Goal: Task Accomplishment & Management: Manage account settings

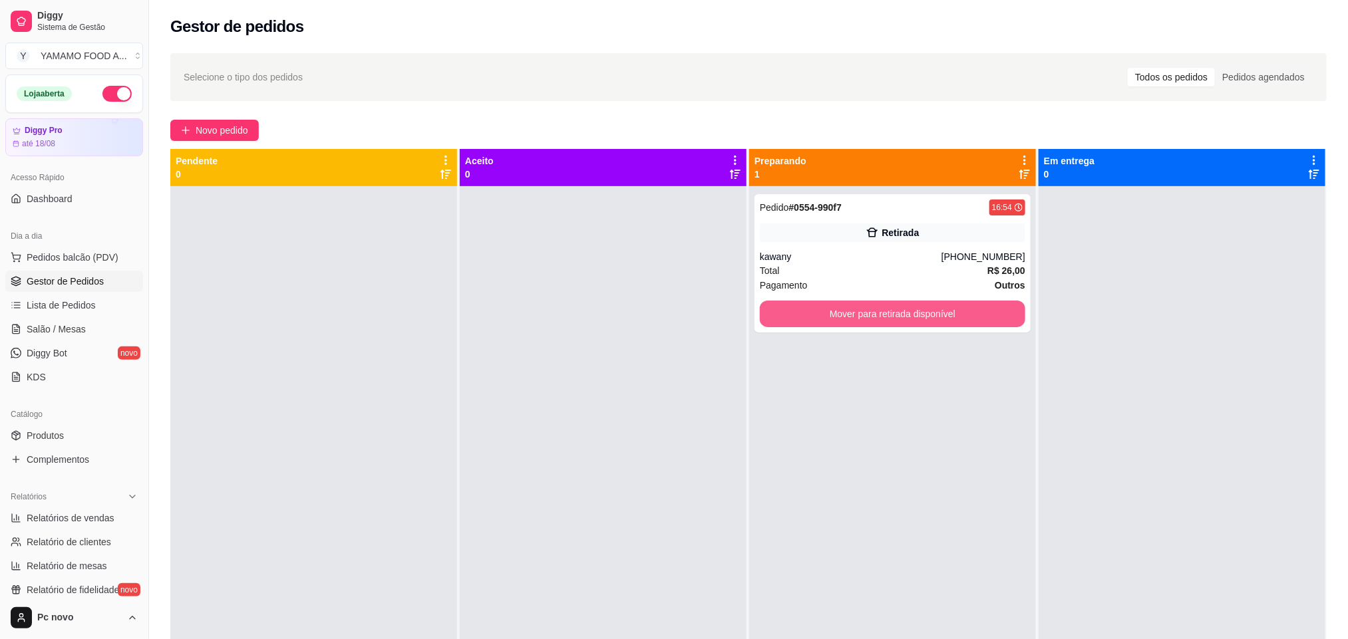
click at [932, 311] on button "Mover para retirada disponível" at bounding box center [892, 314] width 265 height 27
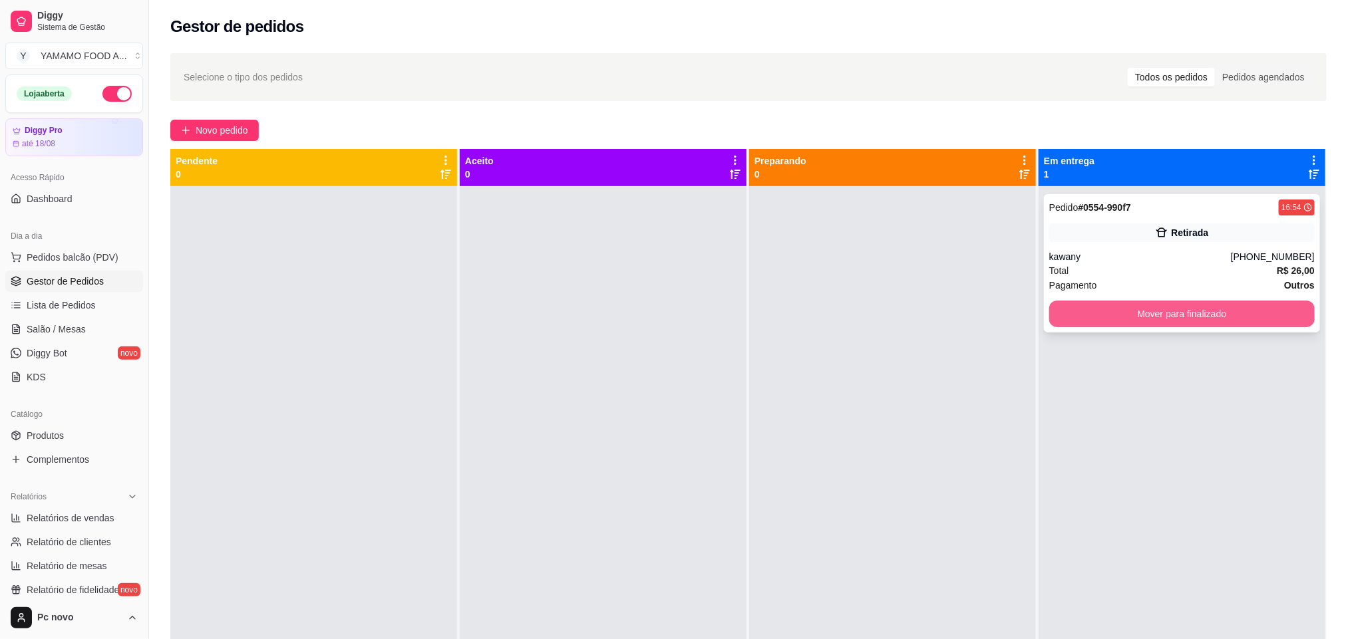
click at [1110, 311] on button "Mover para finalizado" at bounding box center [1181, 314] width 265 height 27
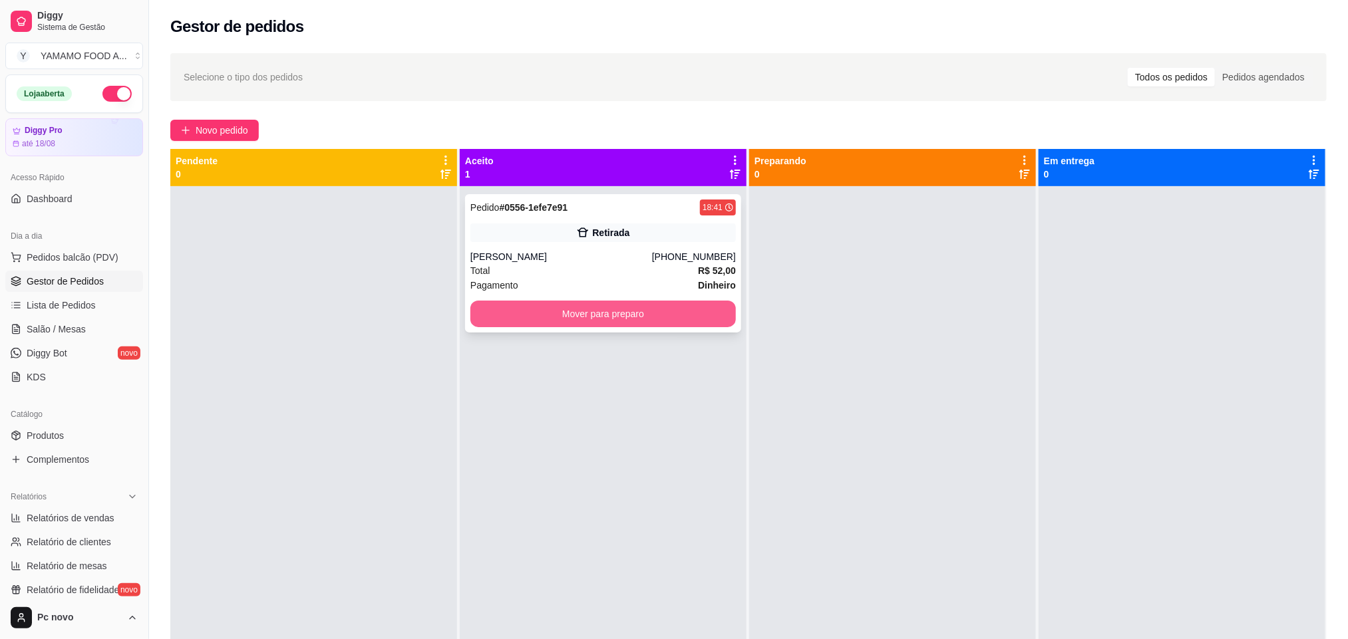
click at [552, 317] on button "Mover para preparo" at bounding box center [602, 314] width 265 height 27
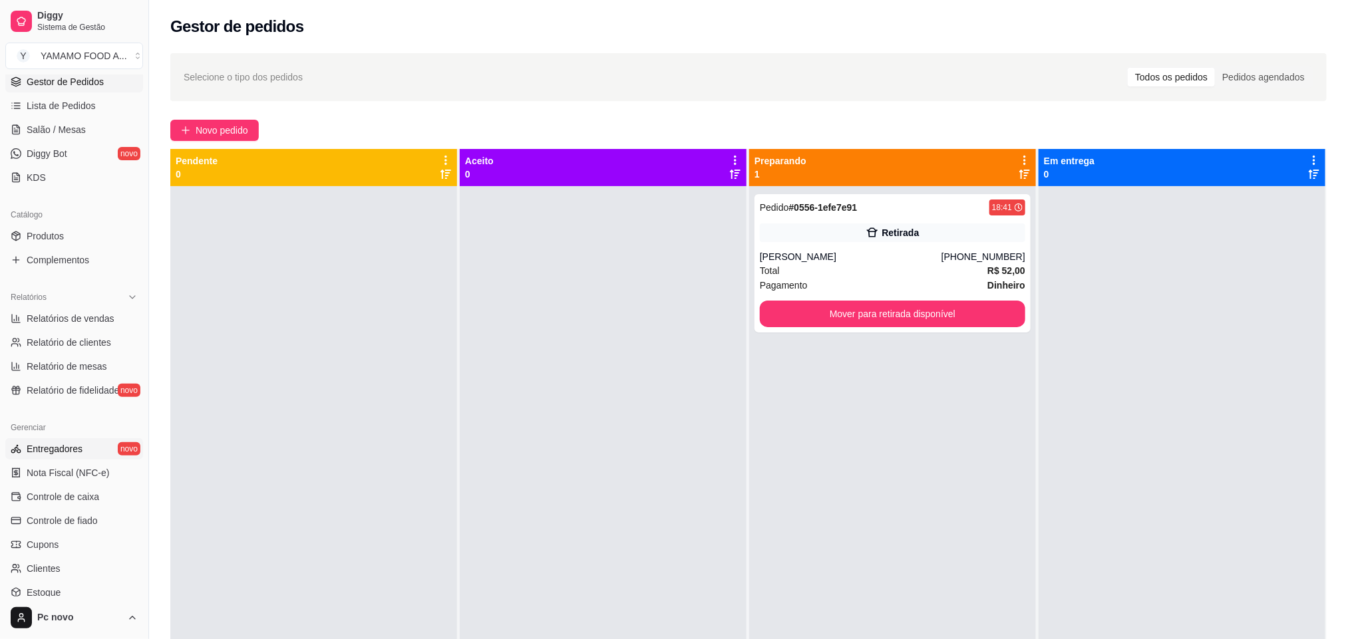
scroll to position [299, 0]
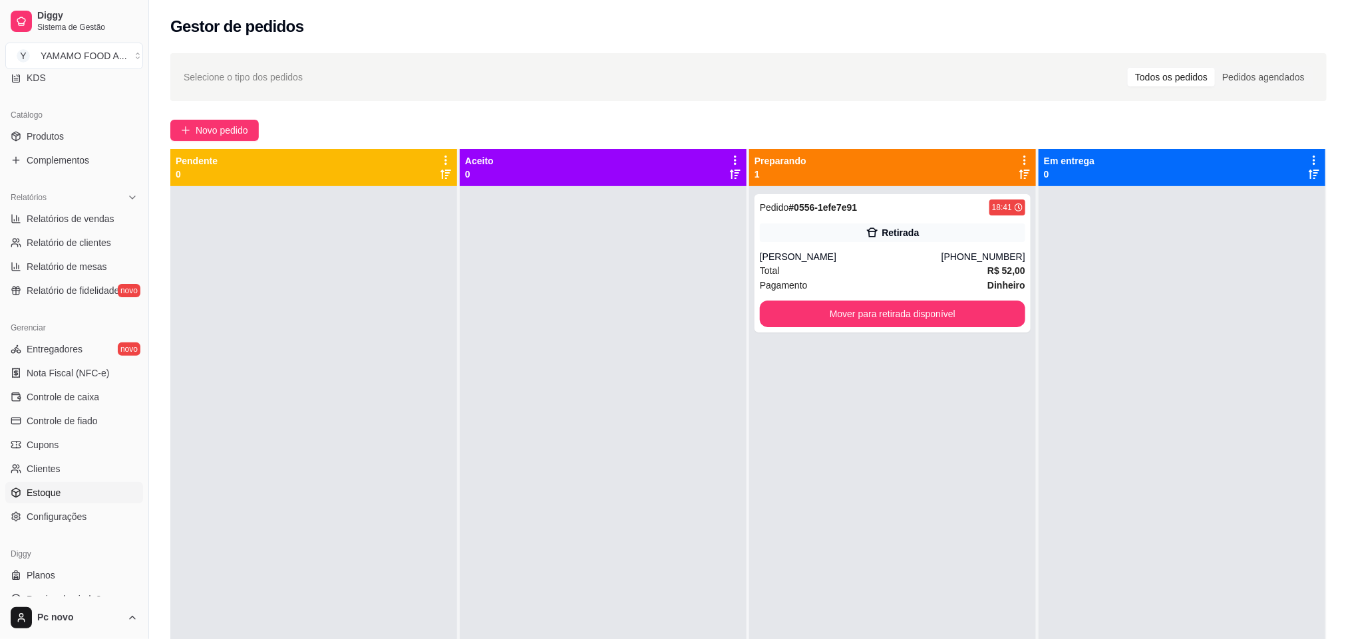
click at [81, 495] on link "Estoque" at bounding box center [74, 492] width 138 height 21
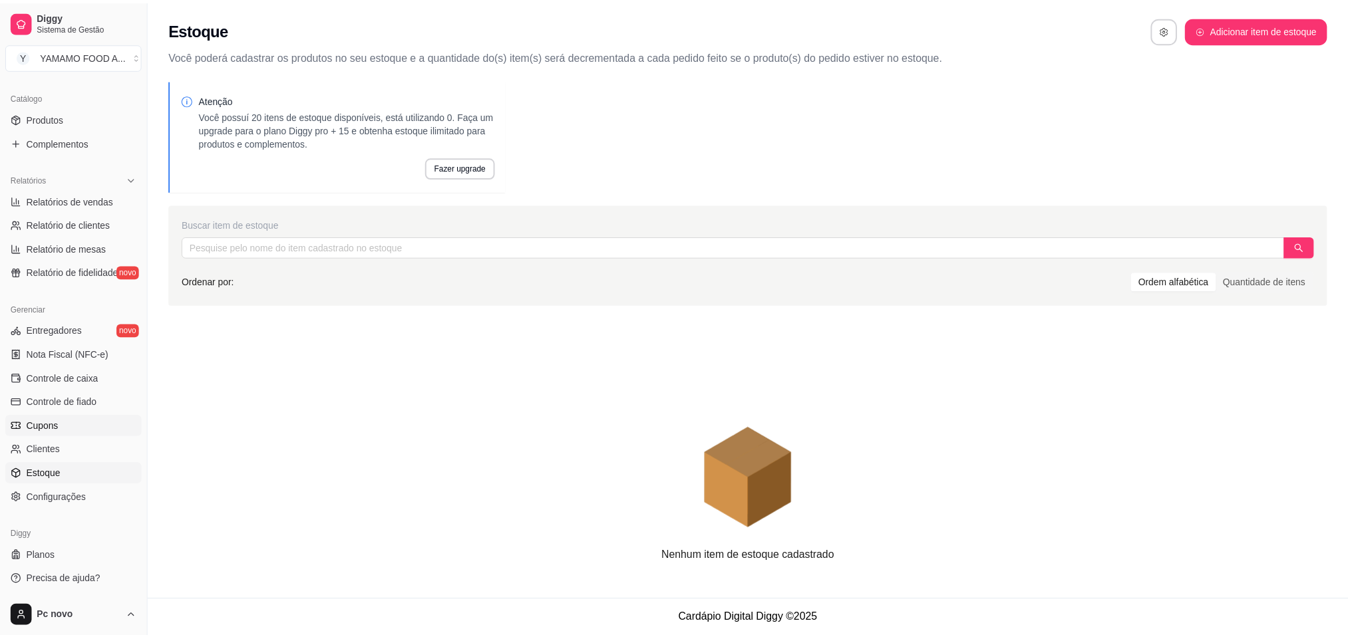
scroll to position [318, 0]
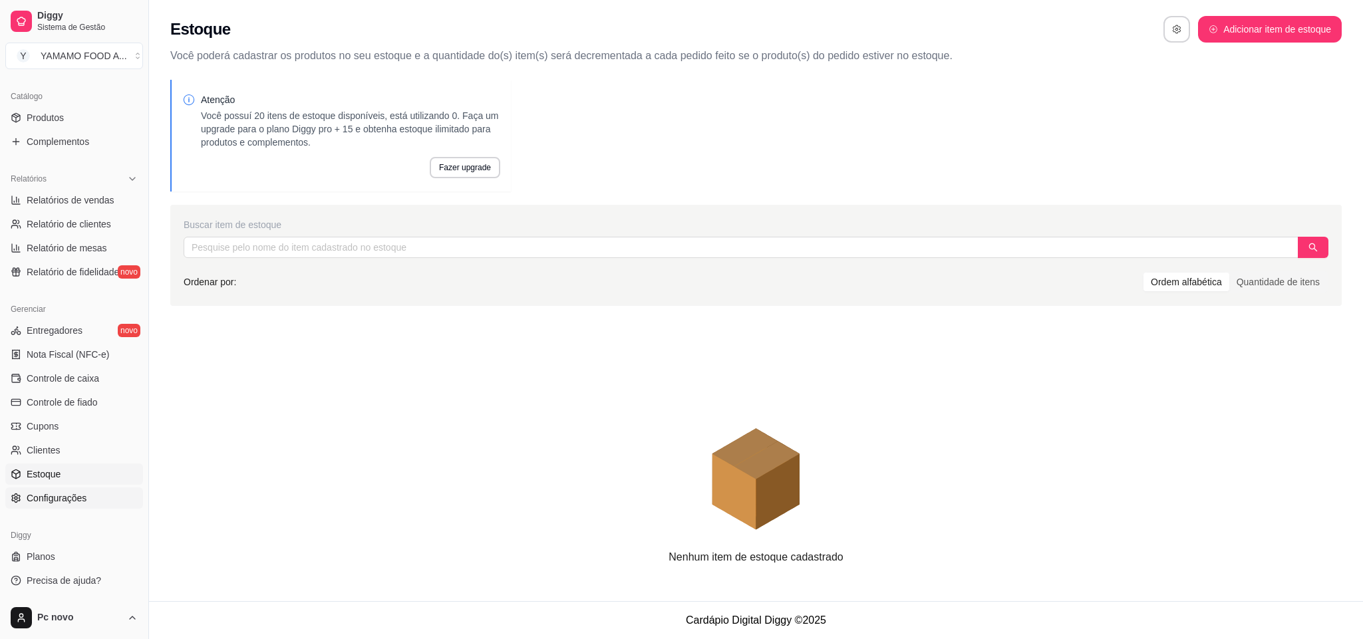
click at [61, 501] on span "Configurações" at bounding box center [57, 498] width 60 height 13
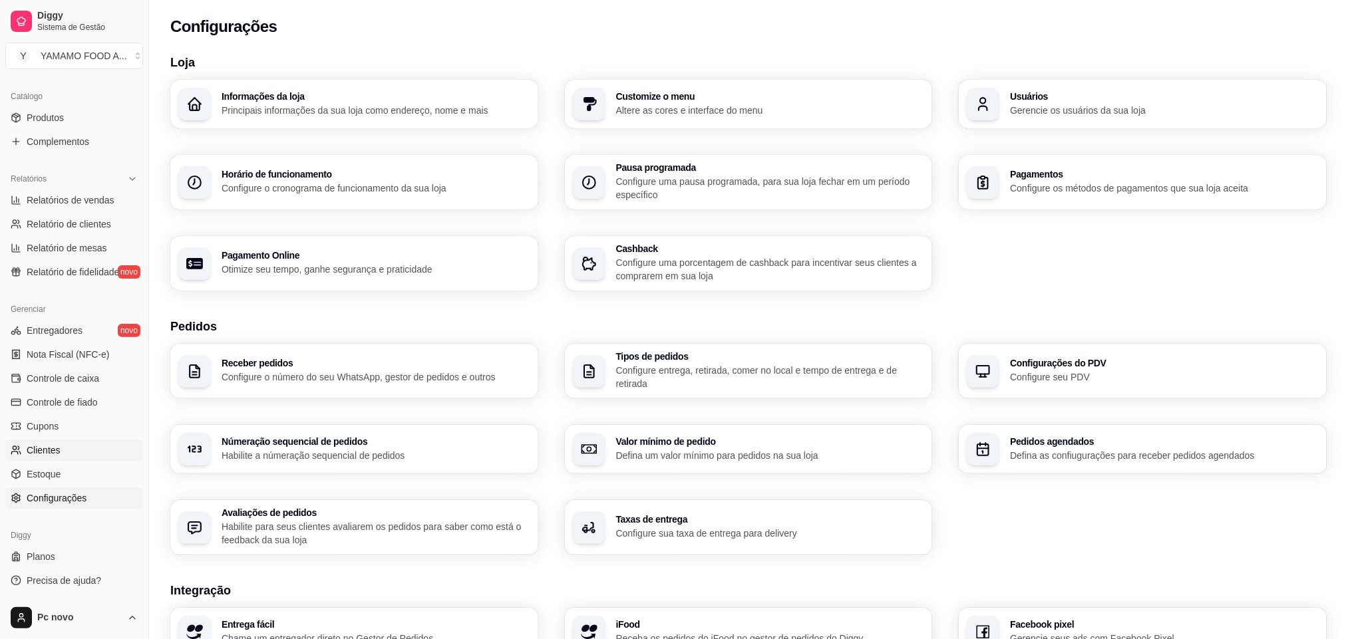
click at [66, 458] on link "Clientes" at bounding box center [74, 450] width 138 height 21
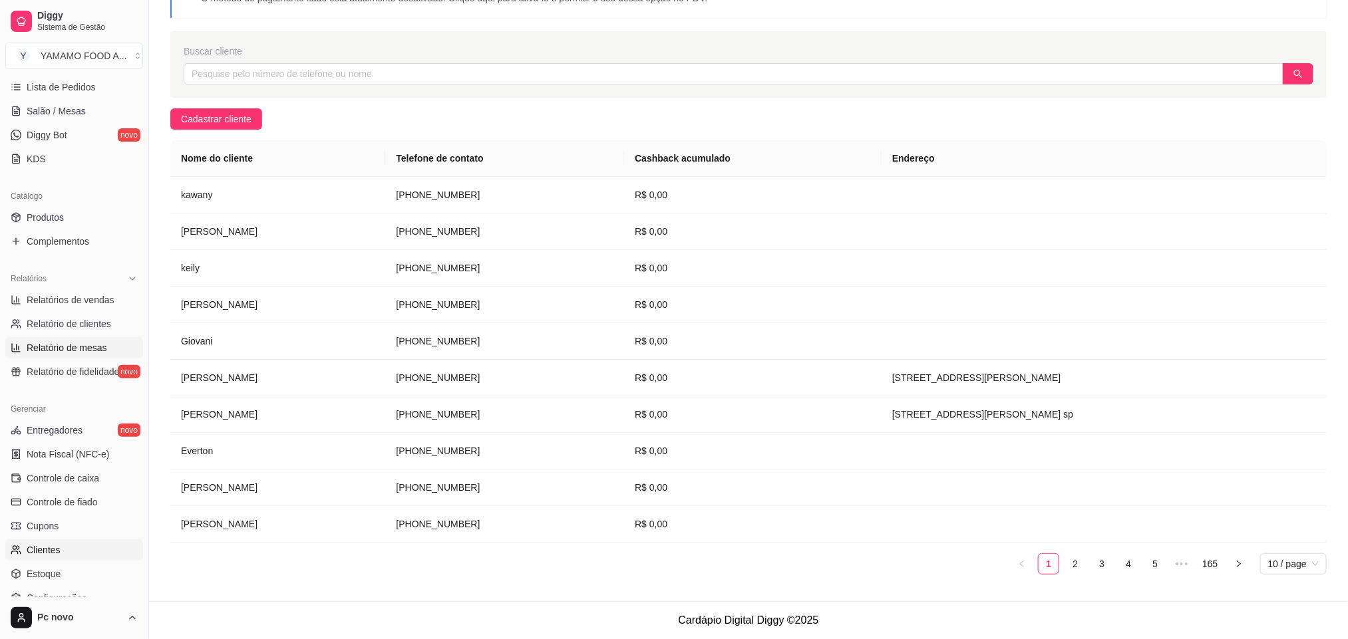
scroll to position [118, 0]
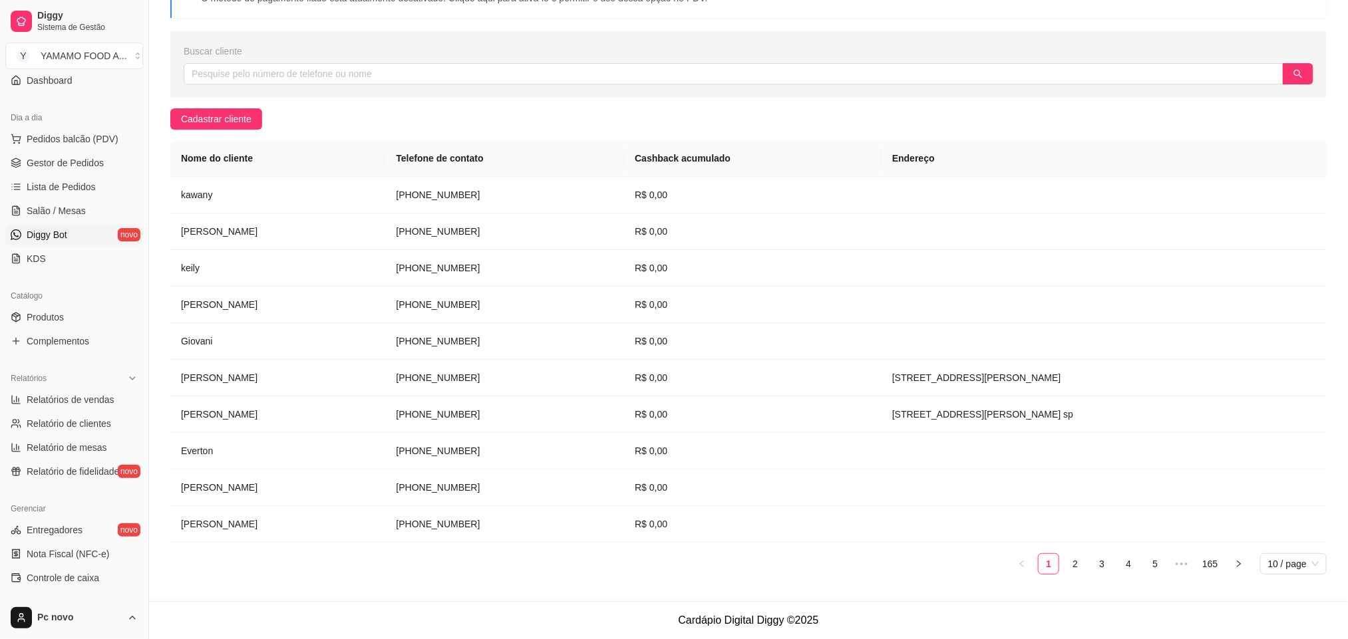
click at [80, 240] on link "Diggy Bot novo" at bounding box center [74, 234] width 138 height 21
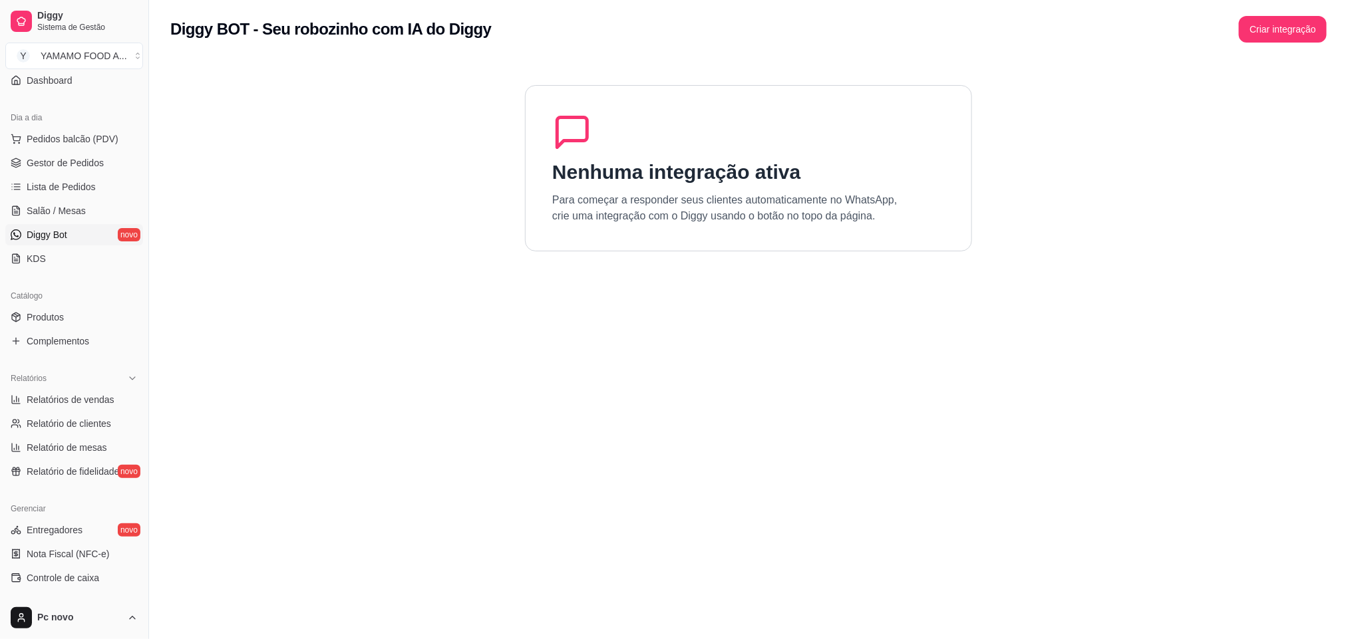
click at [808, 174] on div "Nenhuma integração ativa Para começar a responder seus clientes automaticamente…" at bounding box center [748, 168] width 447 height 166
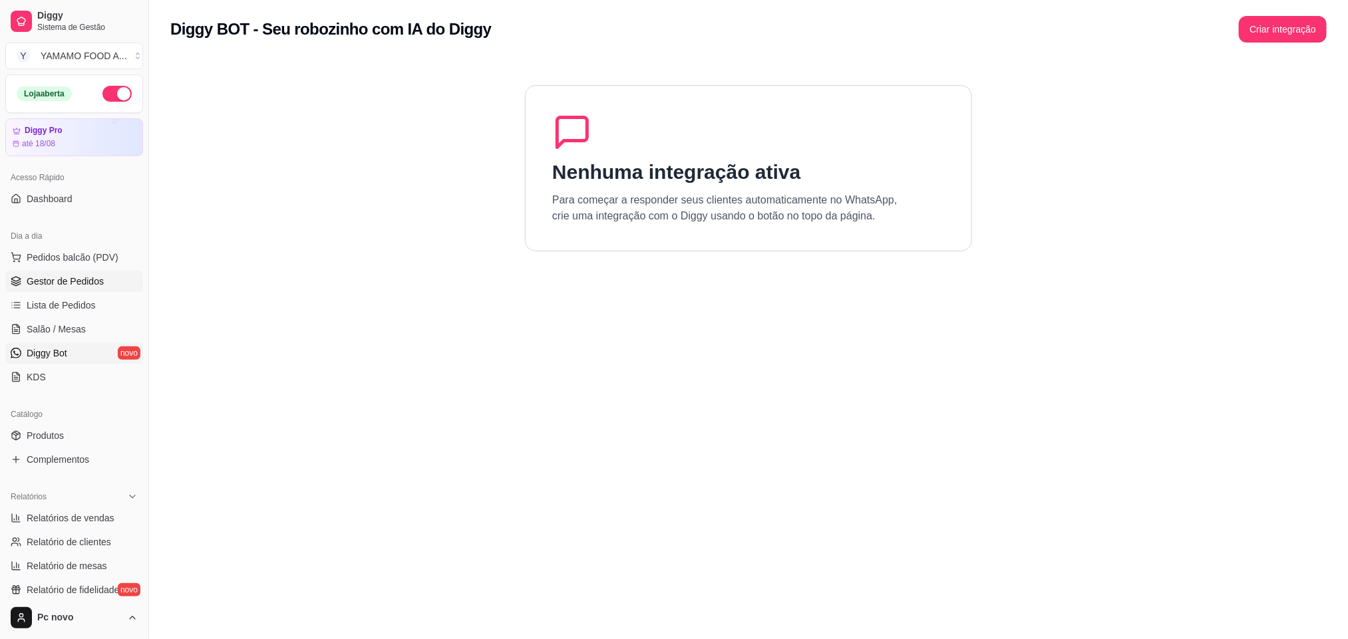
click at [77, 287] on span "Gestor de Pedidos" at bounding box center [65, 281] width 77 height 13
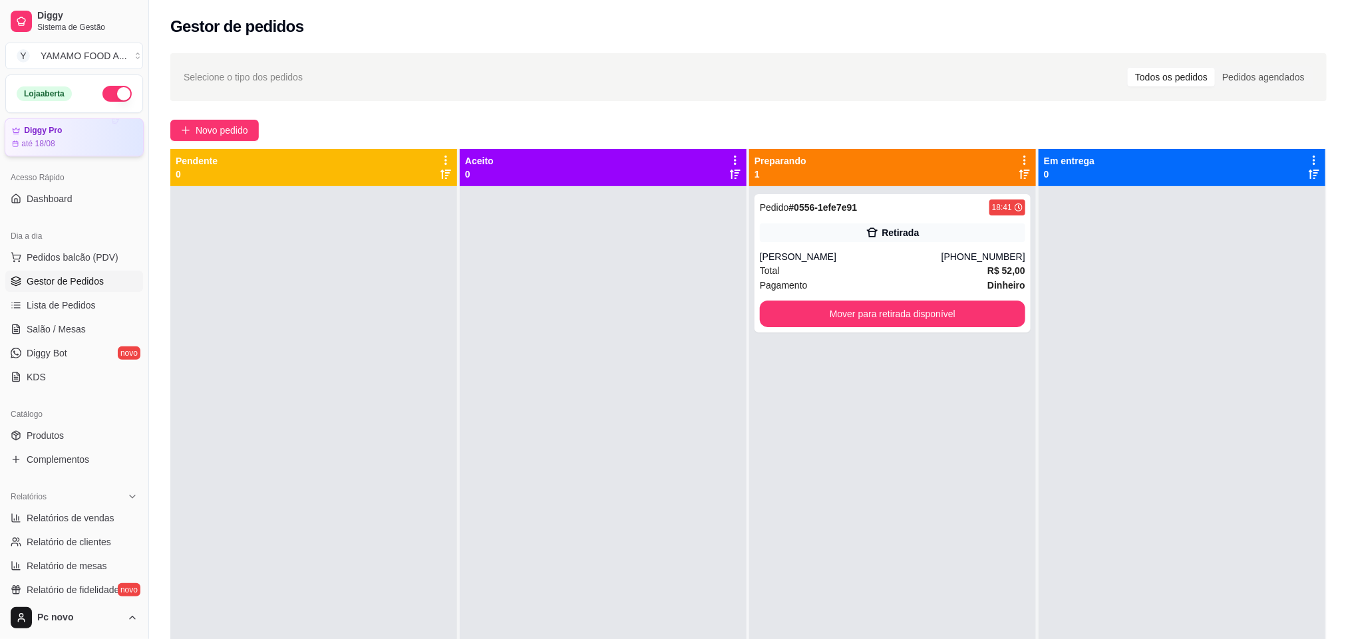
click at [96, 128] on div "Diggy Pro" at bounding box center [74, 131] width 124 height 10
click at [70, 258] on span "Pedidos balcão (PDV)" at bounding box center [73, 257] width 92 height 13
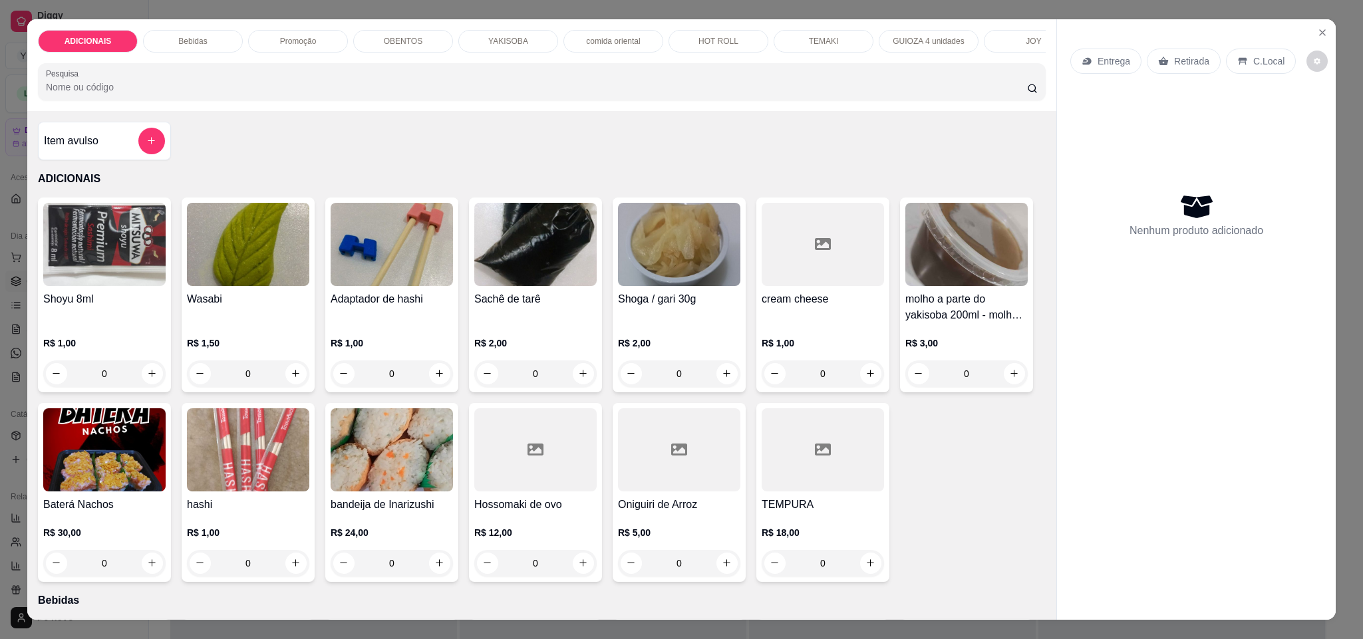
click at [491, 38] on p "YAKISOBA" at bounding box center [508, 41] width 40 height 11
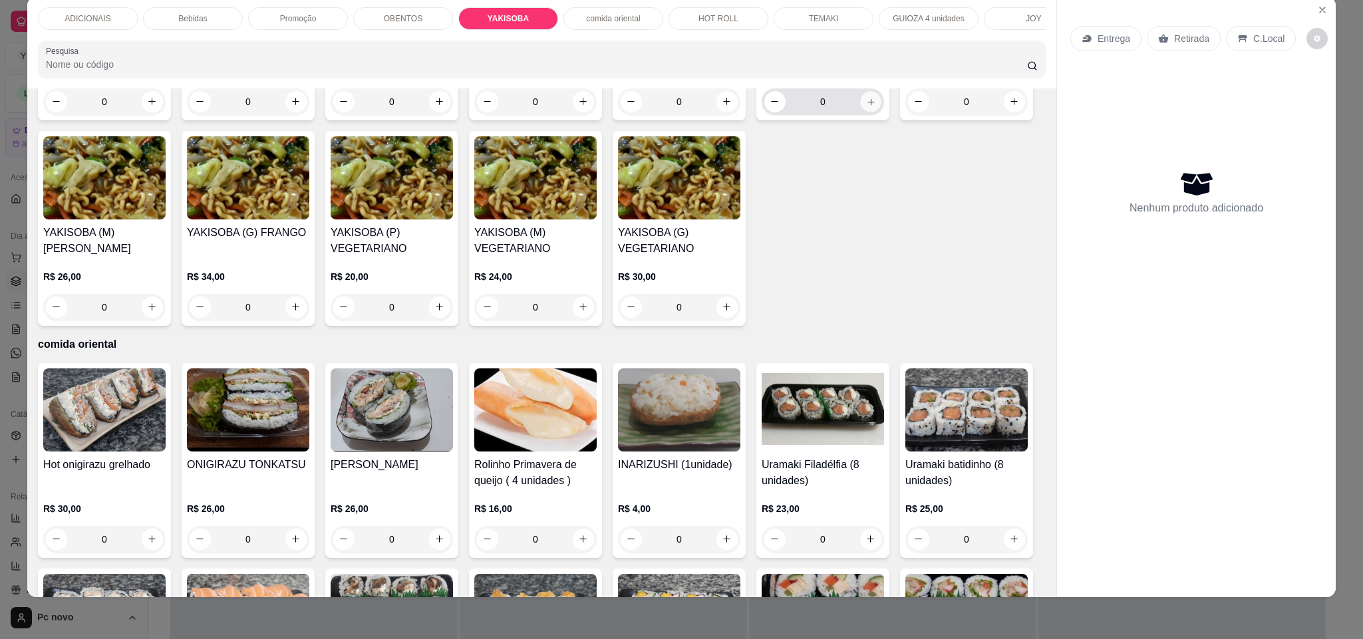
click at [872, 112] on button "increase-product-quantity" at bounding box center [870, 101] width 21 height 21
type input "1"
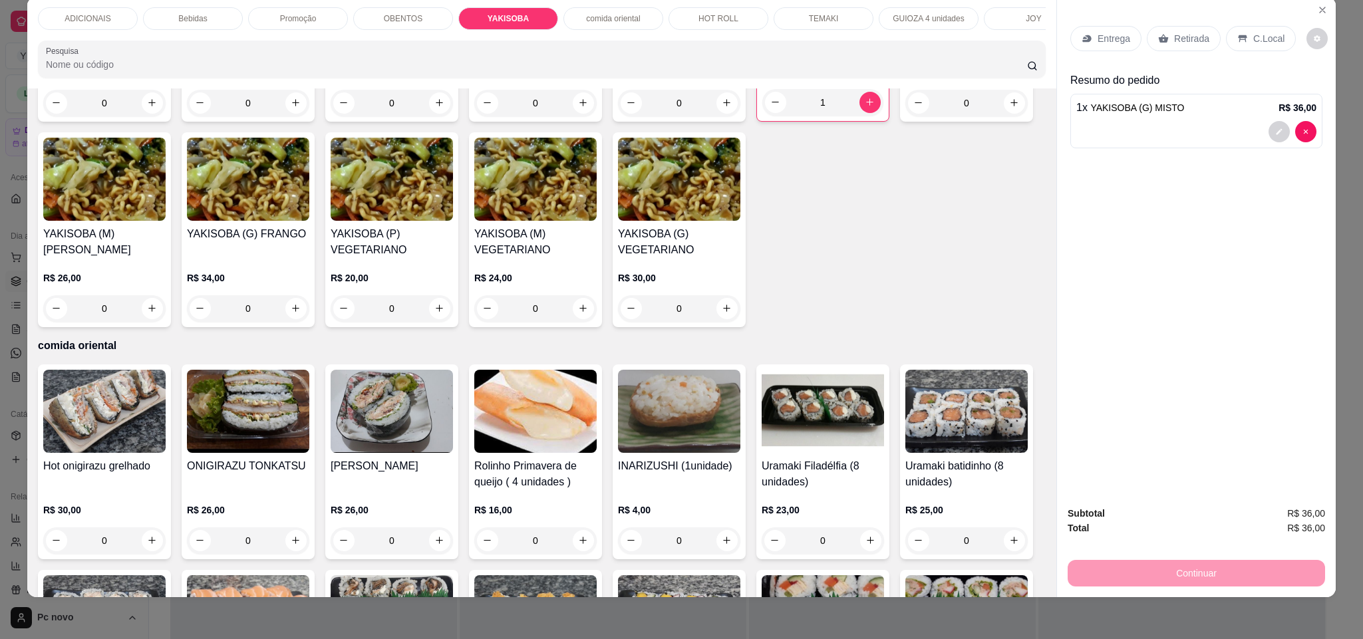
click at [1090, 39] on div "Entrega" at bounding box center [1106, 38] width 71 height 25
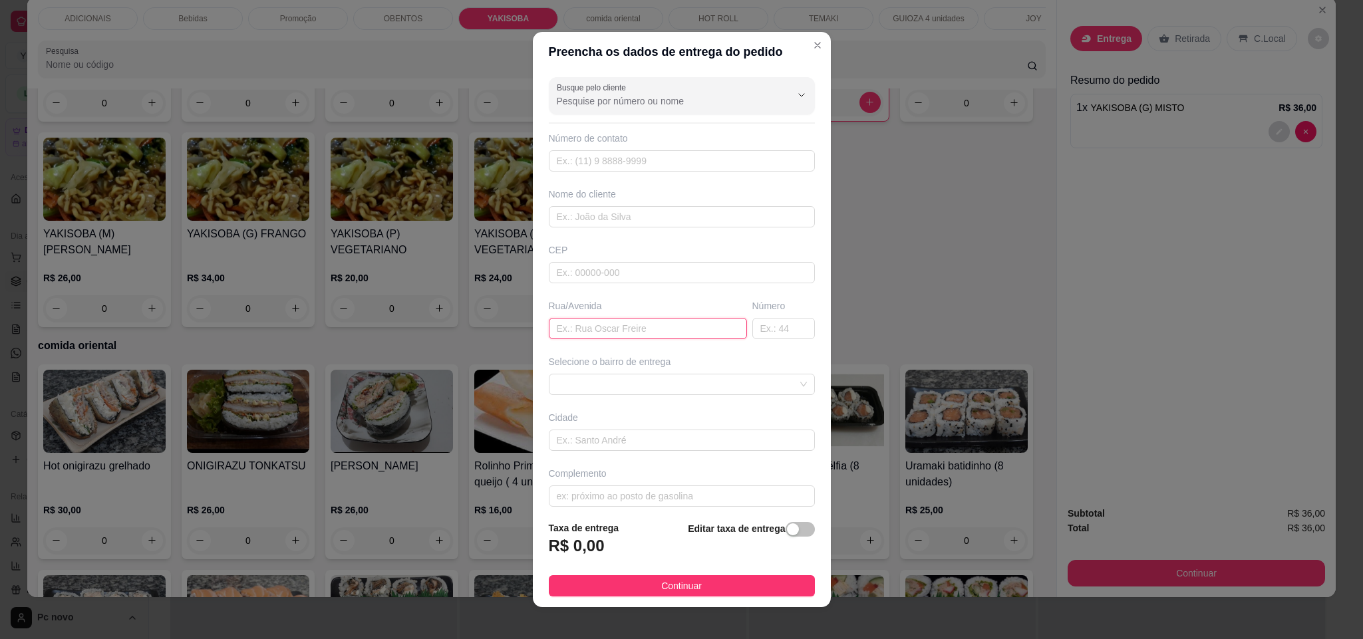
click at [574, 328] on input "text" at bounding box center [648, 328] width 198 height 21
paste input "Rua Pedro Álvares Cabral 121"
type input "Rua Pedro Álvares Cabral 121"
click at [753, 332] on input "text" at bounding box center [784, 328] width 63 height 21
type input "121"
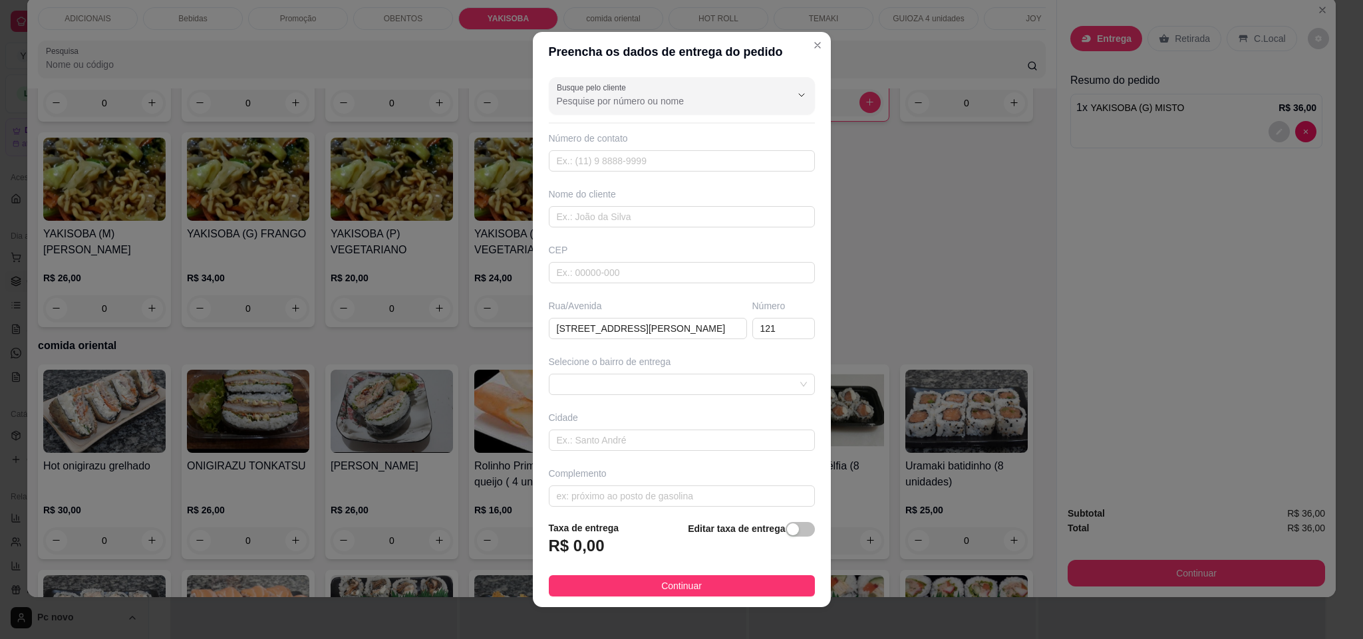
click at [703, 315] on div "Rua/Avenida Rua Pedro Álvares Cabral 121" at bounding box center [648, 319] width 204 height 40
click at [697, 326] on input "Rua Pedro Álvares Cabral 121" at bounding box center [648, 328] width 198 height 21
type input "Rua Pedro Álvares Cabral"
drag, startPoint x: 782, startPoint y: 522, endPoint x: 773, endPoint y: 553, distance: 32.6
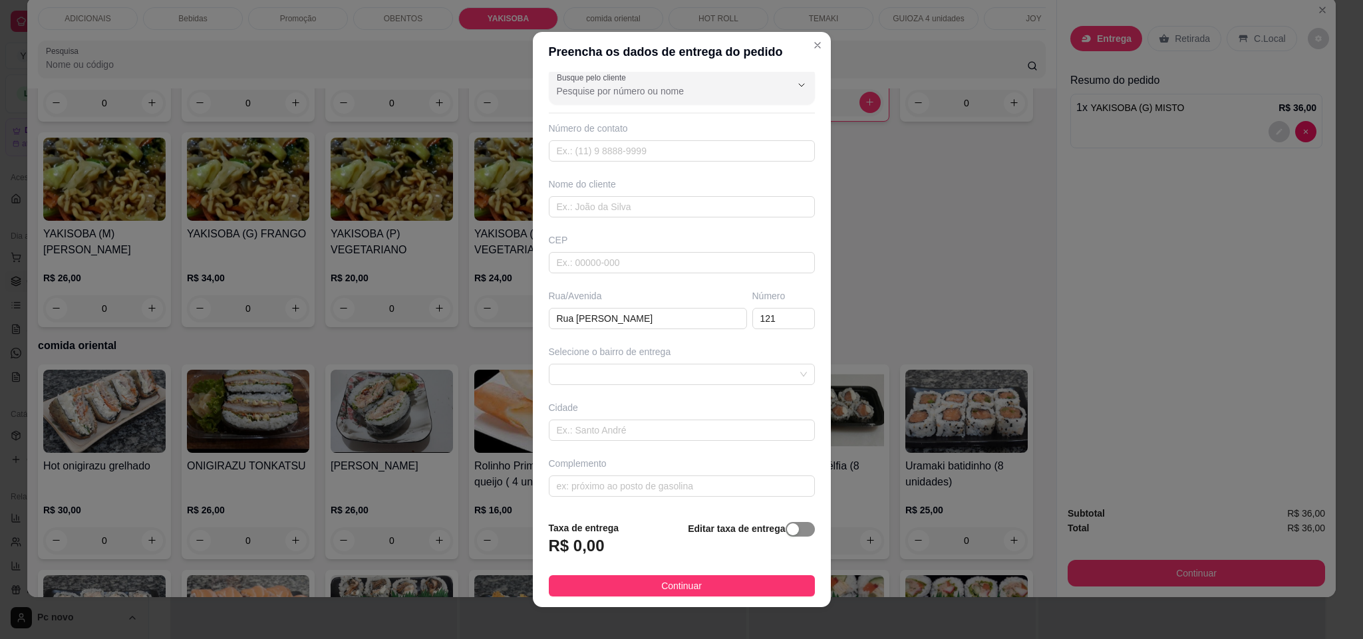
click at [788, 533] on div "Editar taxa de entrega" at bounding box center [751, 543] width 126 height 44
click at [786, 535] on span "button" at bounding box center [800, 529] width 29 height 15
click at [637, 550] on input "0,00" at bounding box center [621, 551] width 142 height 25
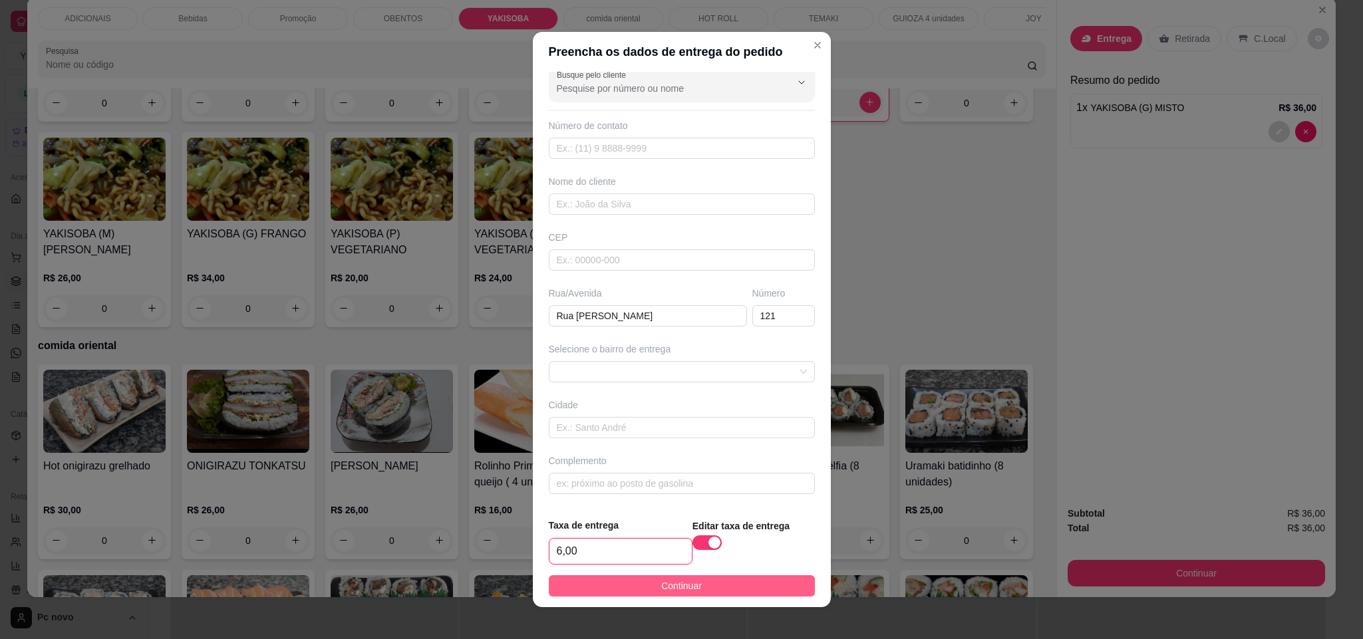
type input "6,00"
click at [661, 584] on span "Continuar" at bounding box center [681, 586] width 41 height 15
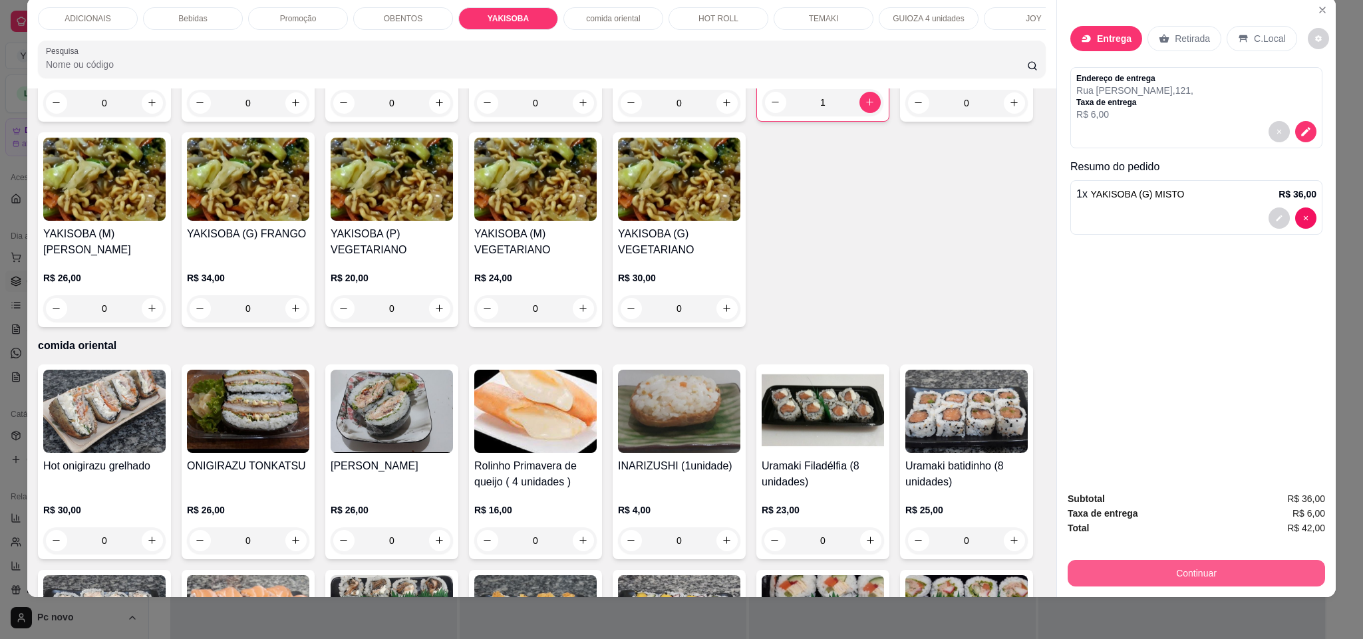
click at [1070, 569] on button "Continuar" at bounding box center [1197, 573] width 258 height 27
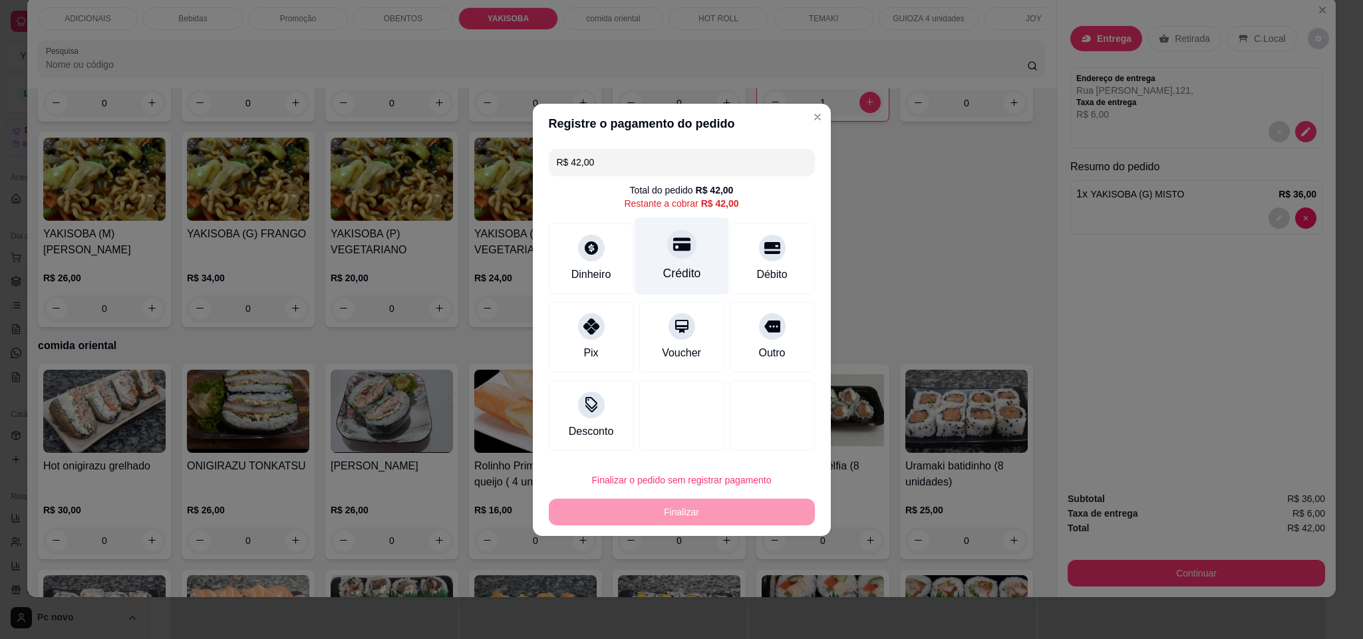
drag, startPoint x: 687, startPoint y: 256, endPoint x: 739, endPoint y: 403, distance: 156.8
click at [687, 256] on div "Crédito" at bounding box center [682, 256] width 94 height 78
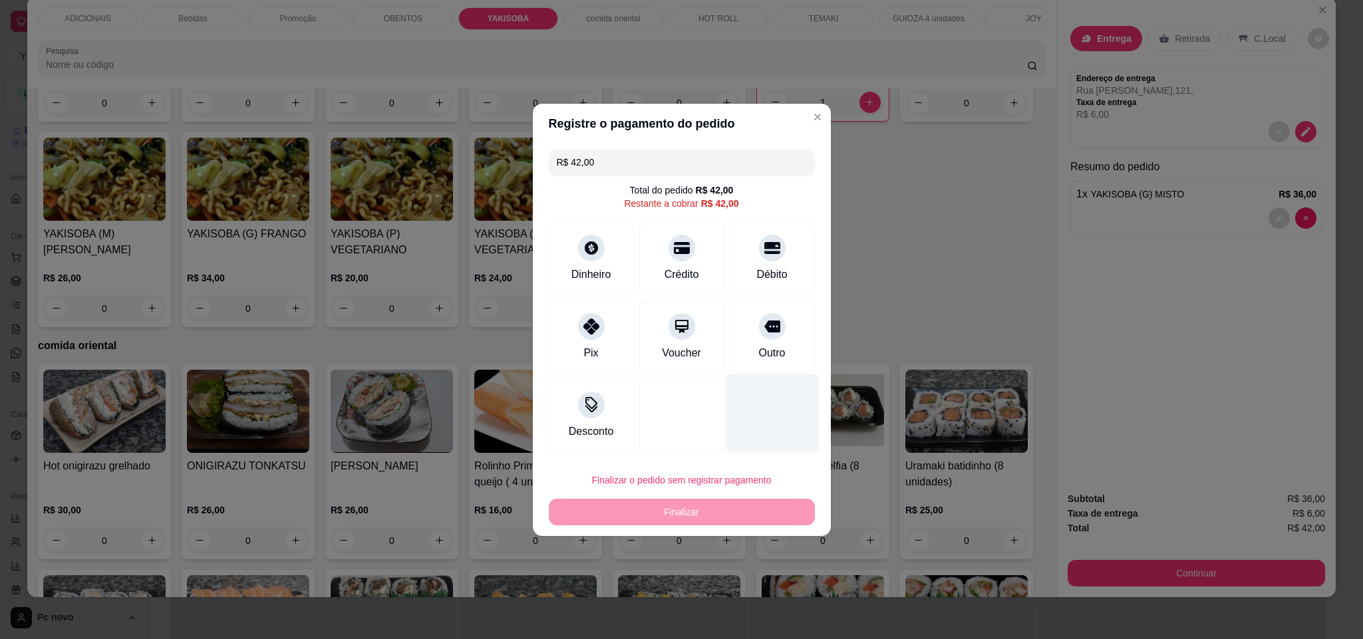
type input "R$ 0,00"
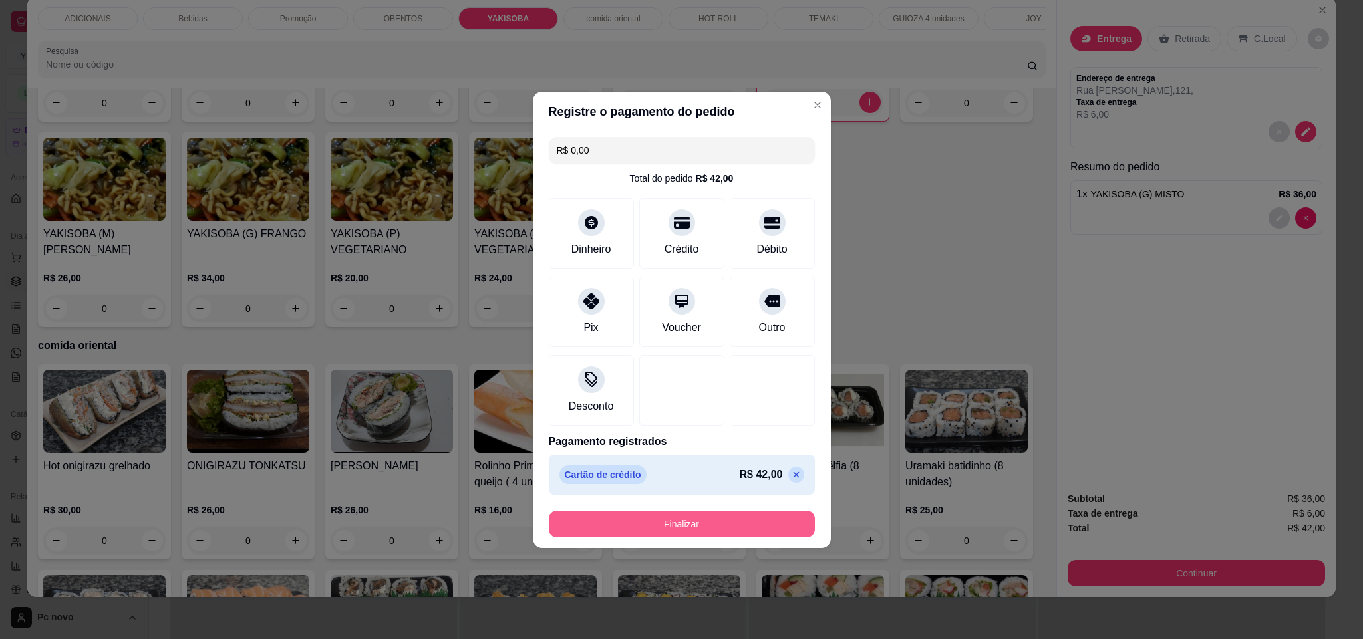
click at [735, 519] on button "Finalizar" at bounding box center [682, 524] width 266 height 27
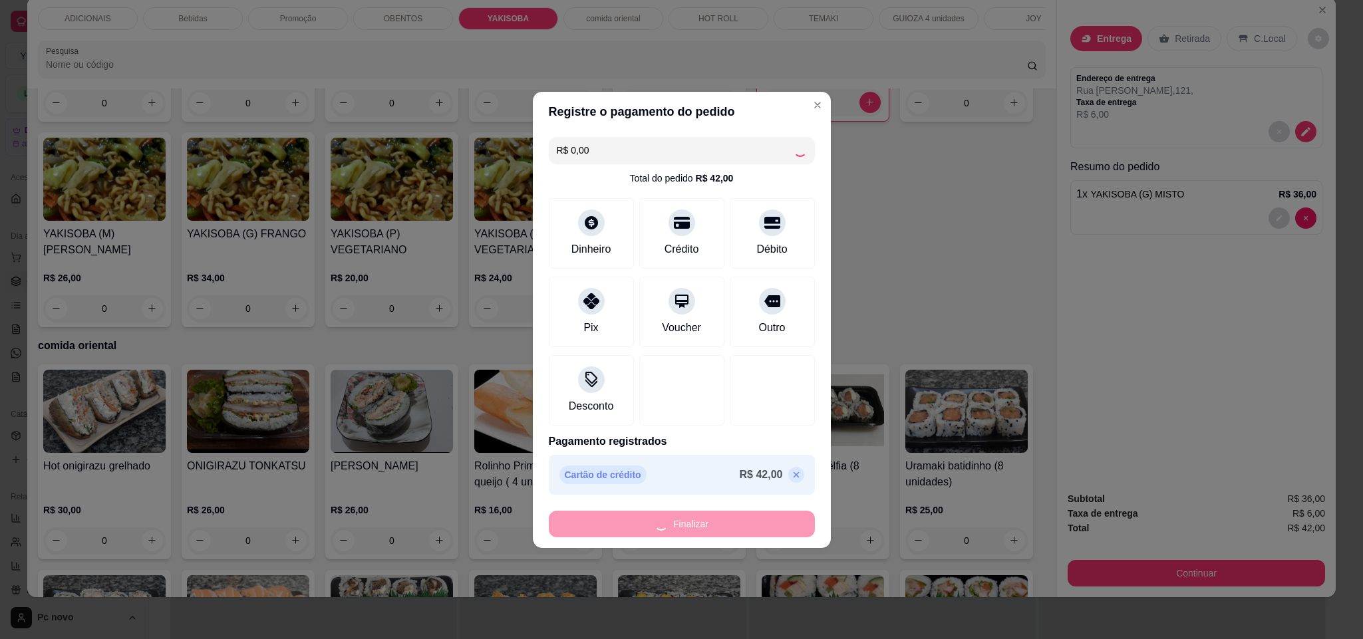
type input "0"
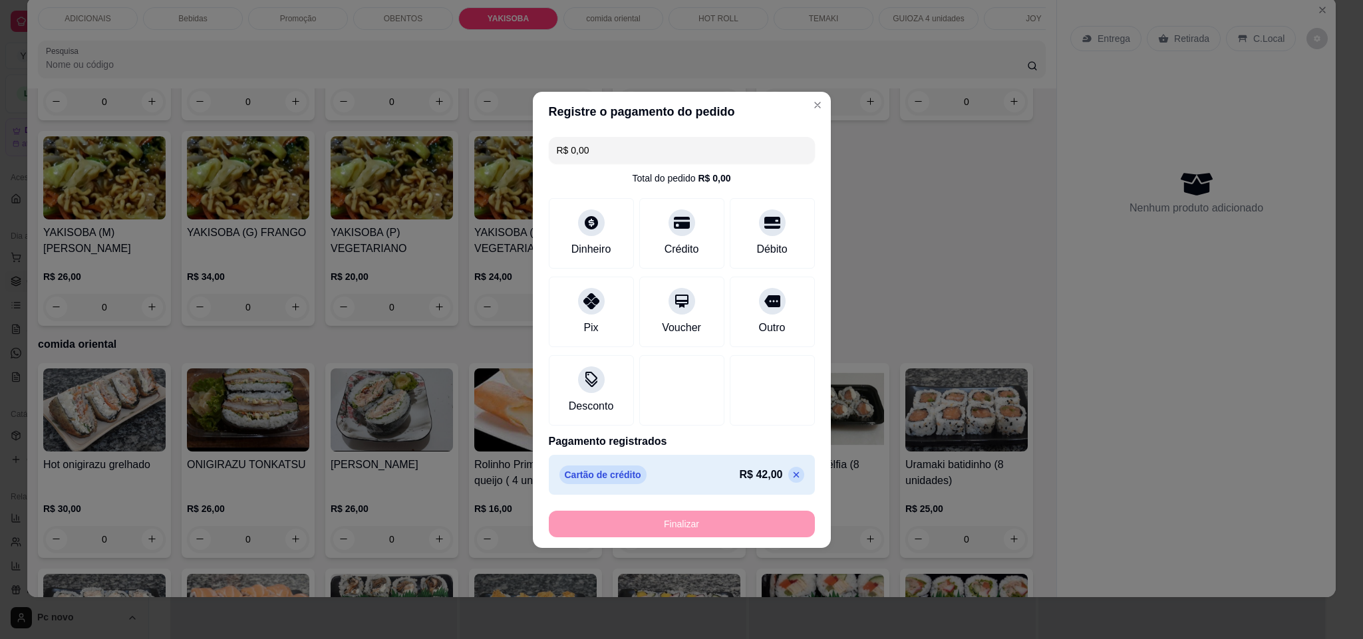
type input "-R$ 42,00"
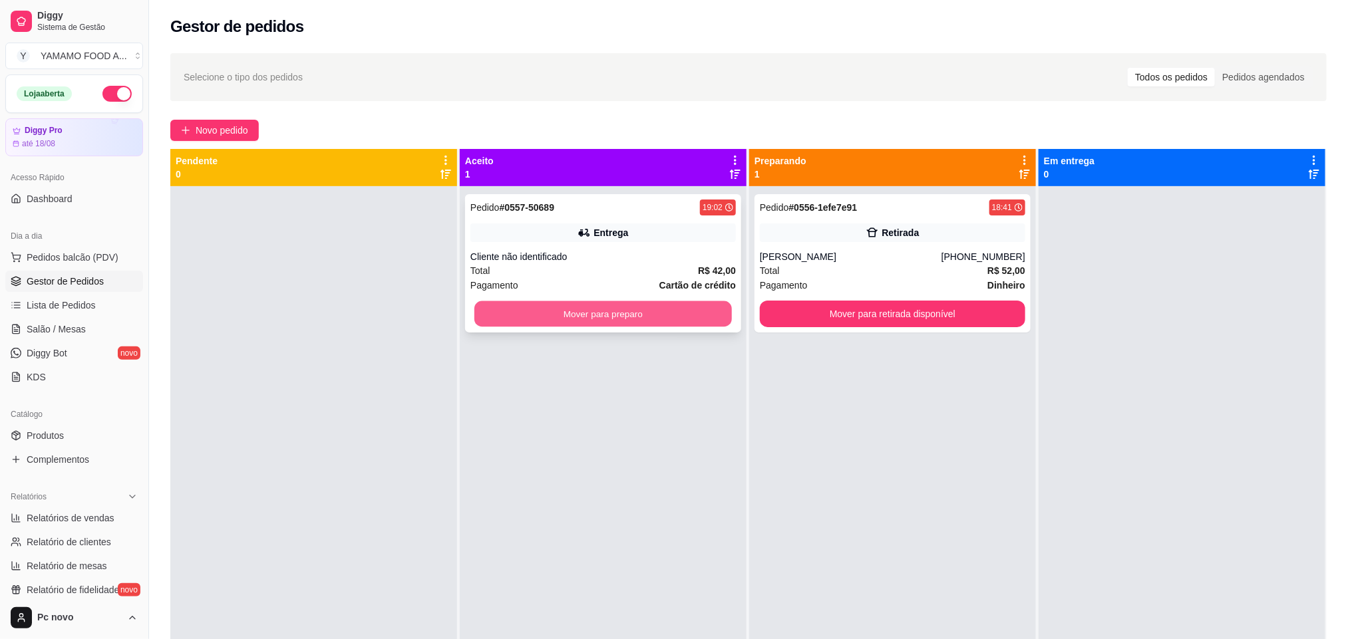
click at [617, 318] on button "Mover para preparo" at bounding box center [603, 314] width 258 height 26
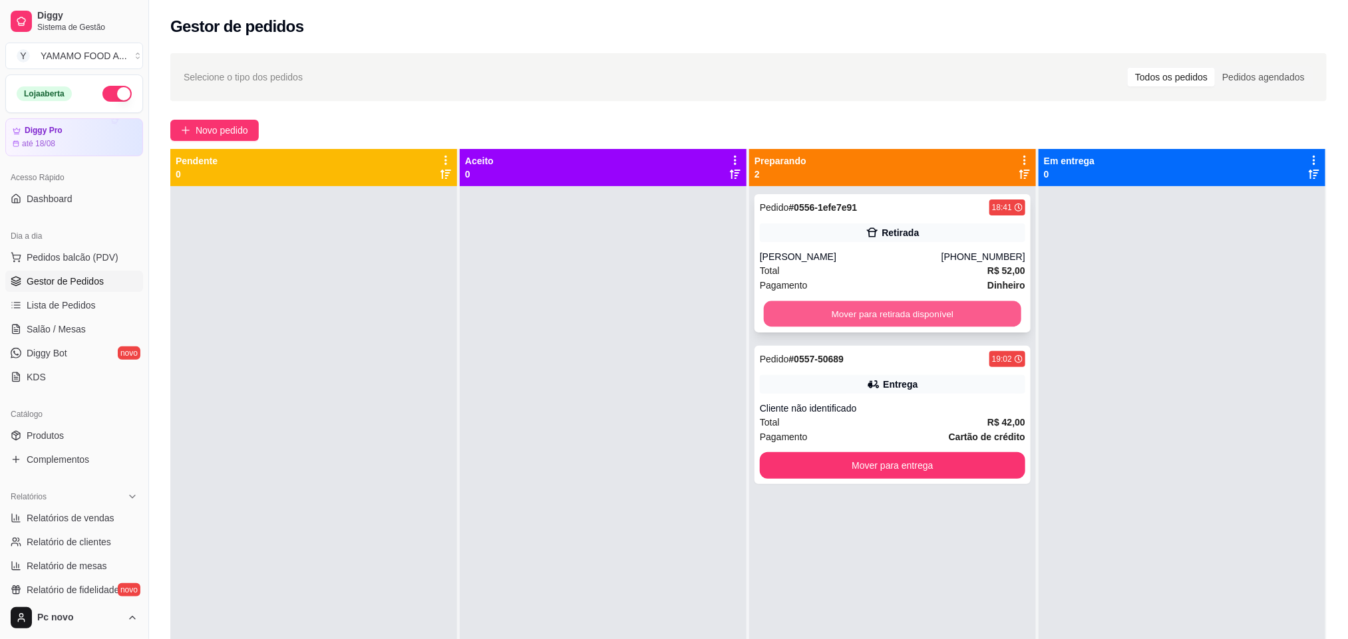
click at [819, 311] on button "Mover para retirada disponível" at bounding box center [893, 314] width 258 height 26
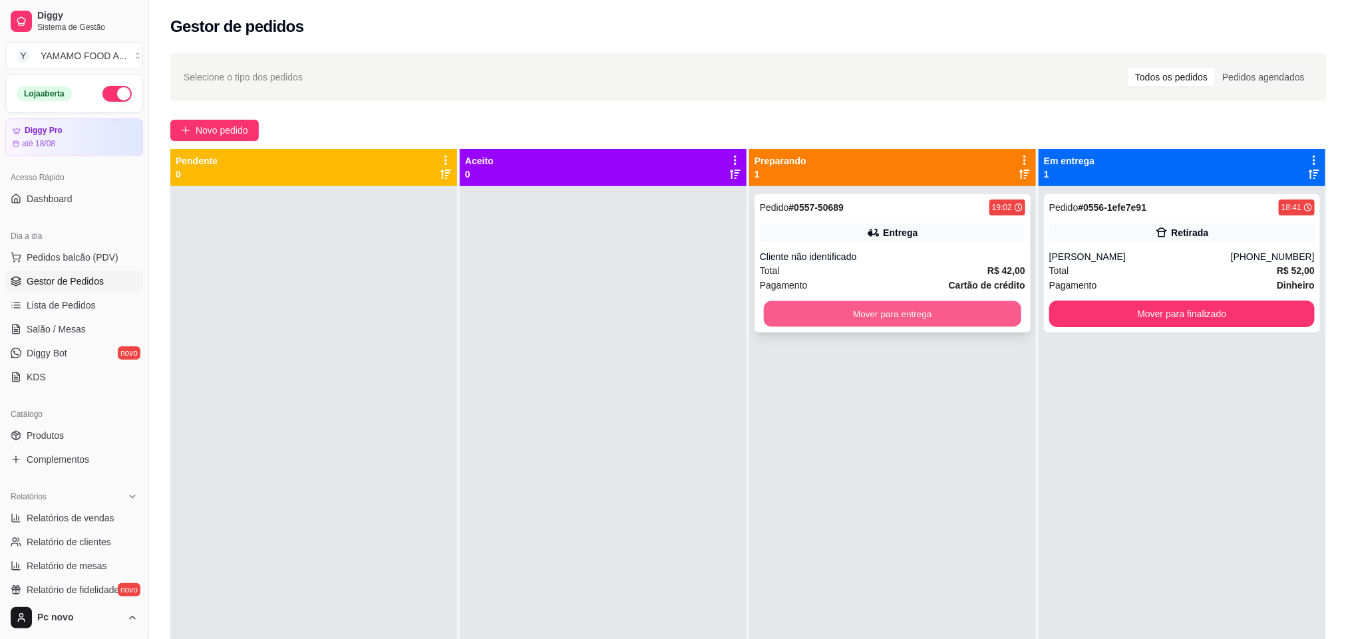
click at [986, 319] on button "Mover para entrega" at bounding box center [893, 314] width 258 height 26
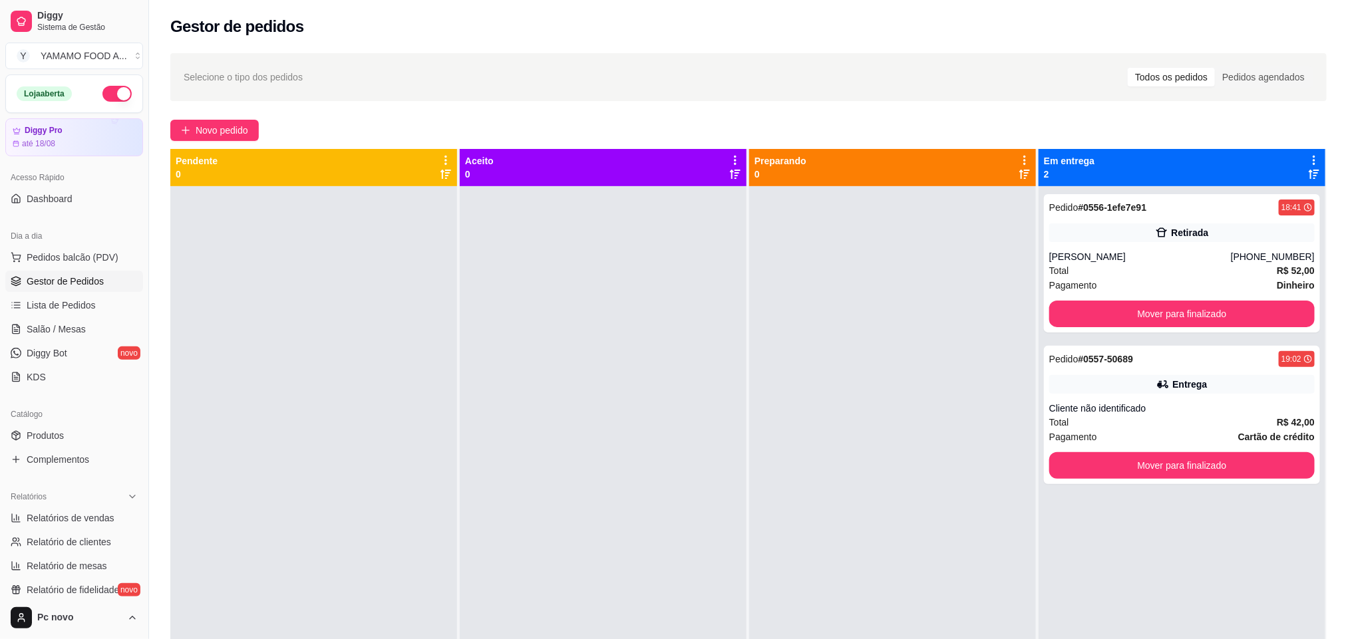
click at [56, 270] on ul "Pedidos balcão (PDV) Gestor de Pedidos Lista de Pedidos Salão / Mesas Diggy Bot…" at bounding box center [74, 317] width 138 height 141
click at [53, 258] on span "Pedidos balcão (PDV)" at bounding box center [73, 257] width 92 height 13
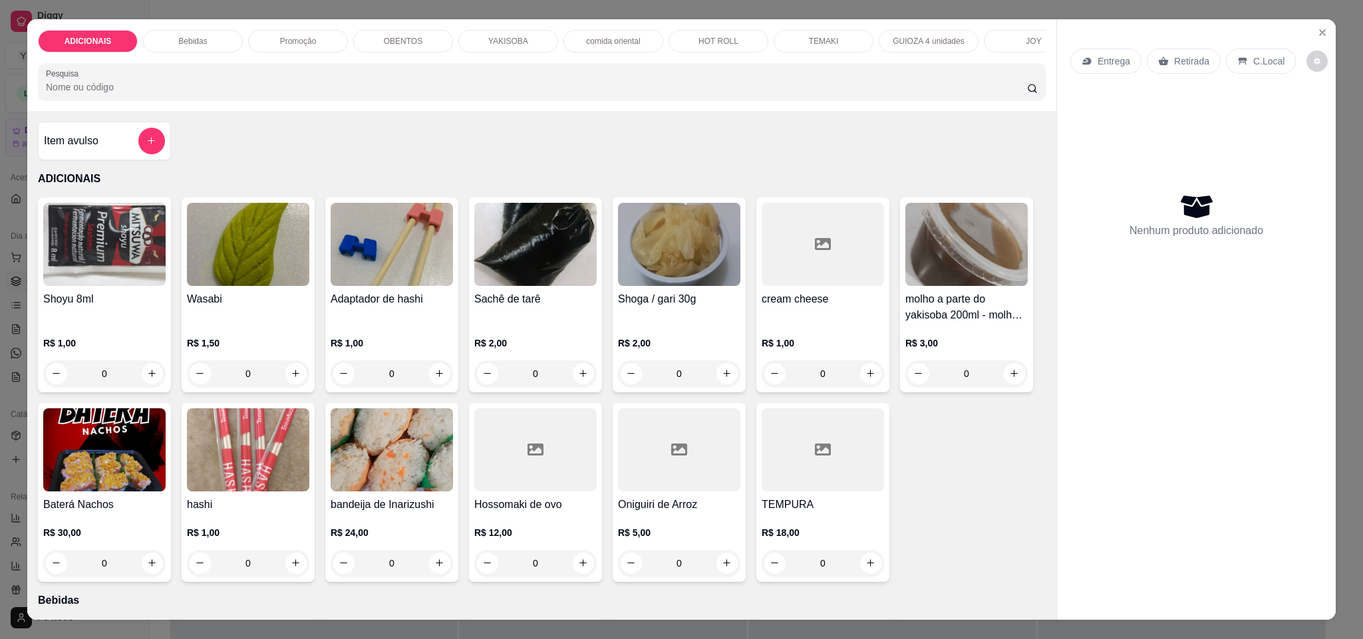
click at [586, 41] on p "comida oriental" at bounding box center [613, 41] width 54 height 11
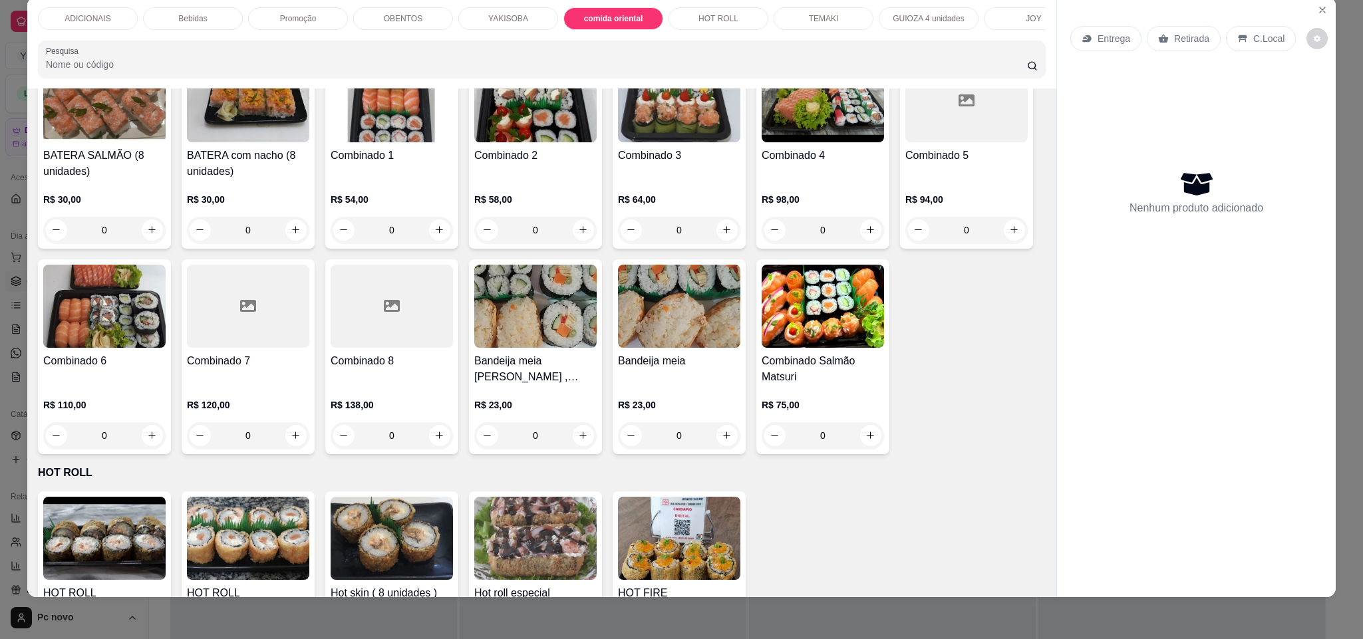
scroll to position [2995, 0]
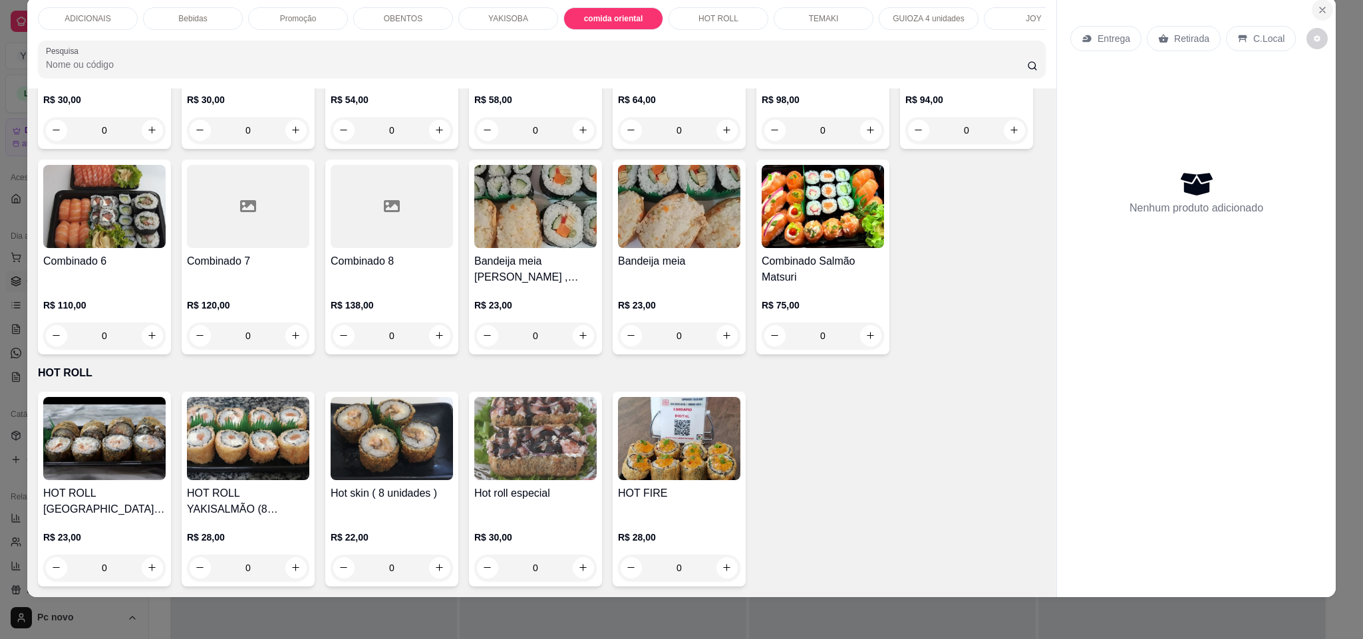
click at [1317, 9] on icon "Close" at bounding box center [1322, 10] width 11 height 11
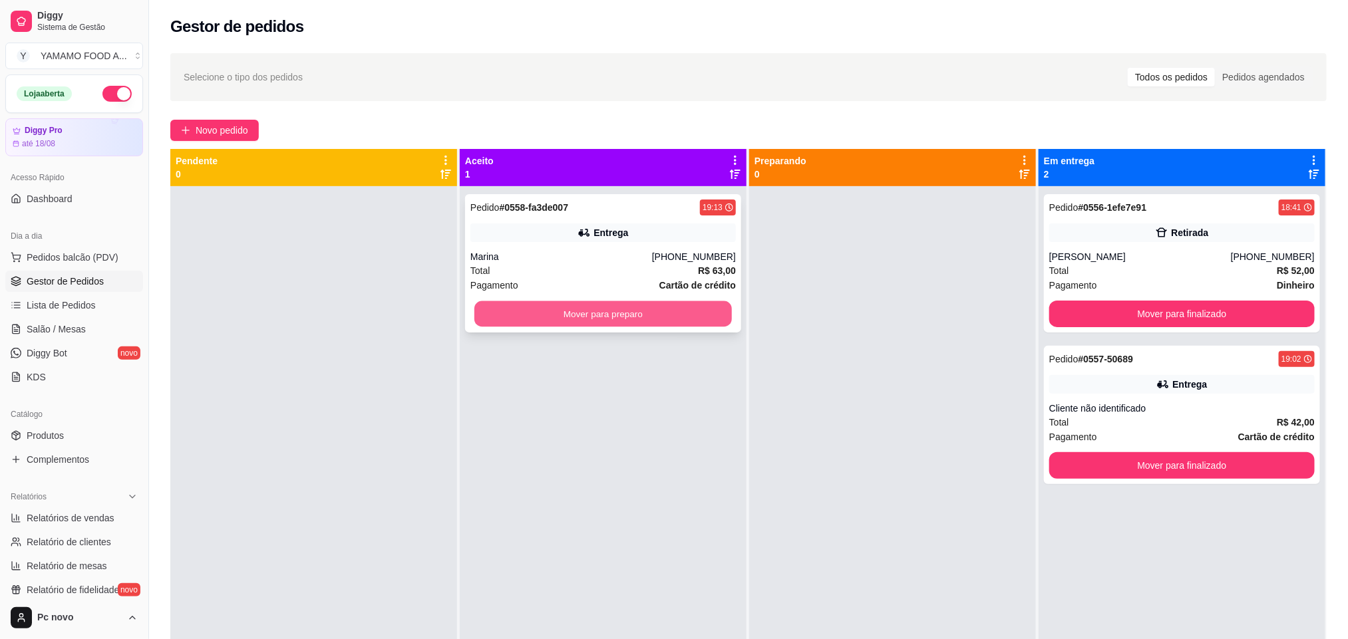
click at [617, 310] on button "Mover para preparo" at bounding box center [603, 314] width 258 height 26
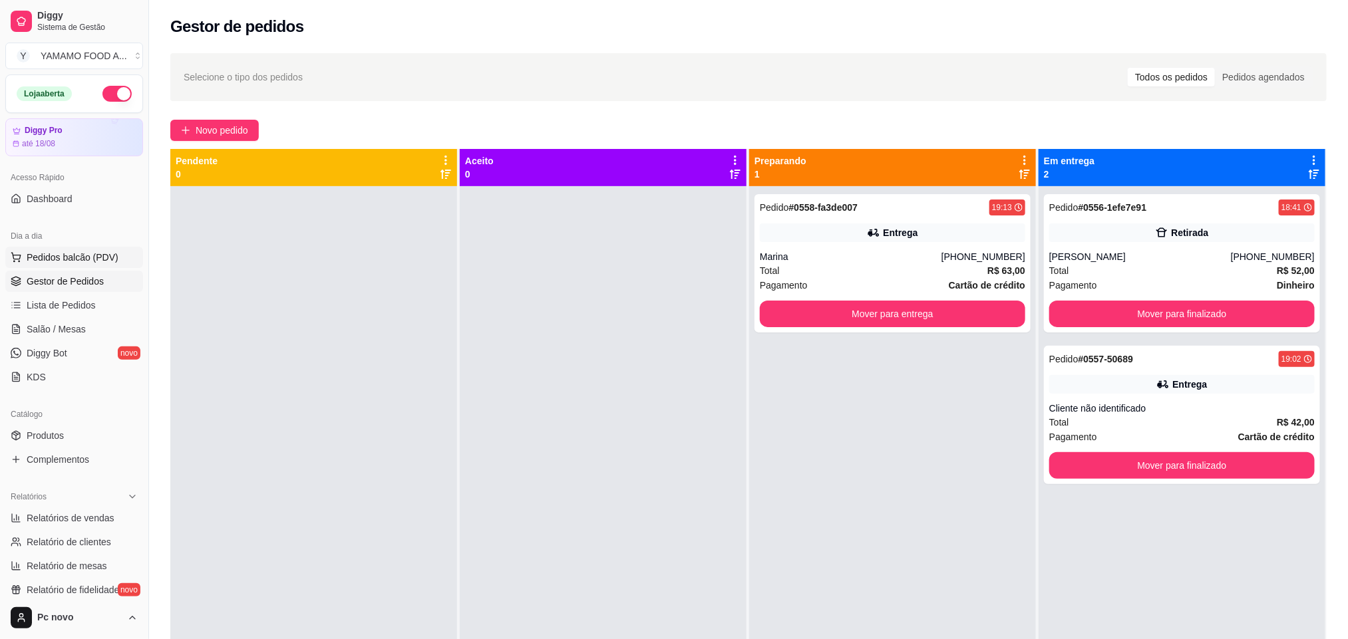
click at [61, 263] on span "Pedidos balcão (PDV)" at bounding box center [73, 257] width 92 height 13
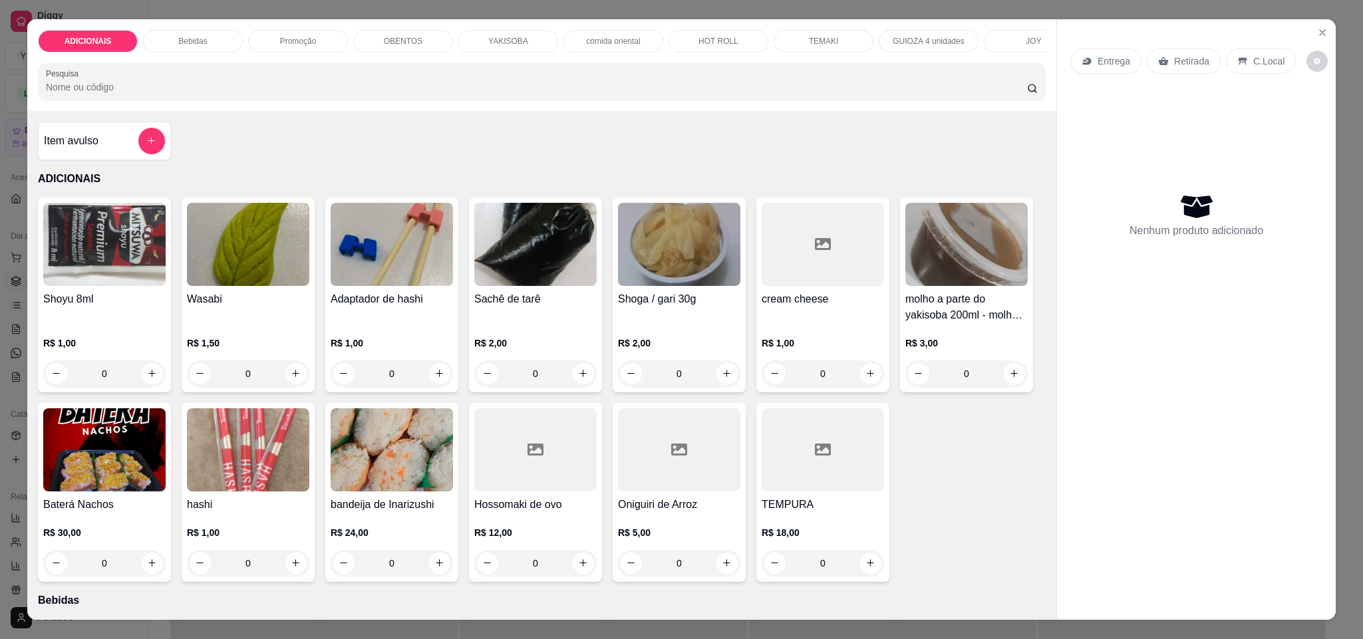
click at [592, 47] on div "comida oriental" at bounding box center [614, 41] width 100 height 23
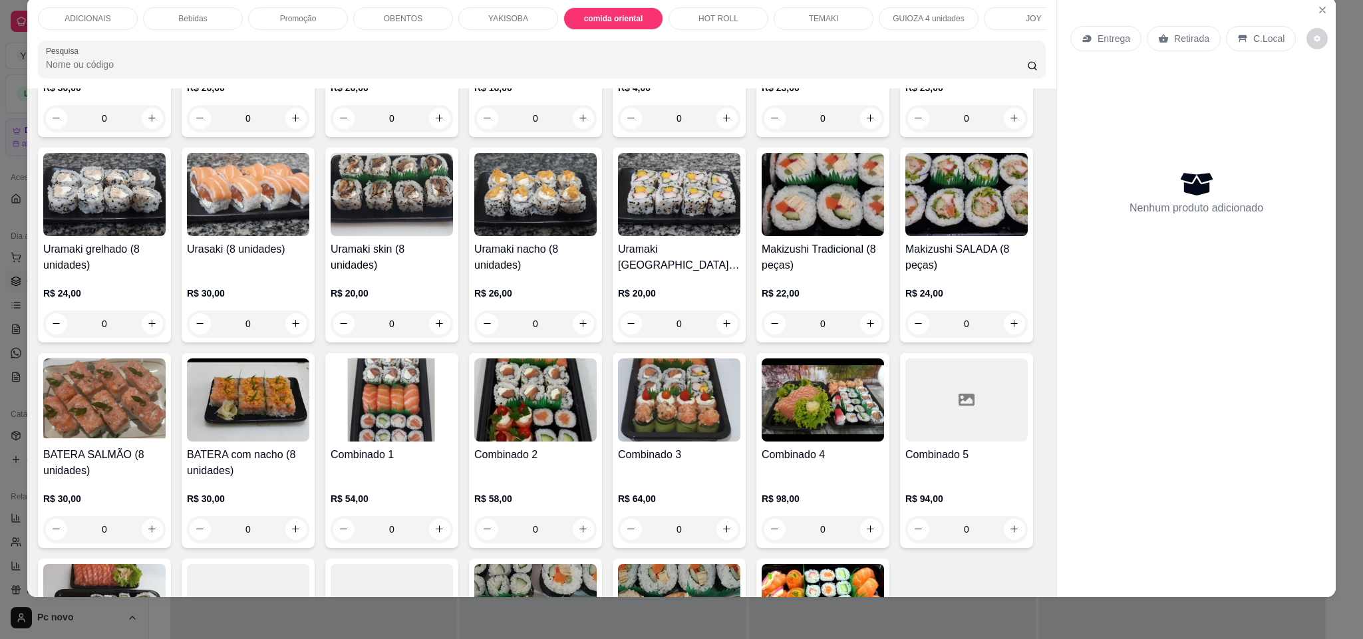
click at [324, 24] on div "Promoção" at bounding box center [298, 18] width 100 height 23
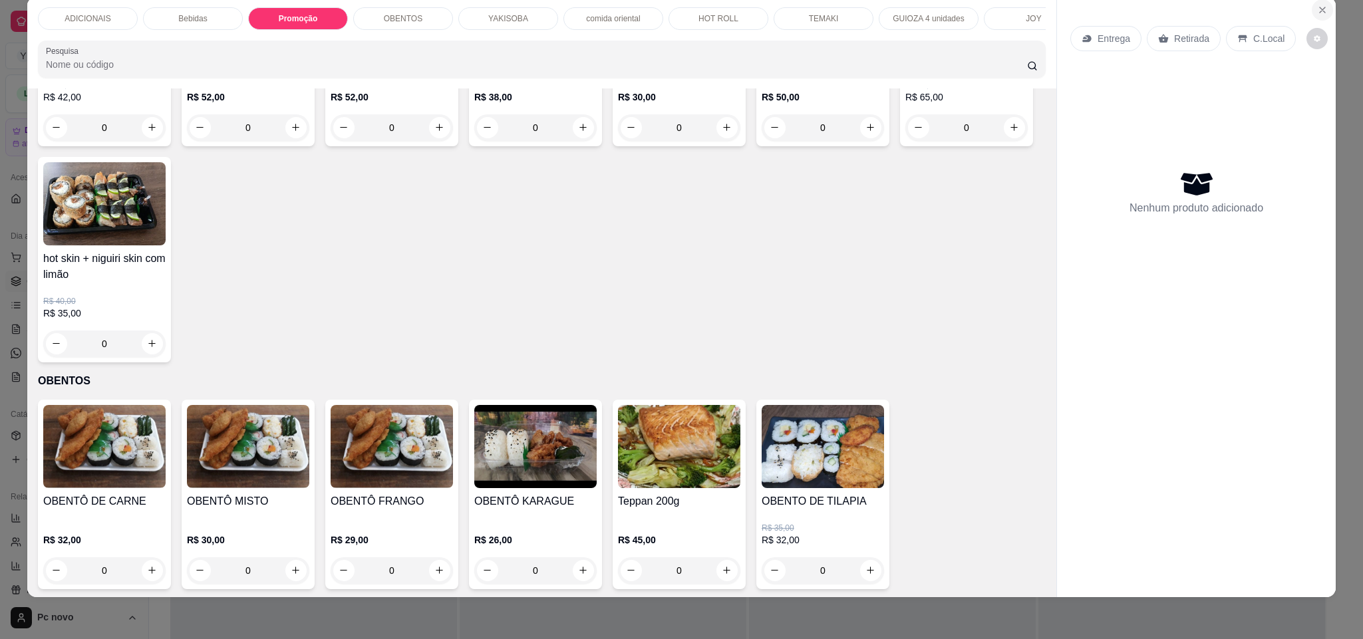
click at [1318, 5] on icon "Close" at bounding box center [1322, 10] width 11 height 11
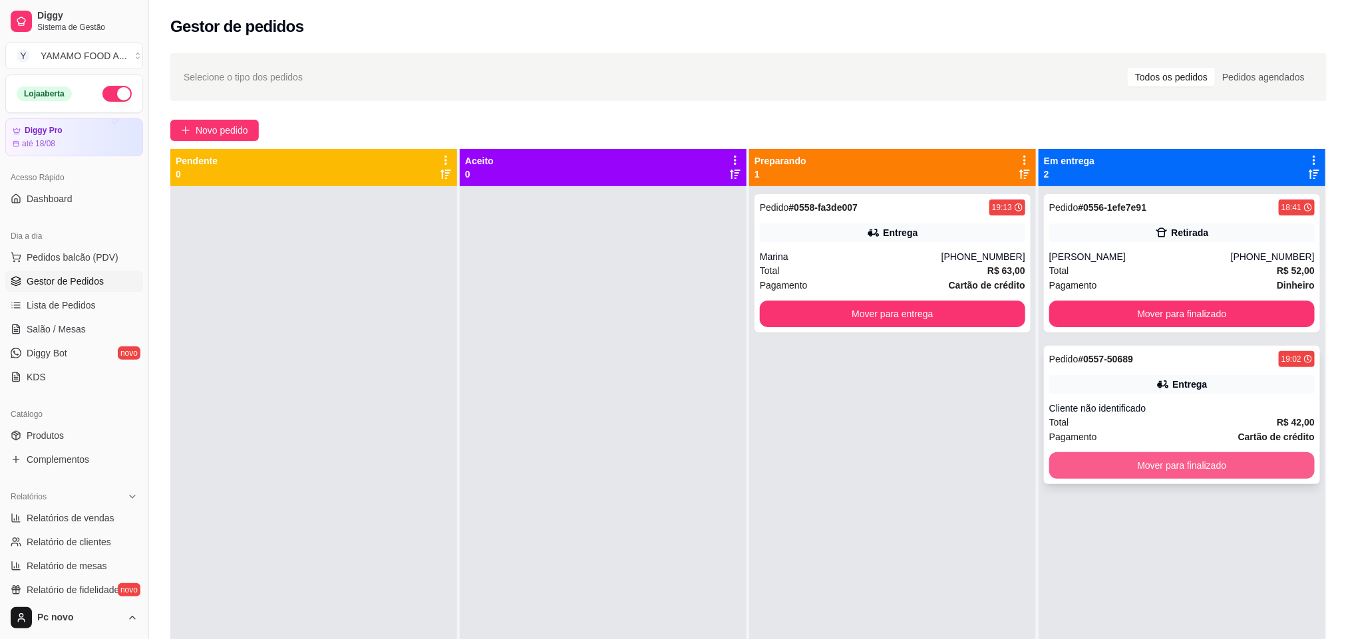
click at [1076, 457] on button "Mover para finalizado" at bounding box center [1181, 465] width 265 height 27
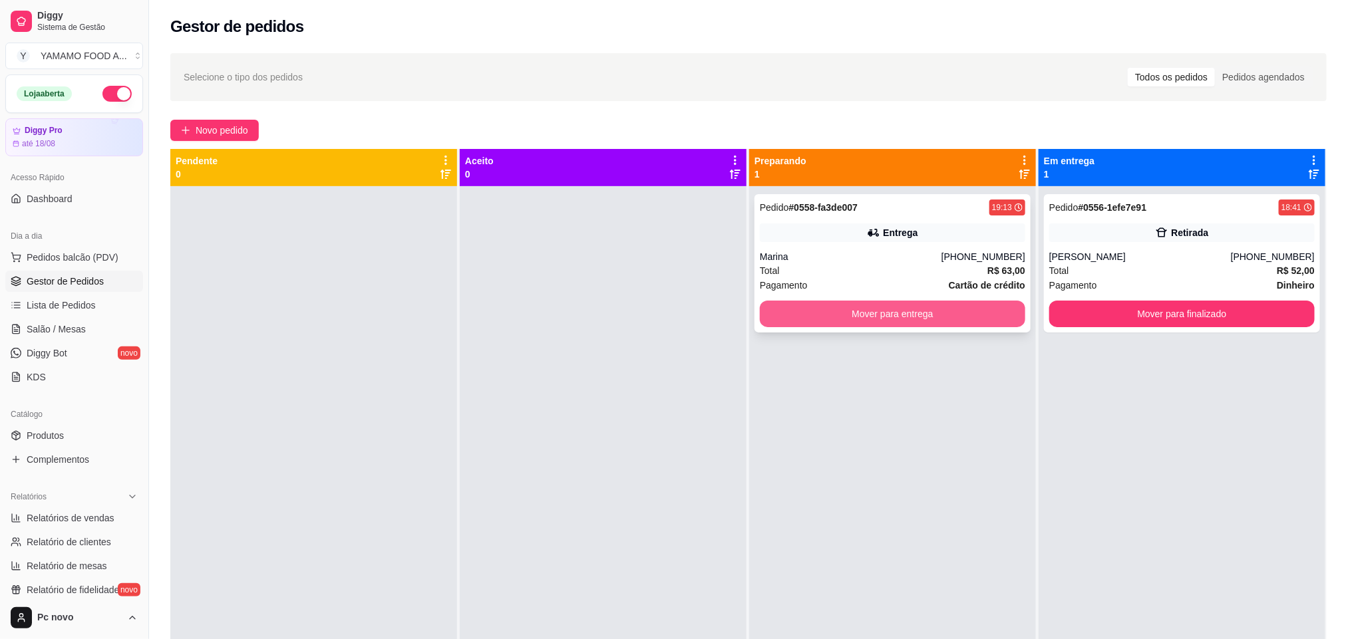
click at [929, 311] on button "Mover para entrega" at bounding box center [892, 314] width 265 height 27
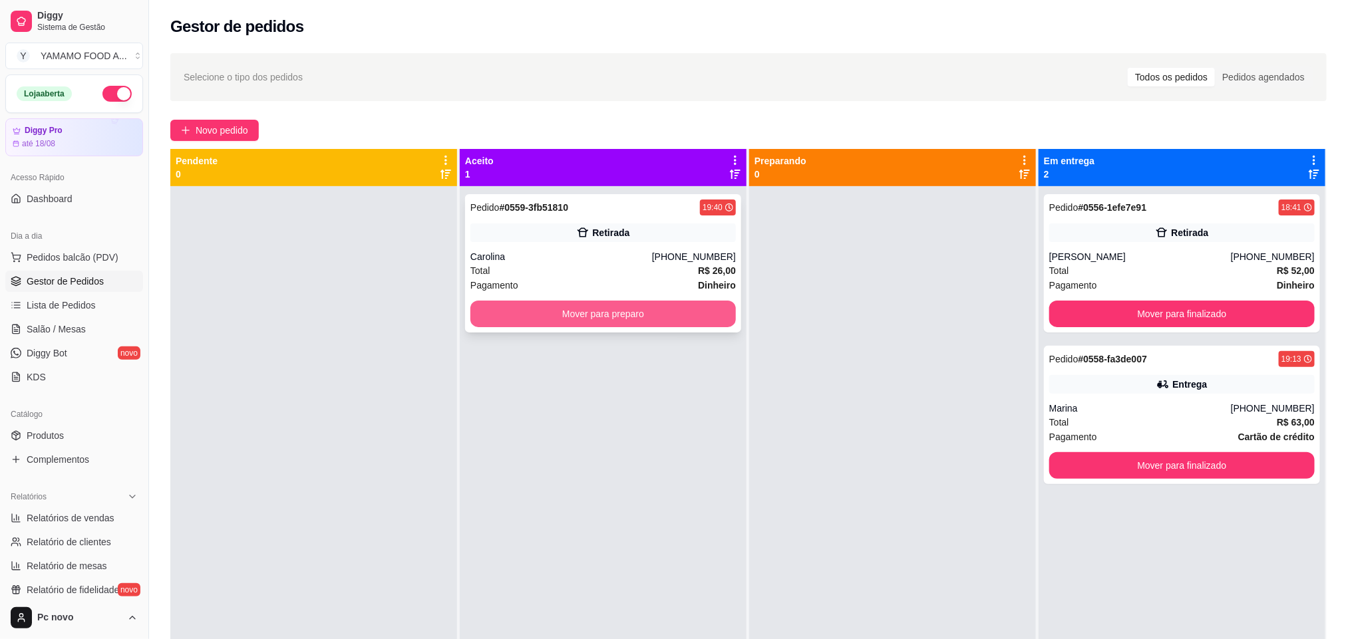
click at [699, 321] on button "Mover para preparo" at bounding box center [602, 314] width 265 height 27
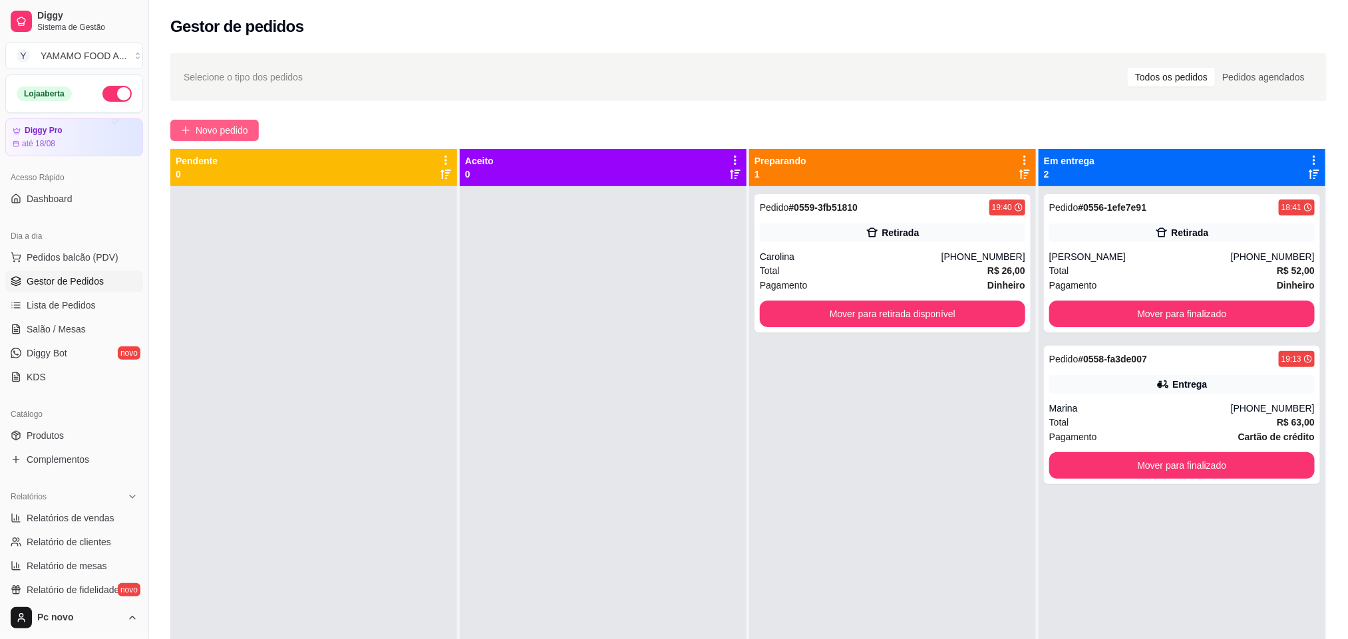
click at [204, 130] on span "Novo pedido" at bounding box center [222, 130] width 53 height 15
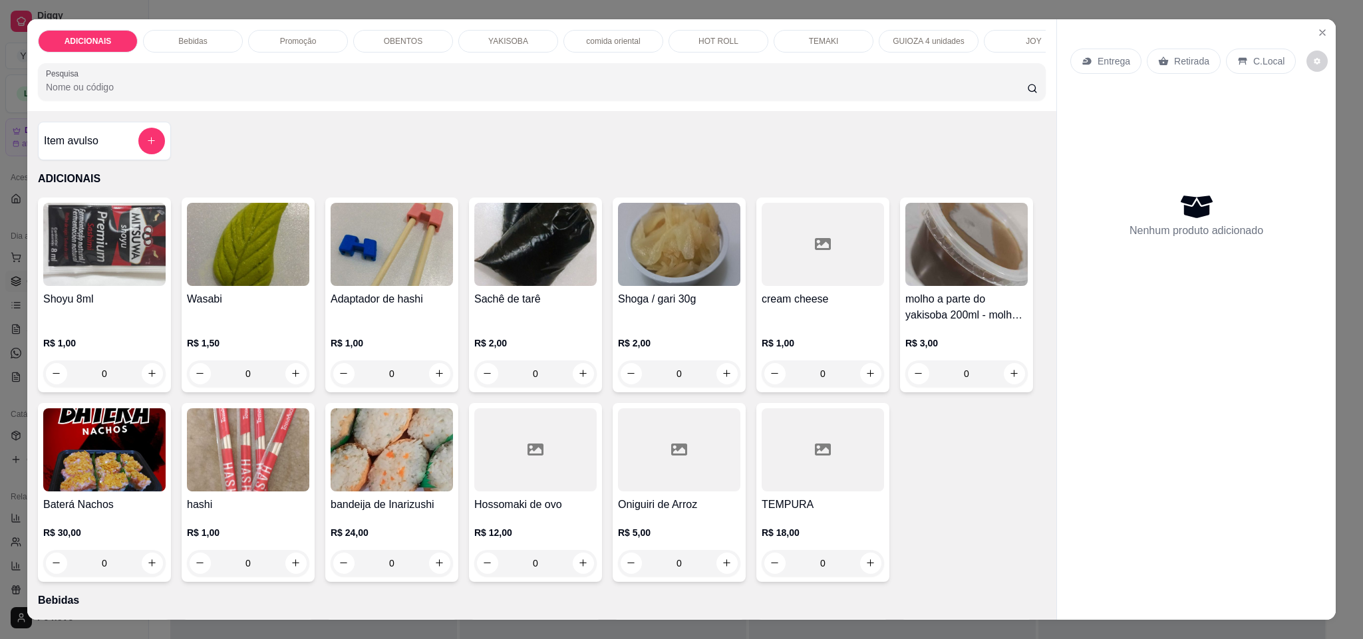
click at [308, 35] on div "Promoção" at bounding box center [298, 41] width 100 height 23
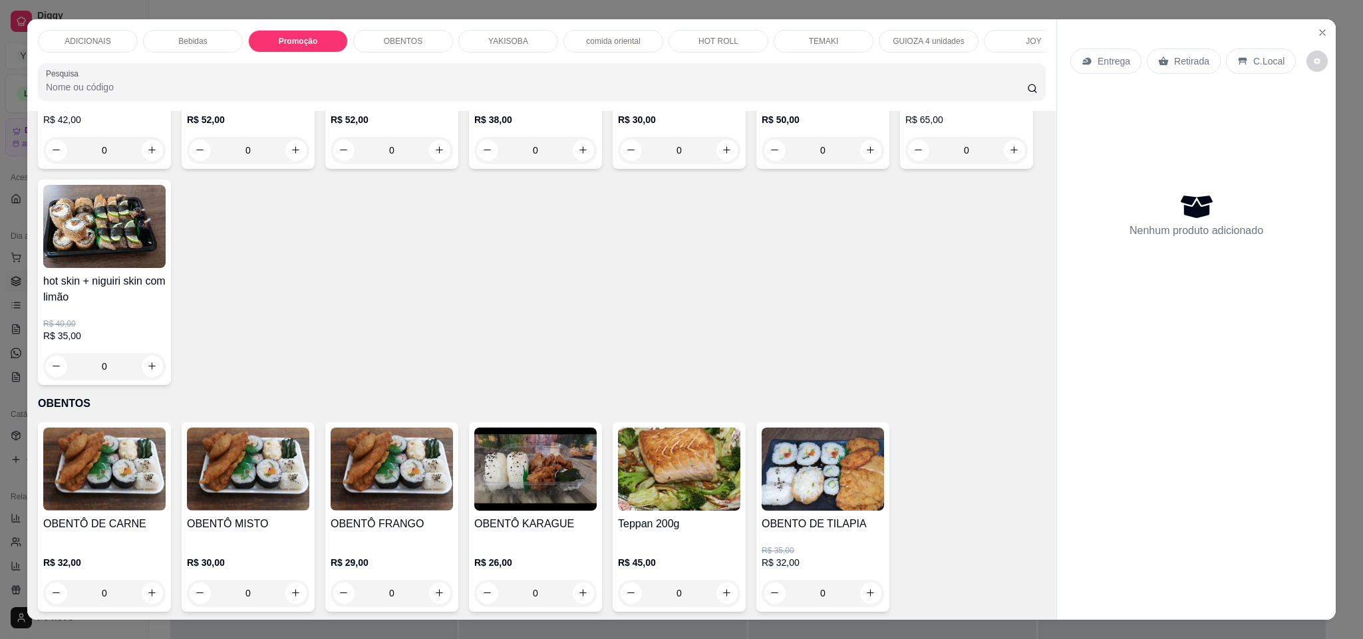
scroll to position [23, 0]
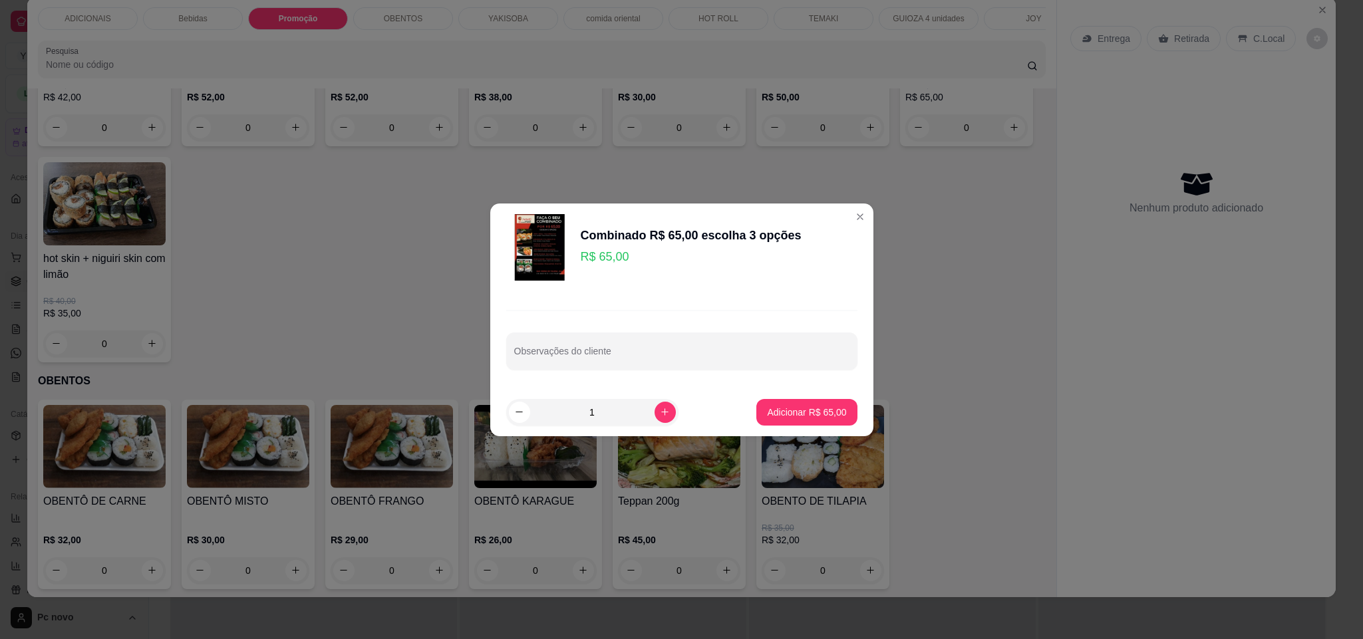
click at [635, 379] on div "Observações do cliente" at bounding box center [681, 339] width 383 height 97
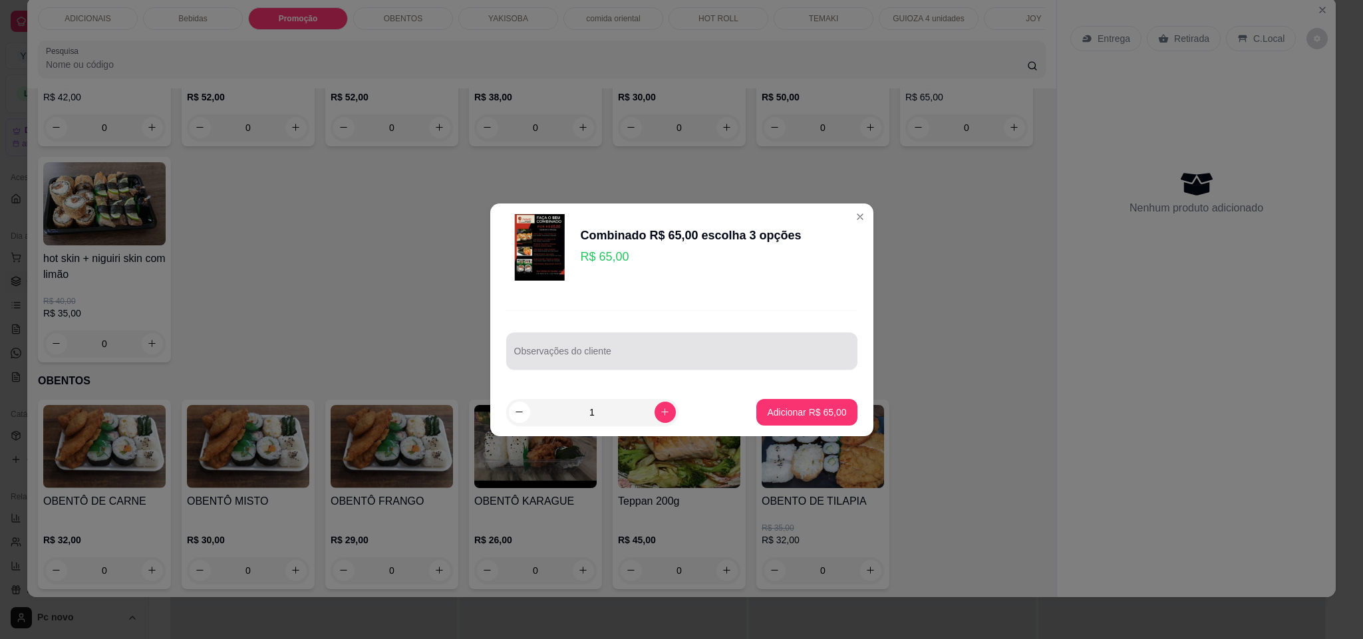
click at [635, 365] on div "Observações do cliente" at bounding box center [681, 351] width 351 height 37
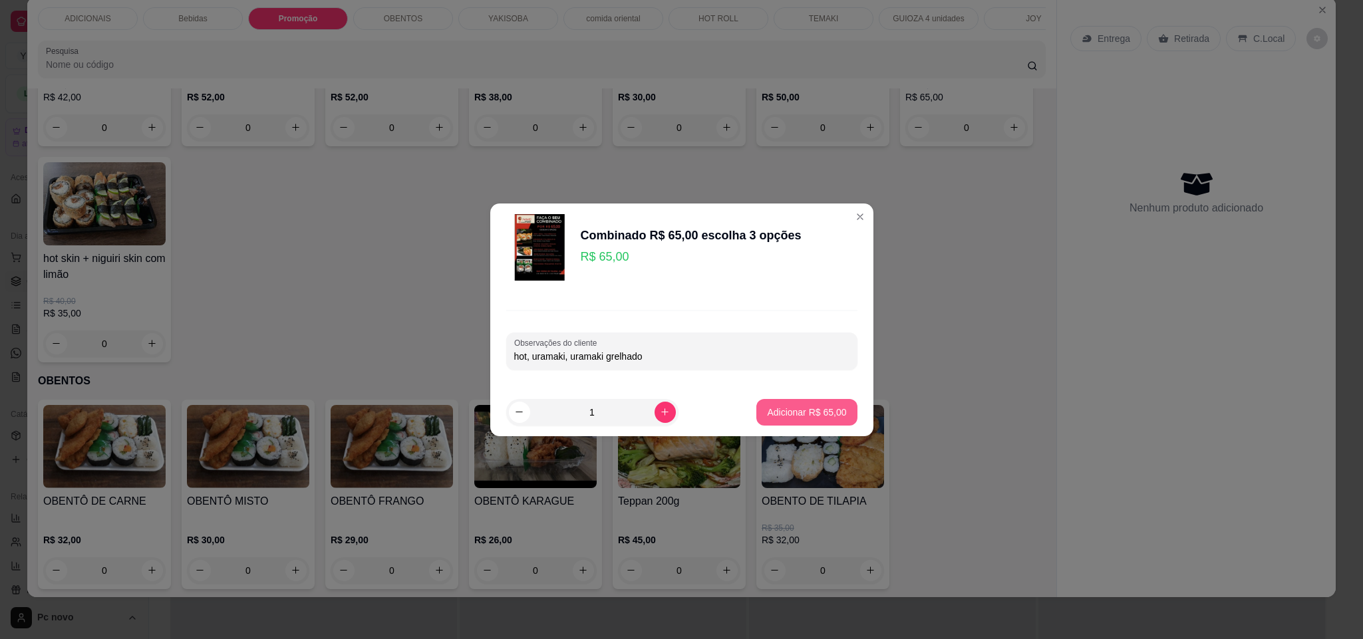
type input "hot, uramaki, uramaki grelhado"
click at [816, 421] on button "Adicionar R$ 65,00" at bounding box center [807, 412] width 100 height 27
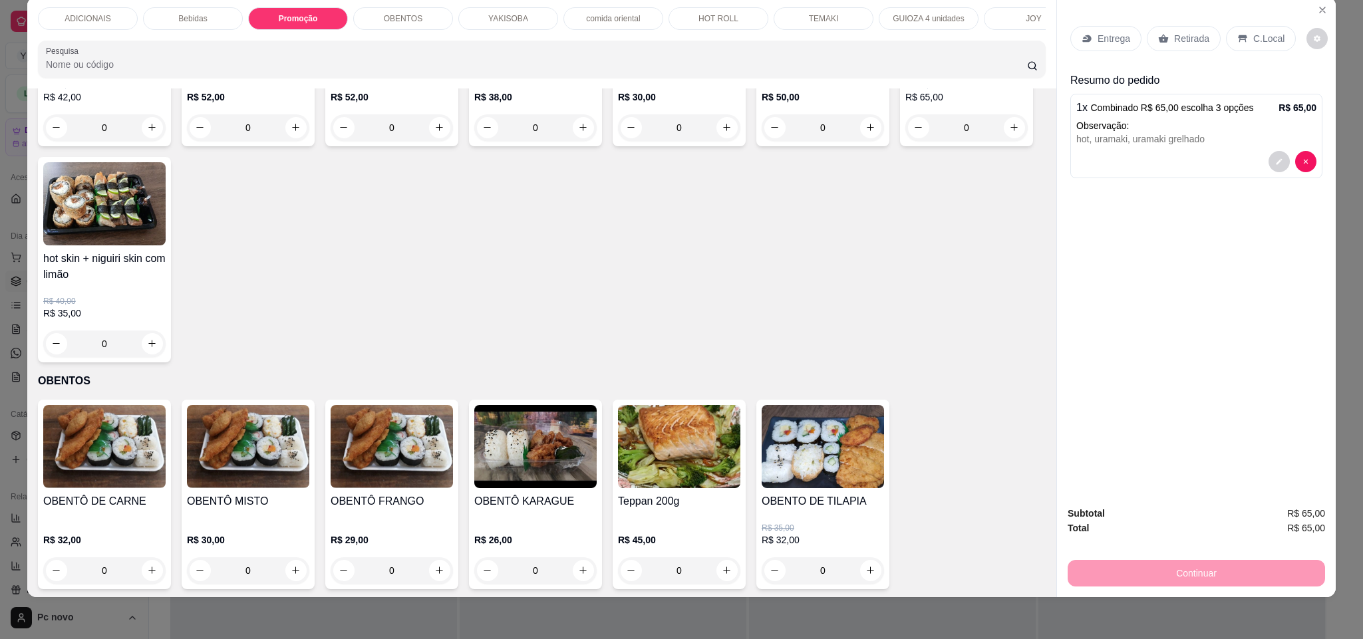
click at [405, 16] on p "OBENTOS" at bounding box center [403, 18] width 39 height 11
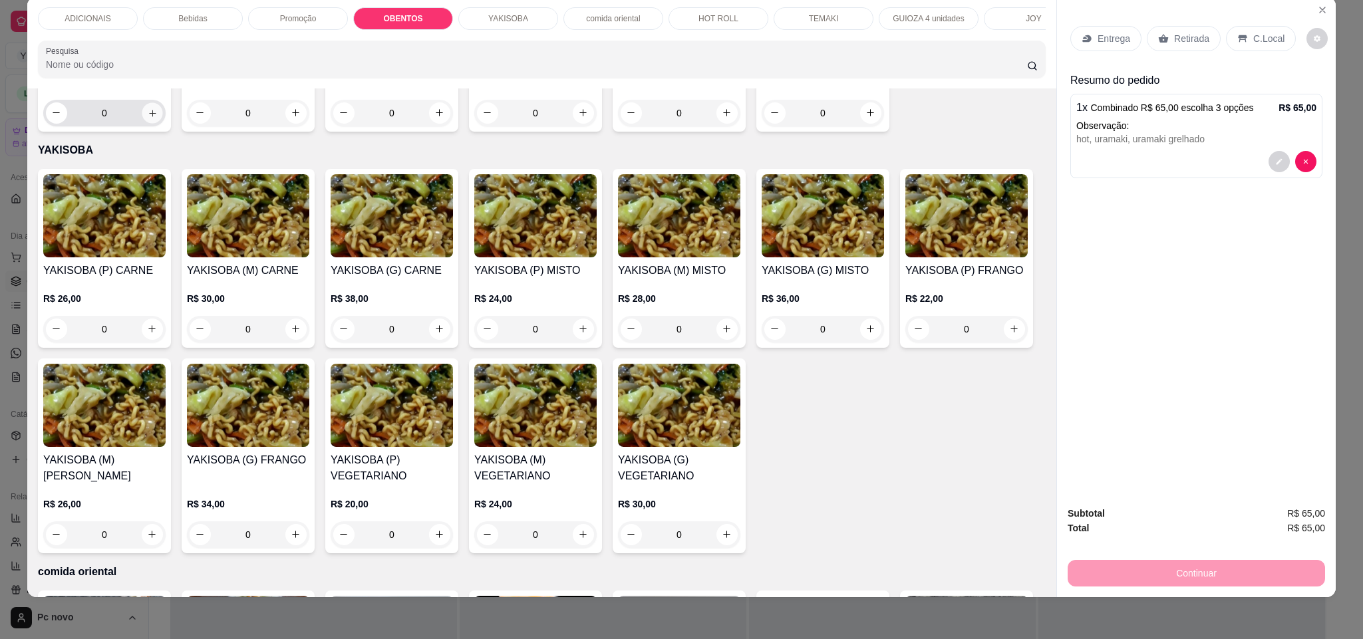
click at [142, 123] on button "increase-product-quantity" at bounding box center [152, 112] width 21 height 21
type input "1"
click at [1158, 29] on div "Retirada" at bounding box center [1184, 38] width 74 height 25
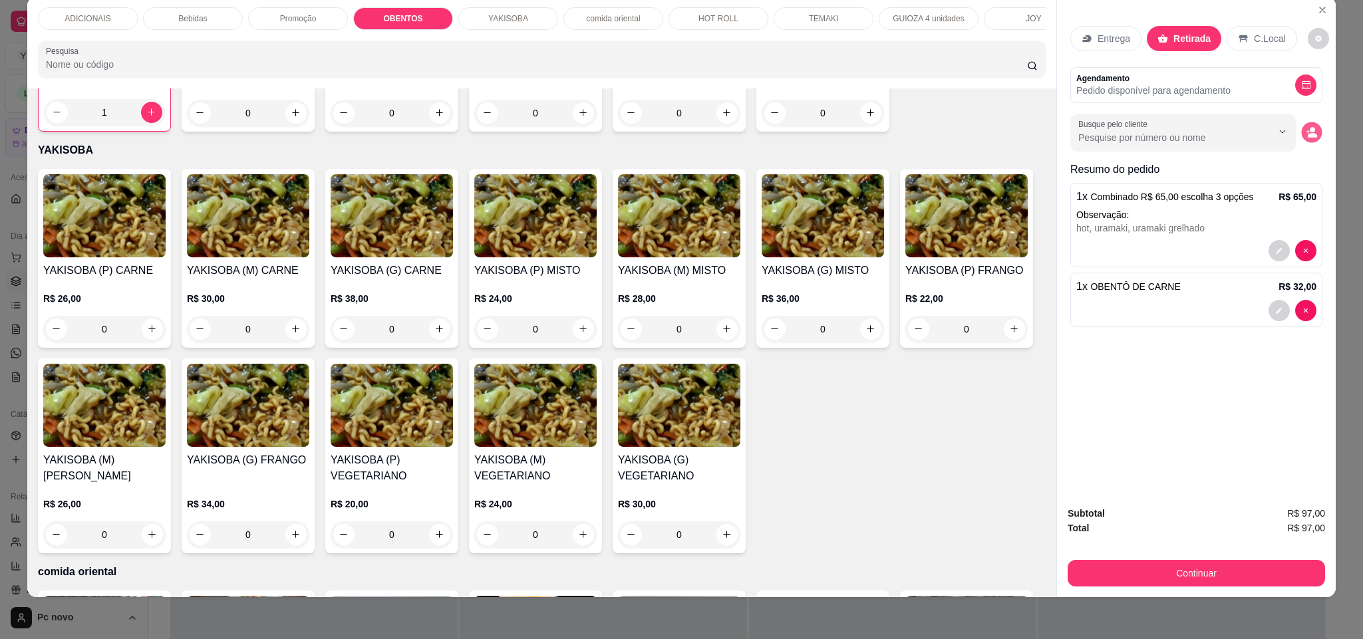
click at [1310, 130] on circle "decrease-product-quantity" at bounding box center [1312, 129] width 5 height 5
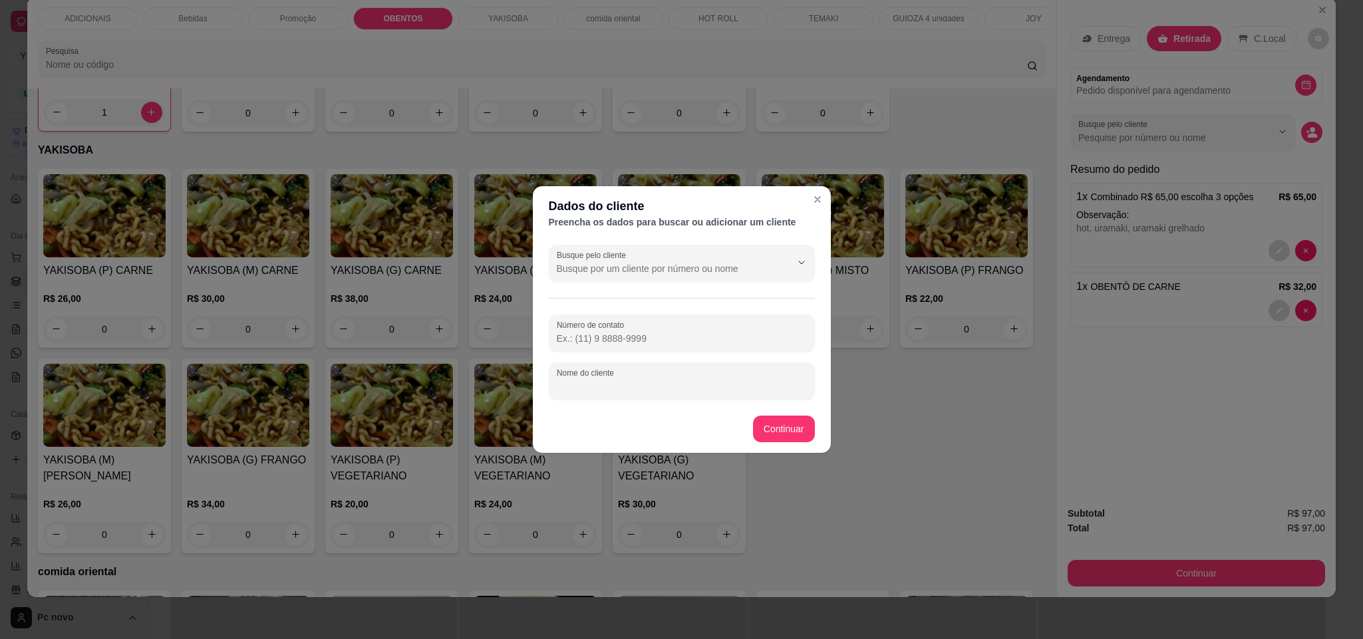
click at [691, 390] on input "Nome do cliente" at bounding box center [682, 386] width 250 height 13
type input "edson"
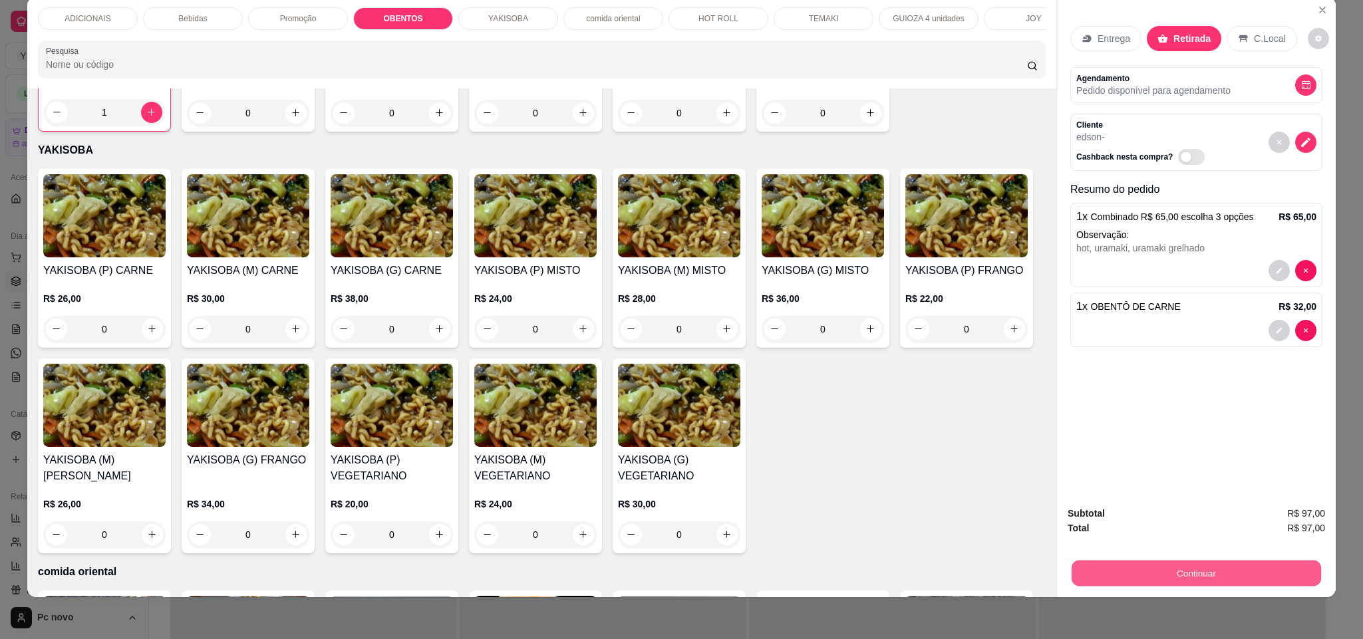
click at [1130, 578] on button "Continuar" at bounding box center [1197, 574] width 250 height 26
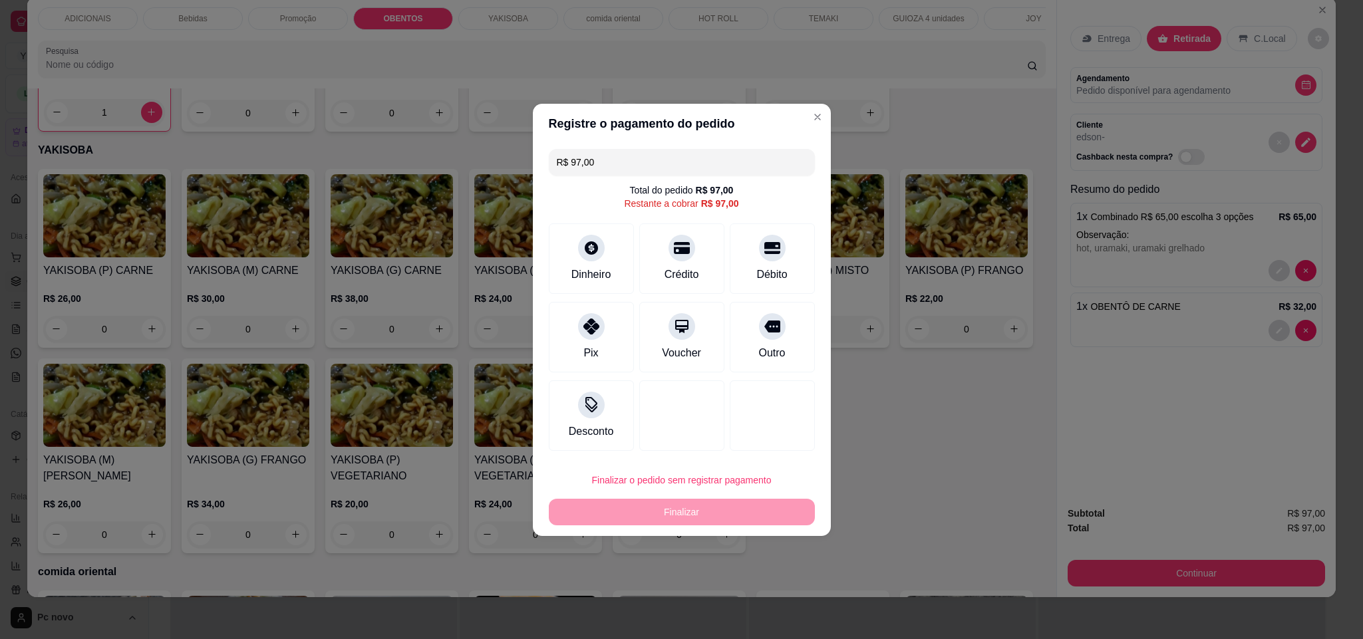
drag, startPoint x: 749, startPoint y: 345, endPoint x: 761, endPoint y: 351, distance: 13.4
click at [759, 346] on div "Outro" at bounding box center [772, 353] width 27 height 16
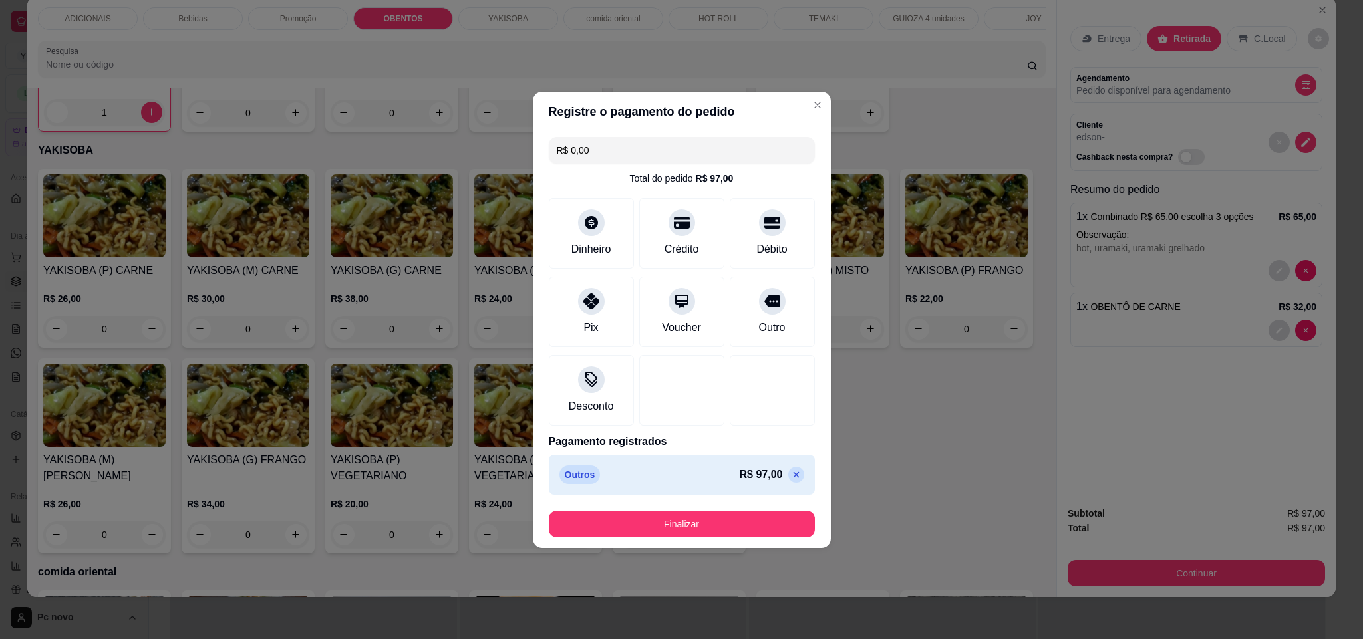
type input "R$ 0,00"
click at [753, 506] on footer "Finalizar" at bounding box center [682, 524] width 298 height 48
click at [759, 532] on button "Finalizar" at bounding box center [682, 524] width 266 height 27
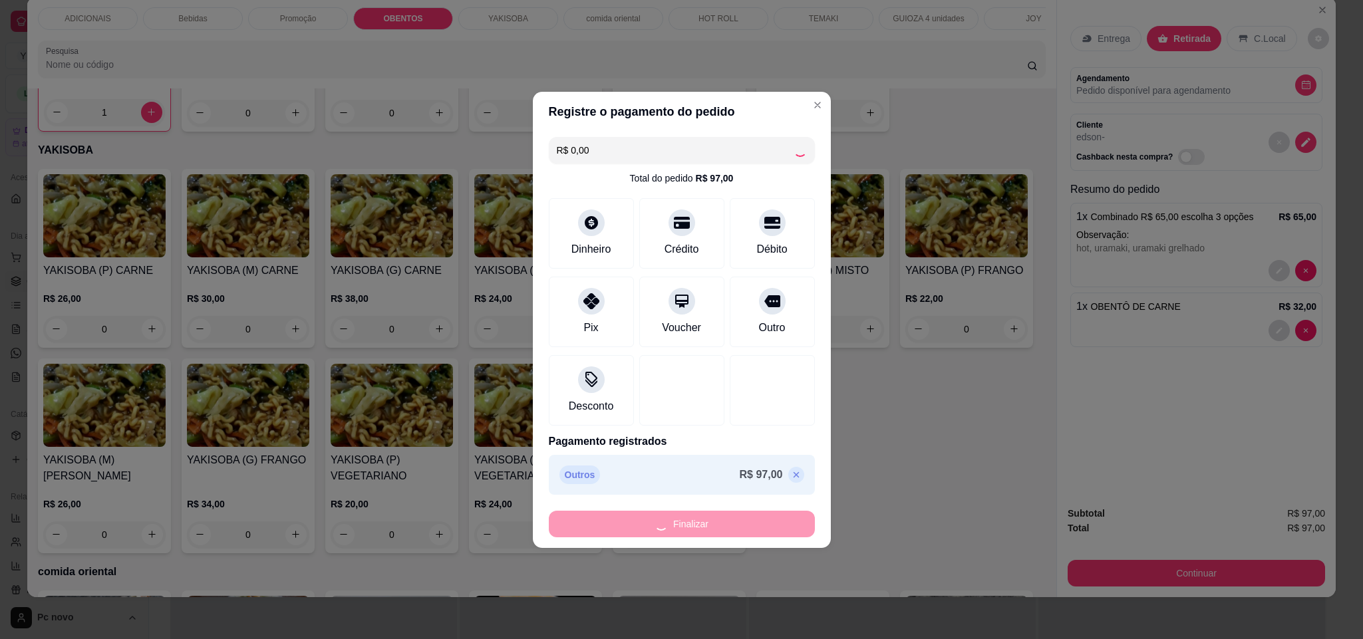
type input "0"
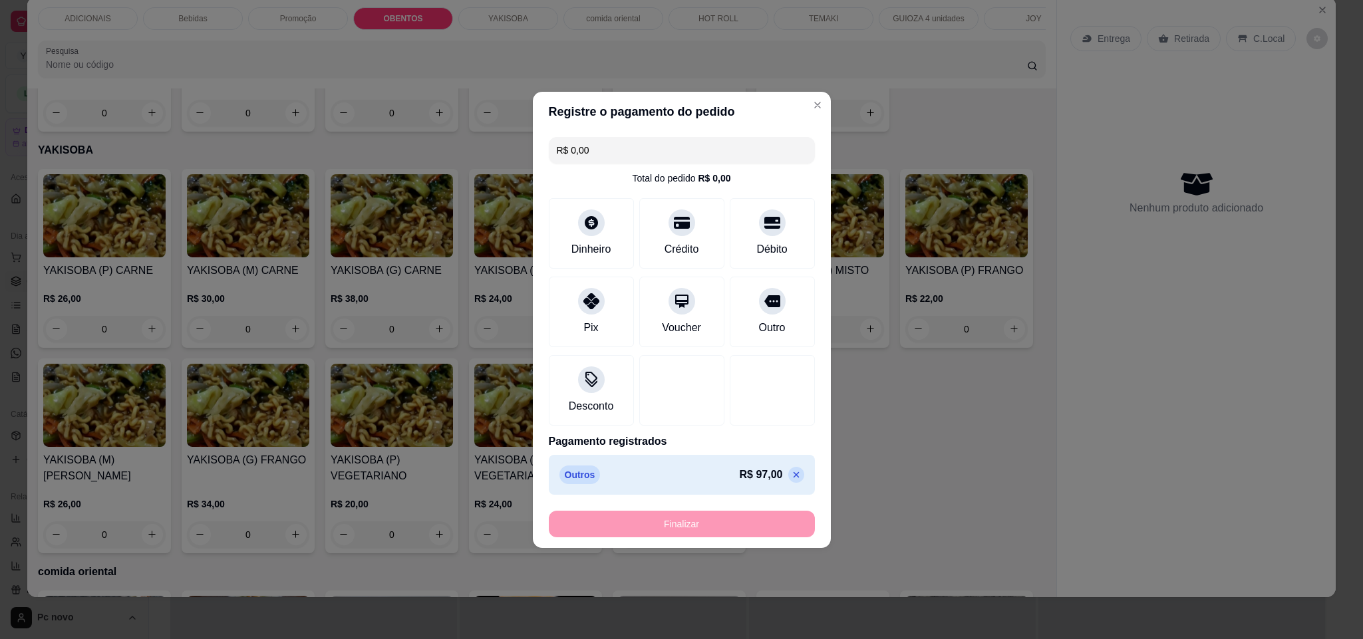
type input "-R$ 97,00"
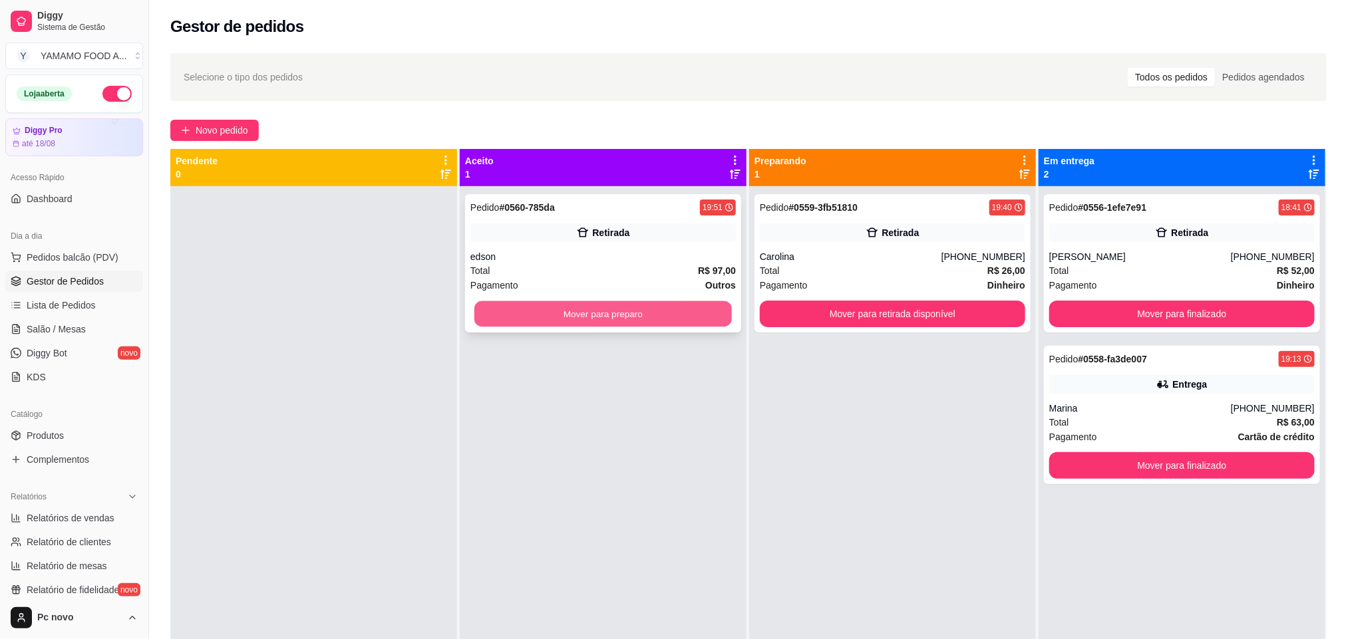
click at [651, 317] on button "Mover para preparo" at bounding box center [603, 314] width 258 height 26
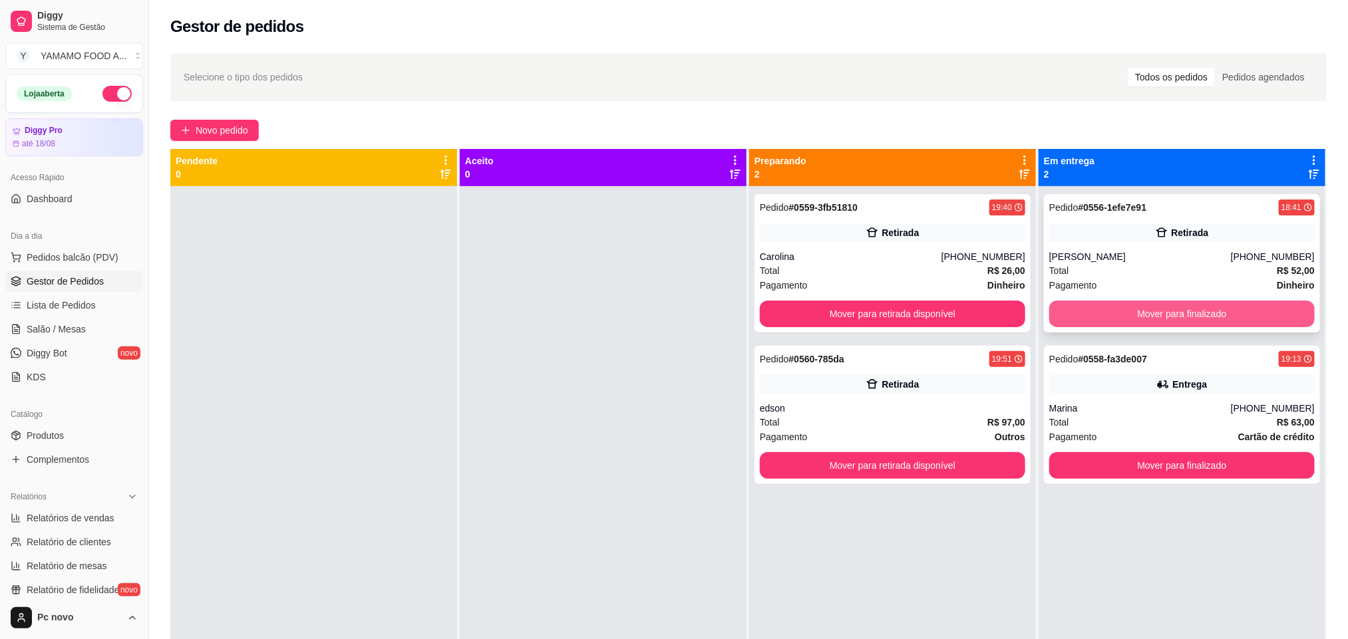
click at [1054, 312] on button "Mover para finalizado" at bounding box center [1181, 314] width 265 height 27
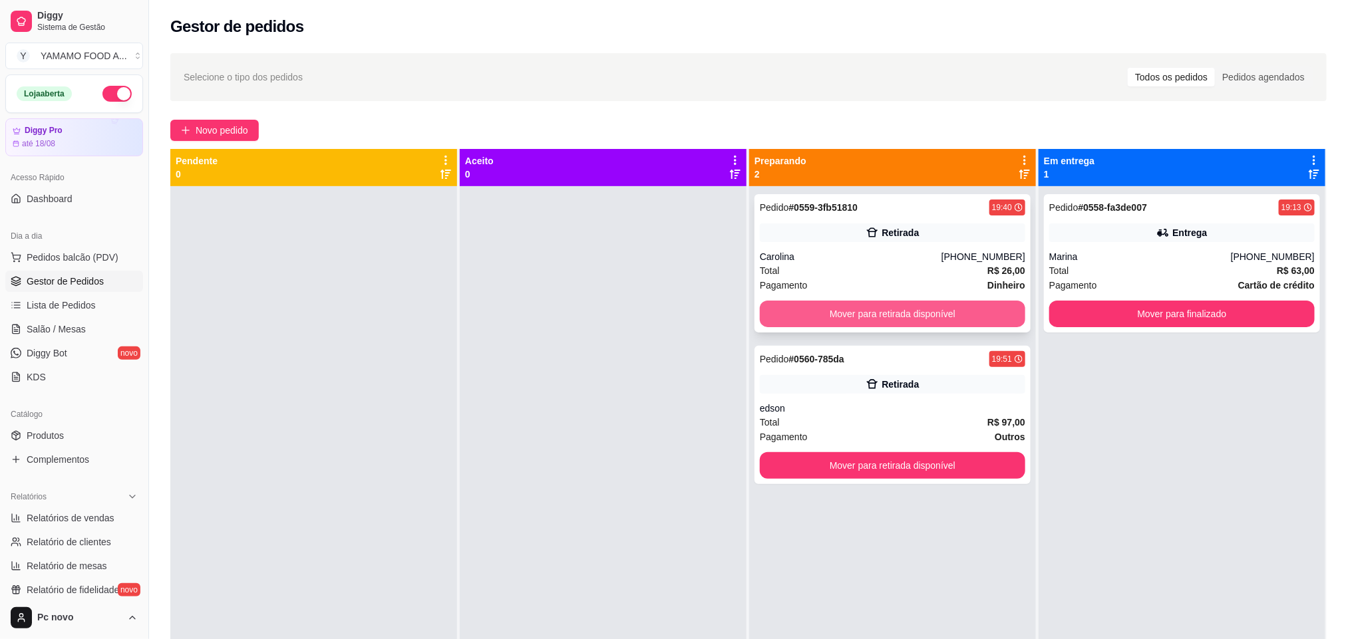
click at [773, 318] on button "Mover para retirada disponível" at bounding box center [892, 314] width 265 height 27
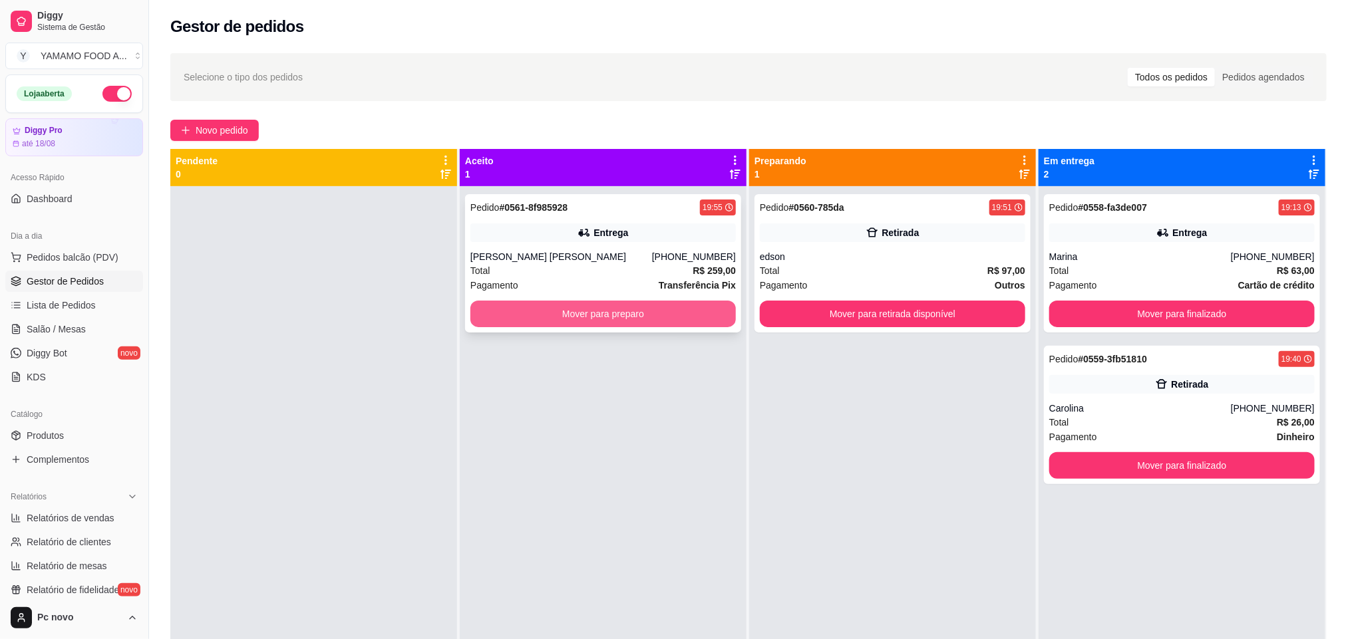
click at [540, 316] on button "Mover para preparo" at bounding box center [602, 314] width 265 height 27
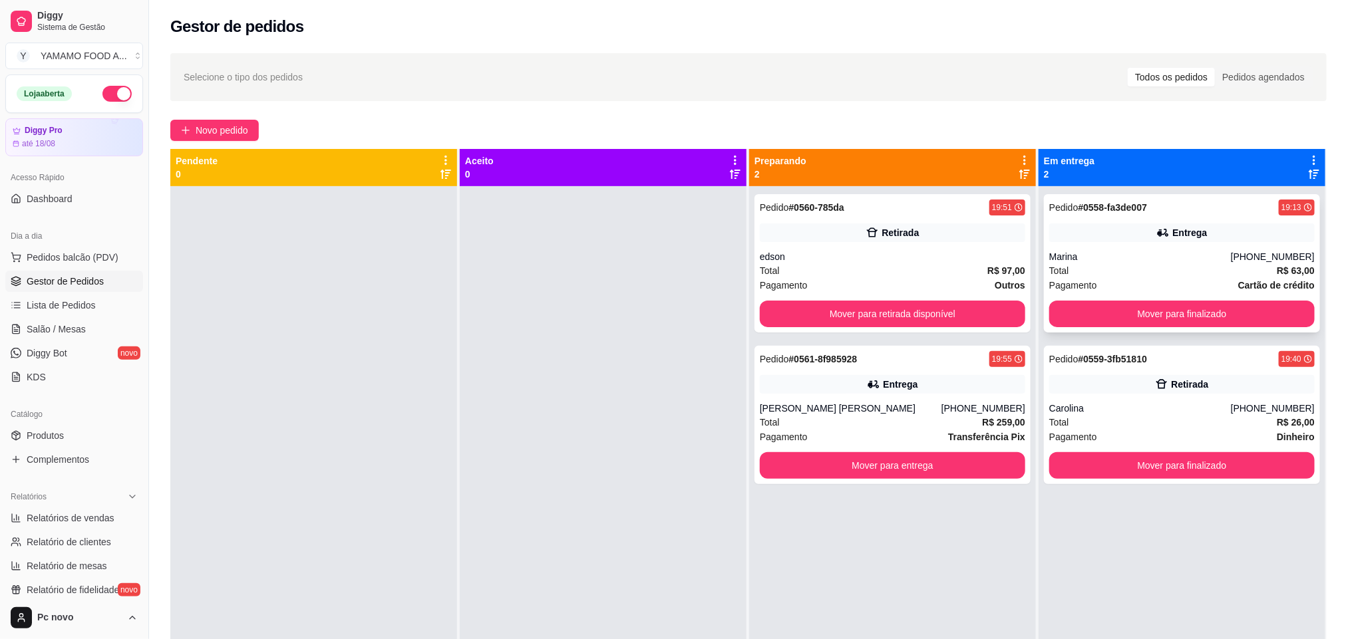
click at [1093, 268] on div "Total R$ 63,00" at bounding box center [1181, 270] width 265 height 15
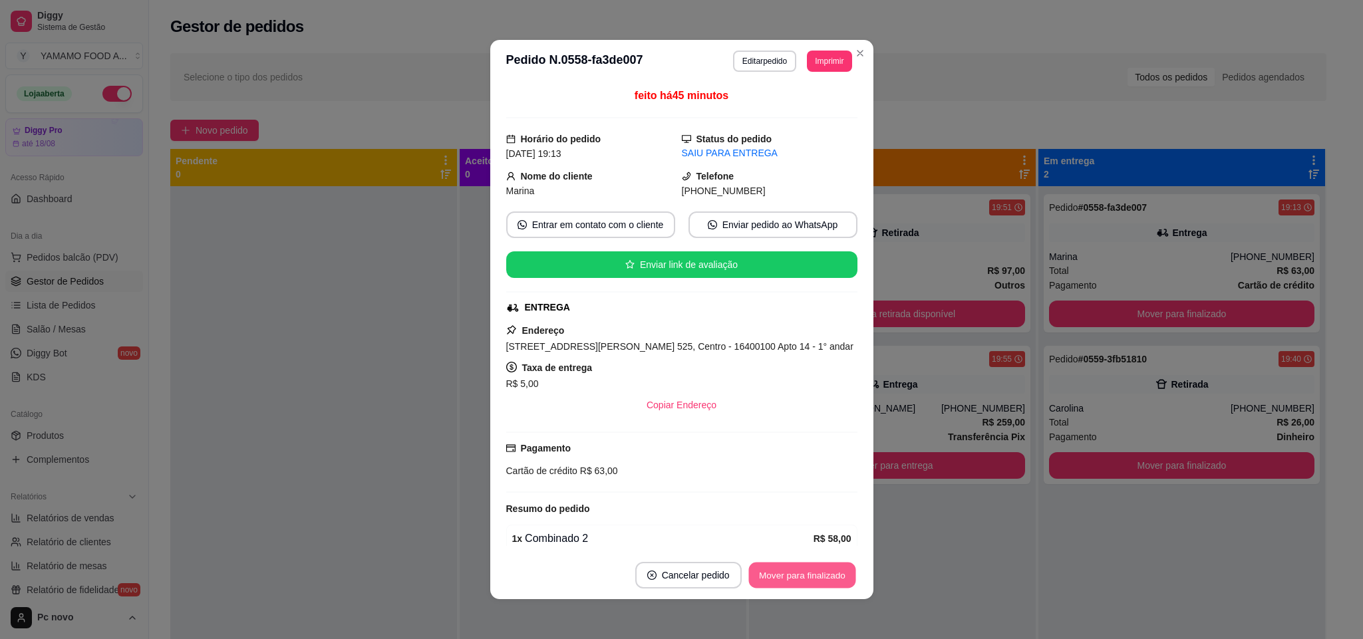
click at [759, 576] on button "Mover para finalizado" at bounding box center [802, 576] width 107 height 26
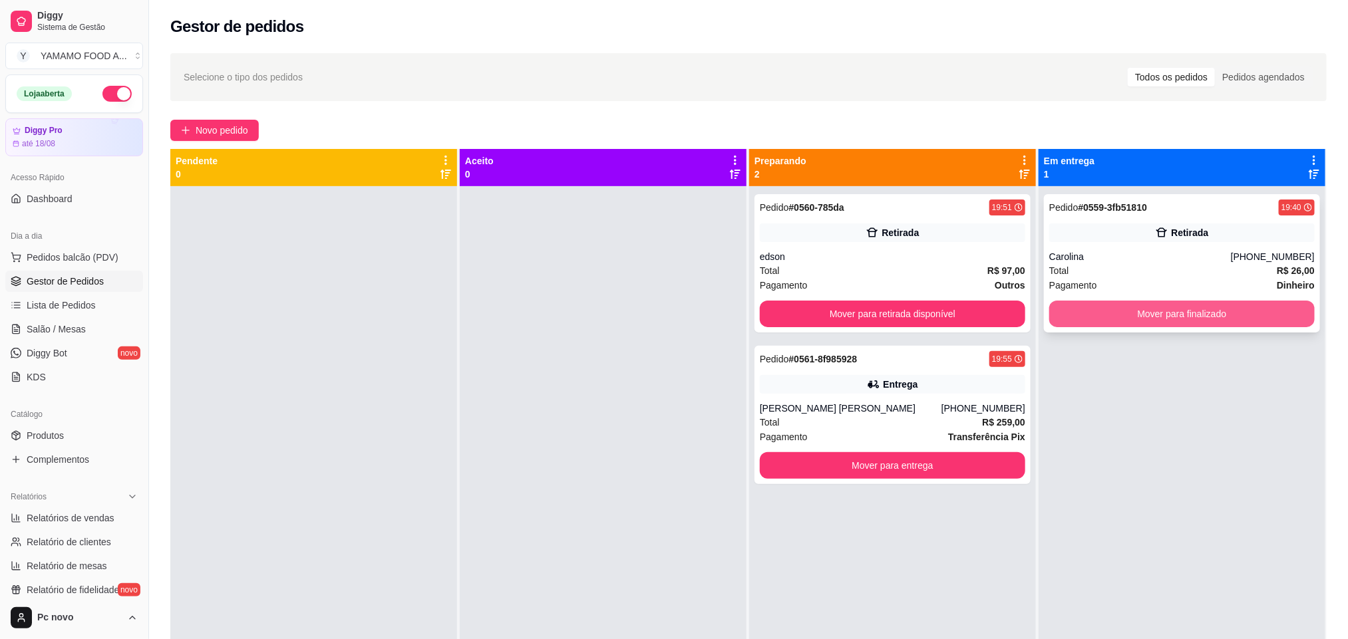
click at [1039, 314] on div "Pedido # 0559-3fb51810 19:40 Retirada Carolina (14) 99705-2272 Total R$ 26,00 P…" at bounding box center [1182, 505] width 287 height 639
click at [1070, 315] on button "Mover para finalizado" at bounding box center [1182, 314] width 258 height 26
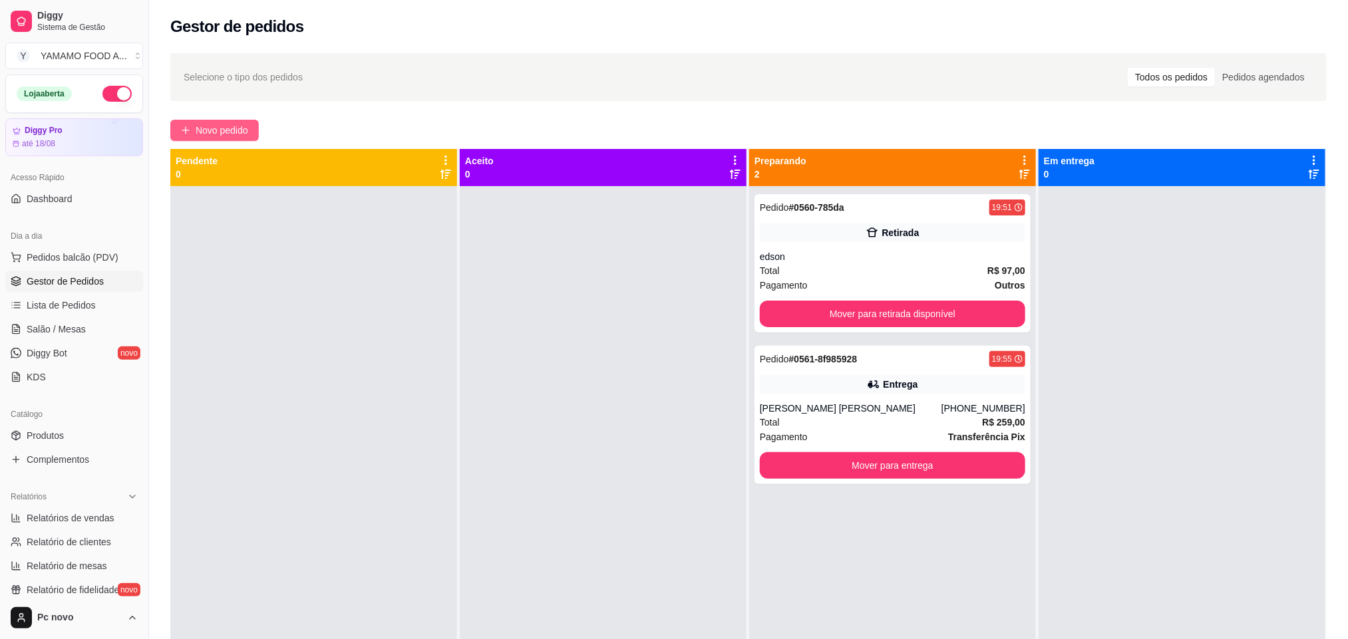
click at [206, 134] on span "Novo pedido" at bounding box center [222, 130] width 53 height 15
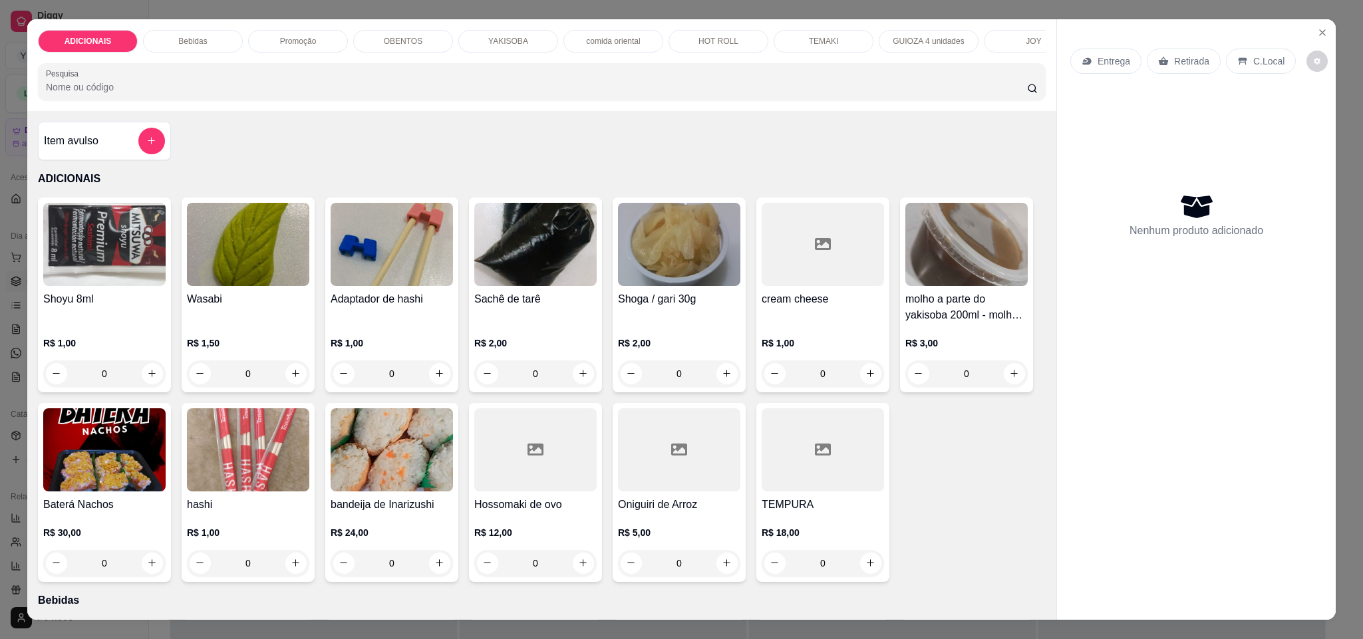
click at [269, 40] on div "Promoção" at bounding box center [298, 41] width 100 height 23
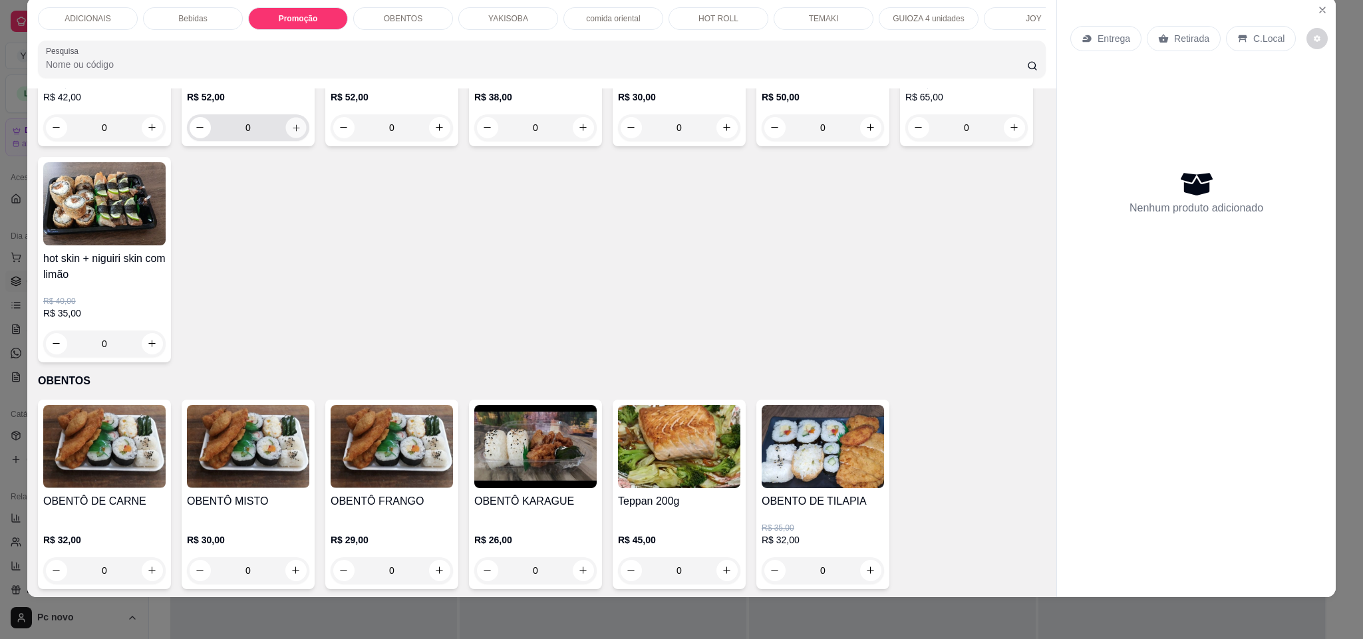
click at [293, 138] on button "increase-product-quantity" at bounding box center [295, 127] width 21 height 21
type input "1"
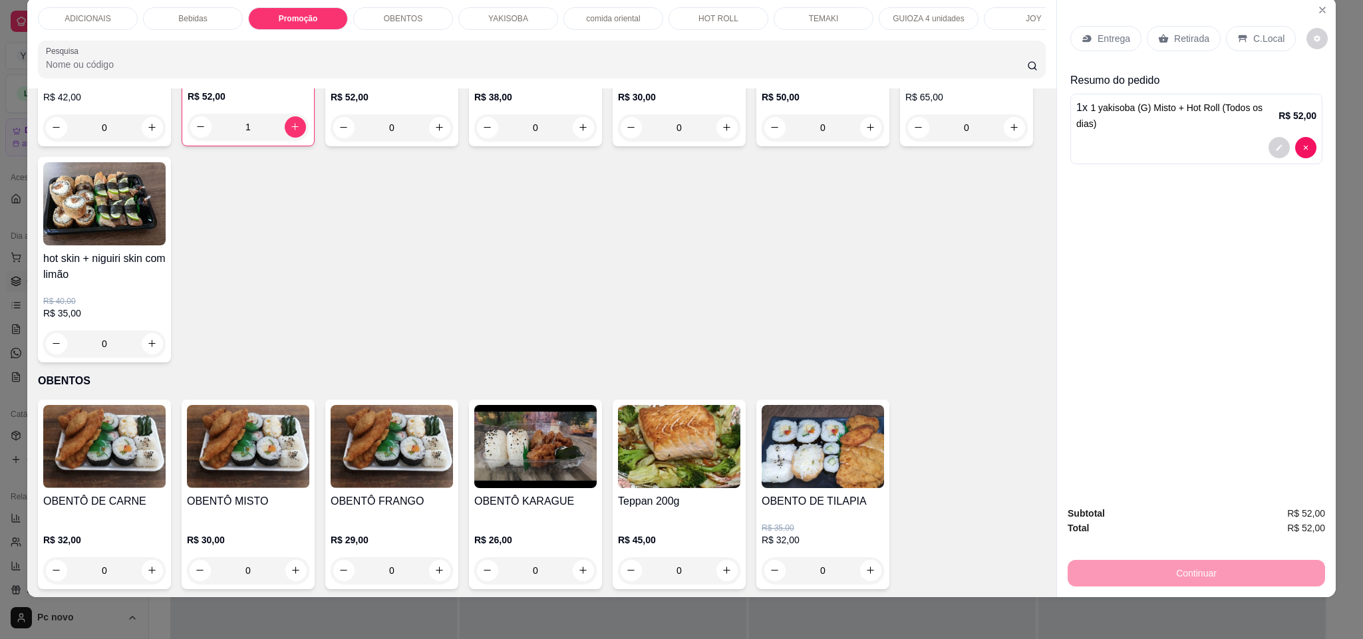
click at [727, 15] on p "HOT ROLL" at bounding box center [719, 18] width 40 height 11
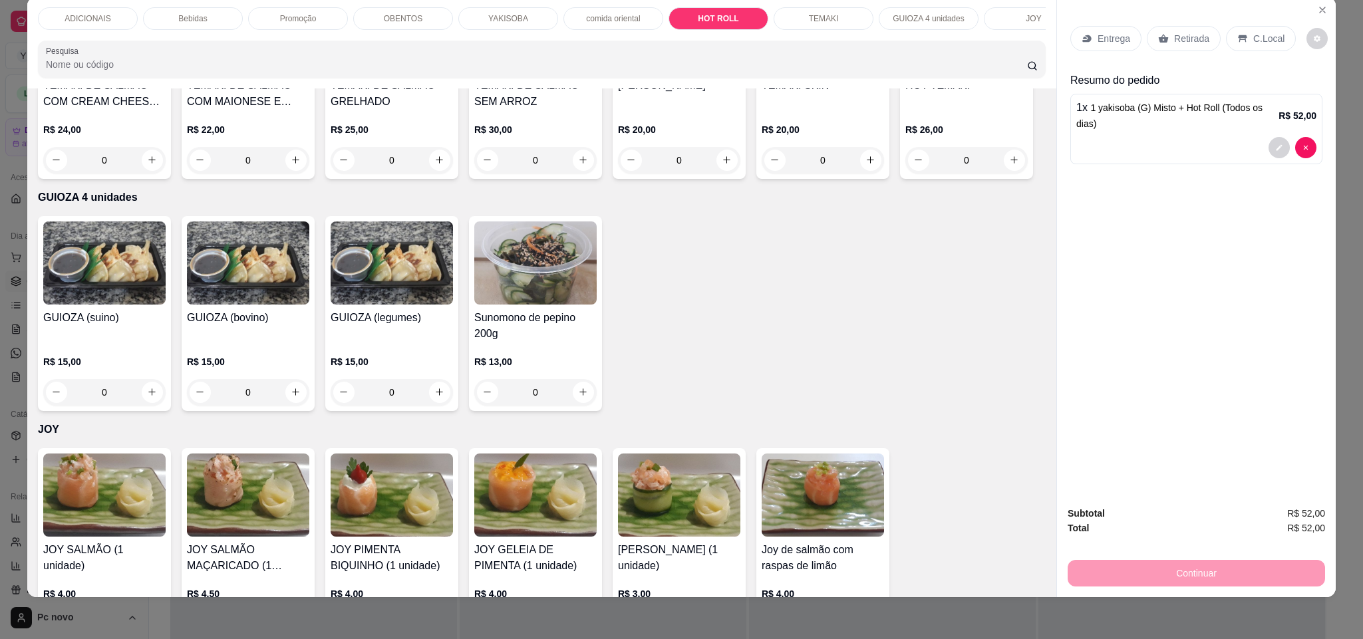
type input "1"
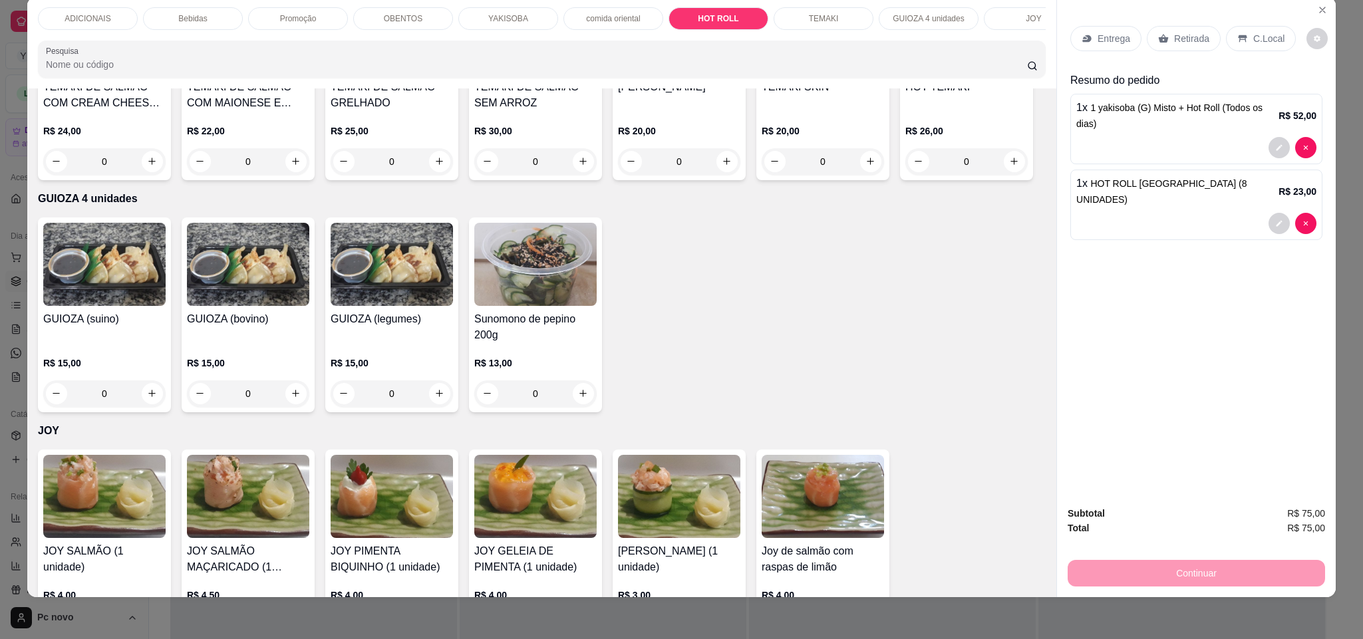
click at [1111, 35] on p "Entrega" at bounding box center [1114, 38] width 33 height 13
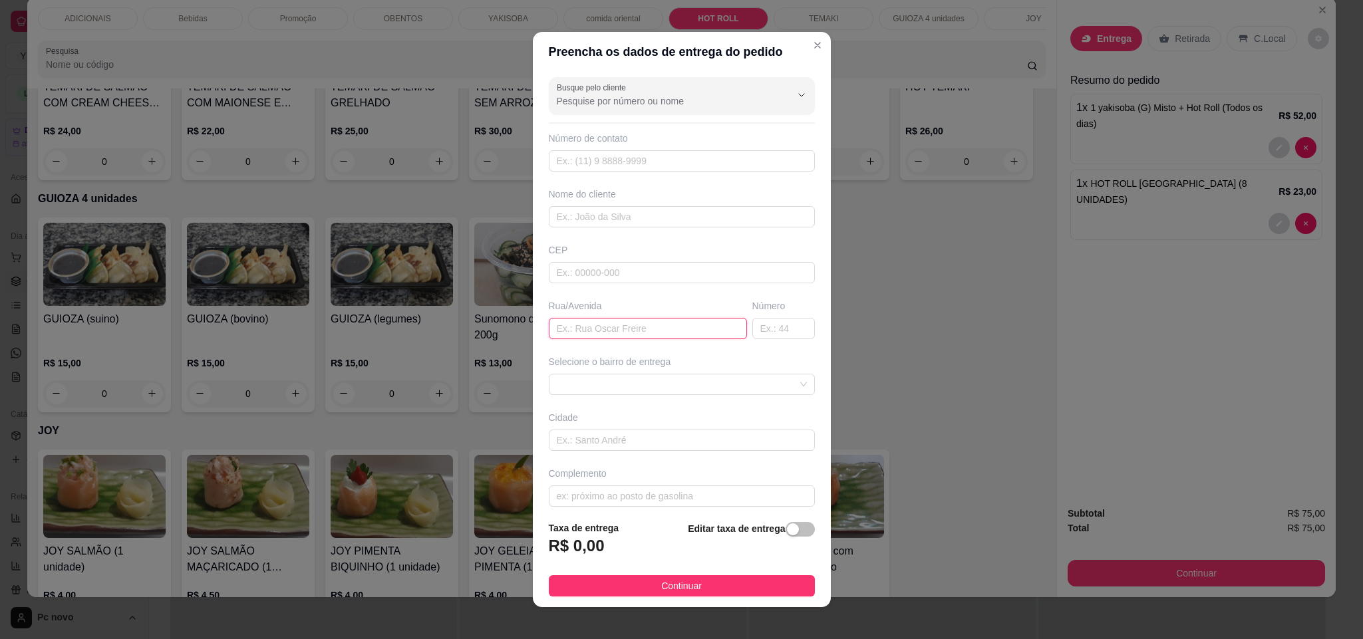
click at [629, 334] on input "text" at bounding box center [648, 328] width 198 height 21
paste input "Rua Hiroshi kato 487"
type input "Rua Hiroshi kato 487"
click at [753, 329] on input "text" at bounding box center [784, 328] width 63 height 21
type input "487"
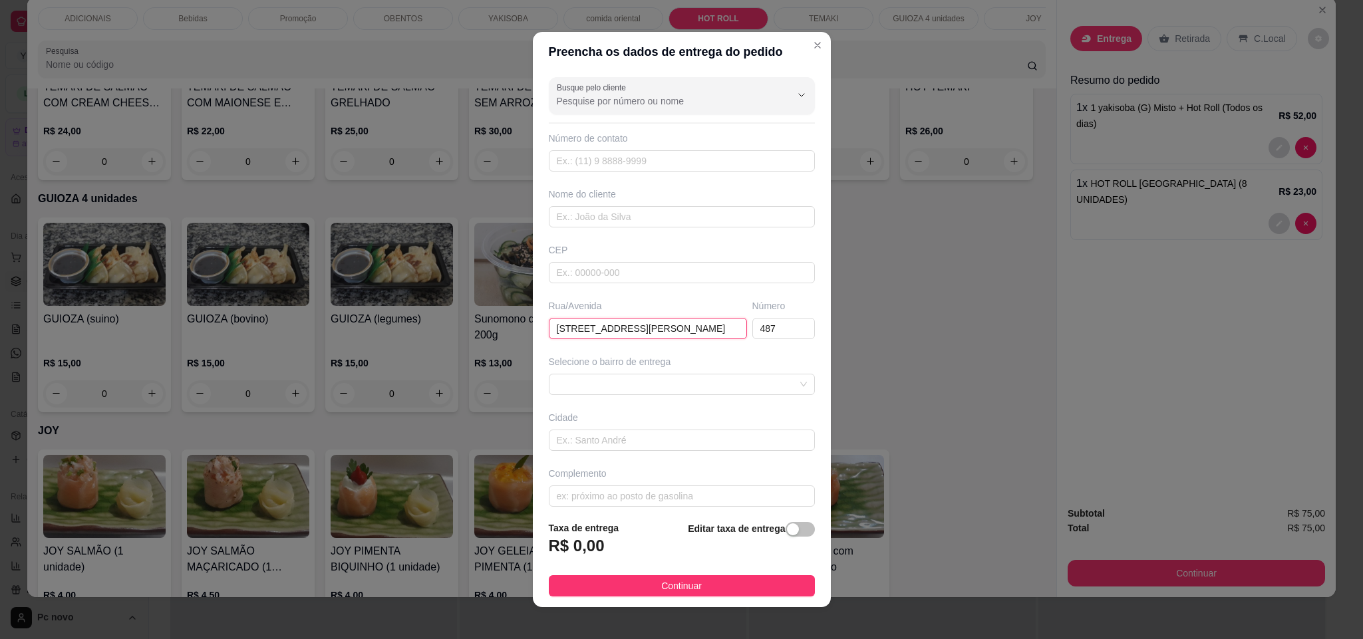
click at [643, 328] on input "Rua Hiroshi kato 487" at bounding box center [648, 328] width 198 height 21
type input "Rua Hiroshi kato"
click at [786, 535] on span "button" at bounding box center [800, 529] width 29 height 15
click at [629, 558] on input "0,00" at bounding box center [621, 551] width 142 height 25
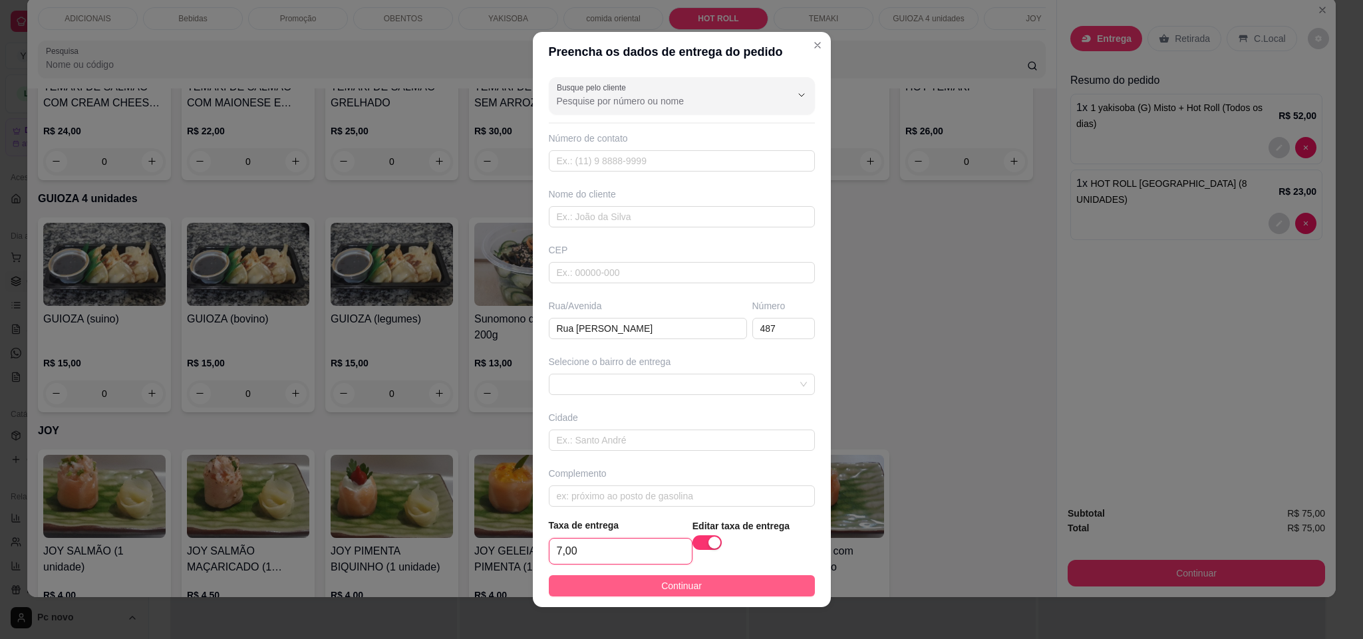
type input "7,00"
click at [661, 581] on span "Continuar" at bounding box center [681, 586] width 41 height 15
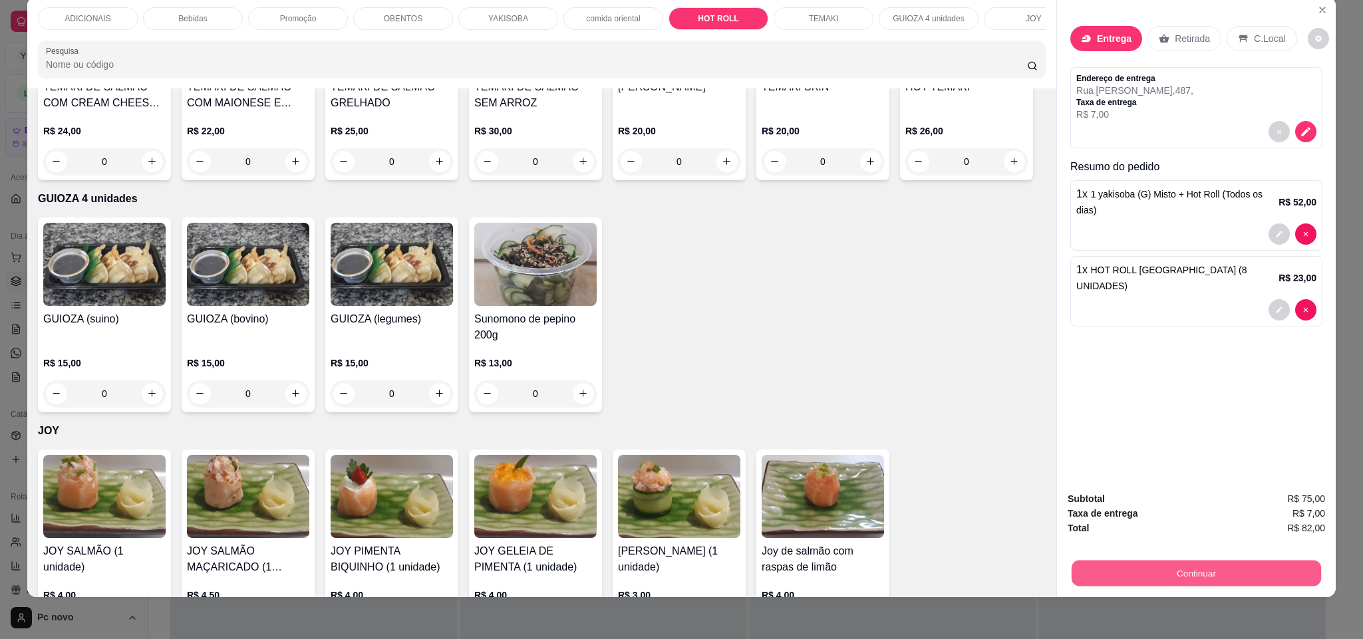
click at [1162, 564] on button "Continuar" at bounding box center [1197, 574] width 250 height 26
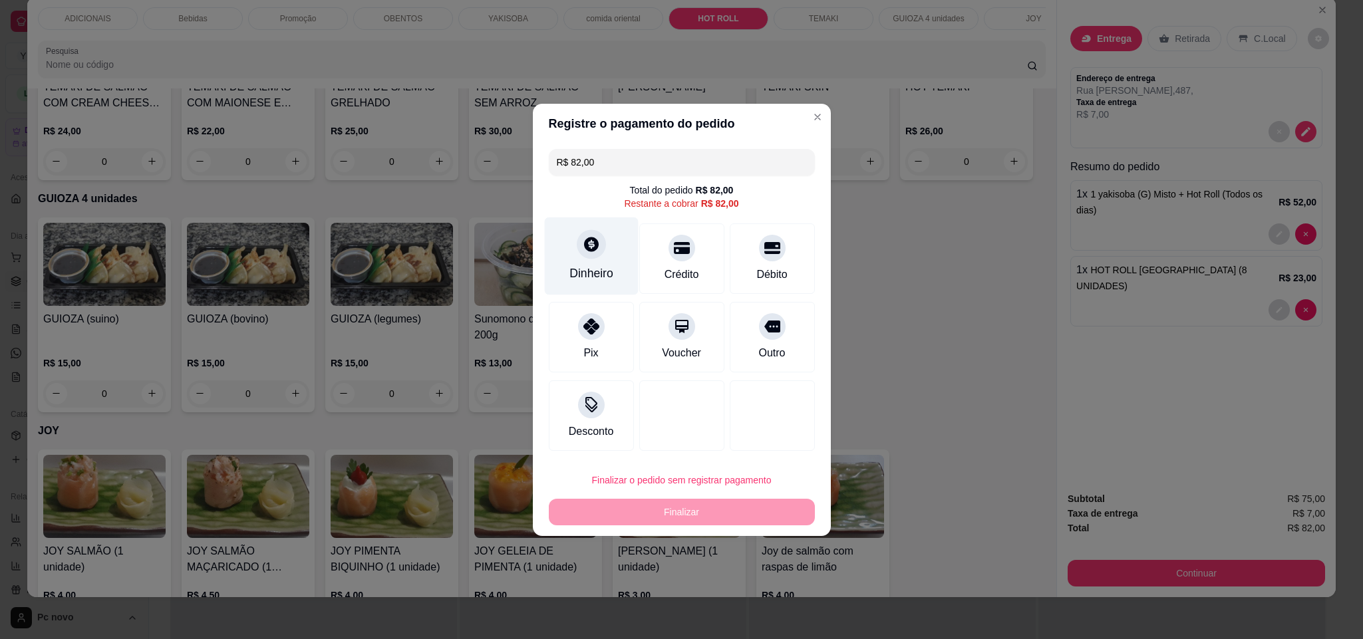
click at [609, 256] on div "Dinheiro" at bounding box center [591, 256] width 94 height 78
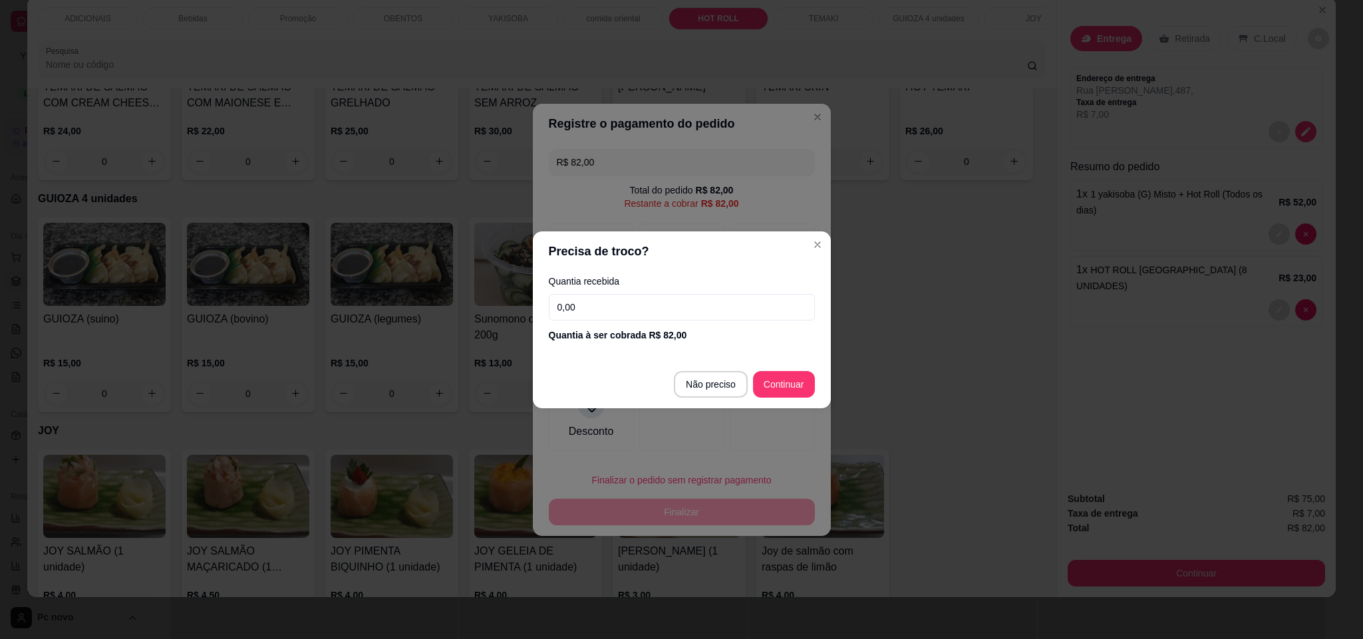
click at [645, 305] on input "0,00" at bounding box center [682, 307] width 266 height 27
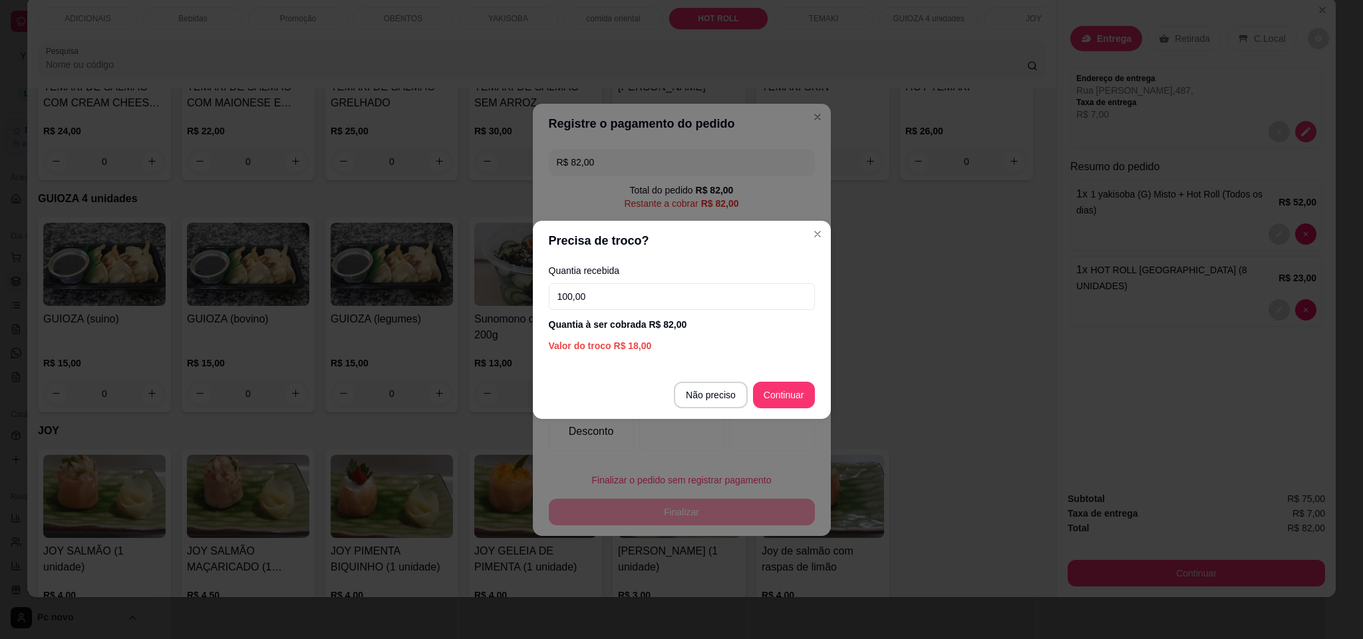
type input "100,00"
type input "R$ 0,00"
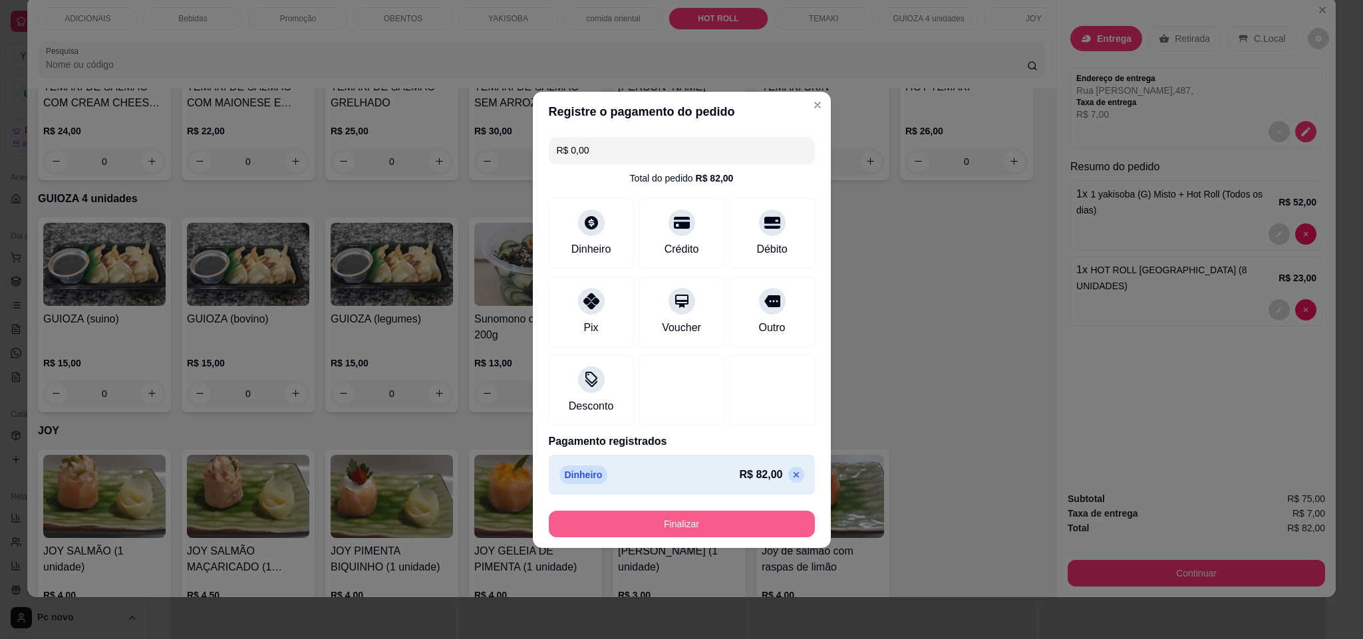
click at [570, 534] on button "Finalizar" at bounding box center [682, 524] width 266 height 27
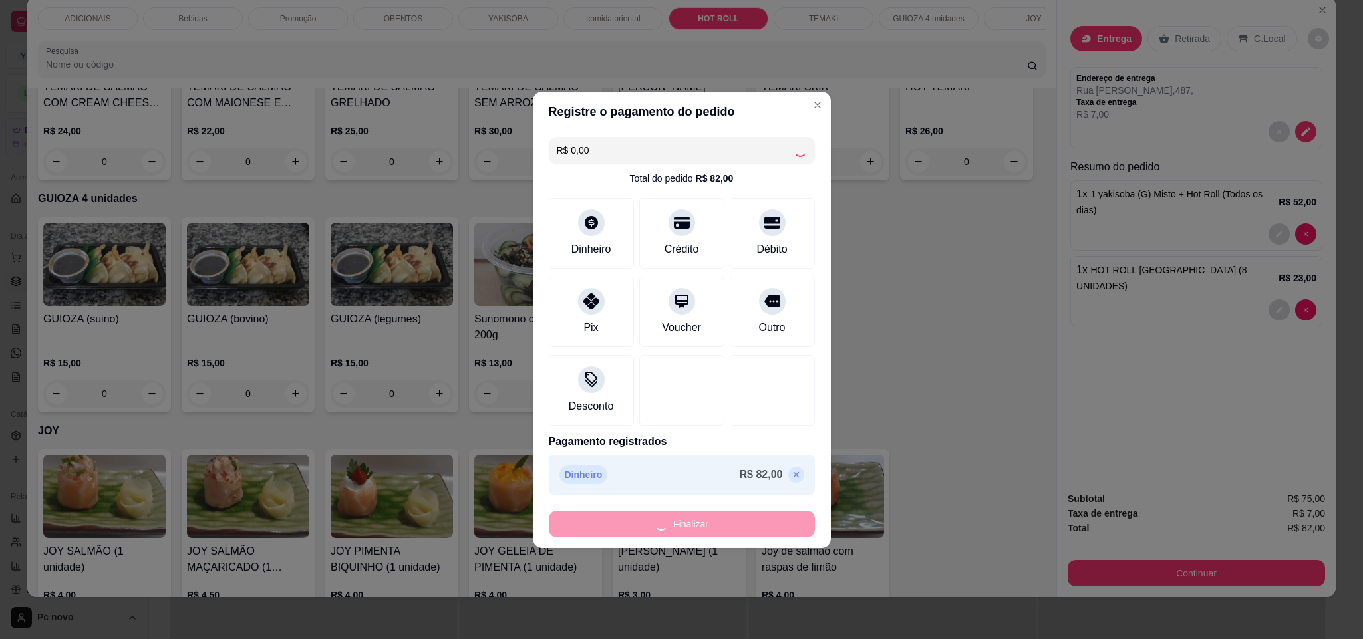
type input "0"
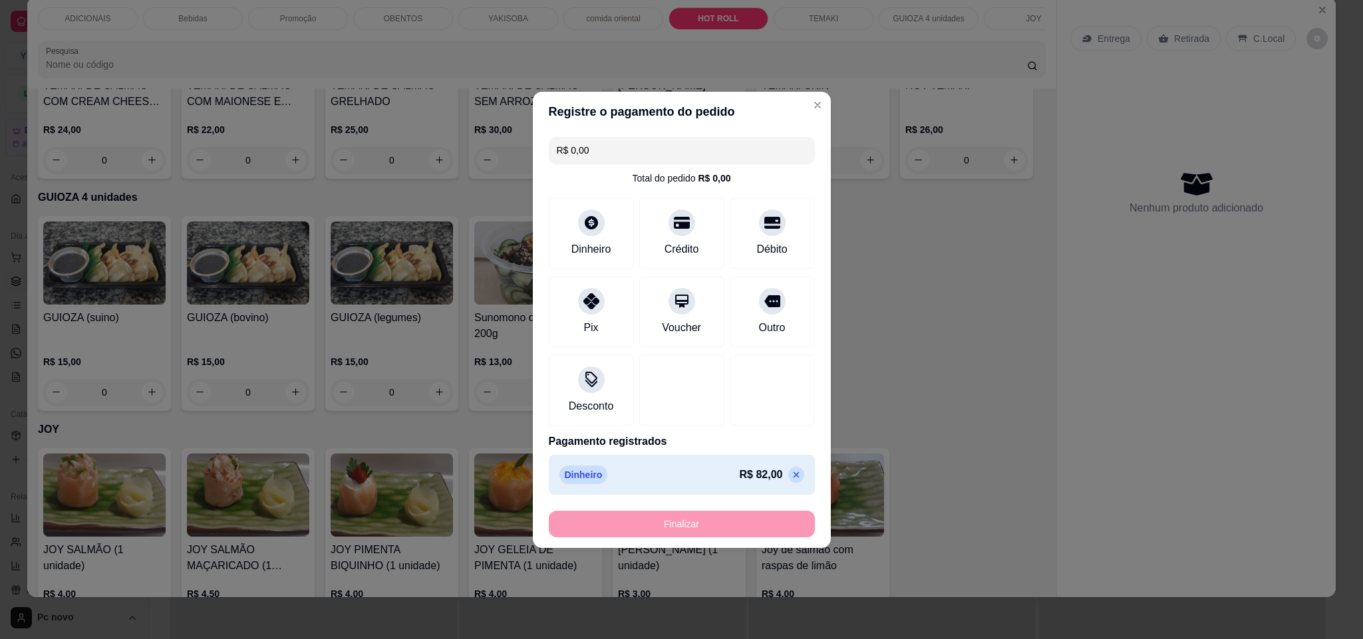
type input "-R$ 82,00"
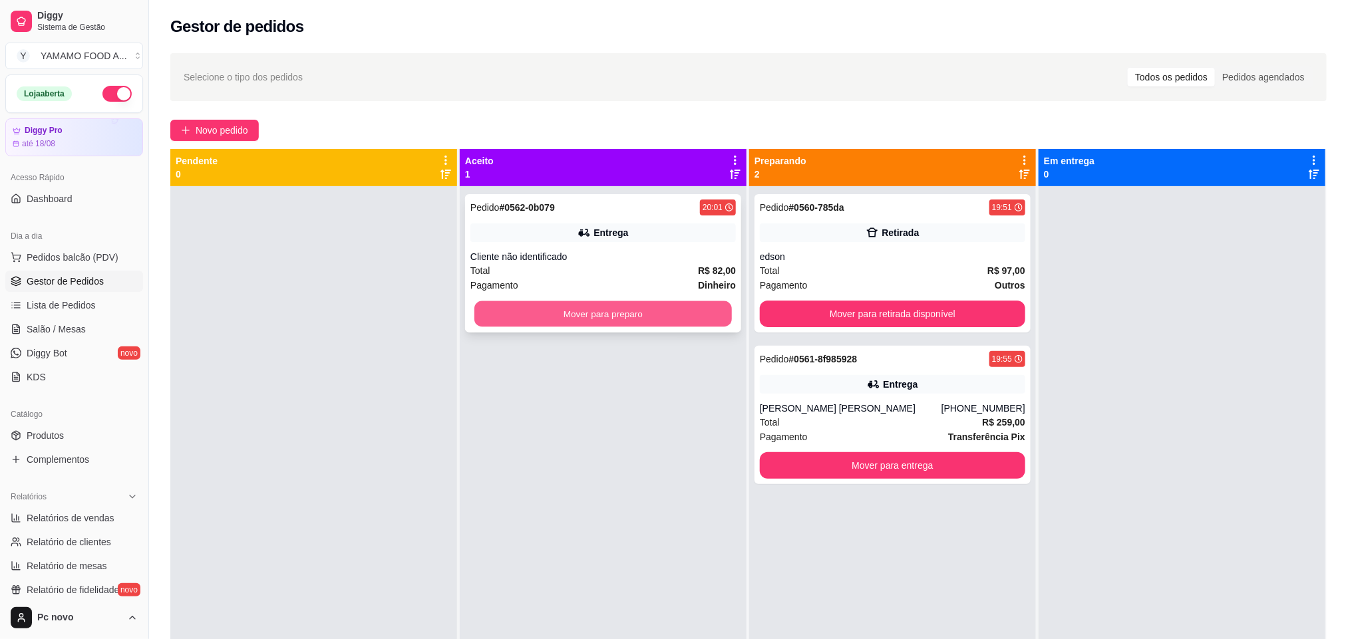
click at [564, 307] on button "Mover para preparo" at bounding box center [603, 314] width 258 height 26
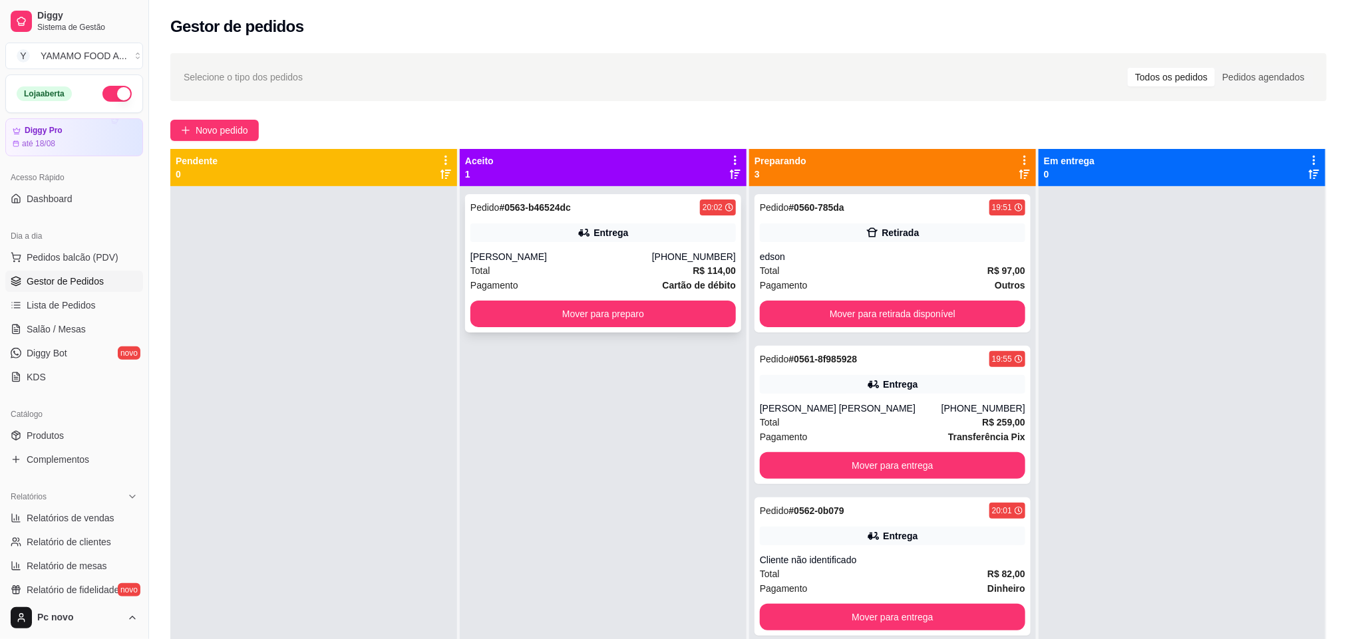
click at [619, 254] on div "Claudia Tateyama" at bounding box center [561, 256] width 182 height 13
click at [897, 530] on div "Entrega" at bounding box center [900, 536] width 35 height 13
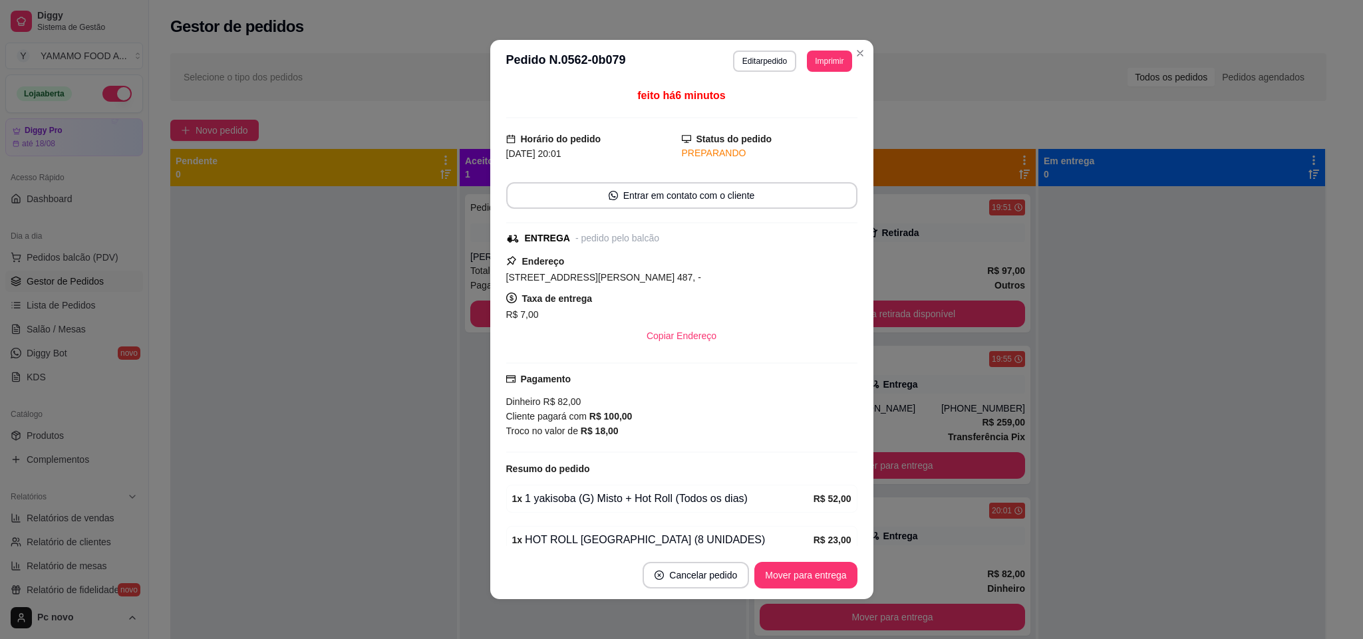
scroll to position [66, 0]
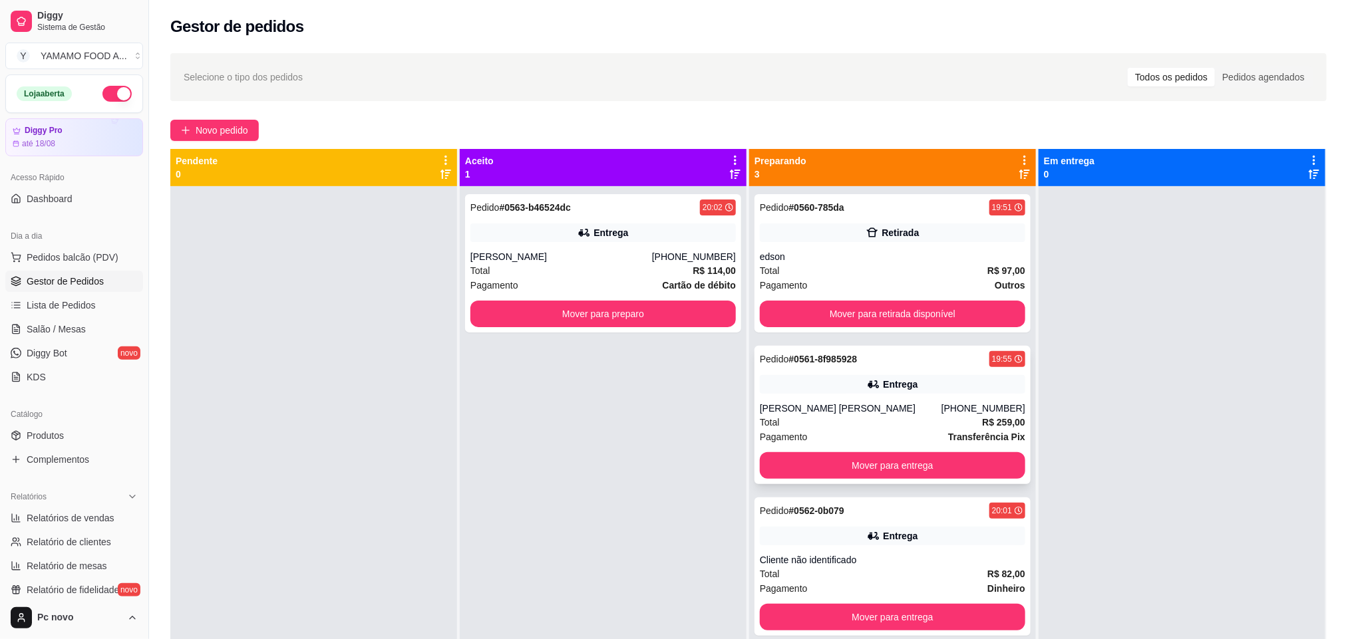
click at [884, 406] on div "Sara Regina dos Santos Freitas Xavier Tristão" at bounding box center [851, 408] width 182 height 13
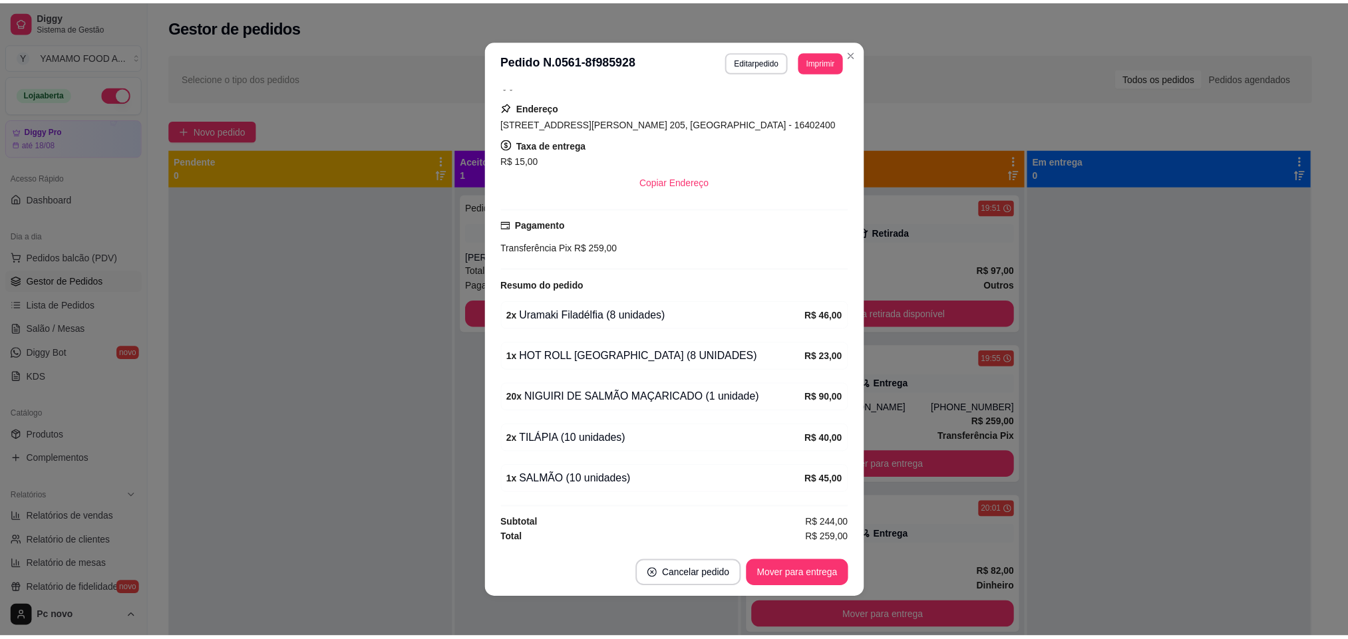
scroll to position [246, 0]
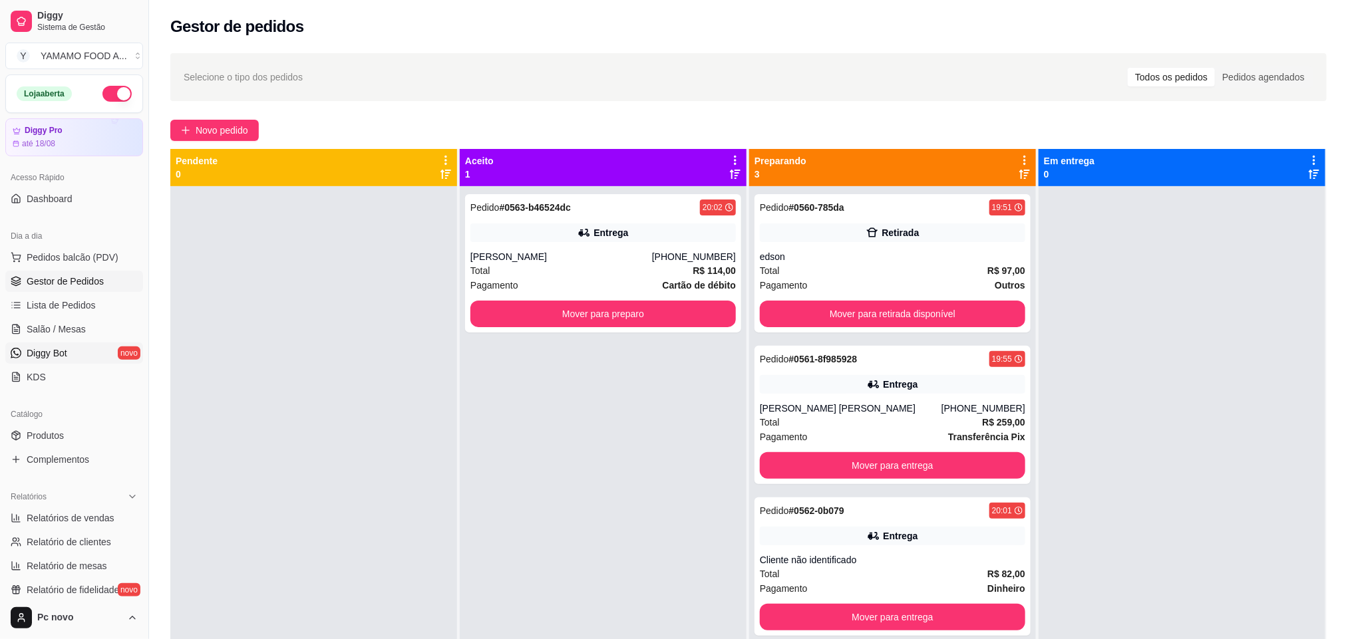
click at [77, 360] on link "Diggy Bot novo" at bounding box center [74, 353] width 138 height 21
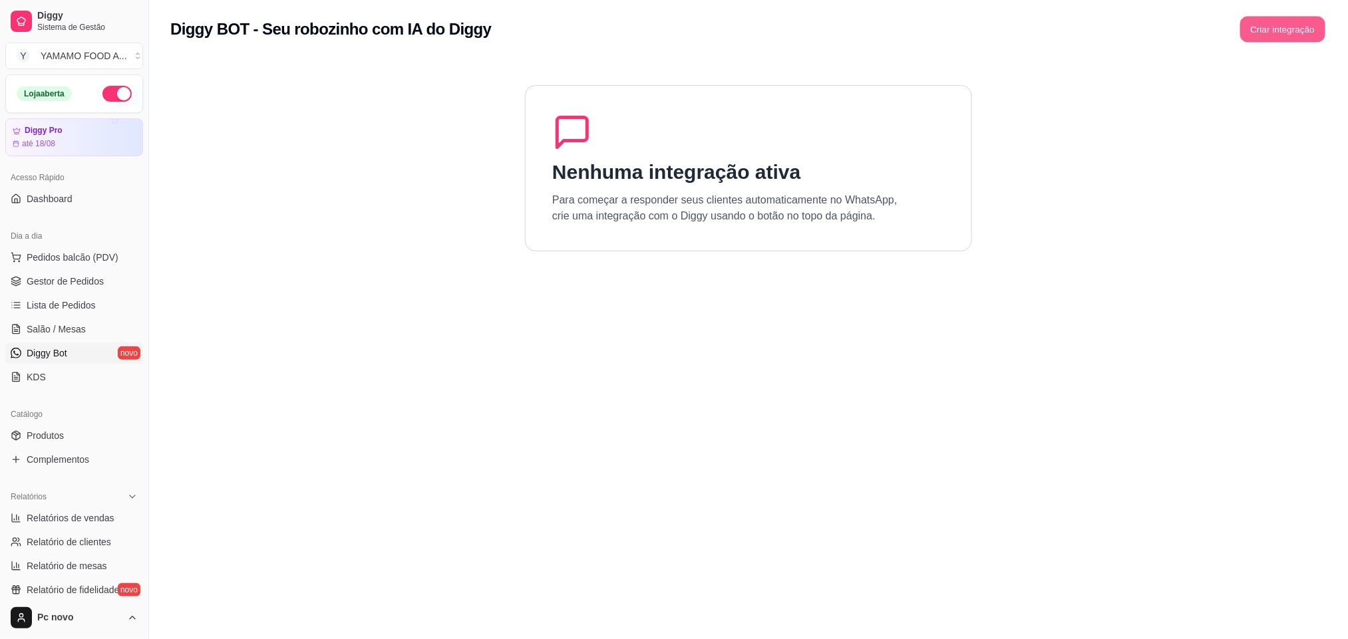
click at [1304, 34] on button "Criar integração" at bounding box center [1282, 30] width 85 height 26
click at [1282, 23] on button "Criar integração" at bounding box center [1283, 29] width 88 height 27
click at [1278, 30] on button "Criar integração" at bounding box center [1282, 30] width 85 height 26
click at [1278, 30] on div "Criar integração" at bounding box center [1283, 29] width 88 height 27
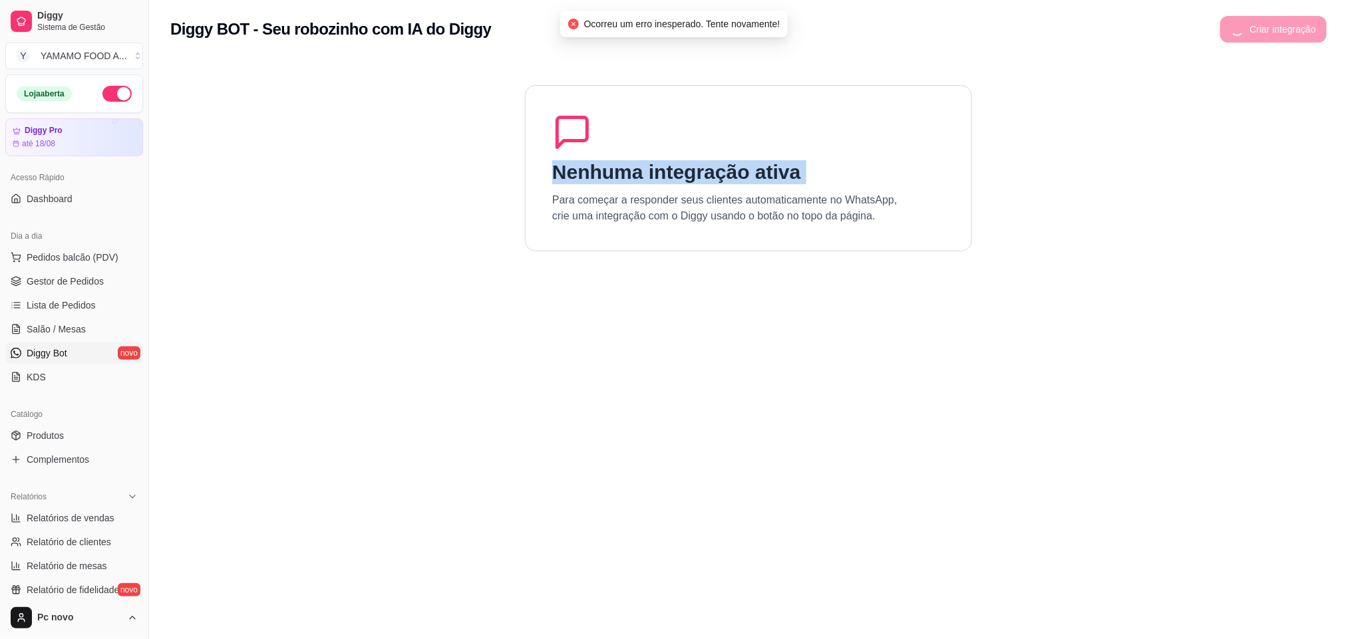
click at [1278, 30] on div "Criar integração" at bounding box center [1273, 29] width 106 height 27
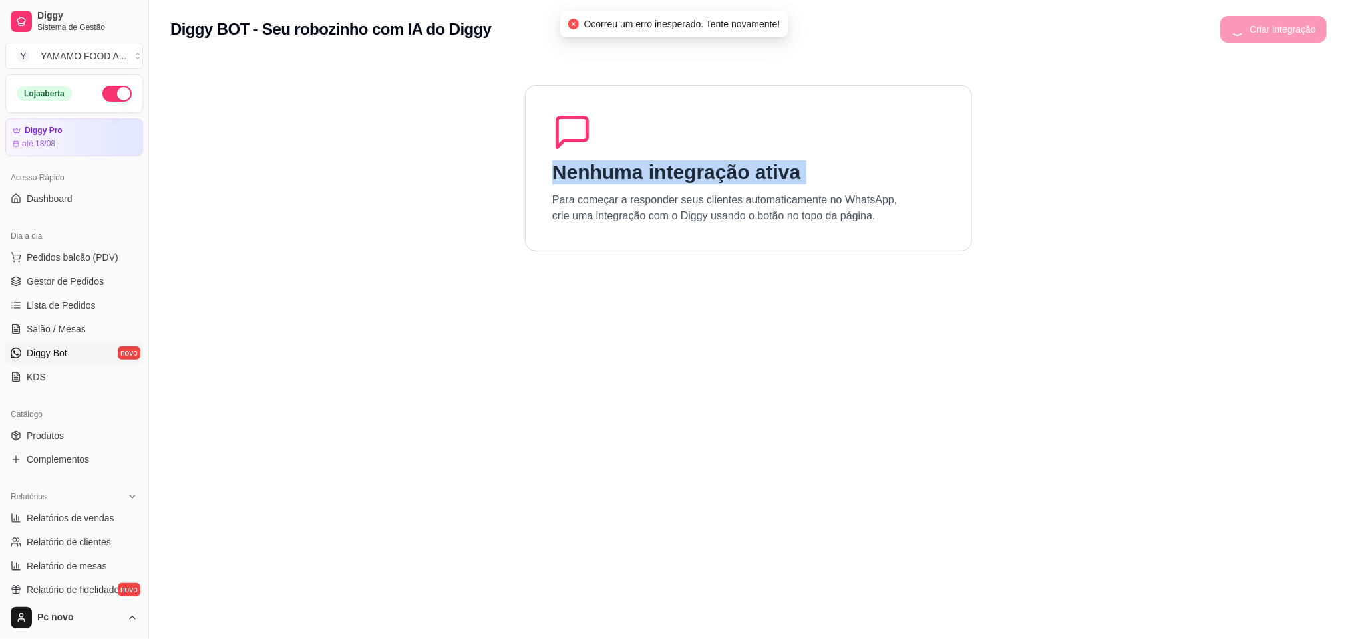
click at [1278, 30] on div "Criar integração" at bounding box center [1273, 29] width 106 height 27
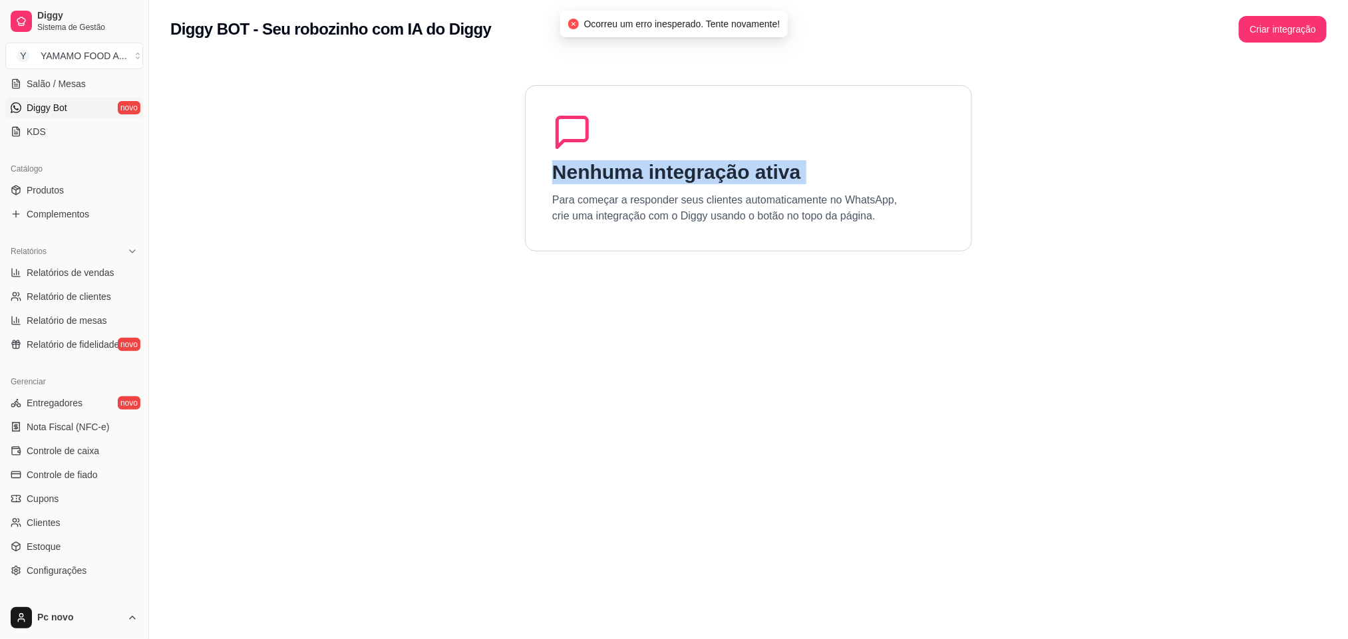
scroll to position [318, 0]
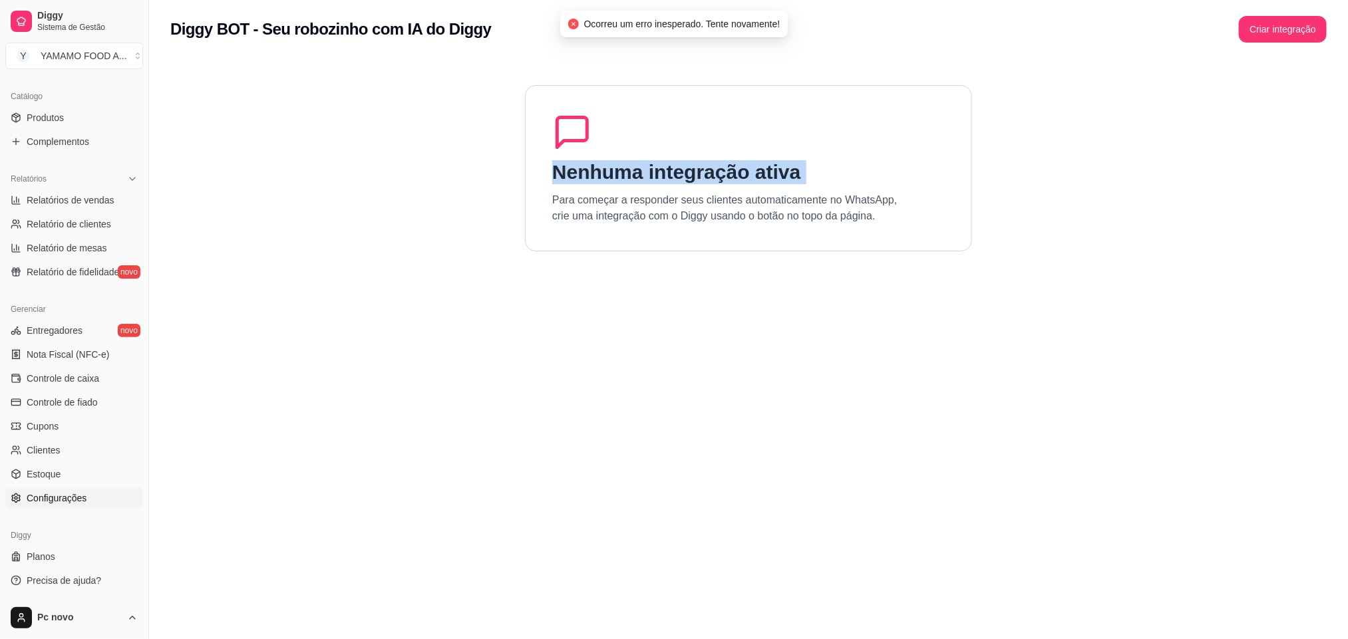
click at [83, 499] on span "Configurações" at bounding box center [57, 498] width 60 height 13
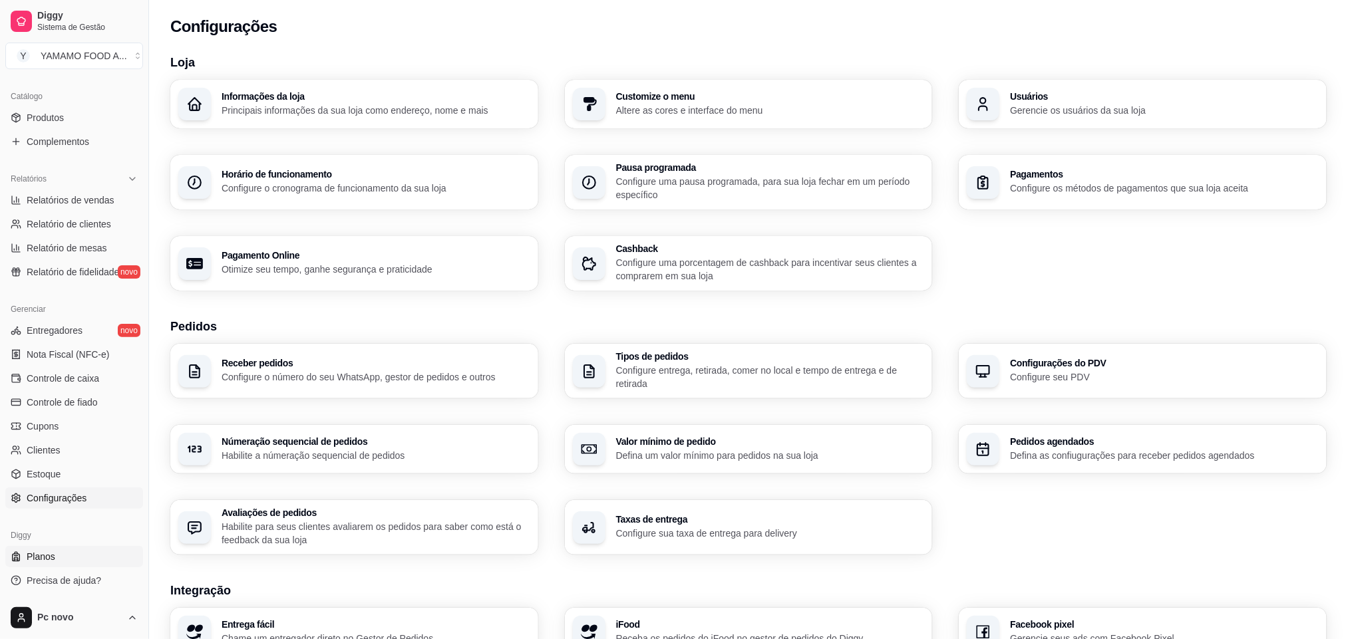
click at [70, 561] on link "Planos" at bounding box center [74, 556] width 138 height 21
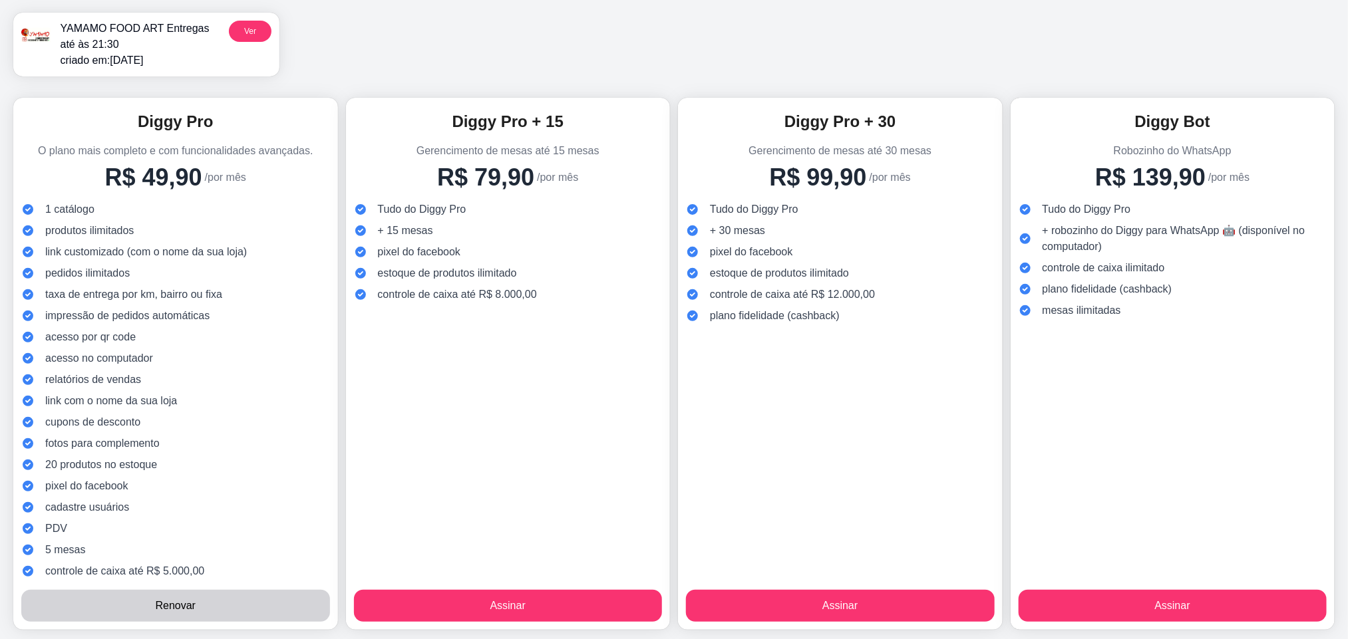
scroll to position [116, 0]
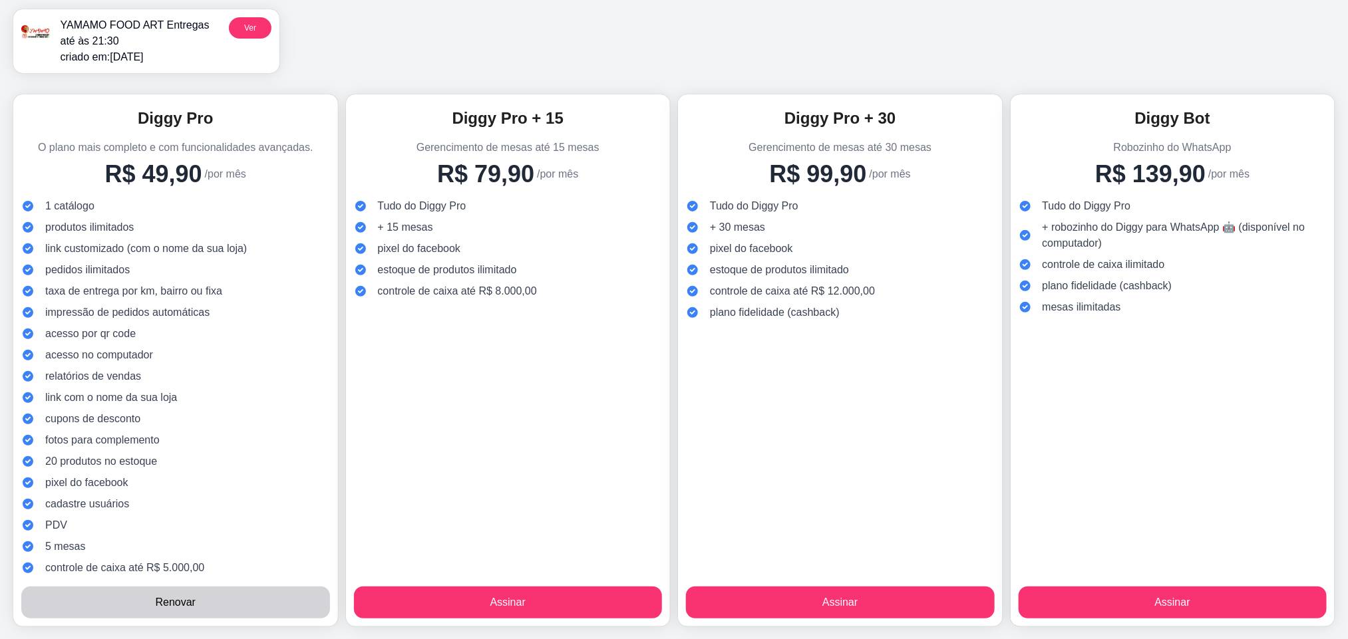
drag, startPoint x: 44, startPoint y: 451, endPoint x: 256, endPoint y: 444, distance: 211.7
click at [254, 444] on div "1 catálogo produtos ilimitados link customizado (com o nome da sua loja) pedido…" at bounding box center [175, 387] width 309 height 378
drag, startPoint x: 1036, startPoint y: 220, endPoint x: 1264, endPoint y: 222, distance: 227.6
click at [1264, 222] on div "+ robozinho do Diggy para WhatsApp 🤖 (disponível no computador)" at bounding box center [1173, 236] width 309 height 32
drag, startPoint x: 104, startPoint y: 178, endPoint x: 256, endPoint y: 174, distance: 152.4
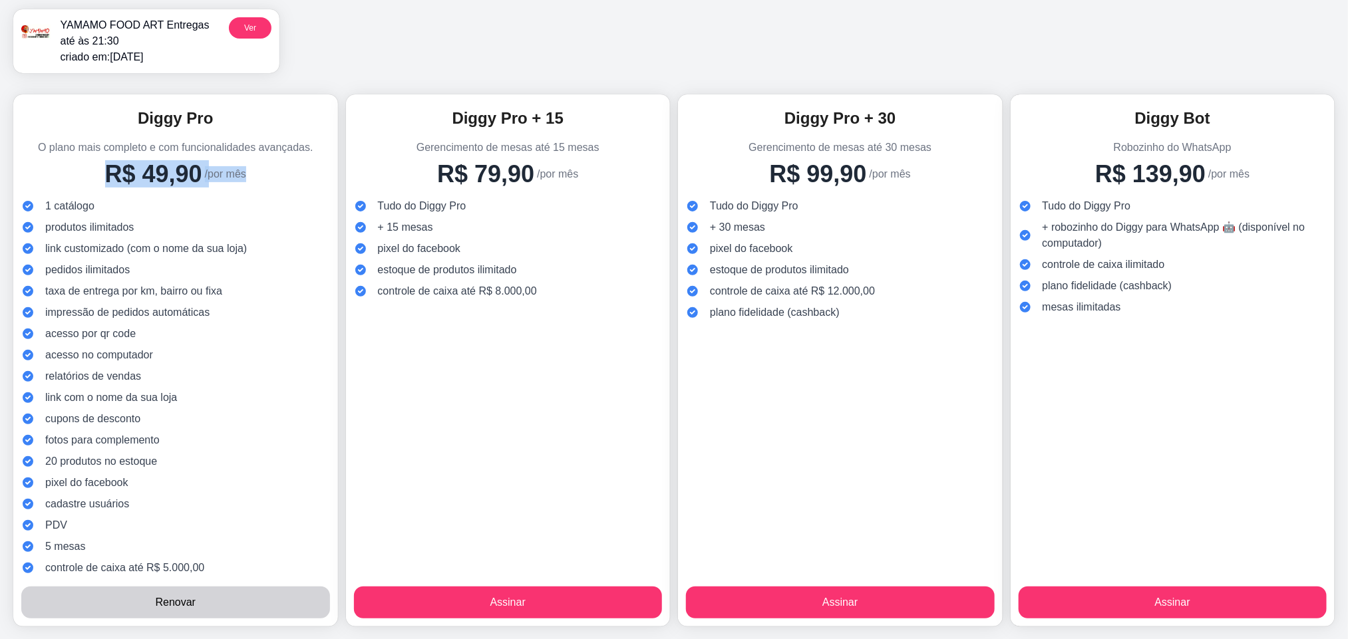
click at [256, 174] on div "R$ 49,90 /por mês" at bounding box center [175, 172] width 309 height 32
drag, startPoint x: 1134, startPoint y: 170, endPoint x: 1252, endPoint y: 174, distance: 117.8
click at [1252, 174] on div "R$ 139,90 /por mês" at bounding box center [1173, 172] width 309 height 32
click at [796, 274] on span "estoque de produtos ilimitado" at bounding box center [779, 270] width 139 height 16
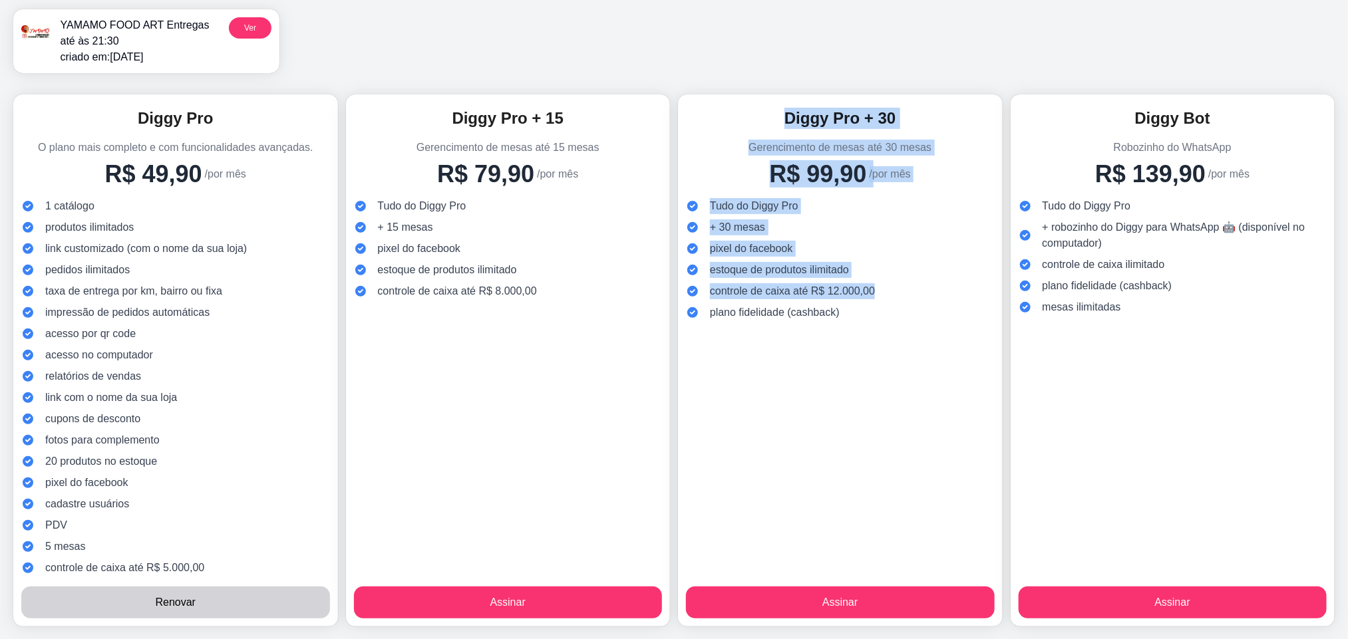
drag, startPoint x: 643, startPoint y: 282, endPoint x: 913, endPoint y: 292, distance: 269.7
click at [920, 288] on div "Diggy Pro O plano mais completo e com funcionalidades avançadas. R$ 49,90 /por …" at bounding box center [673, 360] width 1321 height 532
click at [641, 401] on div "Assinar" at bounding box center [508, 458] width 309 height 319
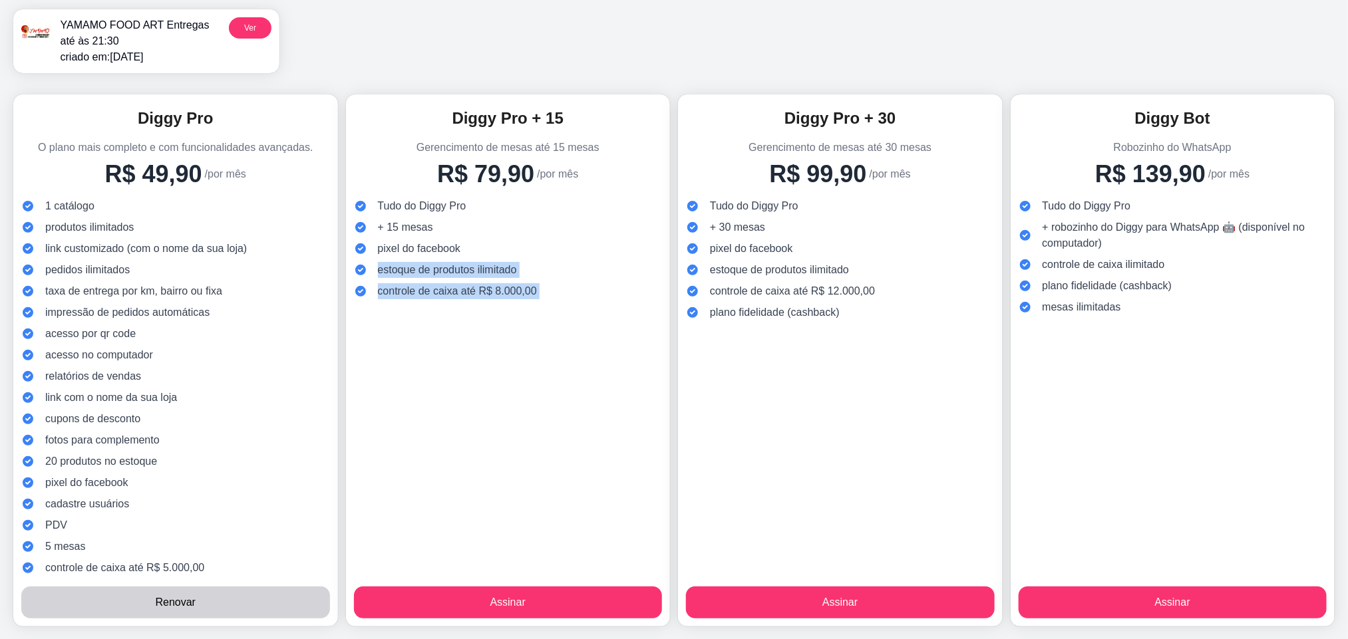
drag, startPoint x: 540, startPoint y: 288, endPoint x: 619, endPoint y: 317, distance: 85.0
click at [617, 305] on div "Diggy Pro + 15 Gerencimento de mesas até 15 mesas R$ 79,90 /por mês Tudo do Dig…" at bounding box center [508, 360] width 325 height 532
click at [657, 370] on div "Assinar" at bounding box center [508, 458] width 309 height 319
drag, startPoint x: 345, startPoint y: 188, endPoint x: 703, endPoint y: 350, distance: 393.1
click at [657, 357] on div "Diggy Pro + 15 Gerencimento de mesas até 15 mesas R$ 79,90 /por mês Tudo do Dig…" at bounding box center [508, 360] width 325 height 532
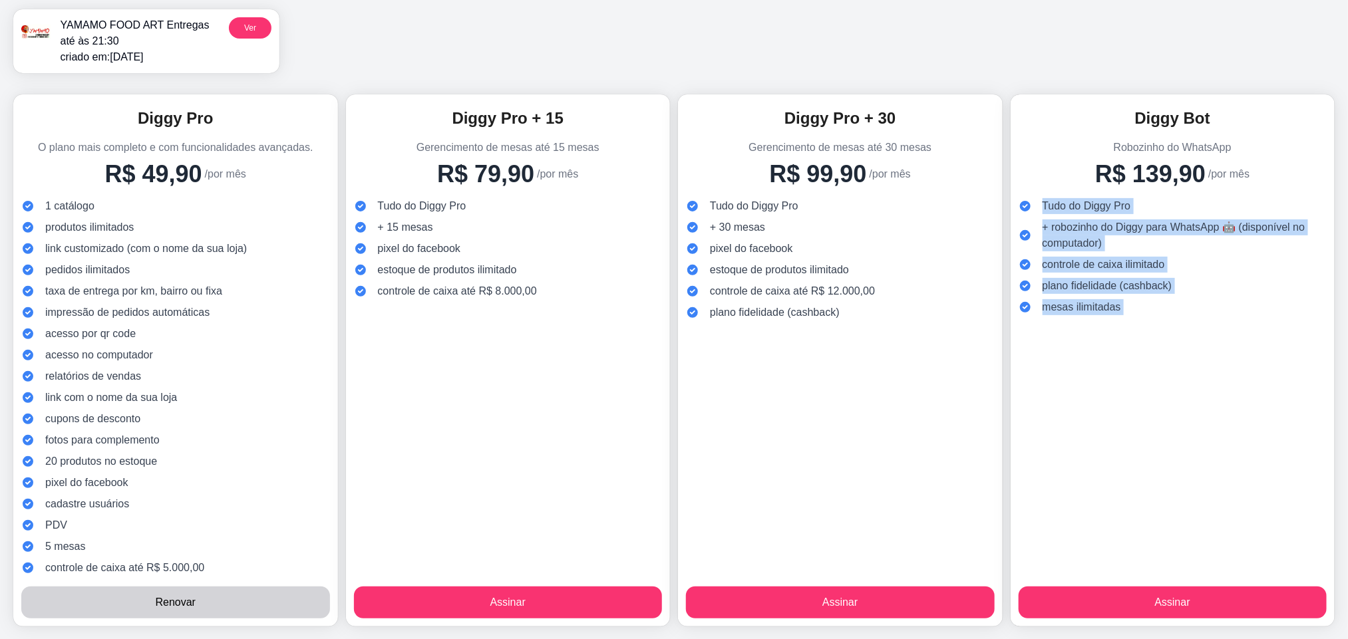
drag, startPoint x: 1014, startPoint y: 204, endPoint x: 1204, endPoint y: 314, distance: 220.0
click at [1204, 314] on div "Diggy Bot Robozinho do WhatsApp R$ 139,90 /por mês Tudo do Diggy Pro + robozinh…" at bounding box center [1173, 360] width 325 height 532
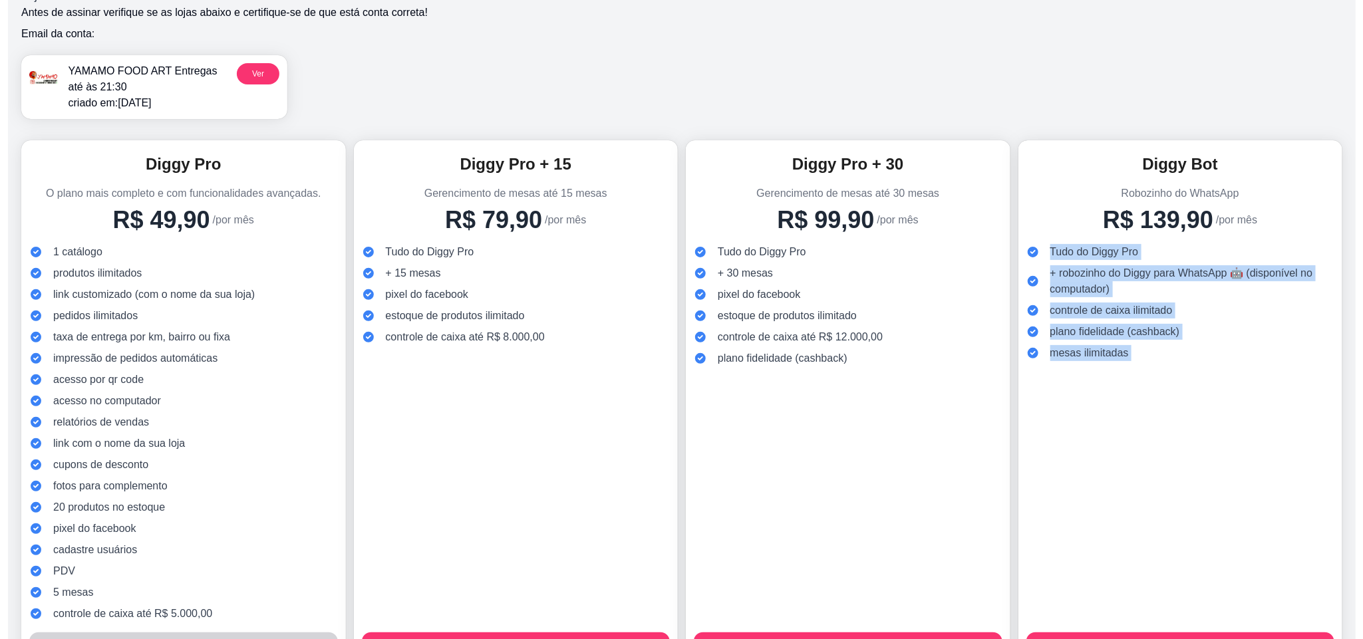
scroll to position [0, 0]
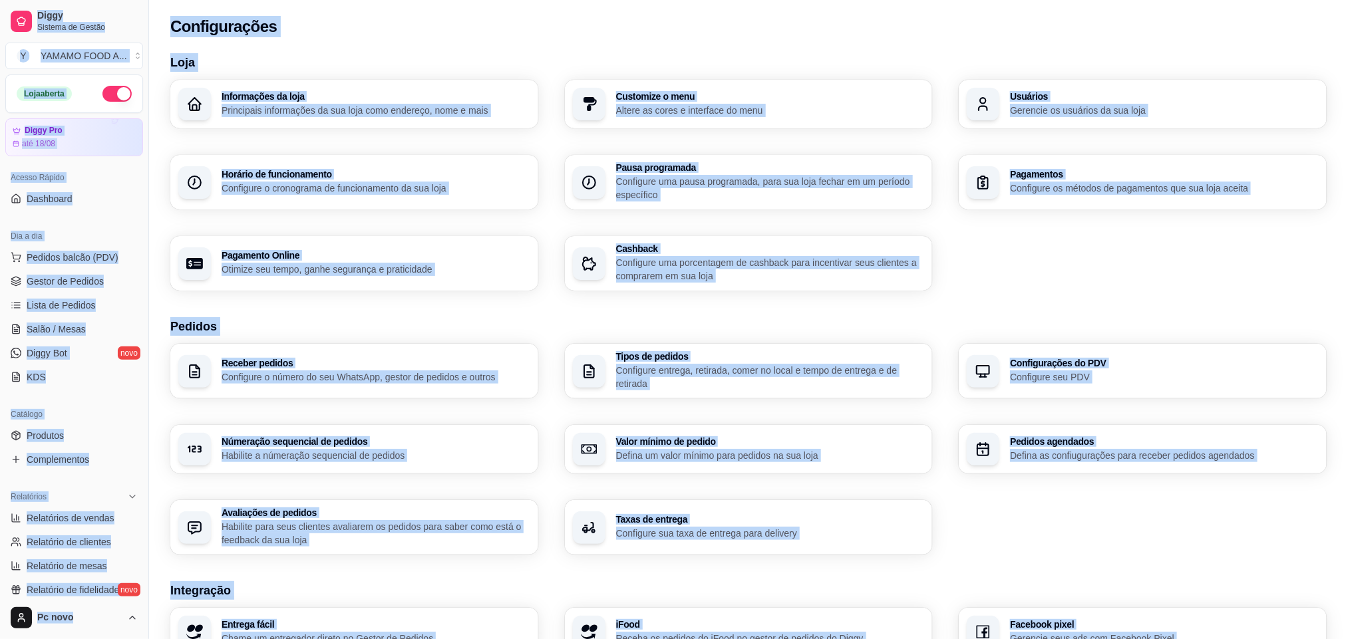
click at [158, 270] on div "Loja Informações da loja Principais informações da sua loja como endereço, nome…" at bounding box center [748, 460] width 1199 height 831
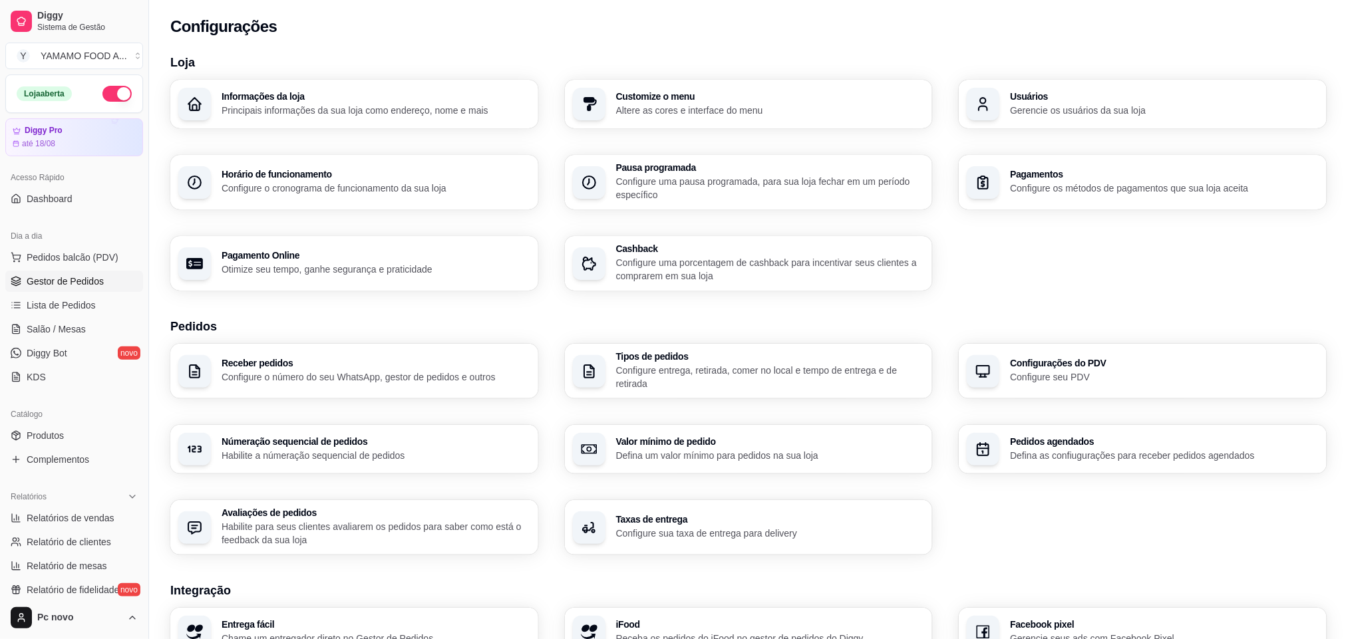
click at [20, 284] on icon at bounding box center [16, 281] width 11 height 11
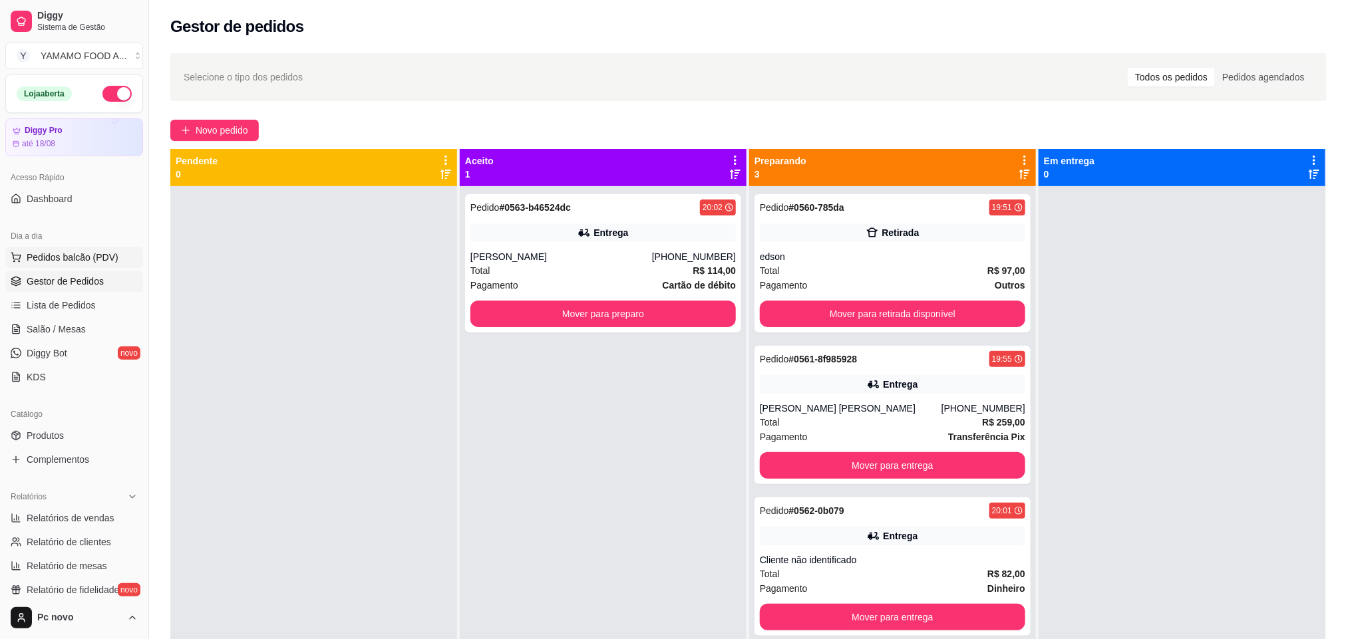
click at [100, 260] on span "Pedidos balcão (PDV)" at bounding box center [73, 257] width 92 height 13
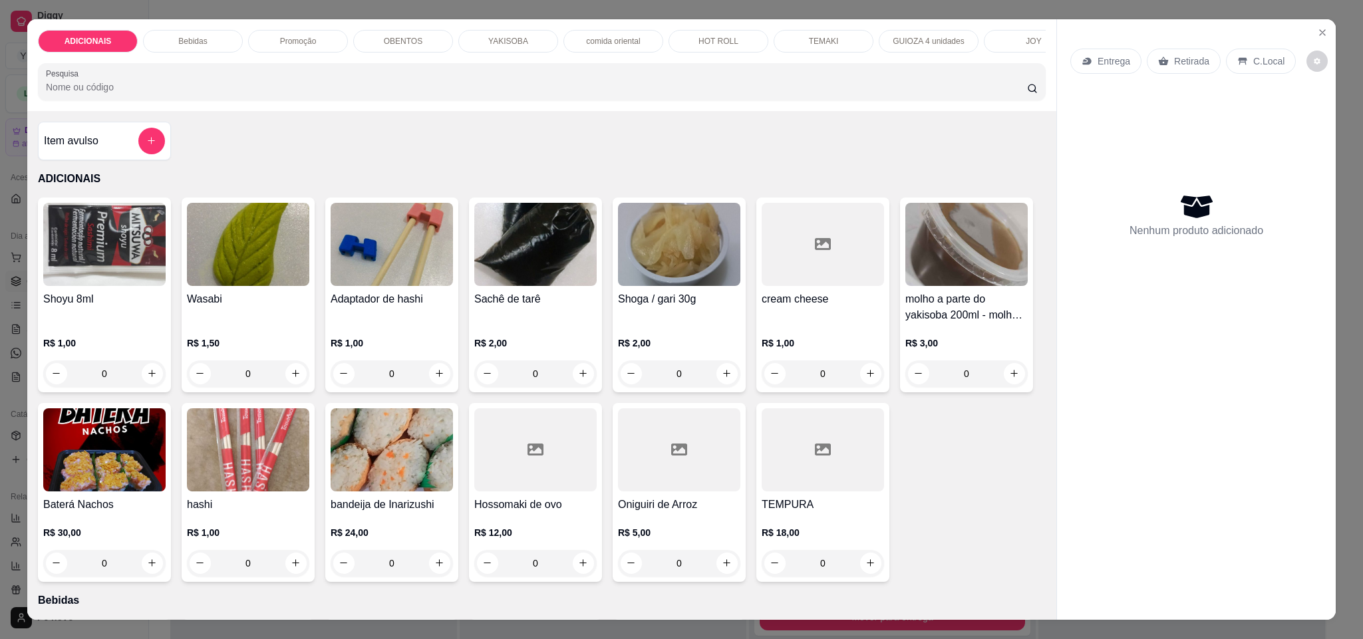
scroll to position [0, 458]
click at [675, 41] on p "NIGUIRI" at bounding box center [681, 41] width 30 height 11
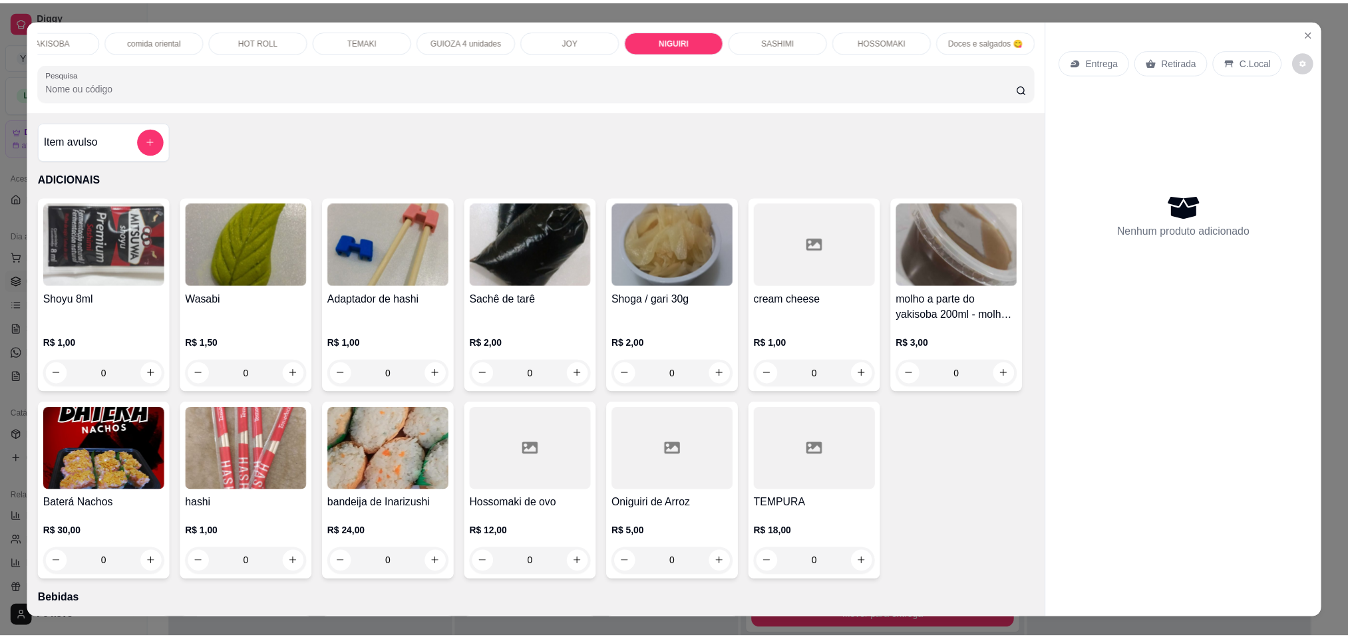
scroll to position [23, 0]
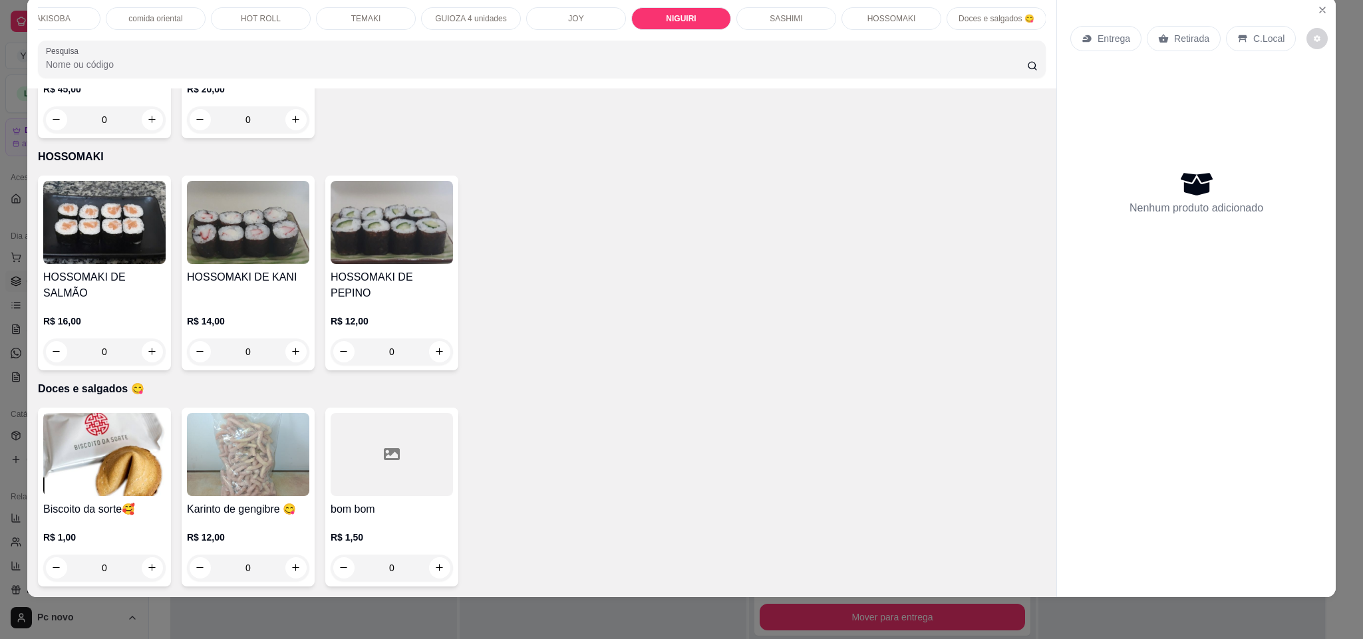
drag, startPoint x: 83, startPoint y: 315, endPoint x: 132, endPoint y: 309, distance: 50.3
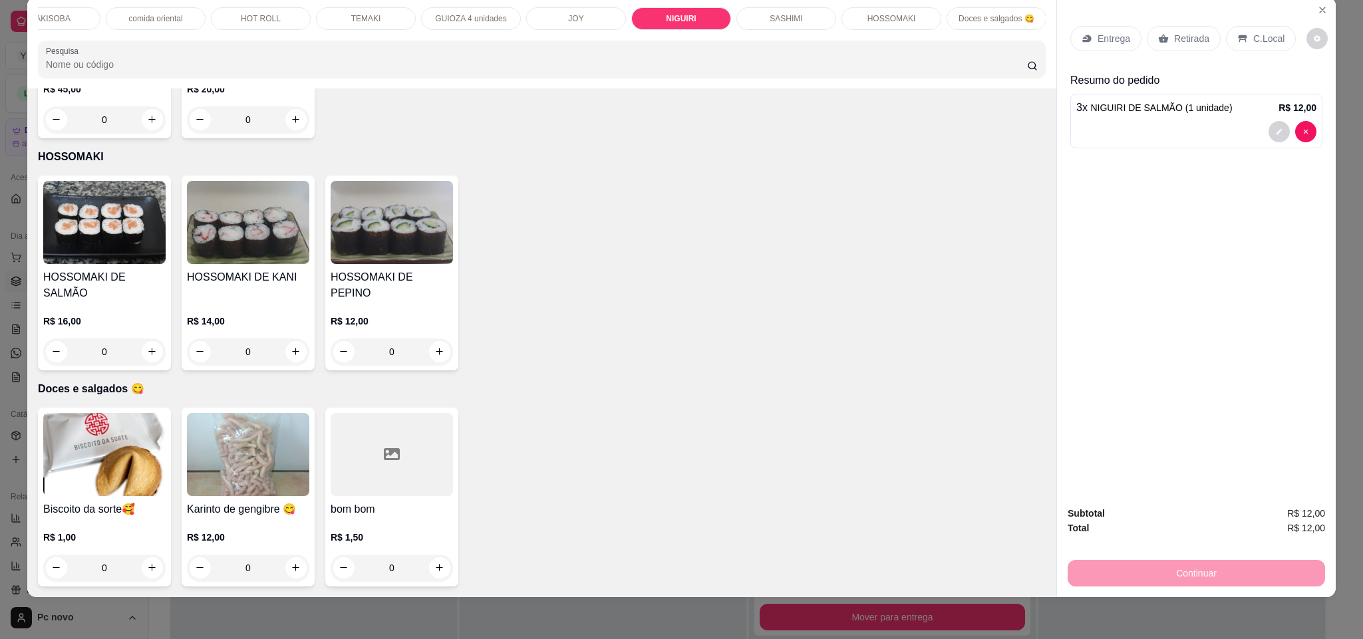
type input "3"
drag, startPoint x: 647, startPoint y: 303, endPoint x: 691, endPoint y: 302, distance: 44.6
type input "12"
click at [1321, 11] on button "Close" at bounding box center [1322, 9] width 21 height 21
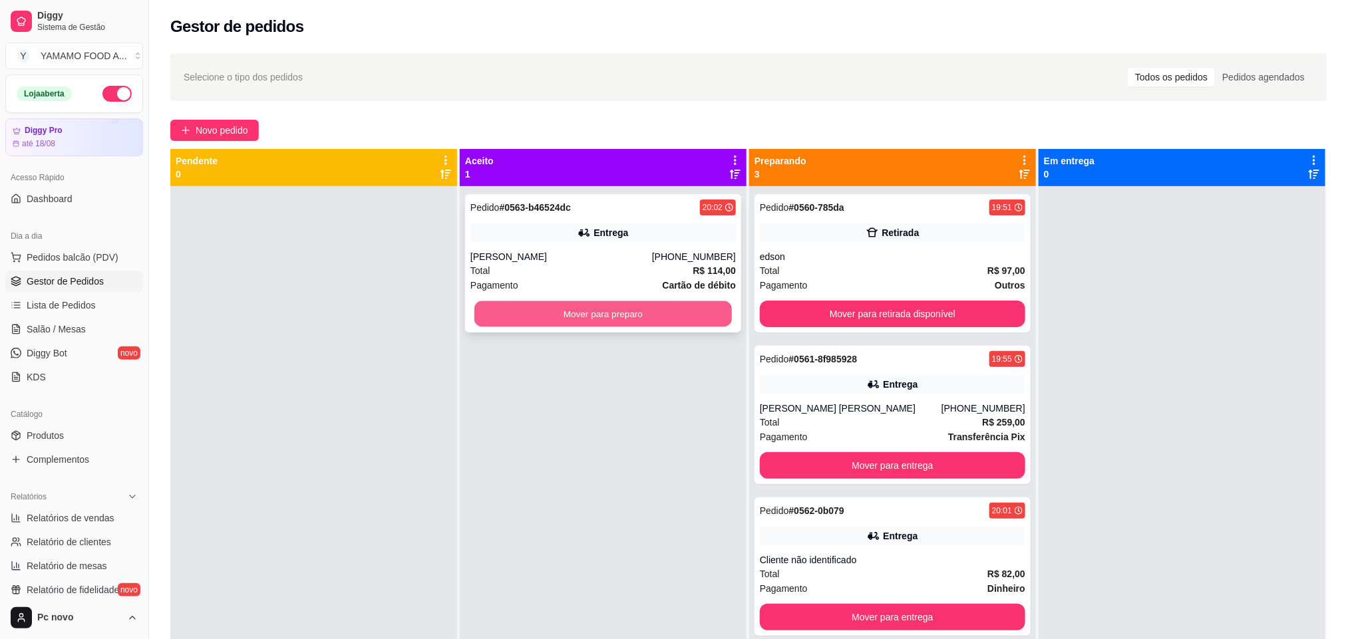
click at [649, 314] on button "Mover para preparo" at bounding box center [603, 314] width 258 height 26
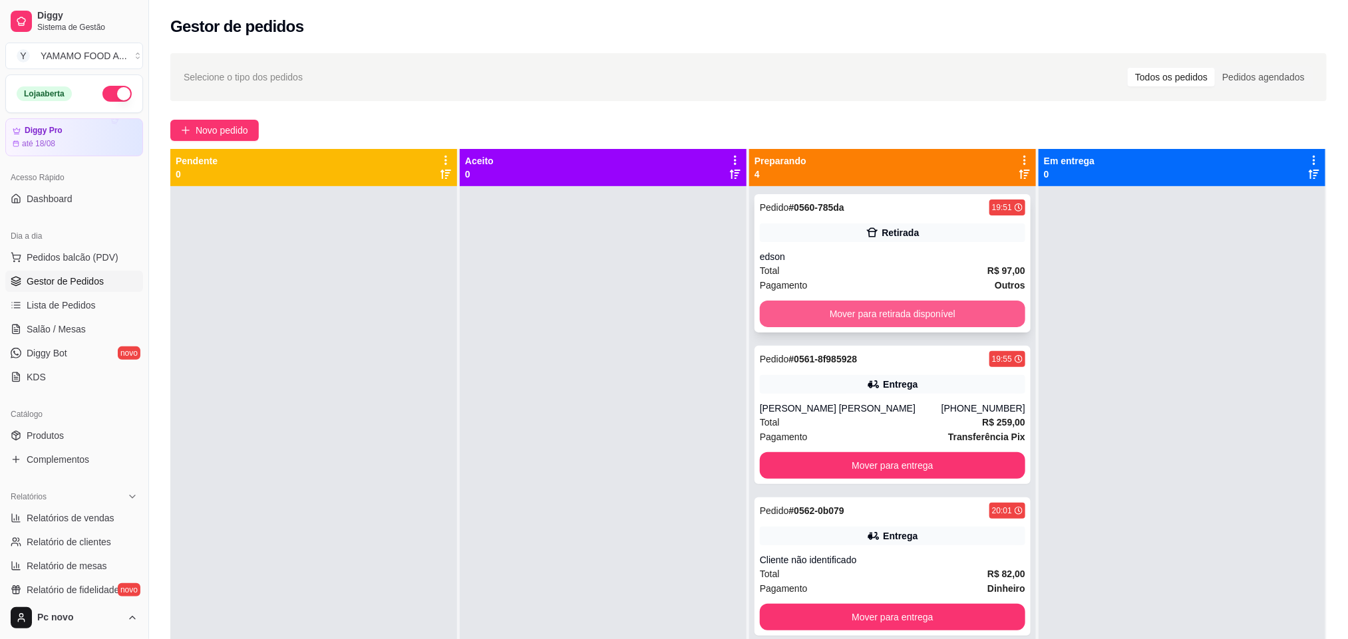
scroll to position [37, 0]
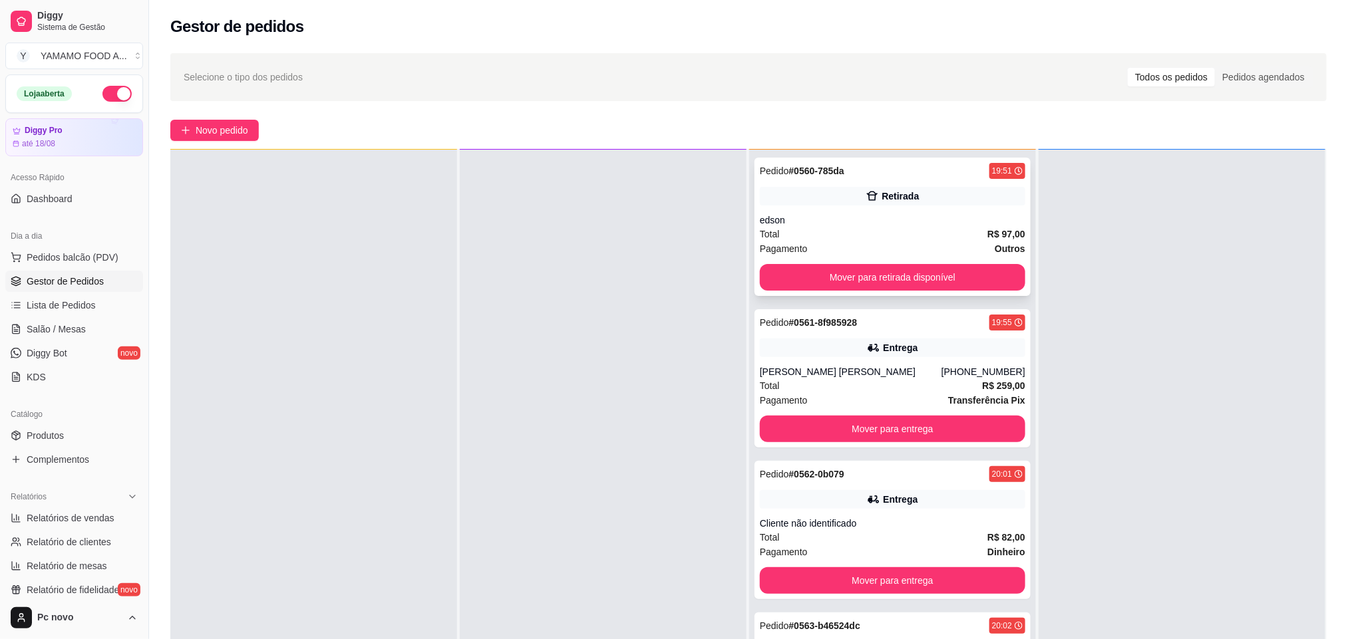
click at [822, 214] on div "edson" at bounding box center [892, 220] width 265 height 13
click at [904, 222] on div "edson" at bounding box center [892, 220] width 265 height 13
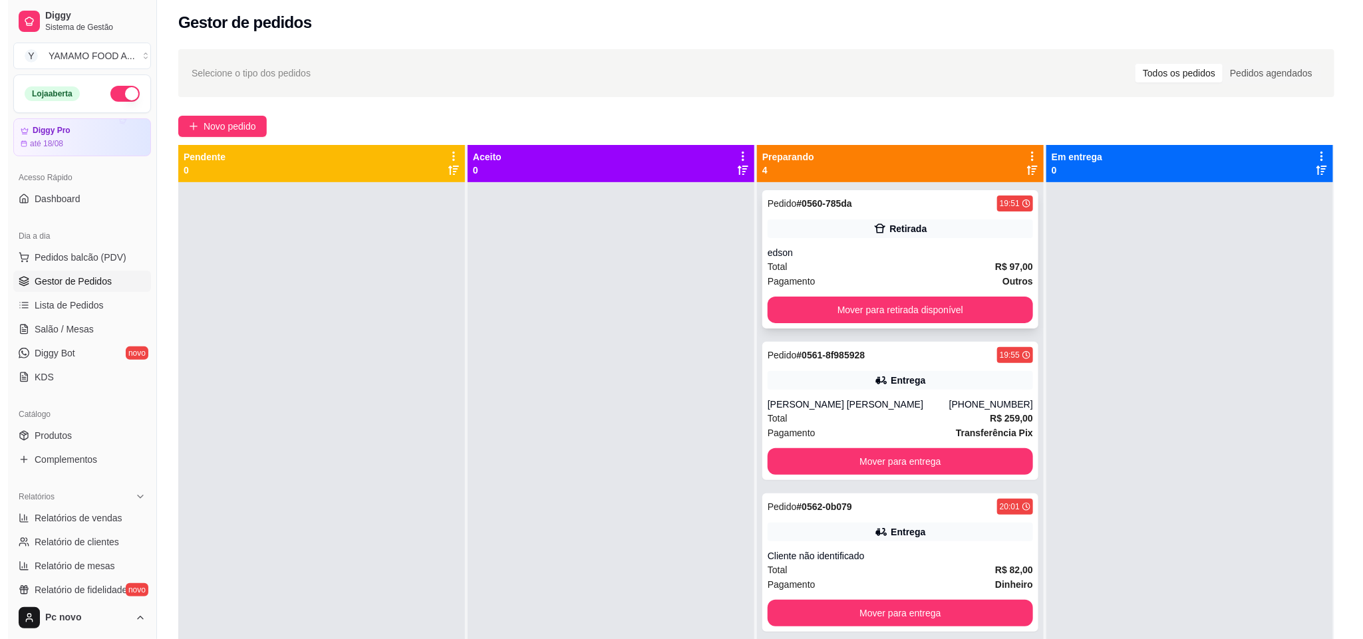
scroll to position [0, 0]
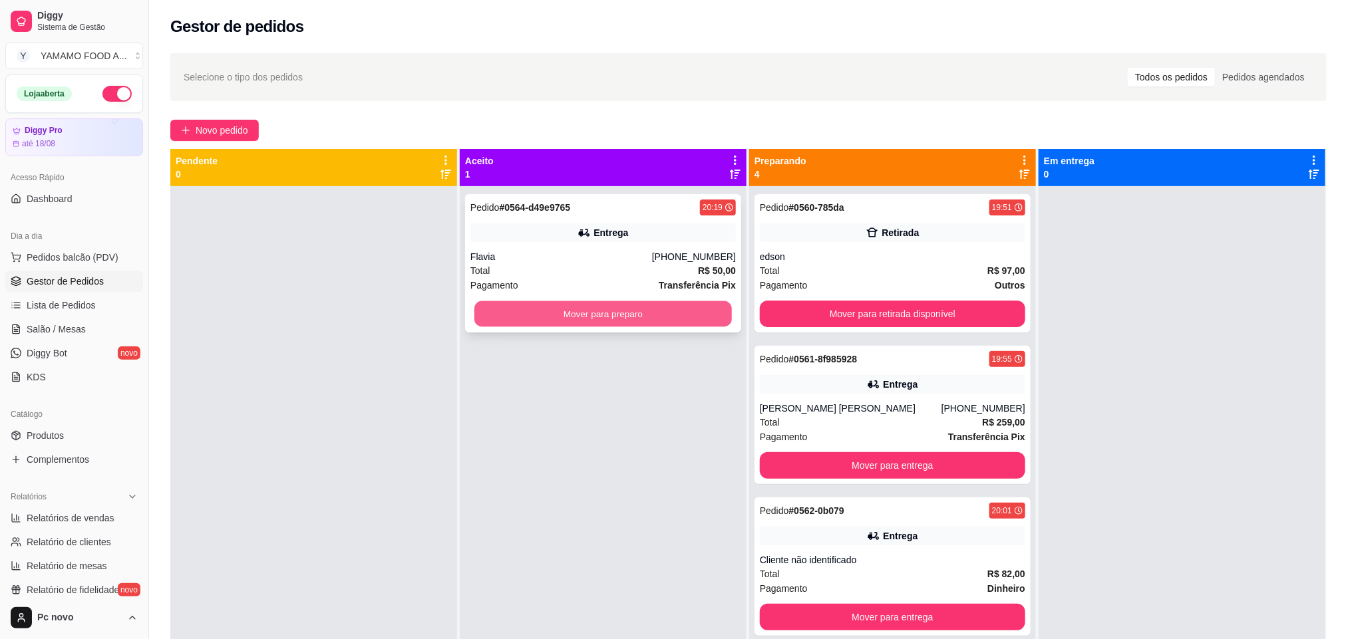
click at [534, 321] on button "Mover para preparo" at bounding box center [603, 314] width 258 height 26
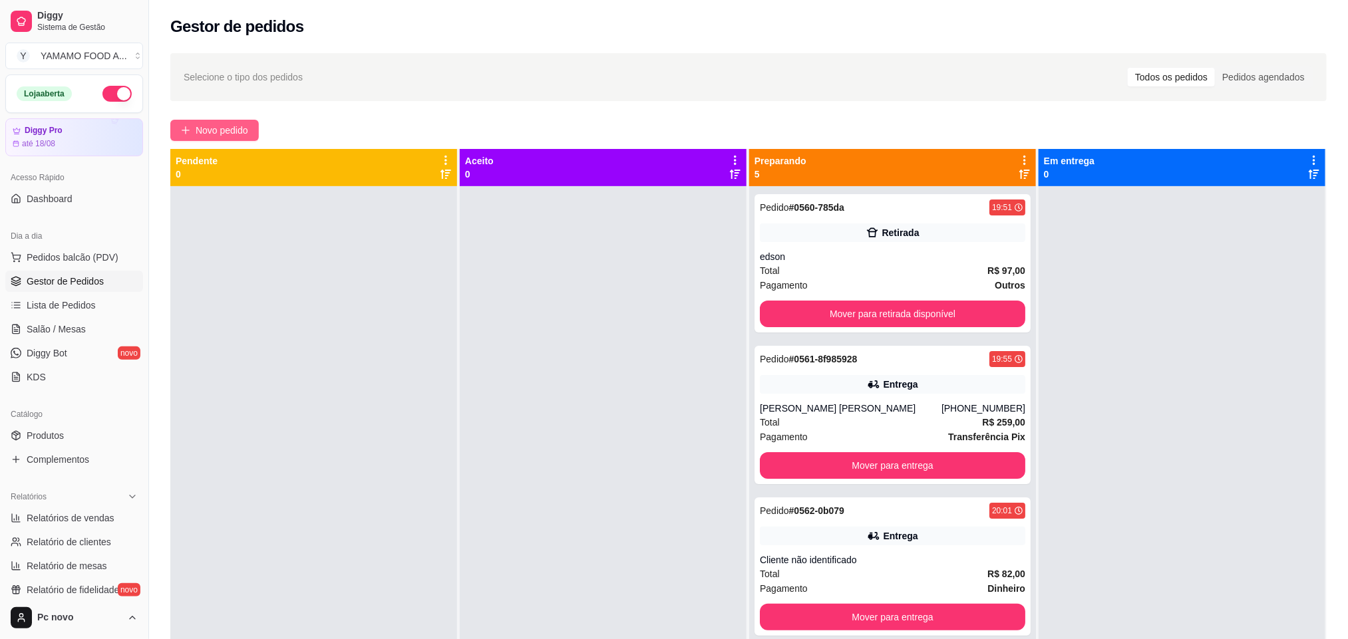
click at [248, 126] on span "Novo pedido" at bounding box center [222, 130] width 53 height 15
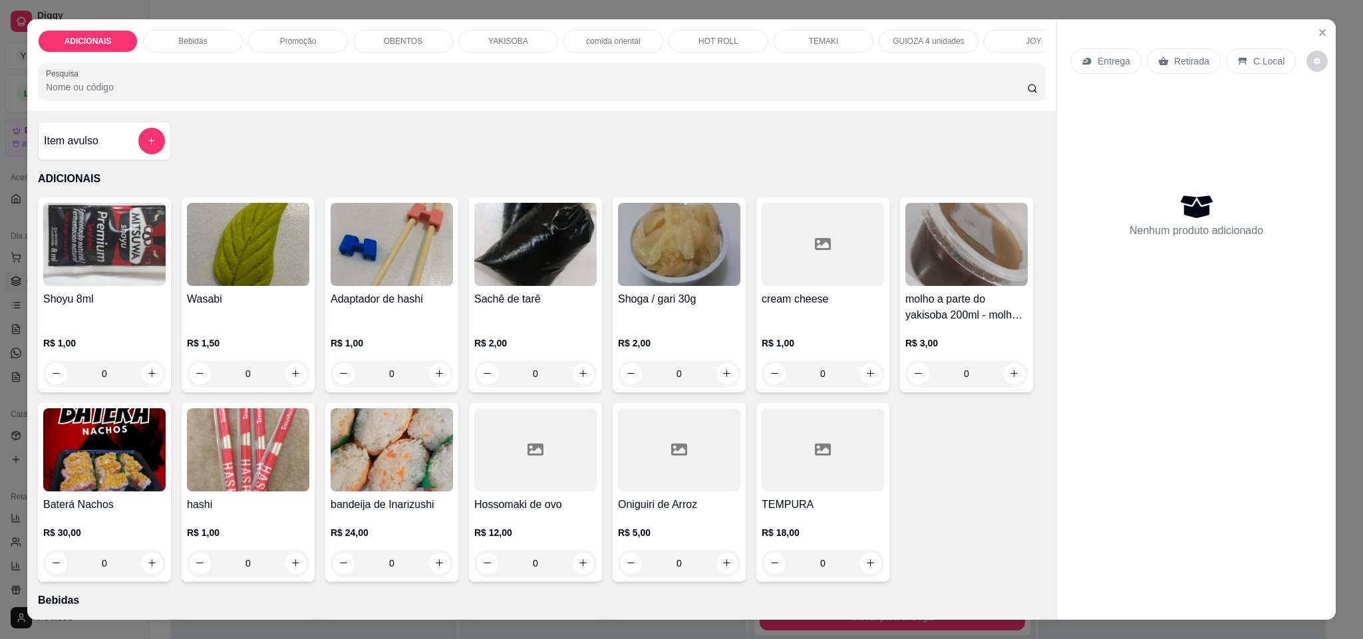
click at [512, 33] on div "YAKISOBA" at bounding box center [508, 41] width 100 height 23
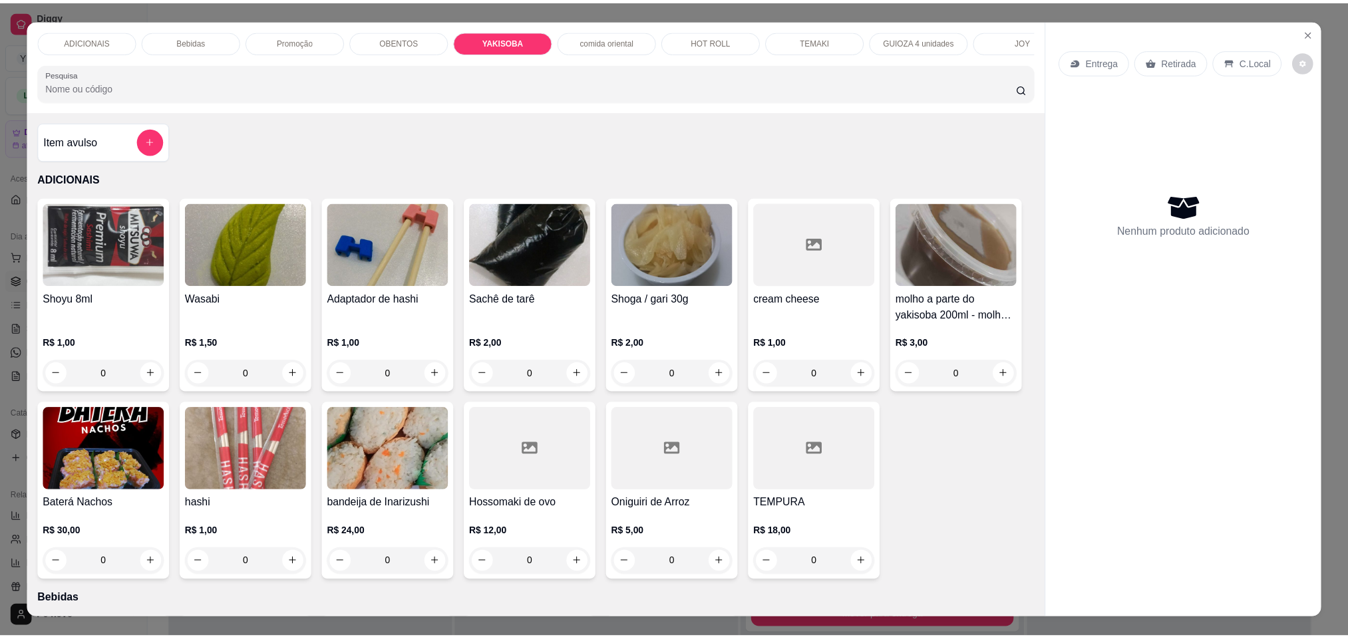
scroll to position [23, 0]
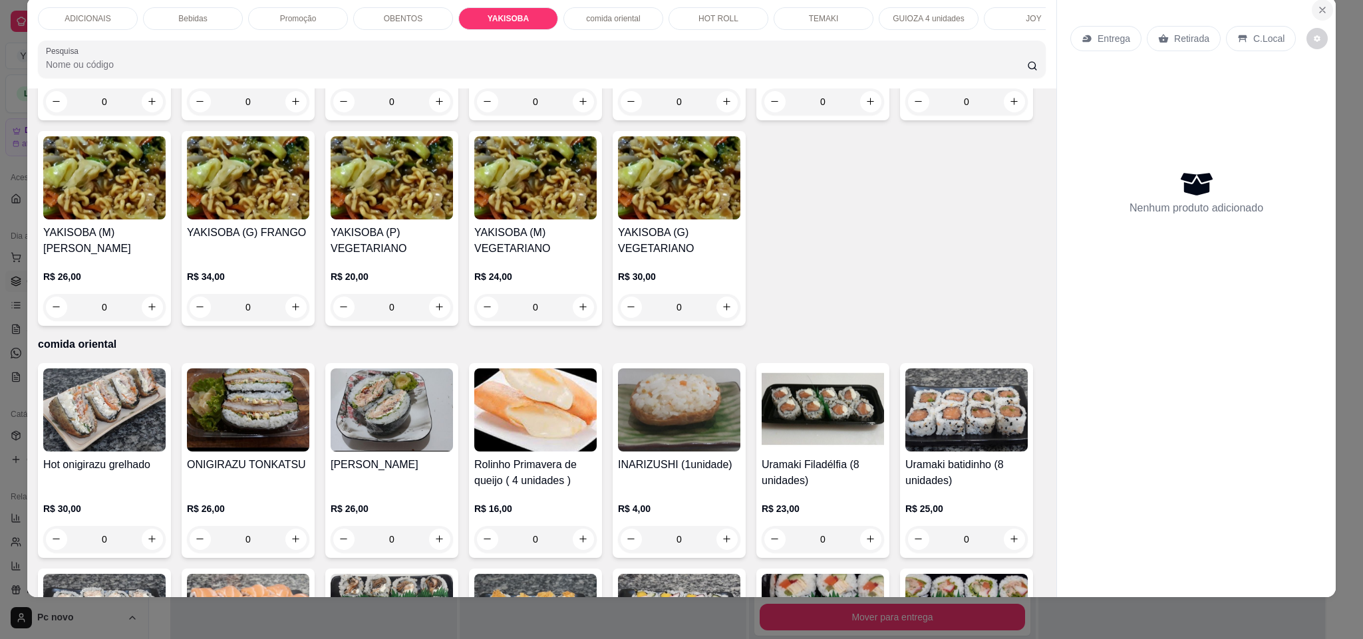
click at [1319, 13] on icon "Close" at bounding box center [1322, 10] width 11 height 11
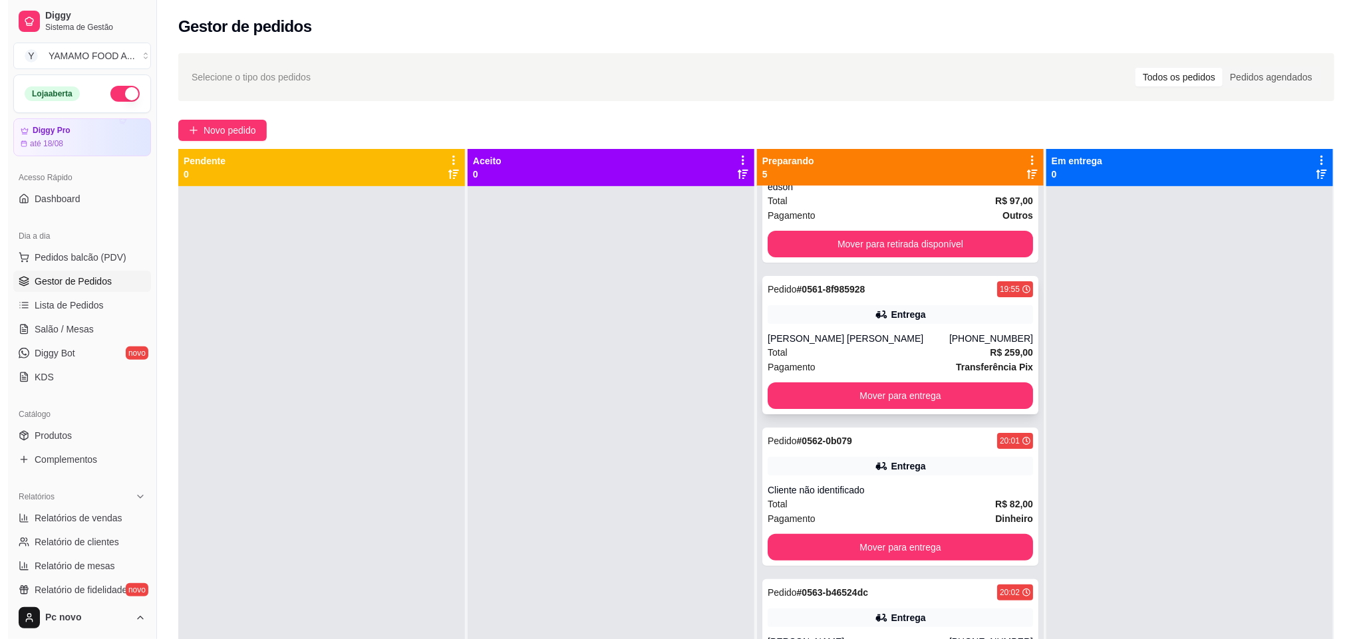
scroll to position [100, 0]
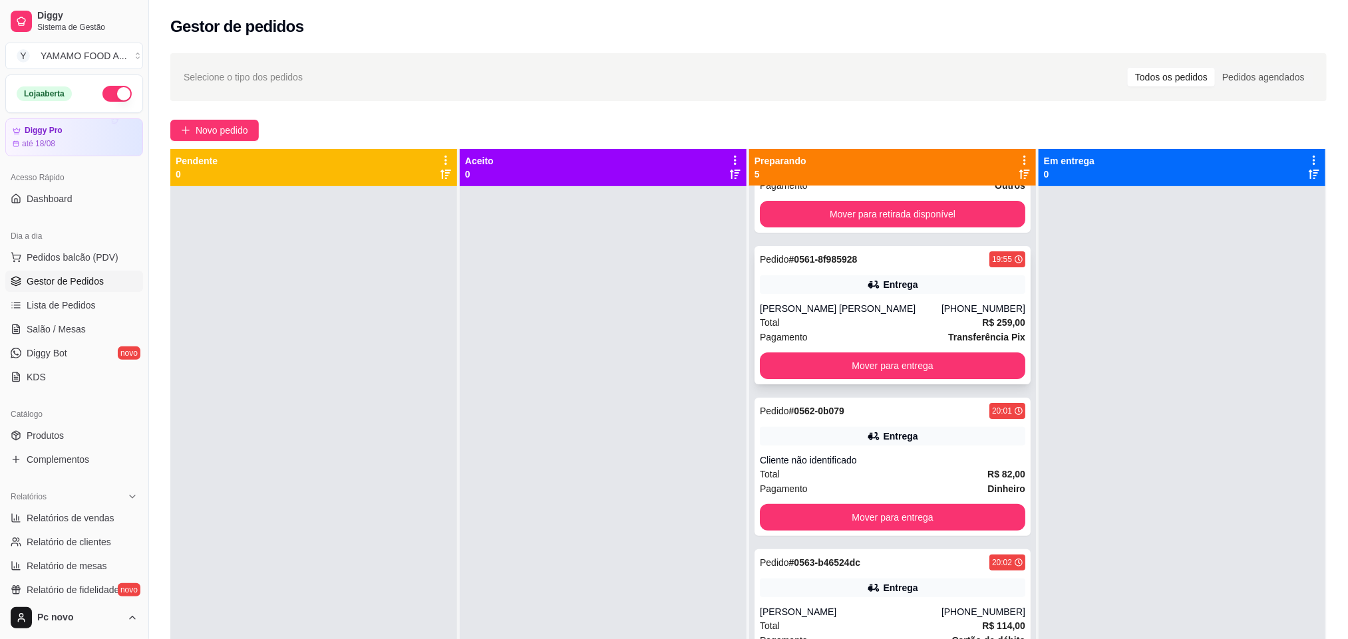
click at [814, 330] on div "Total R$ 259,00" at bounding box center [892, 322] width 265 height 15
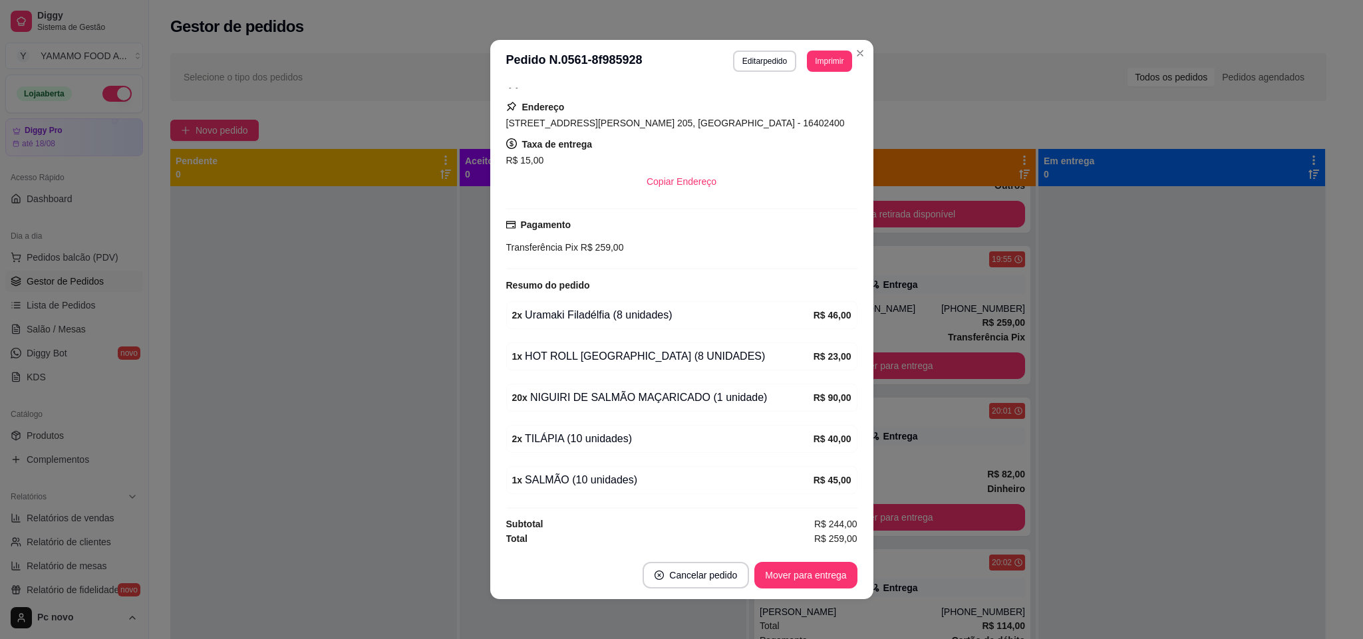
scroll to position [246, 0]
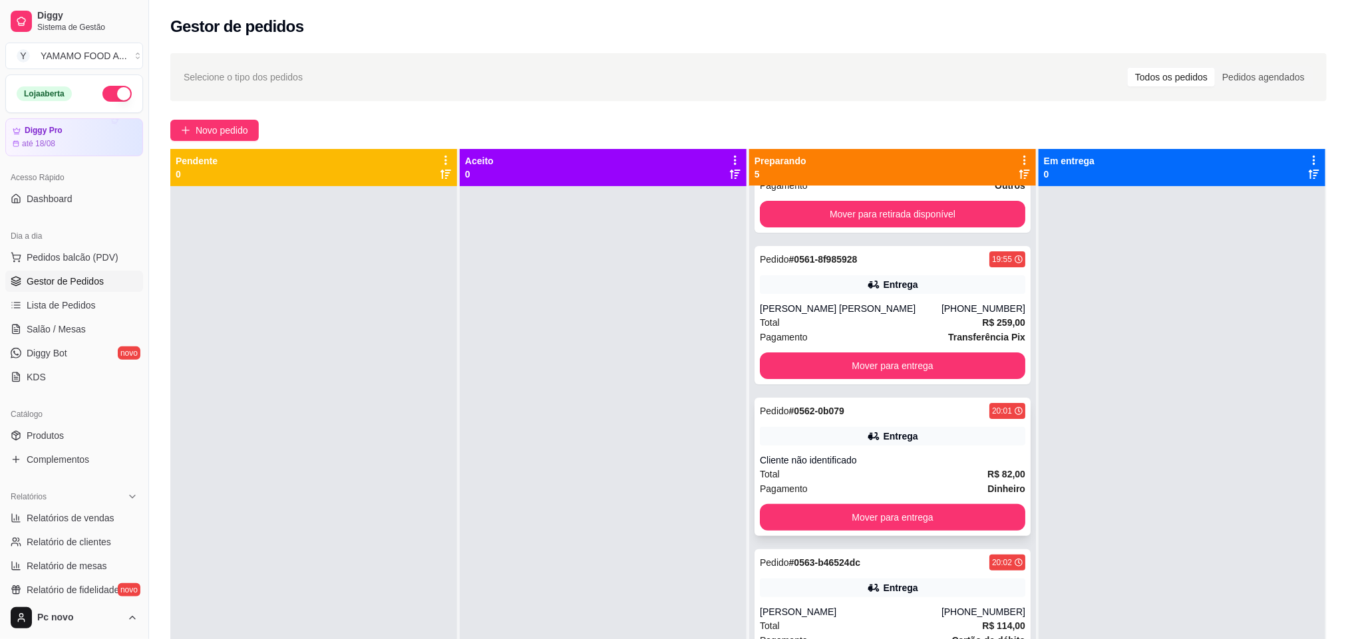
click at [811, 446] on div "Entrega" at bounding box center [892, 436] width 265 height 19
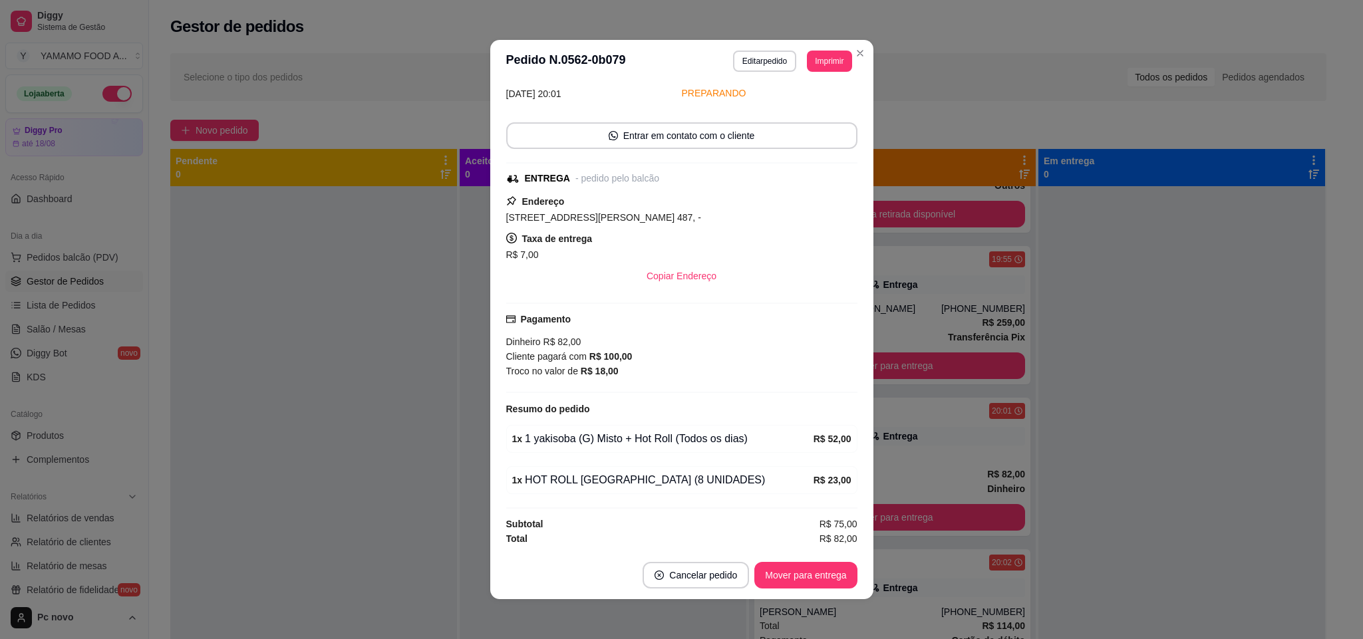
scroll to position [66, 0]
click at [779, 577] on button "Mover para entrega" at bounding box center [806, 575] width 102 height 27
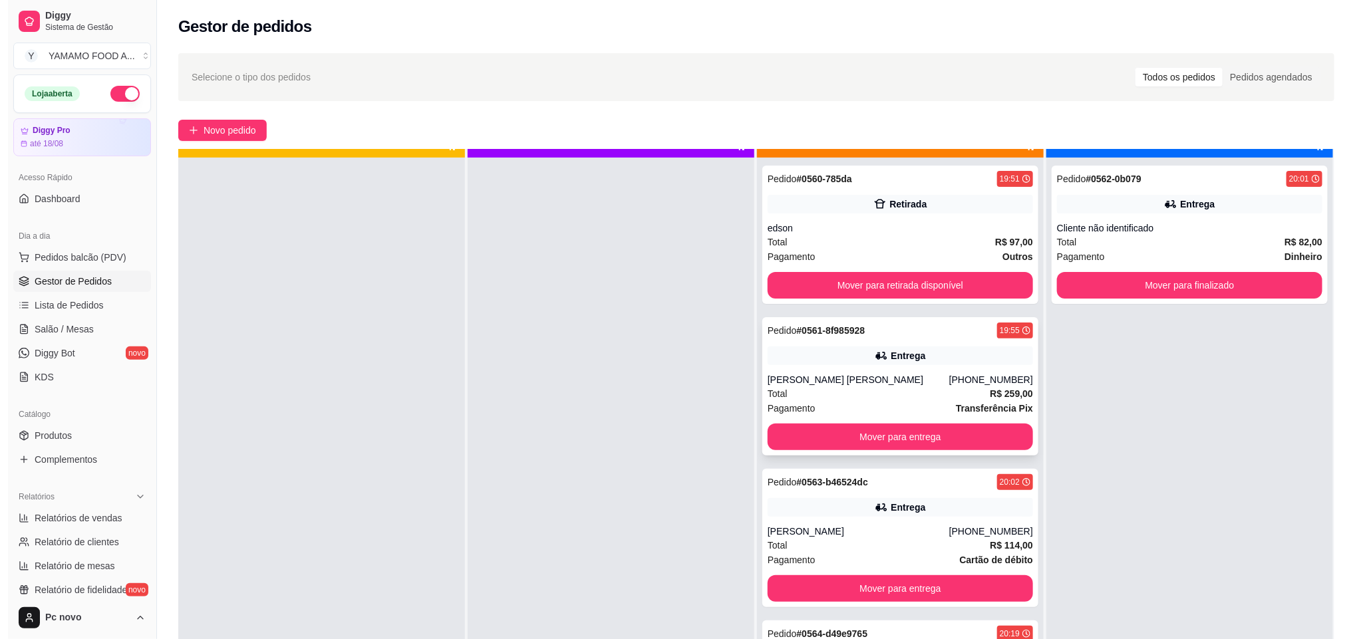
scroll to position [37, 0]
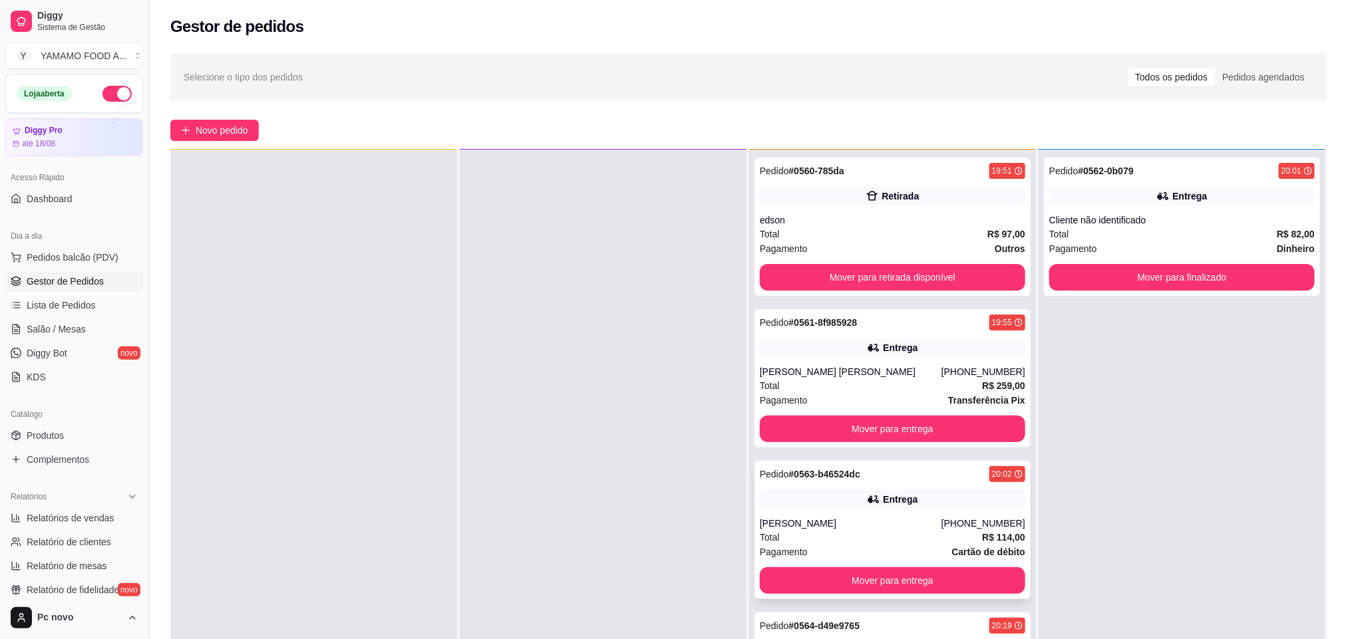
click at [840, 542] on div "Total R$ 114,00" at bounding box center [892, 537] width 265 height 15
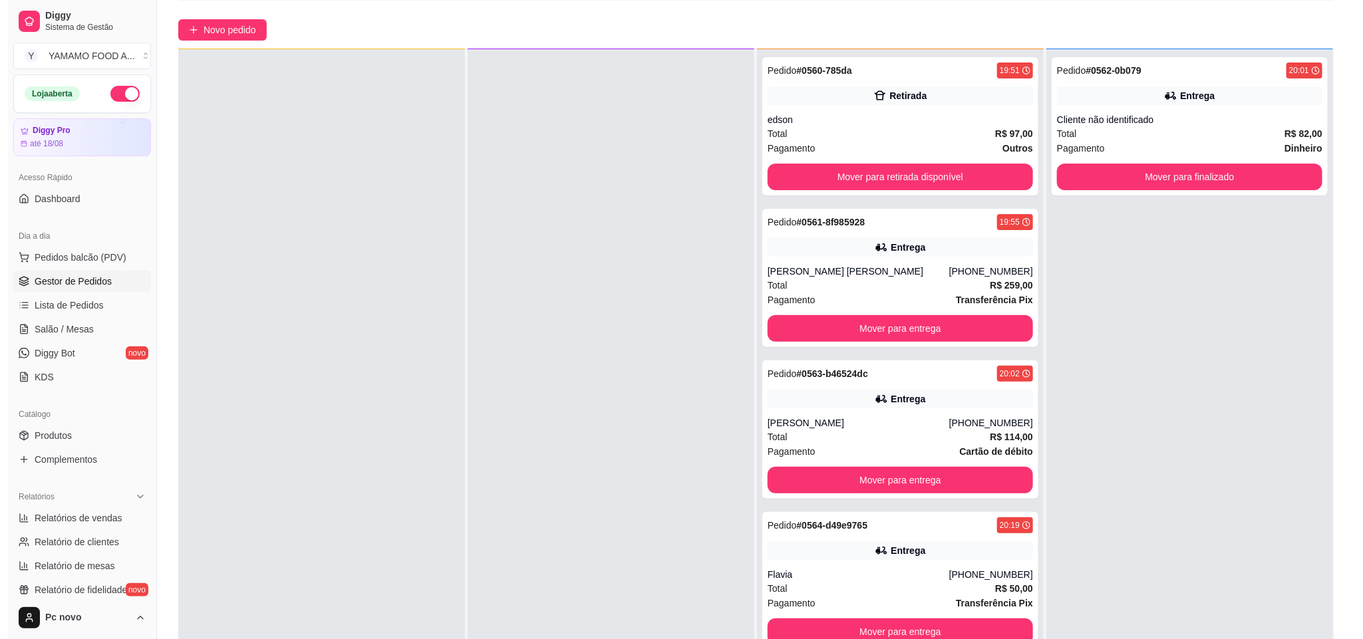
scroll to position [204, 0]
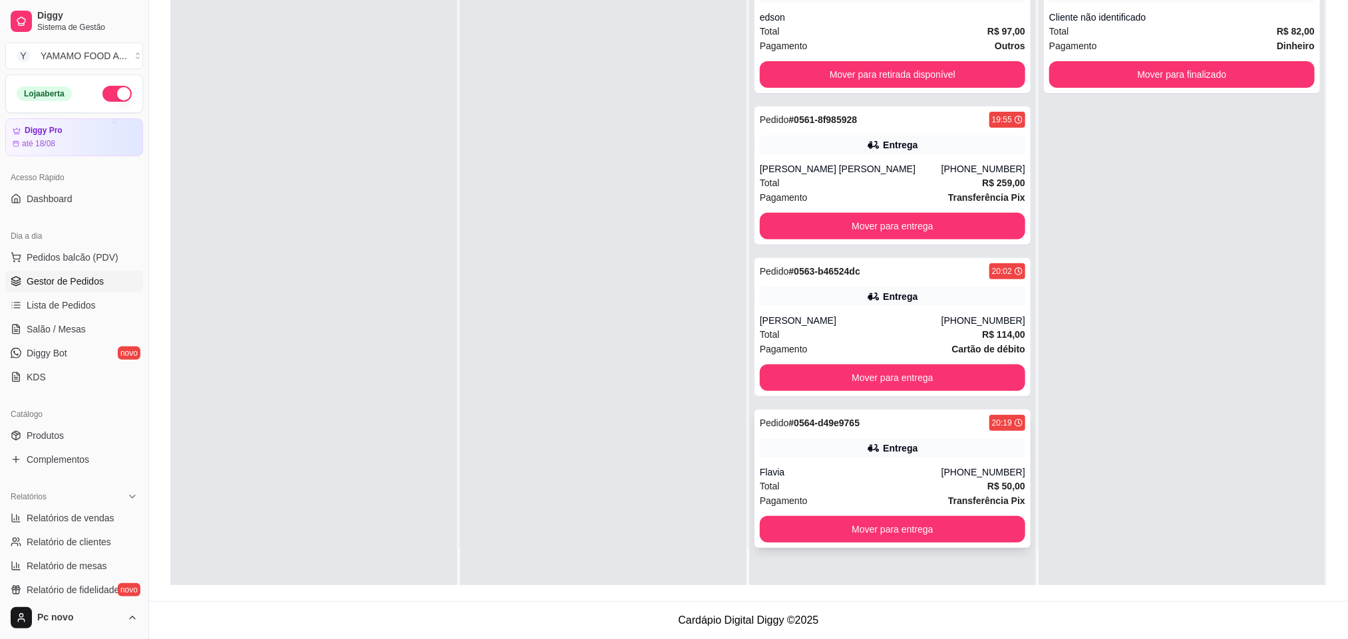
click at [884, 477] on div "Flavia" at bounding box center [851, 472] width 182 height 13
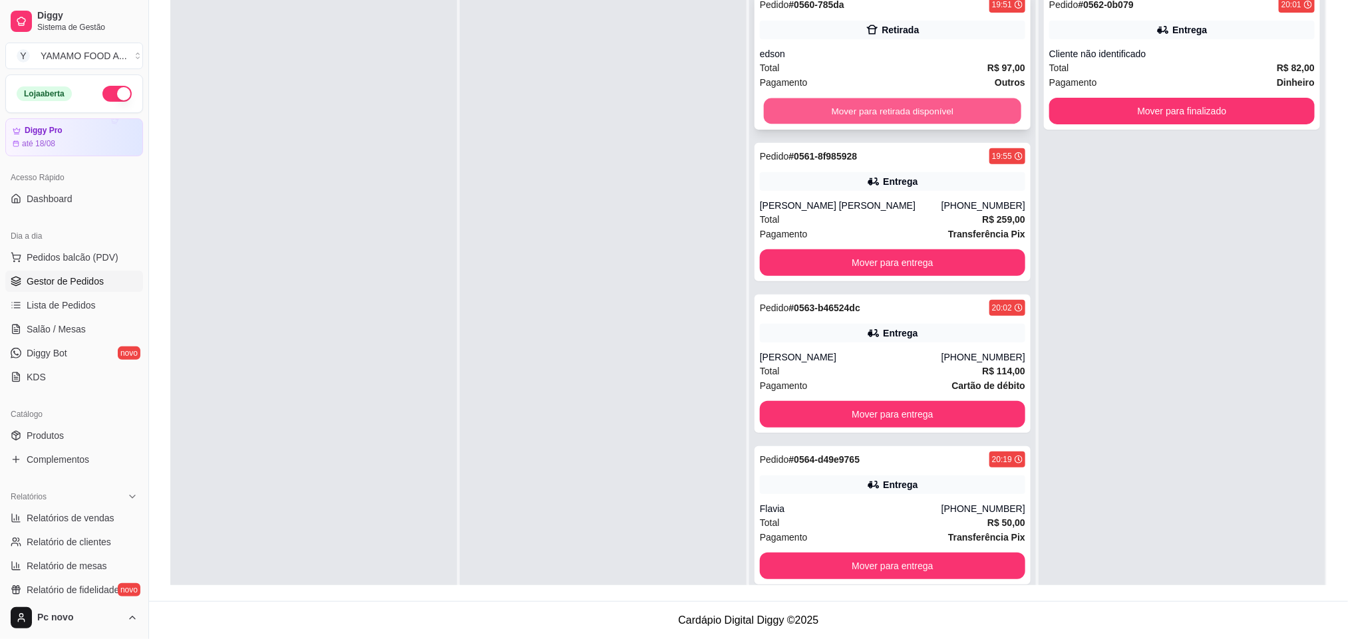
click at [908, 106] on button "Mover para retirada disponível" at bounding box center [893, 111] width 258 height 26
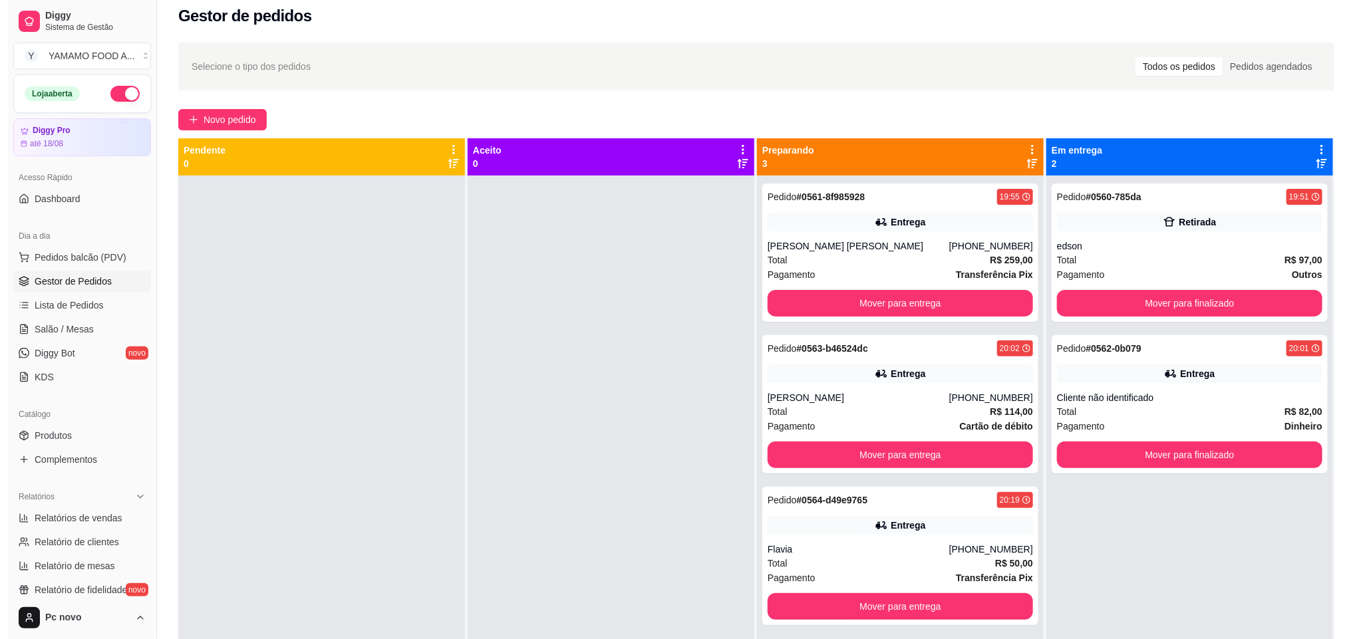
scroll to position [4, 0]
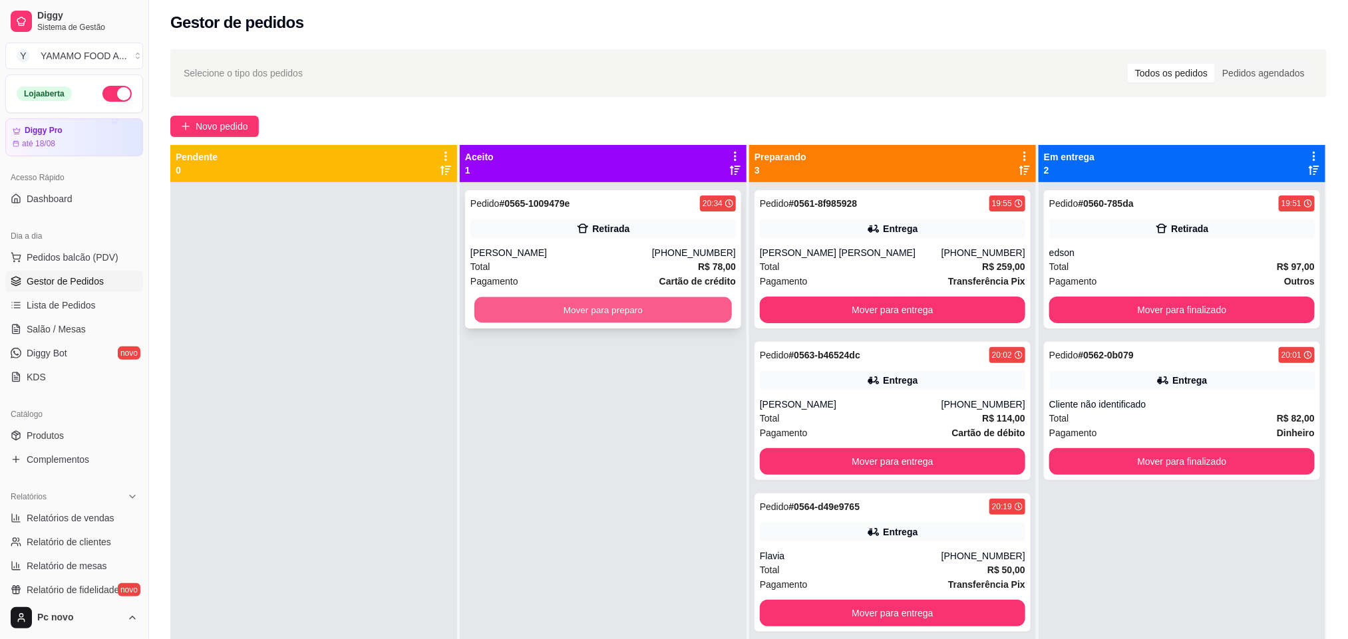
click at [492, 302] on button "Mover para preparo" at bounding box center [603, 310] width 258 height 26
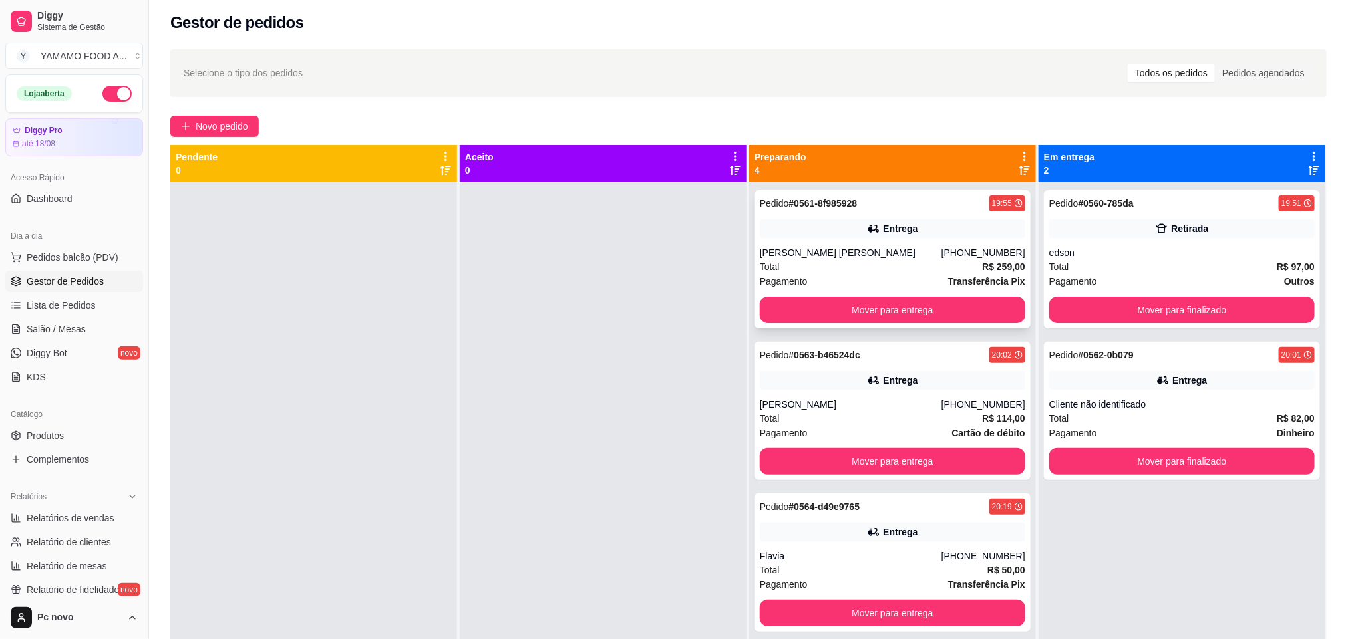
click at [944, 268] on div "Total R$ 259,00" at bounding box center [892, 266] width 265 height 15
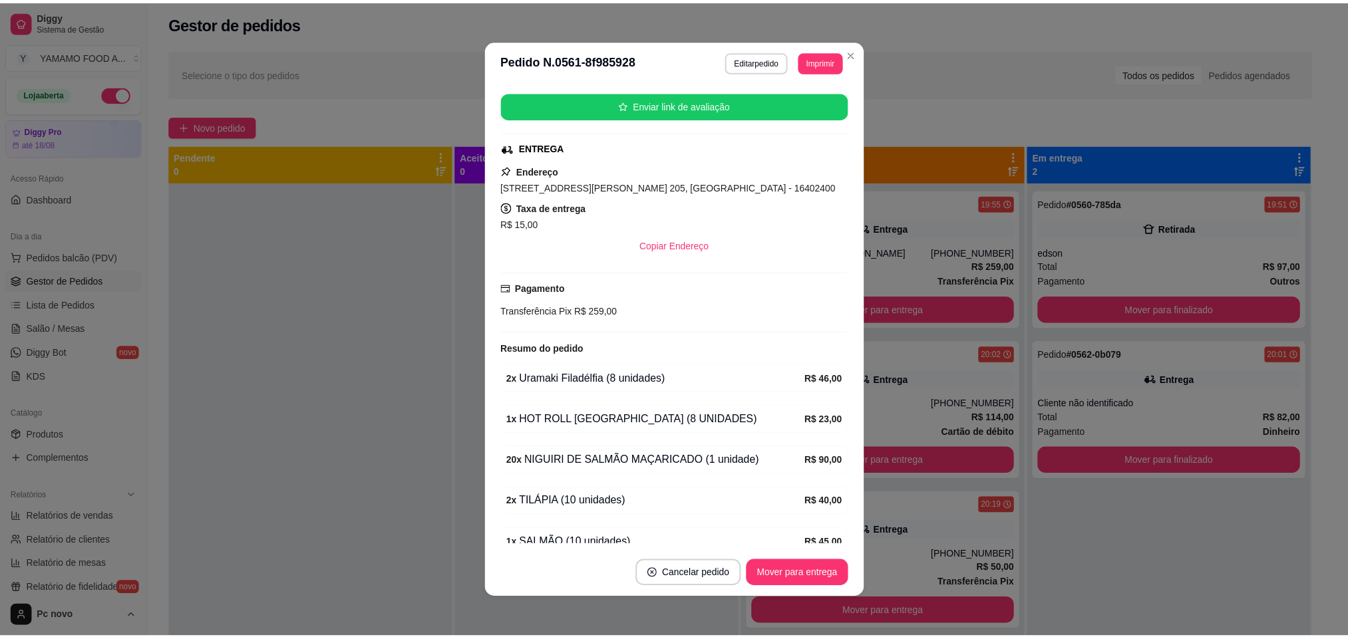
scroll to position [47, 0]
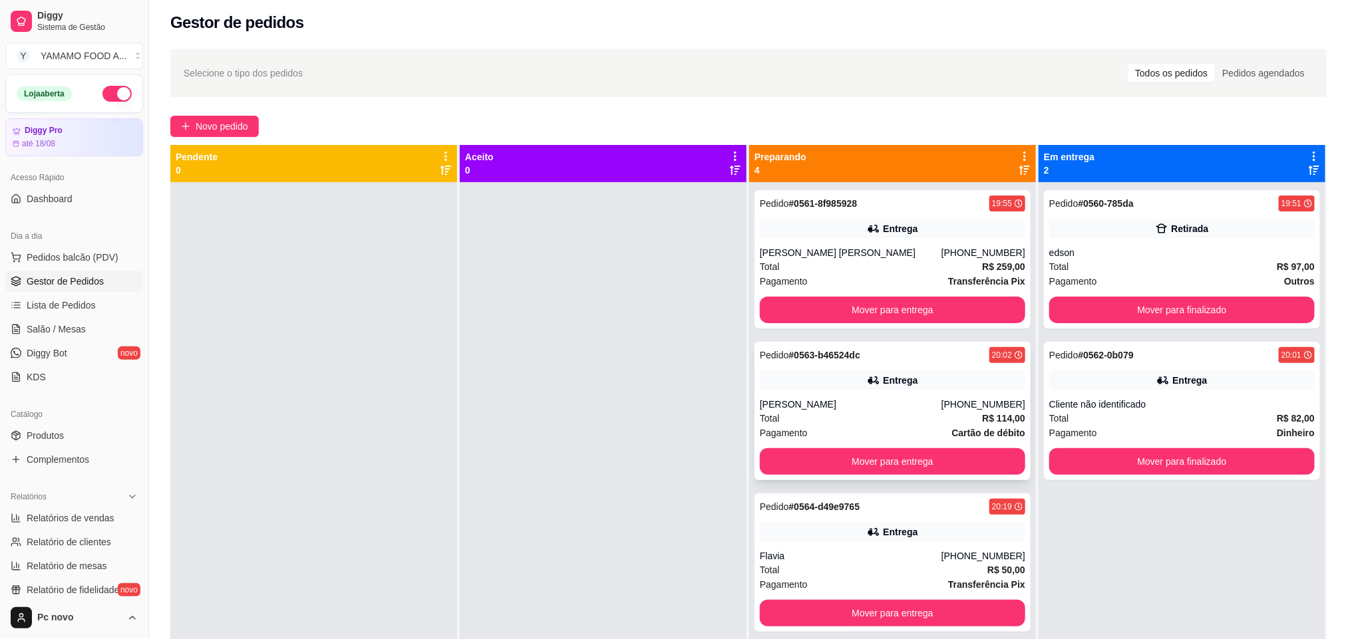
click at [851, 350] on strong "# 0563-b46524dc" at bounding box center [824, 355] width 71 height 11
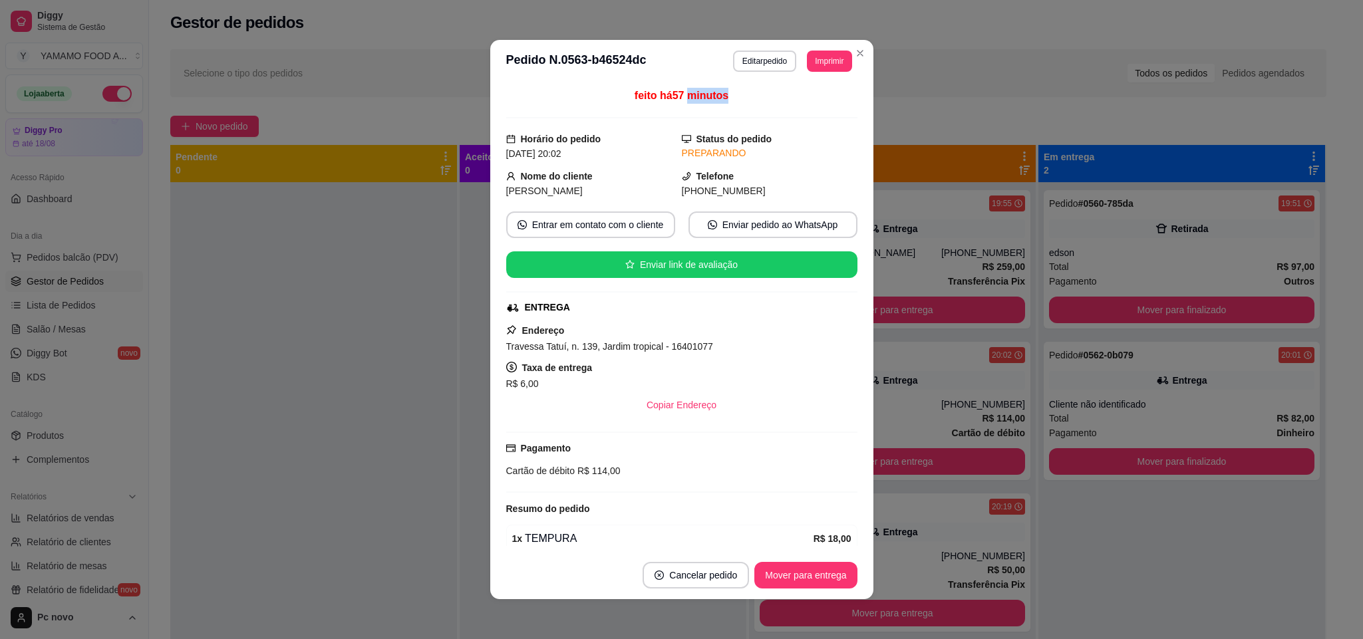
drag, startPoint x: 615, startPoint y: 110, endPoint x: 675, endPoint y: 94, distance: 62.0
click at [675, 94] on div "feito há 57 minutos" at bounding box center [681, 103] width 351 height 31
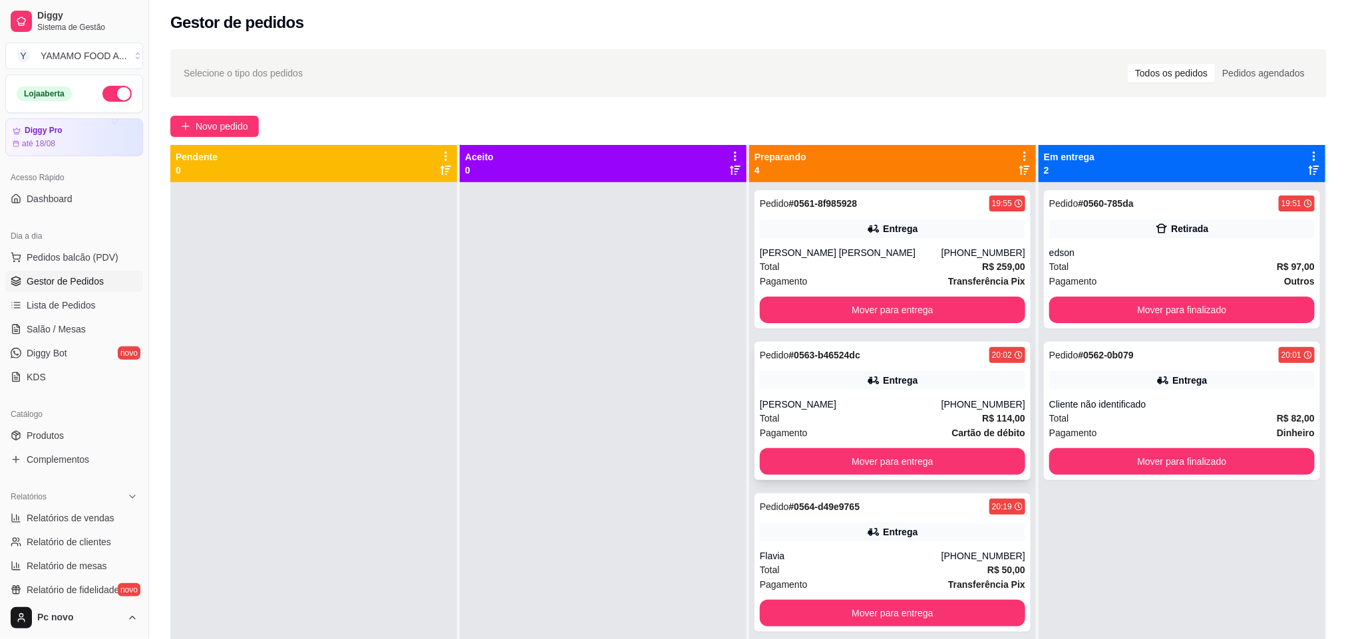
click at [833, 376] on div "Entrega" at bounding box center [892, 380] width 265 height 19
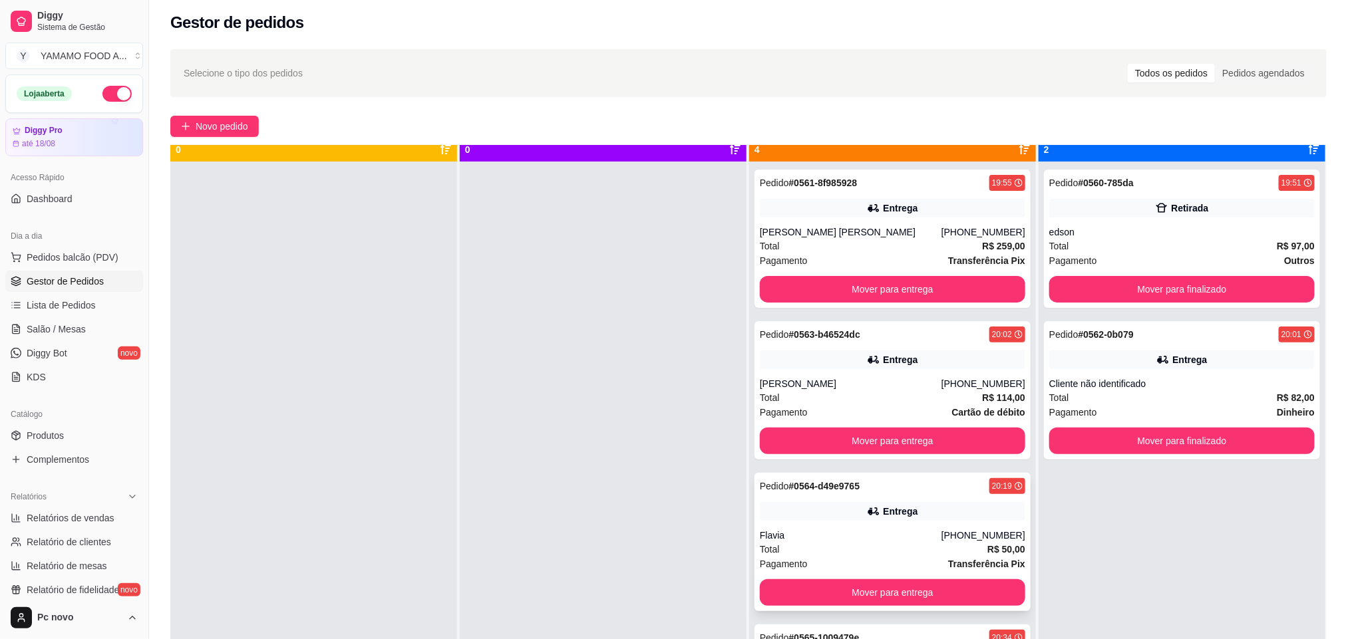
scroll to position [37, 0]
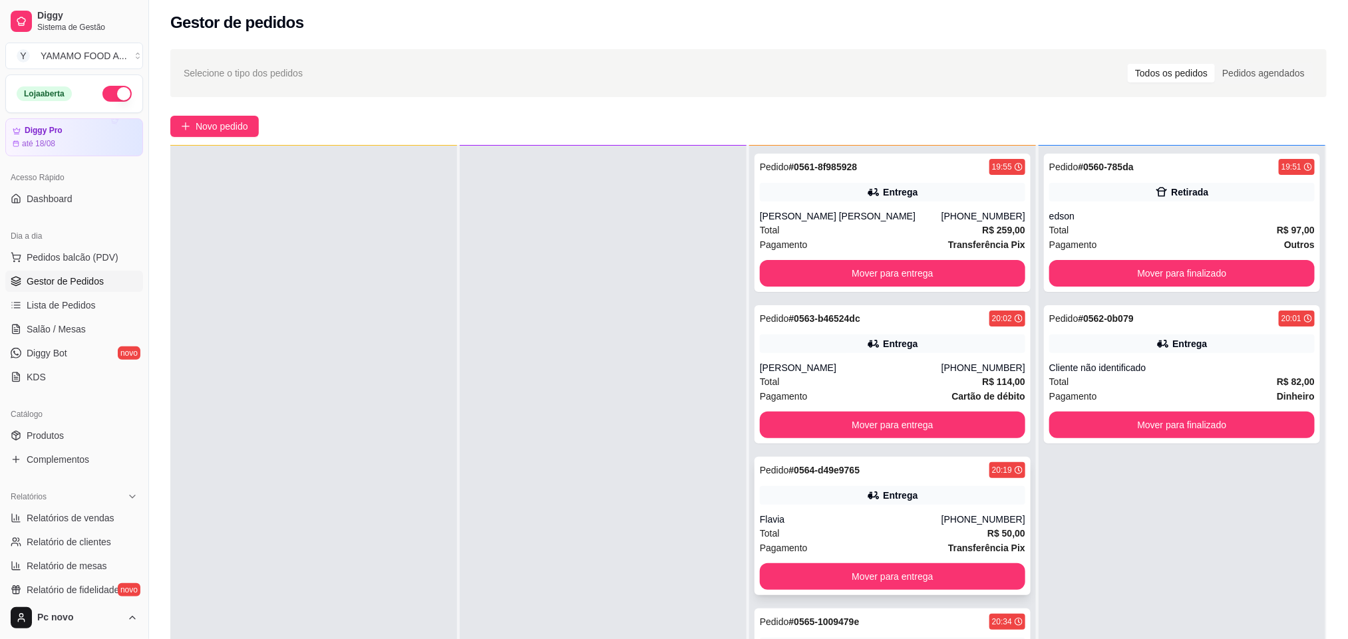
click at [829, 501] on div "Entrega" at bounding box center [892, 495] width 265 height 19
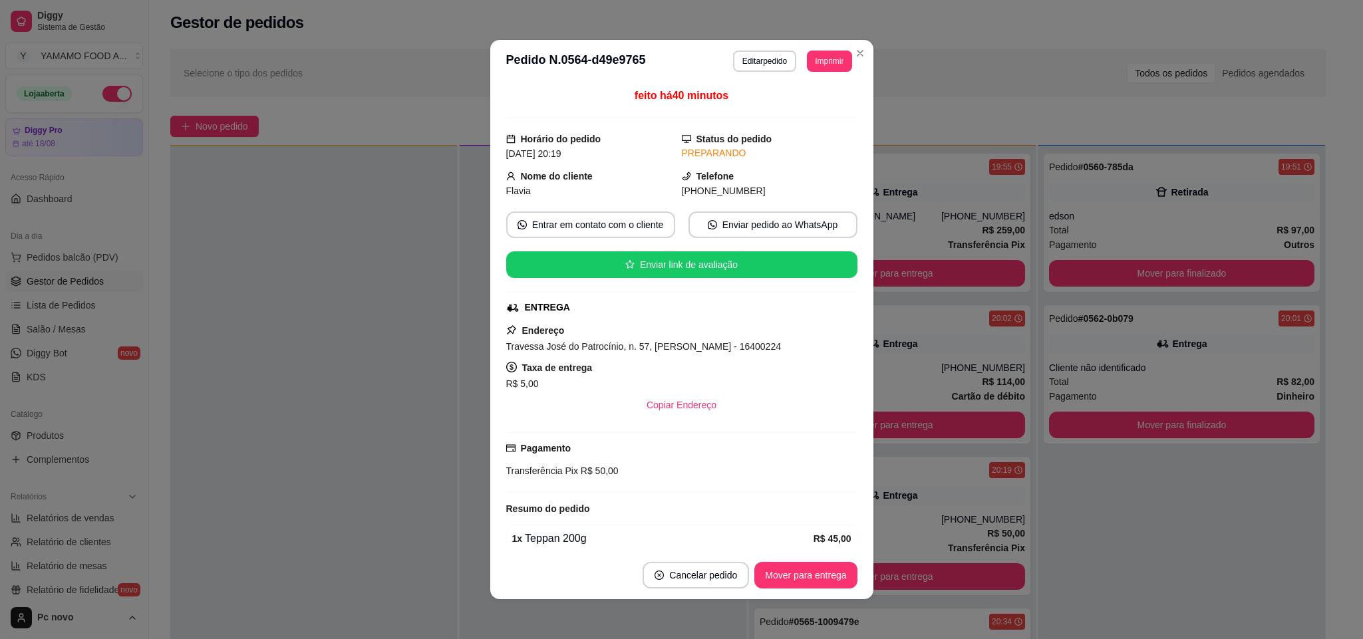
drag, startPoint x: 784, startPoint y: 559, endPoint x: 781, endPoint y: 569, distance: 10.5
click at [783, 564] on footer "Cancelar pedido Mover para entrega" at bounding box center [681, 576] width 383 height 48
click at [781, 569] on button "Mover para entrega" at bounding box center [807, 576] width 100 height 26
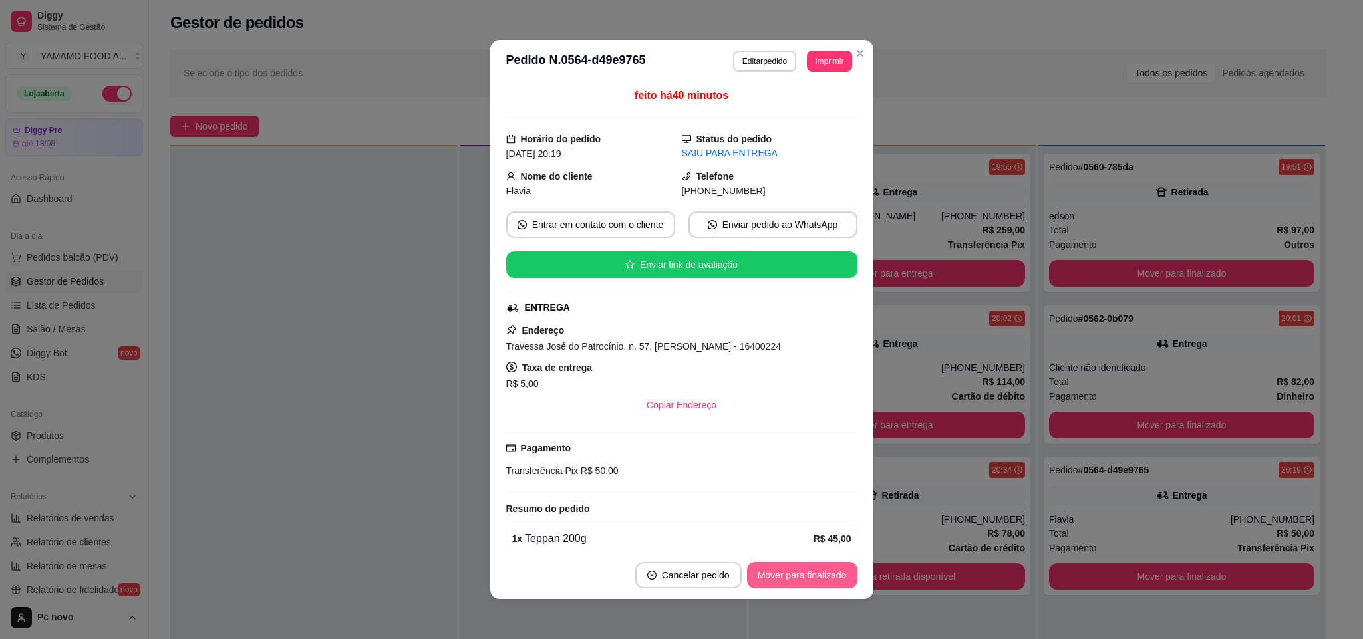
click at [781, 569] on button "Mover para finalizado" at bounding box center [802, 575] width 110 height 27
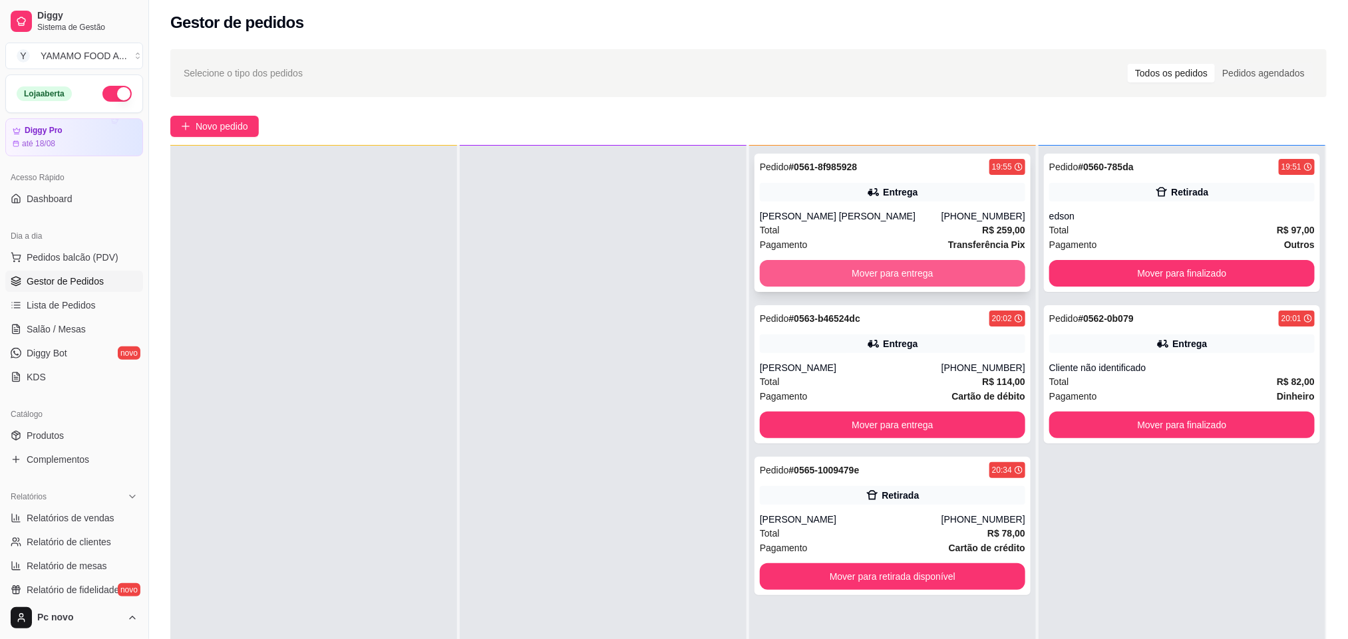
click at [877, 273] on button "Mover para entrega" at bounding box center [892, 273] width 265 height 27
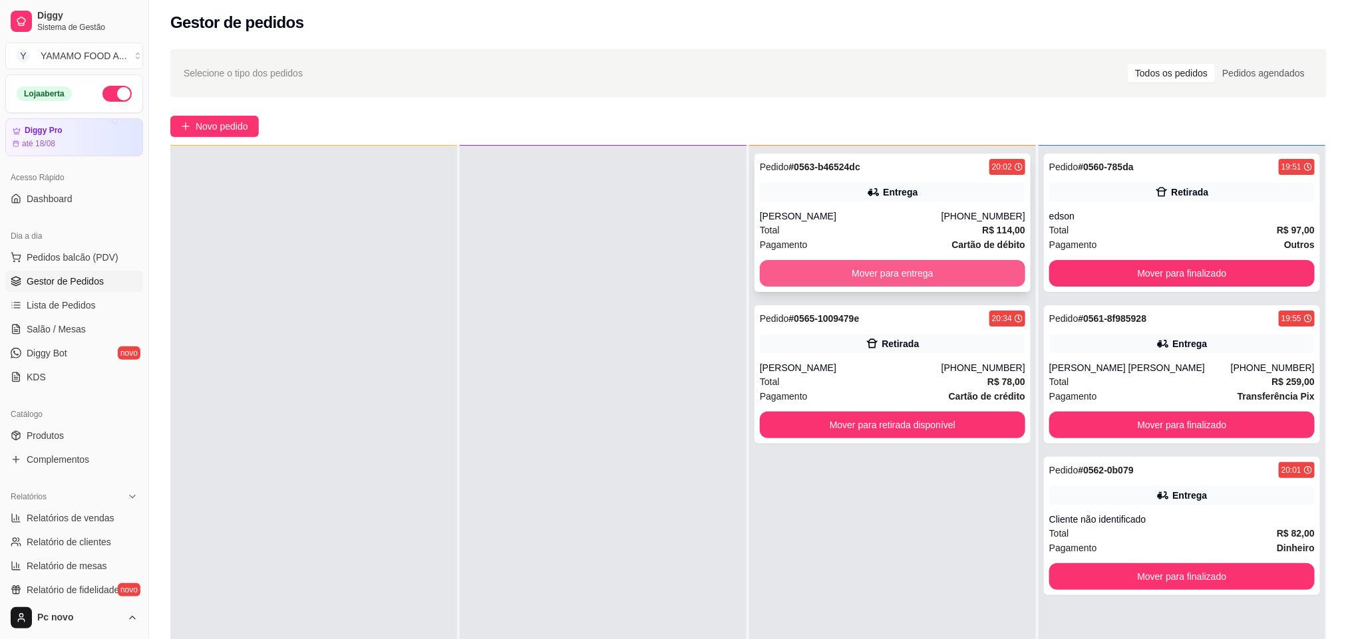
click at [872, 275] on button "Mover para entrega" at bounding box center [892, 273] width 265 height 27
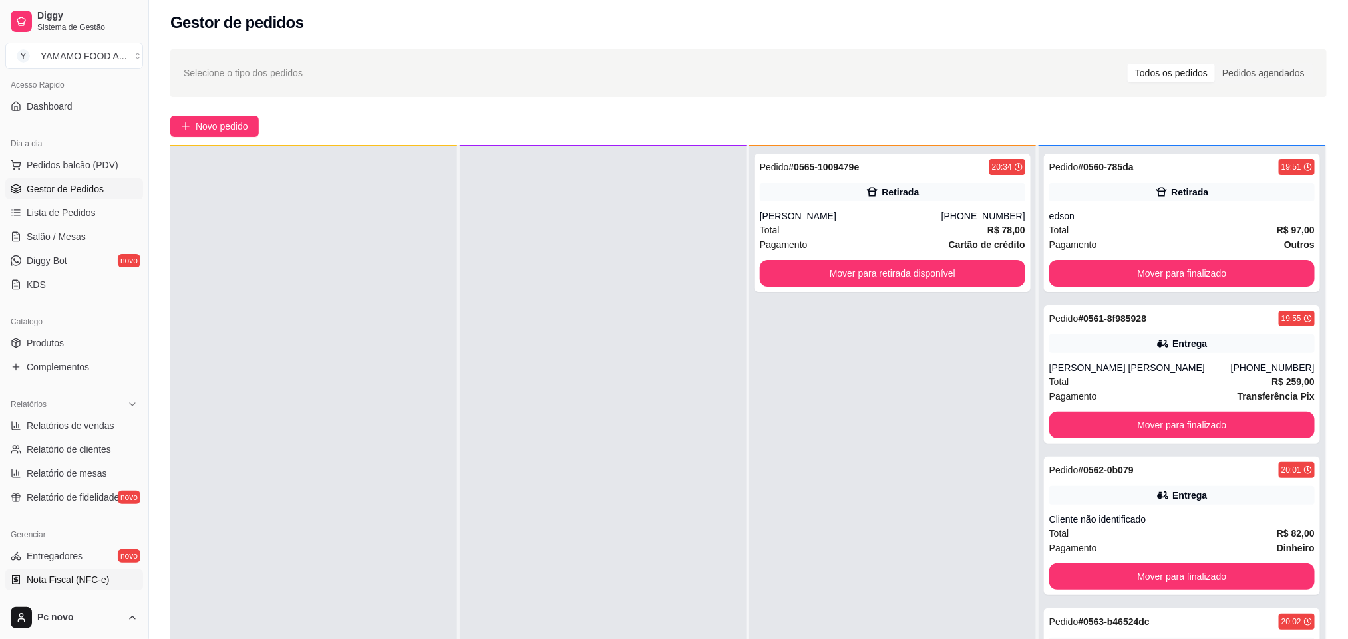
scroll to position [318, 0]
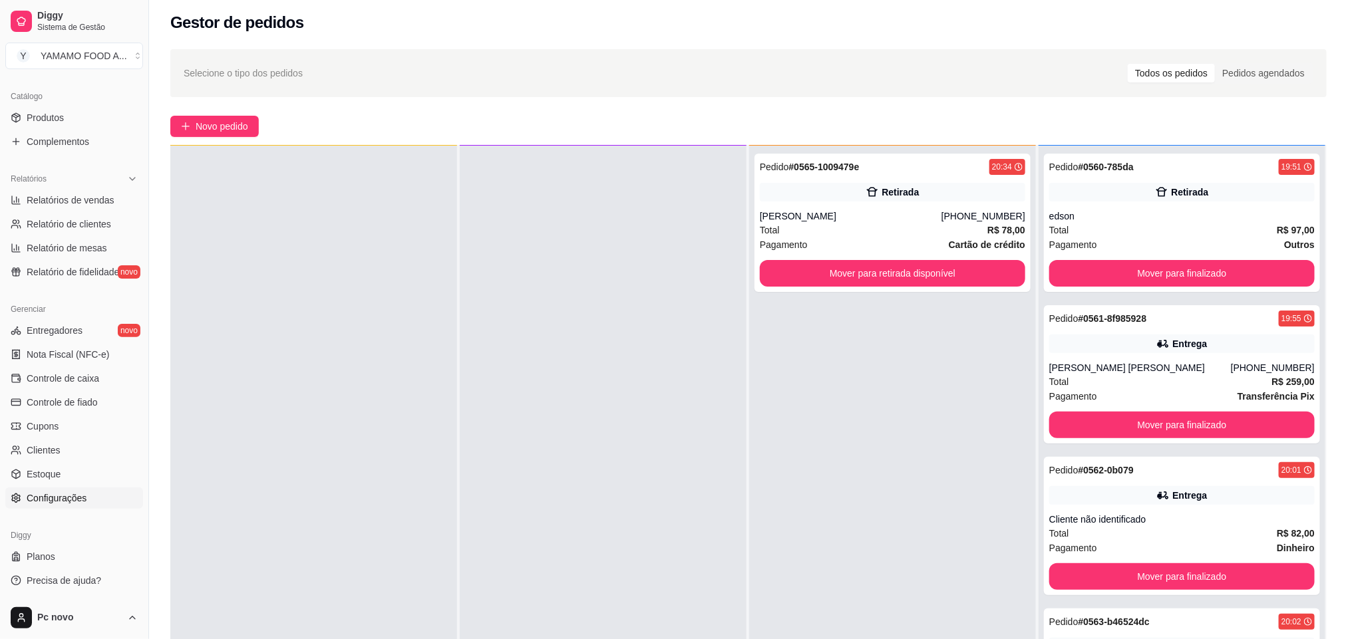
click at [53, 503] on span "Configurações" at bounding box center [57, 498] width 60 height 13
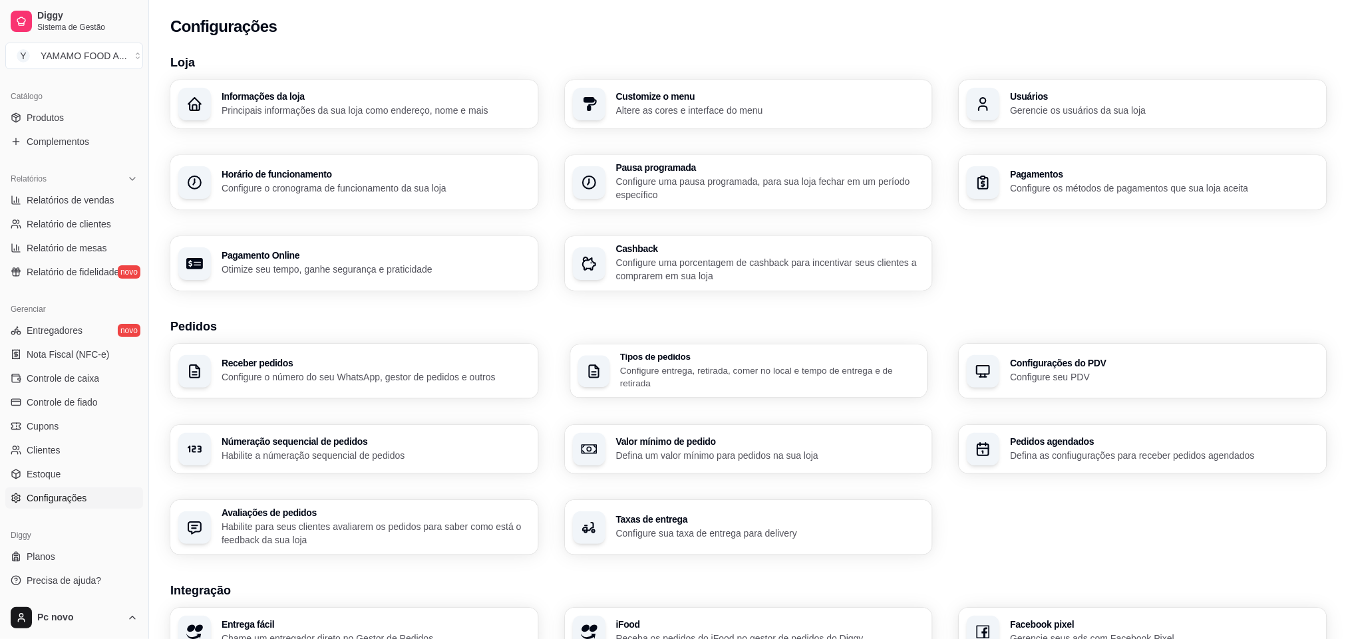
click at [663, 372] on div "Tipos de pedidos Configure entrega, retirada, comer no local e tempo de entrega…" at bounding box center [769, 371] width 299 height 37
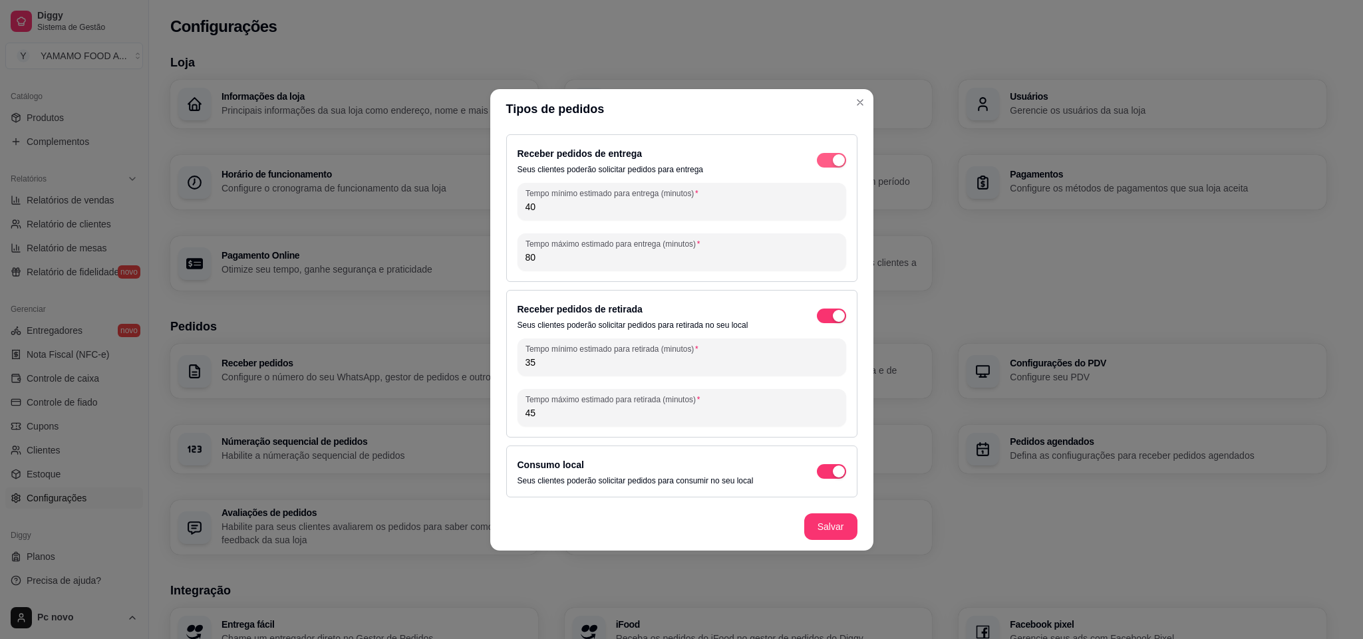
click at [830, 154] on span "button" at bounding box center [831, 160] width 29 height 15
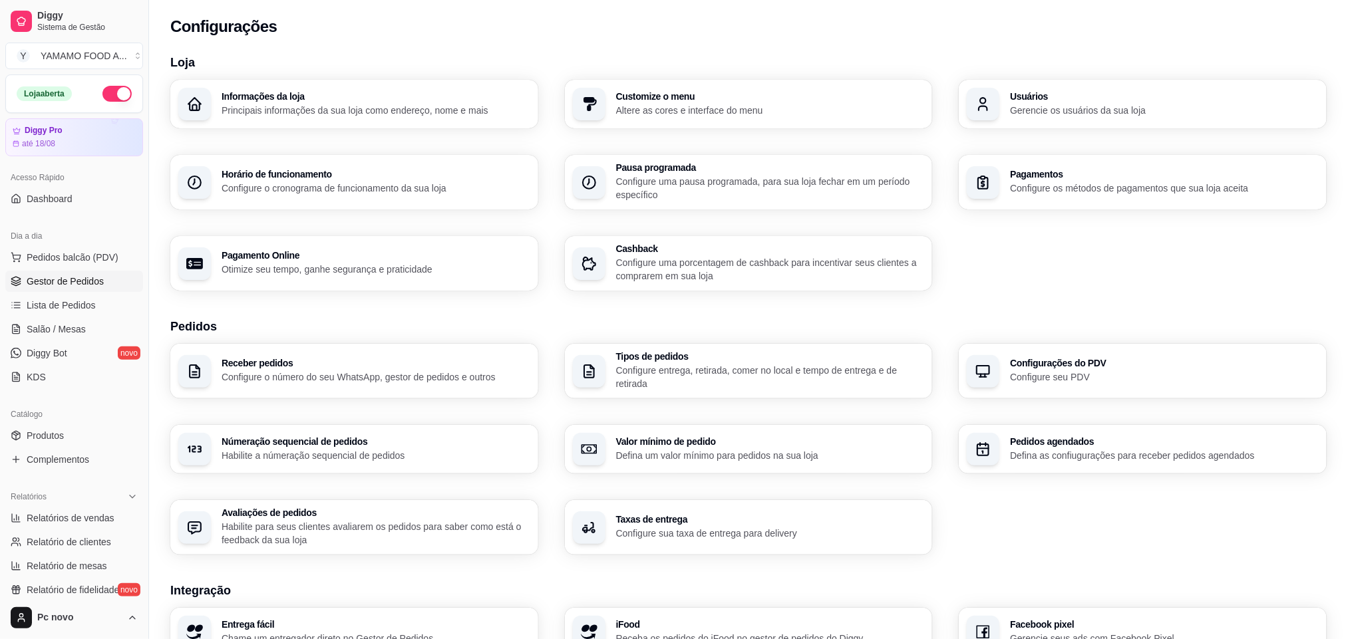
click at [86, 283] on span "Gestor de Pedidos" at bounding box center [65, 281] width 77 height 13
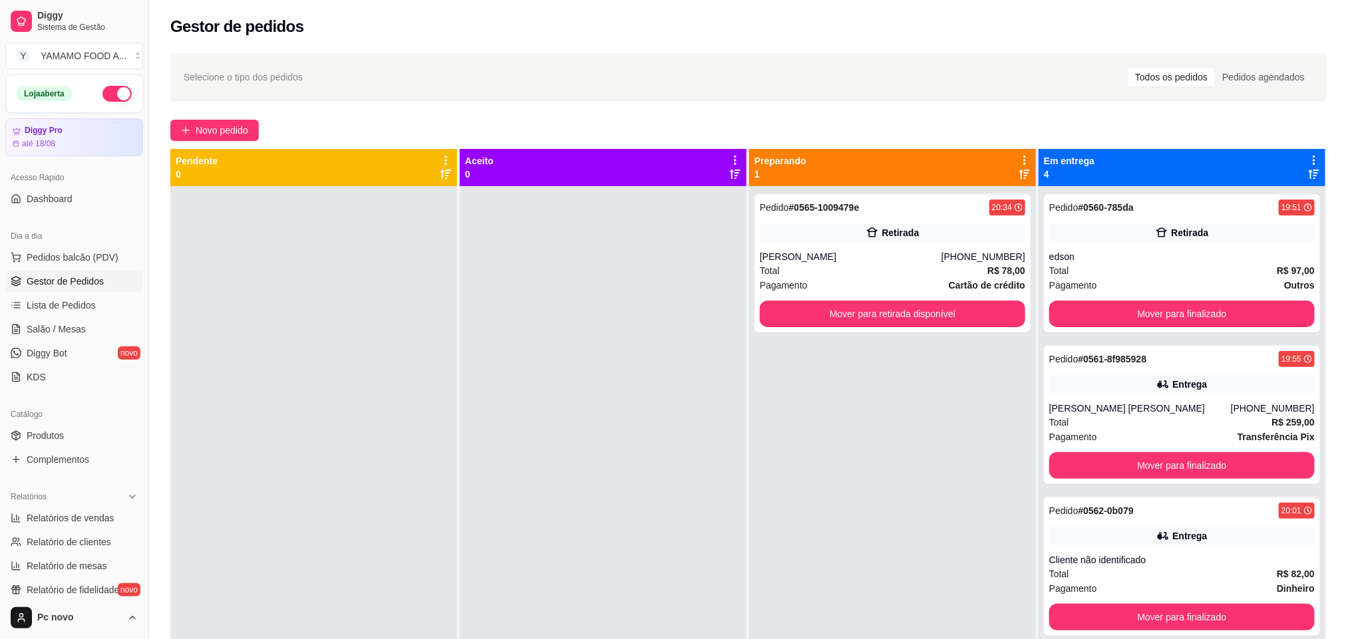
drag, startPoint x: 79, startPoint y: 248, endPoint x: 88, endPoint y: 236, distance: 15.2
click at [88, 236] on div "Dia a dia Pedidos balcão (PDV) Gestor de Pedidos Lista de Pedidos Salão / Mesas…" at bounding box center [74, 306] width 148 height 173
click at [1066, 320] on button "Mover para finalizado" at bounding box center [1182, 314] width 258 height 26
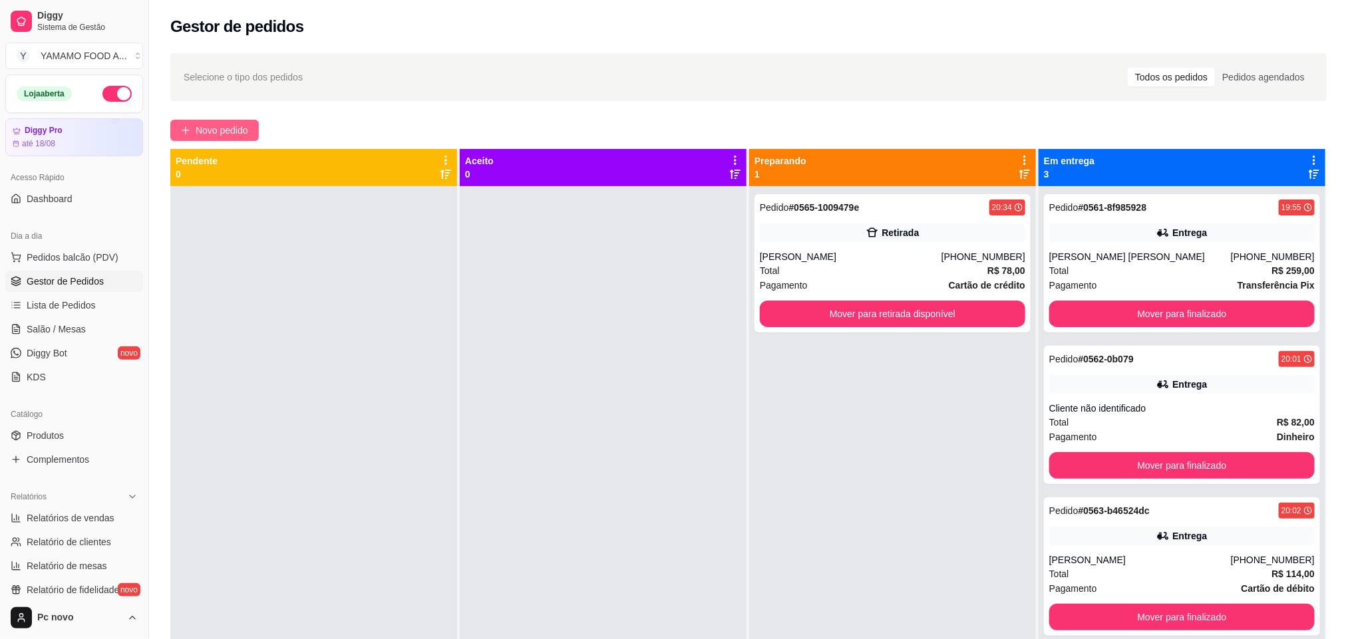
click at [214, 120] on button "Novo pedido" at bounding box center [214, 130] width 88 height 21
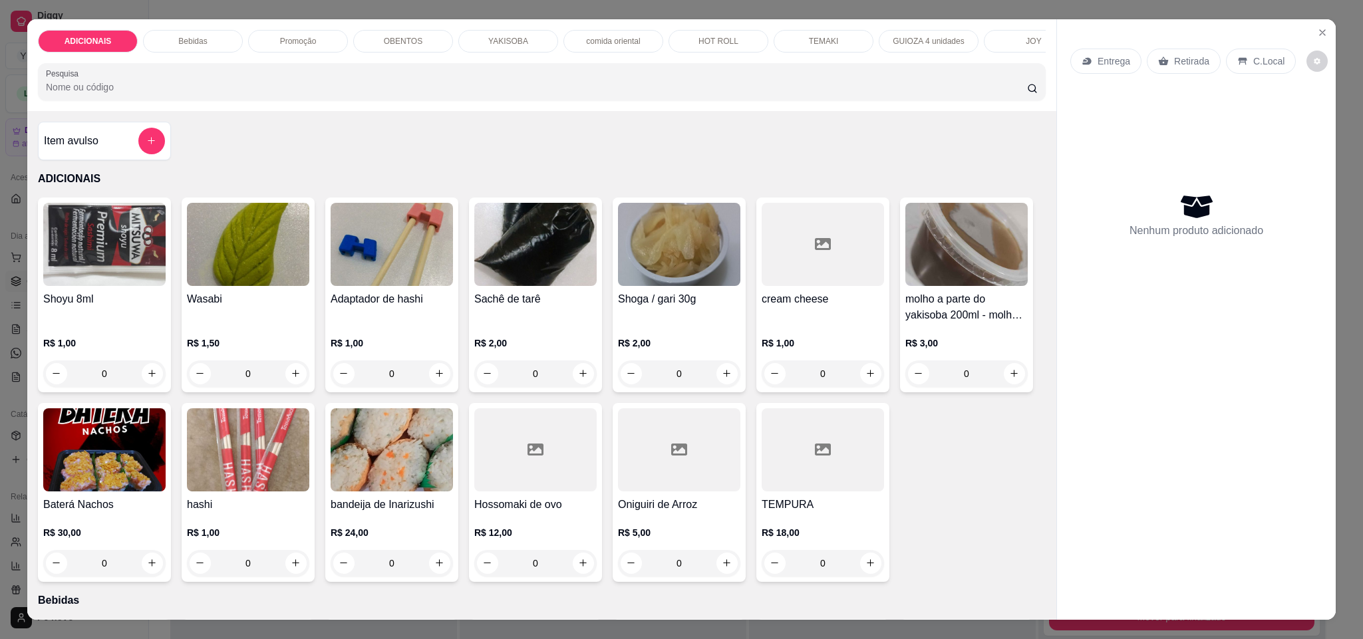
click at [538, 42] on div "YAKISOBA" at bounding box center [508, 41] width 100 height 23
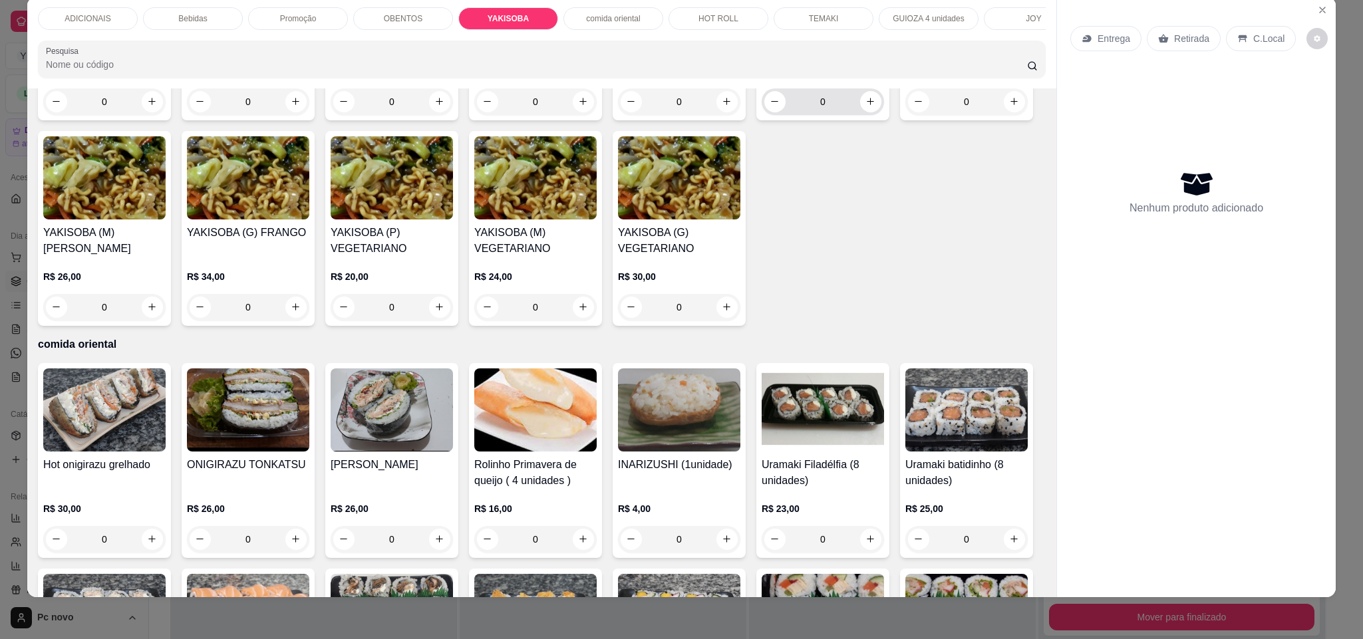
click at [860, 112] on button "increase-product-quantity" at bounding box center [870, 101] width 21 height 21
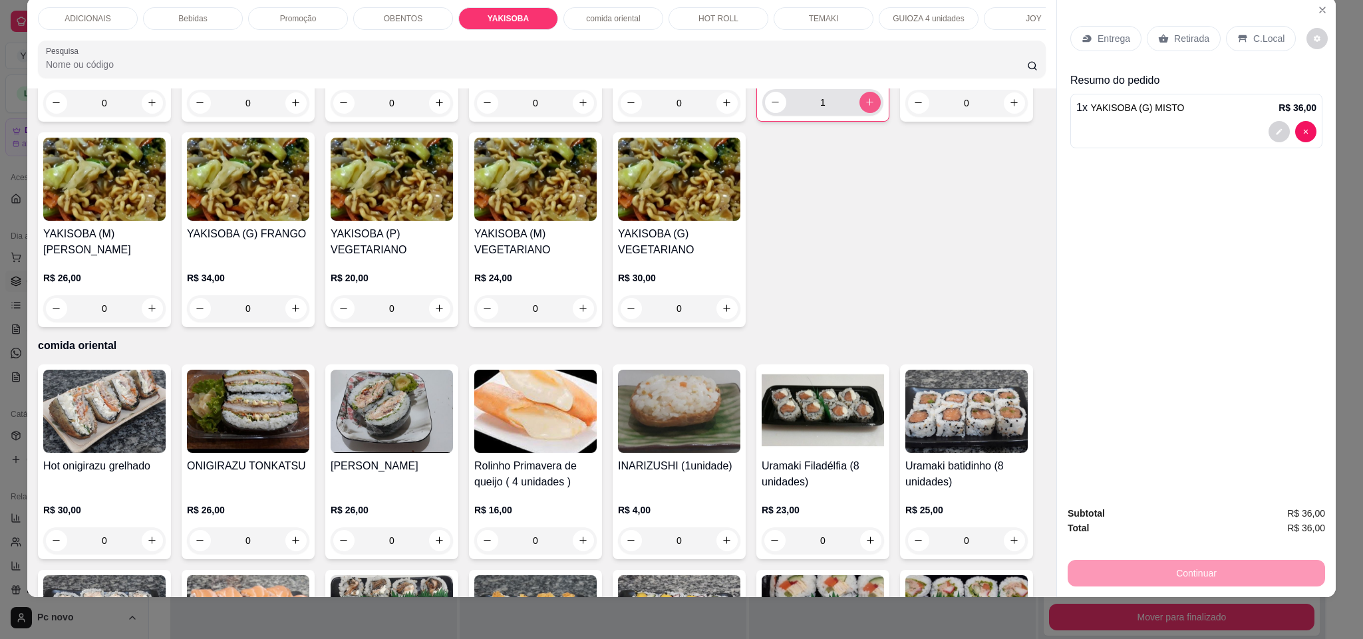
type input "1"
click at [1164, 42] on div "Retirada" at bounding box center [1184, 38] width 74 height 25
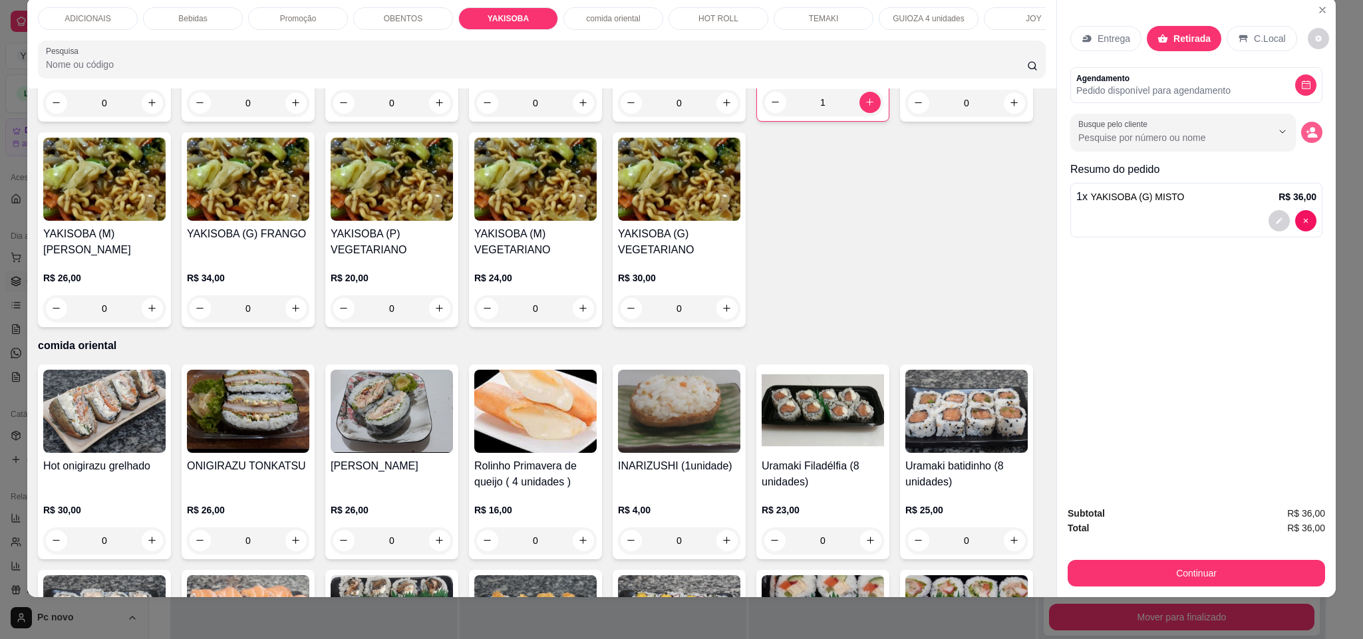
click at [1314, 134] on button "decrease-product-quantity" at bounding box center [1311, 132] width 21 height 21
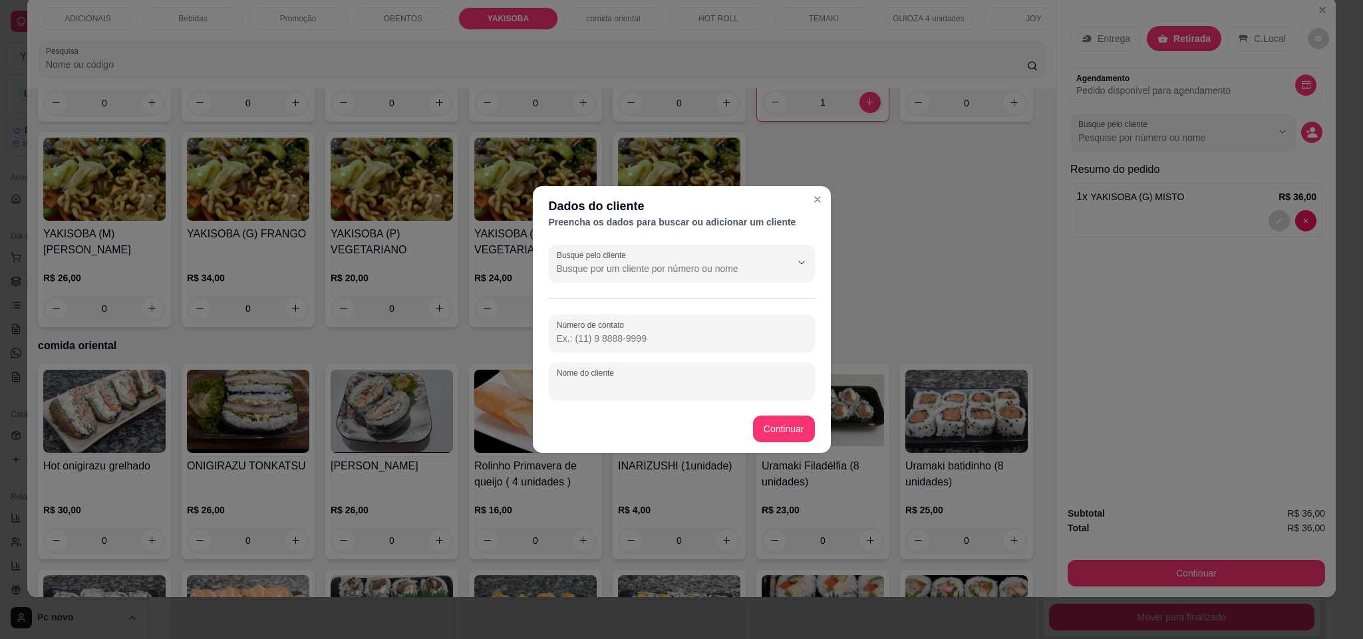
click at [677, 380] on input "Nome do cliente" at bounding box center [682, 386] width 250 height 13
paste input "Magali"
type input "Magali"
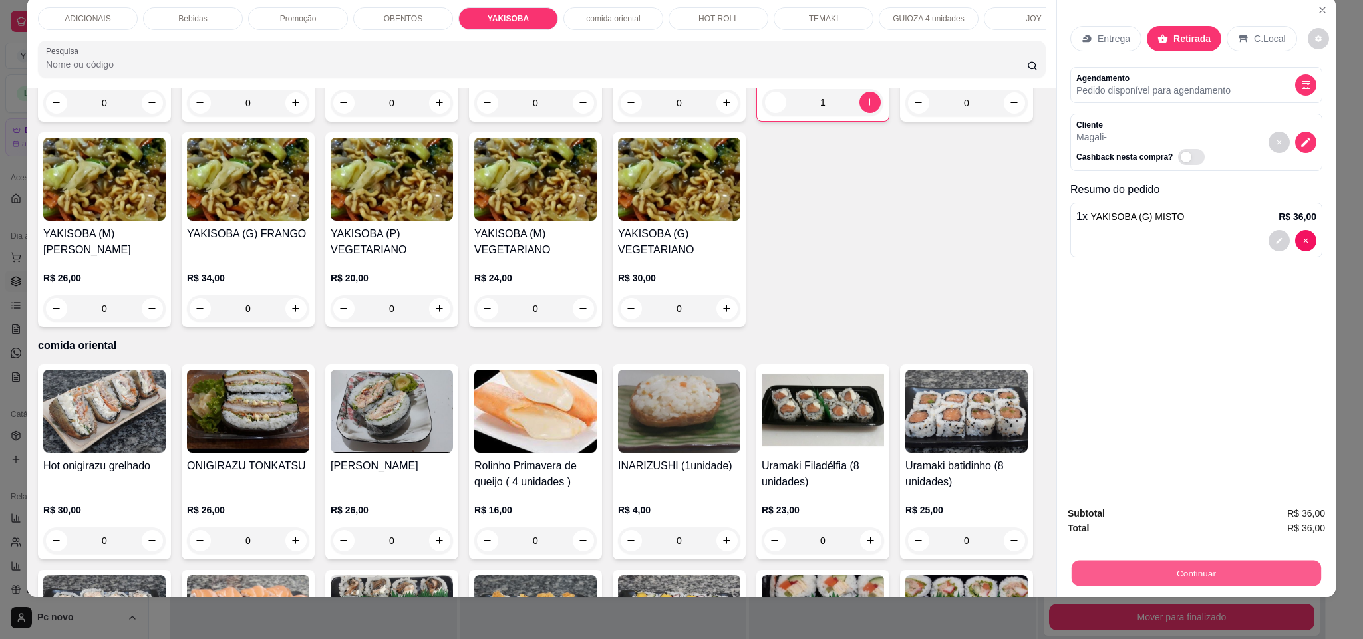
click at [1128, 577] on button "Continuar" at bounding box center [1197, 574] width 250 height 26
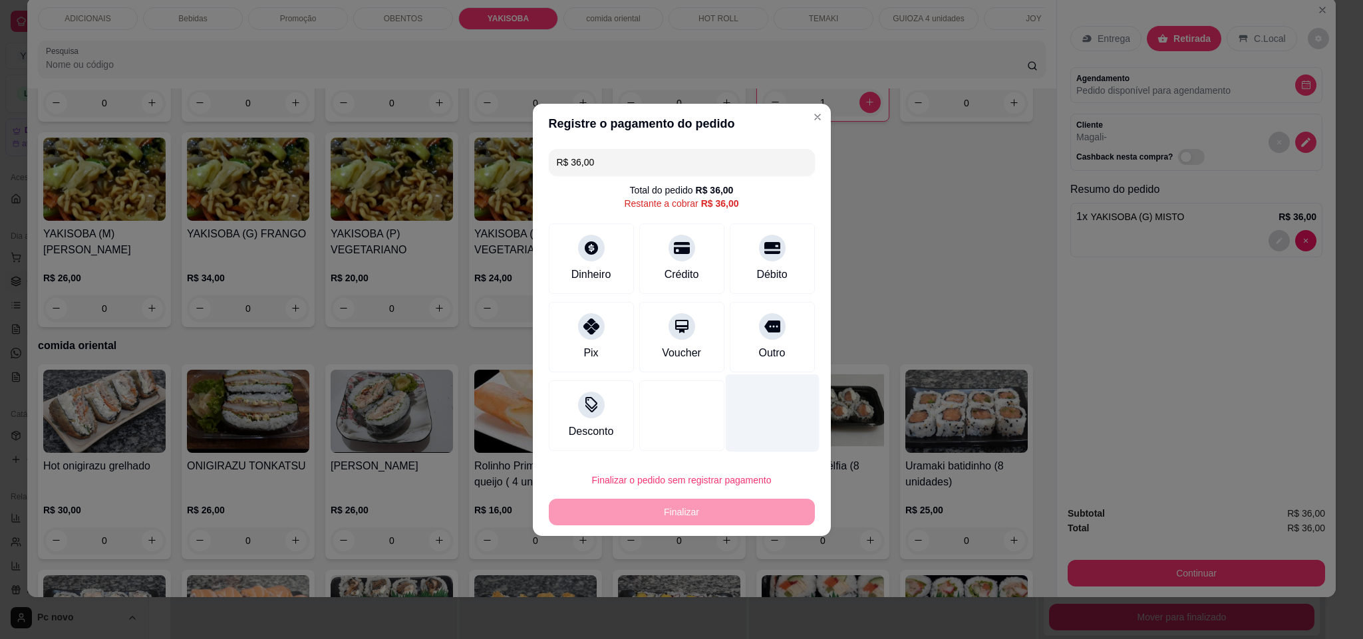
drag, startPoint x: 773, startPoint y: 336, endPoint x: 731, endPoint y: 358, distance: 47.3
click at [769, 339] on div "Outro" at bounding box center [772, 337] width 85 height 71
type input "R$ 0,00"
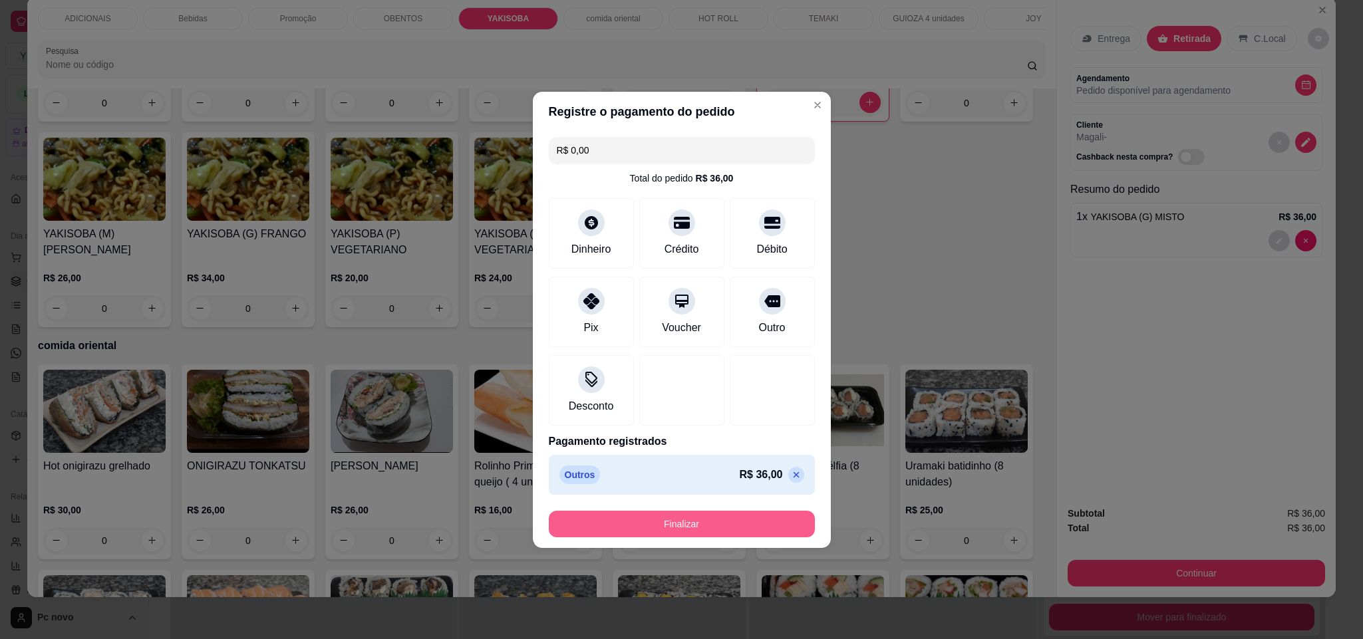
click at [745, 530] on button "Finalizar" at bounding box center [682, 524] width 266 height 27
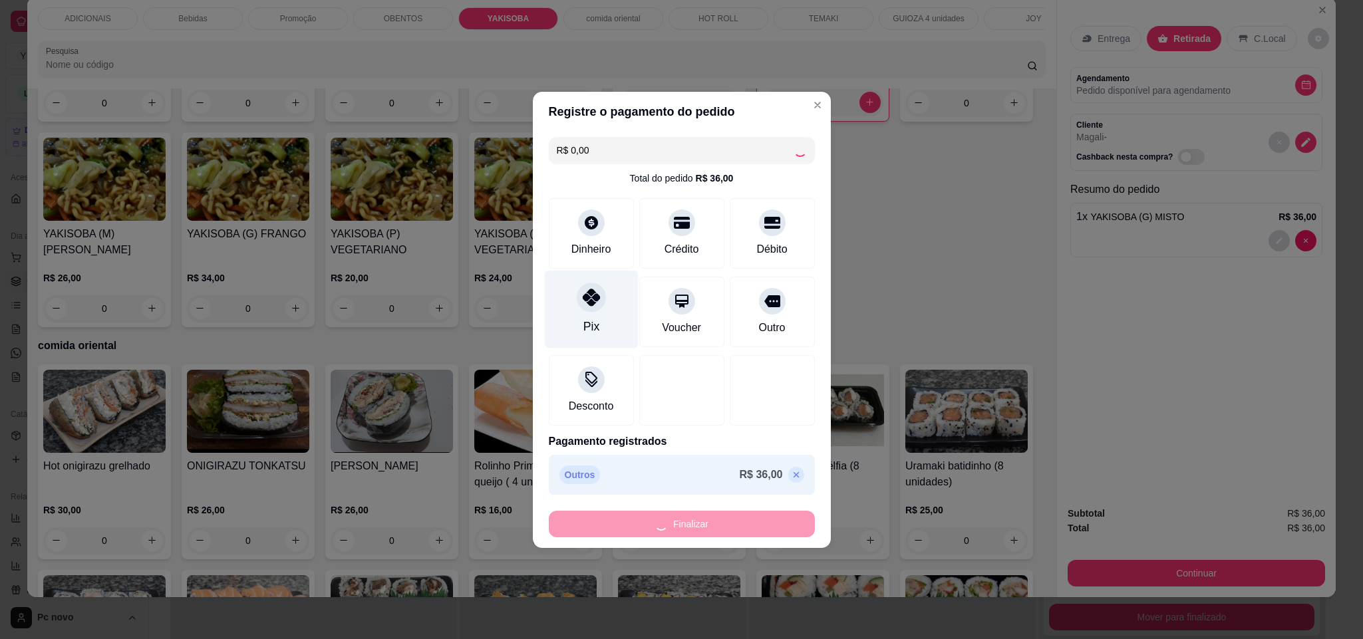
type input "0"
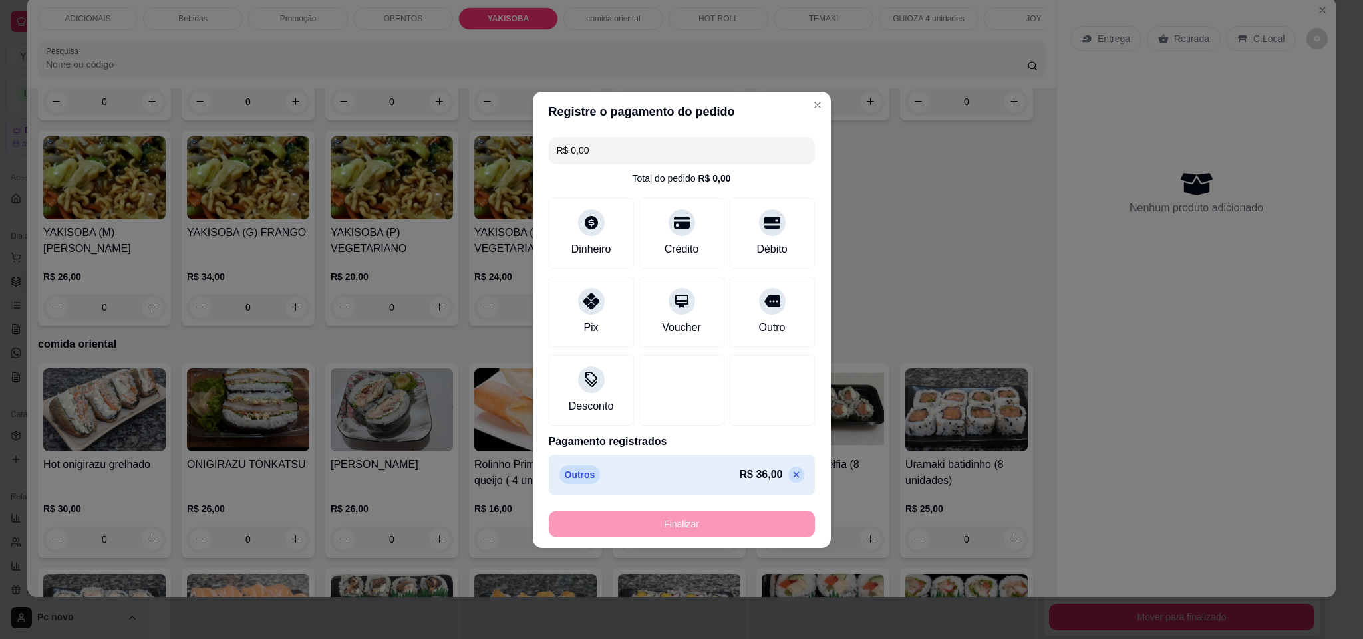
type input "-R$ 36,00"
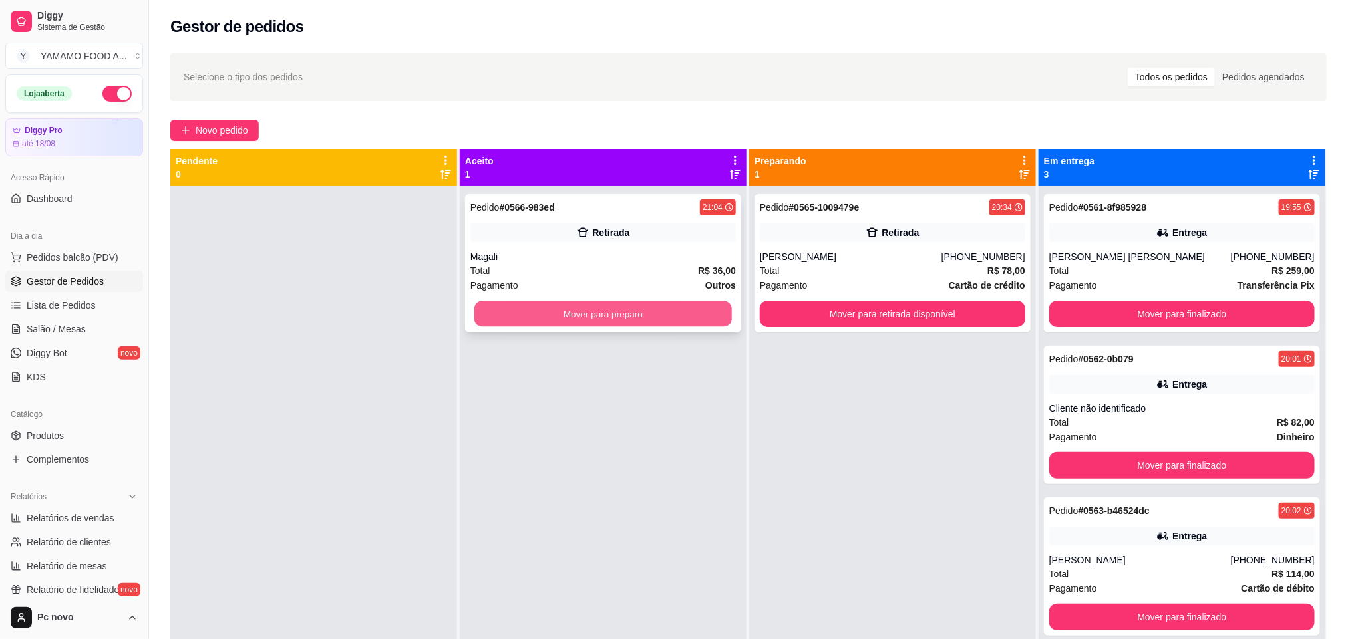
click at [566, 323] on button "Mover para preparo" at bounding box center [603, 314] width 258 height 26
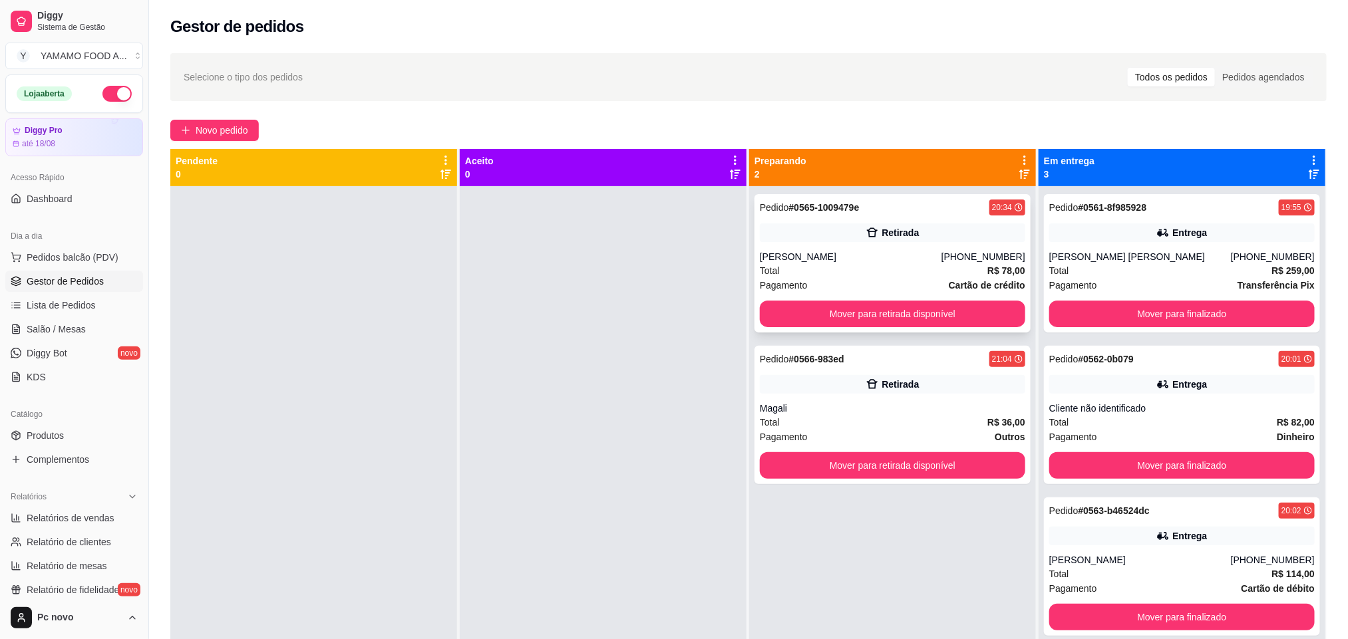
click at [902, 268] on div "Total R$ 78,00" at bounding box center [892, 270] width 265 height 15
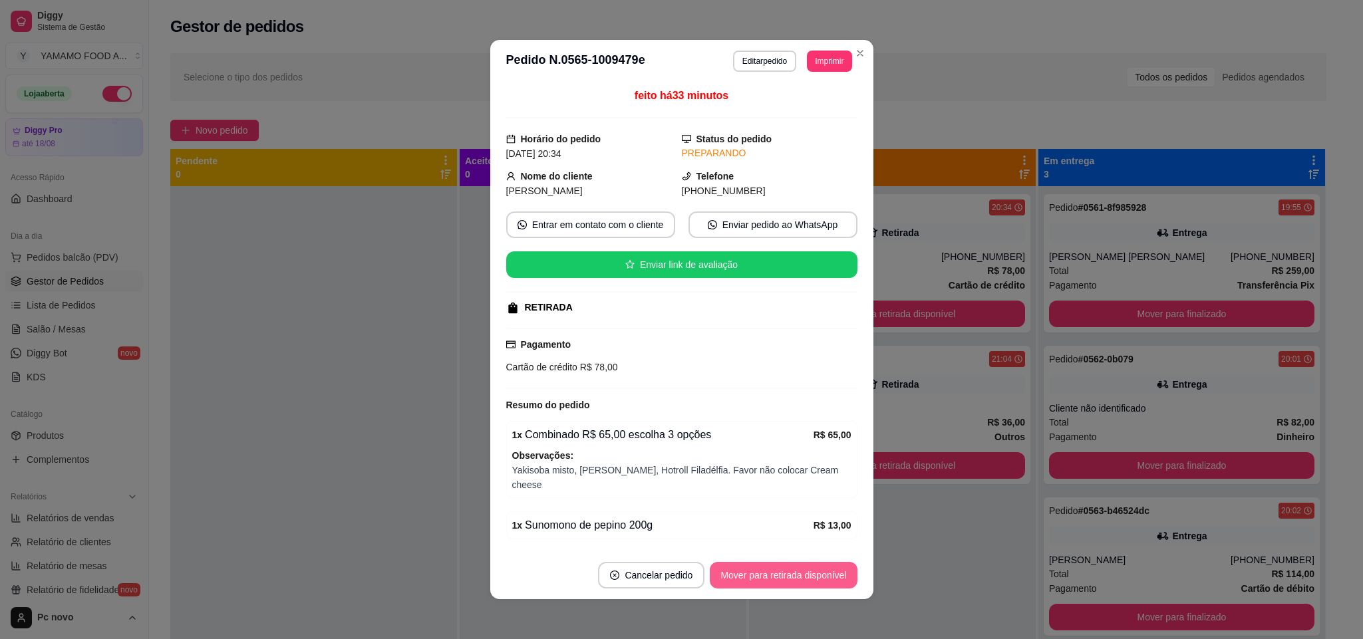
click at [775, 586] on button "Mover para retirada disponível" at bounding box center [783, 575] width 147 height 27
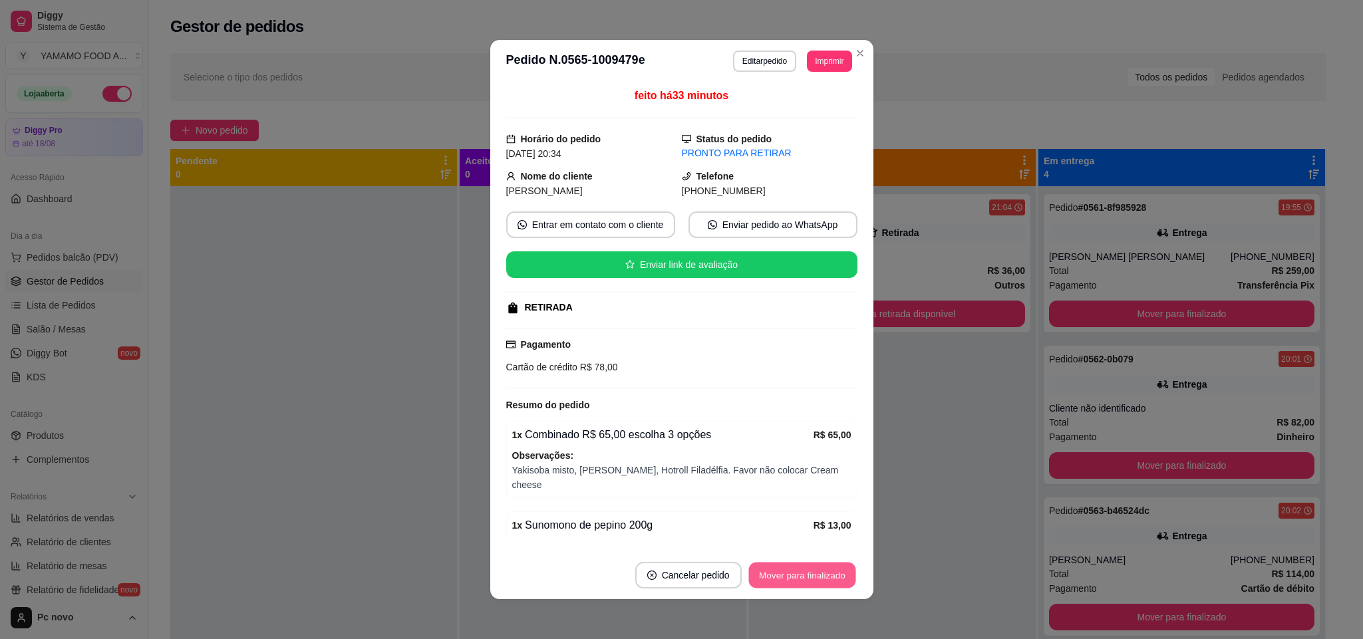
click at [775, 586] on button "Mover para finalizado" at bounding box center [802, 576] width 107 height 26
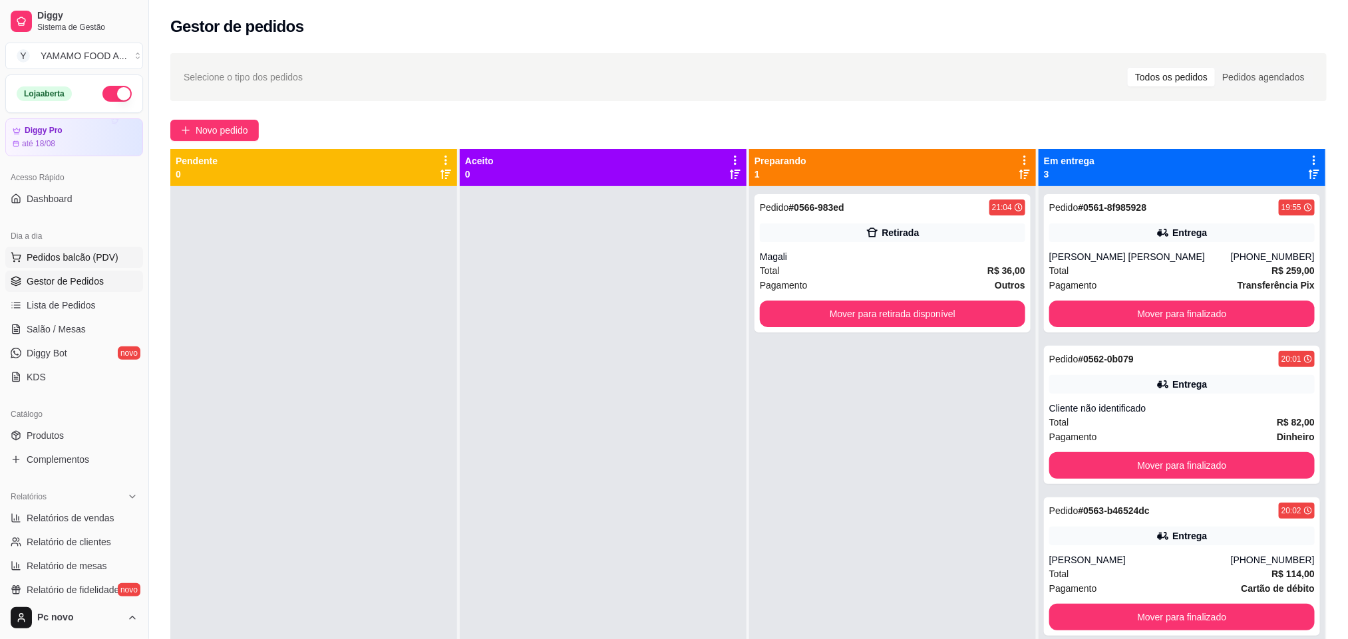
click at [84, 260] on span "Pedidos balcão (PDV)" at bounding box center [73, 257] width 92 height 13
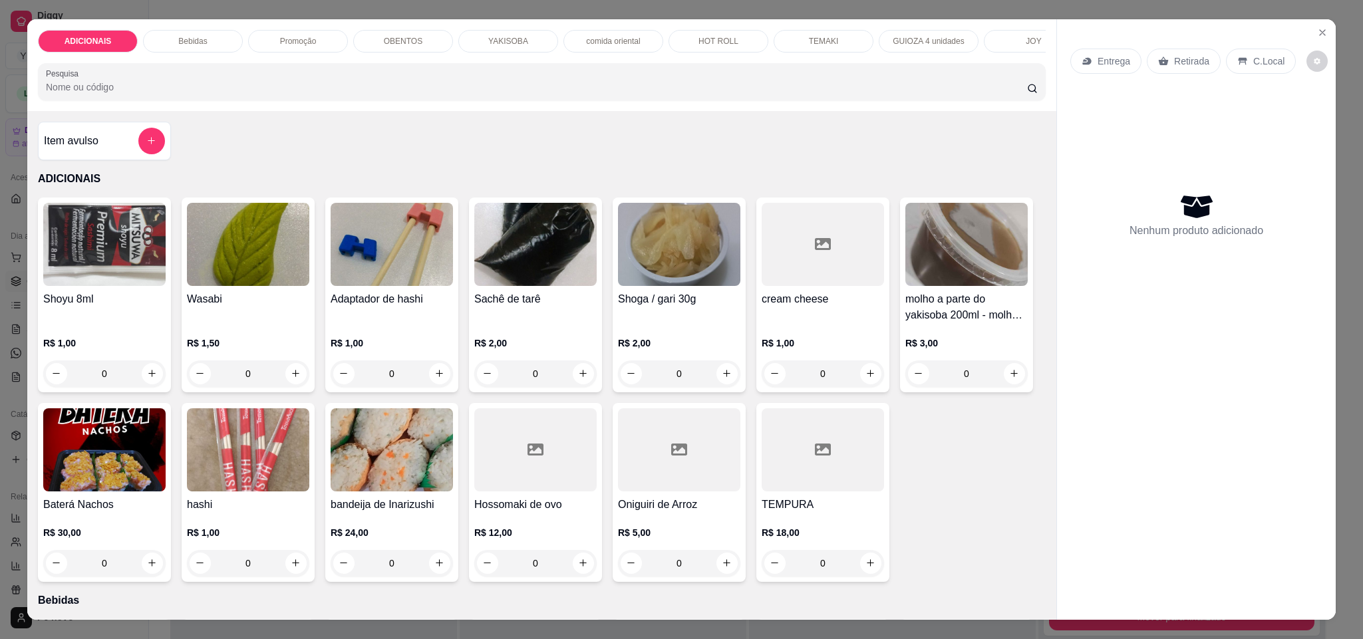
scroll to position [0, 458]
click at [569, 40] on p "JOY" at bounding box center [575, 41] width 15 height 11
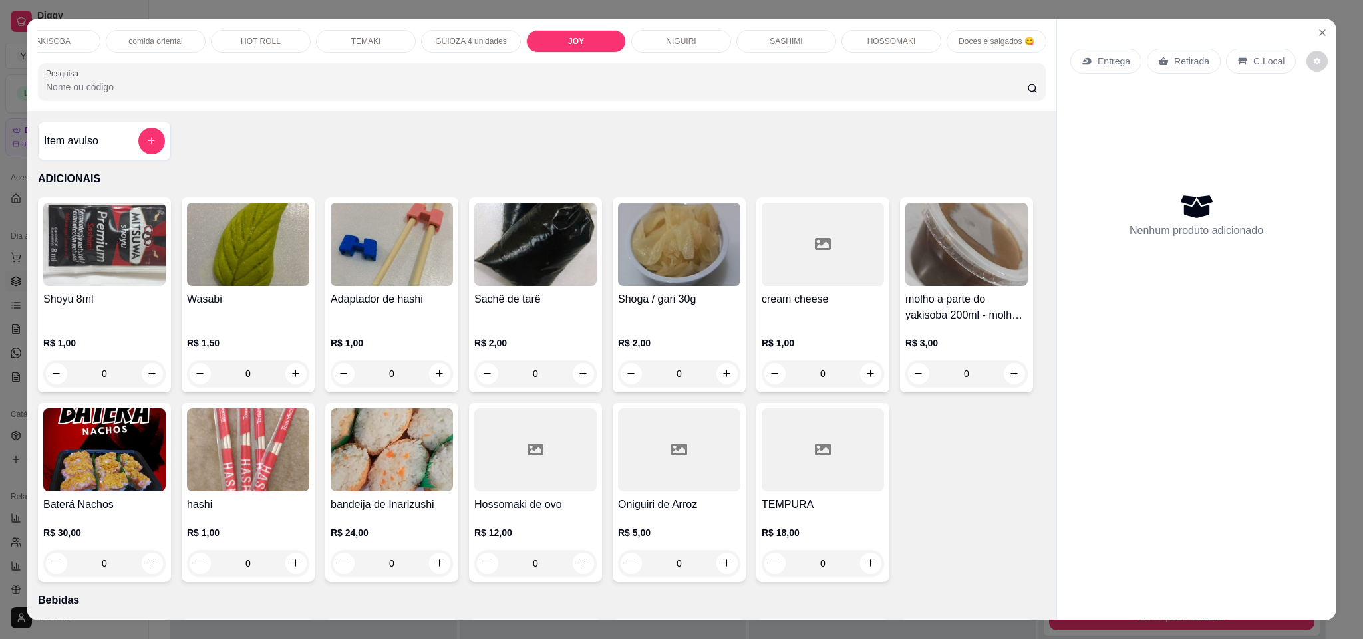
scroll to position [23, 0]
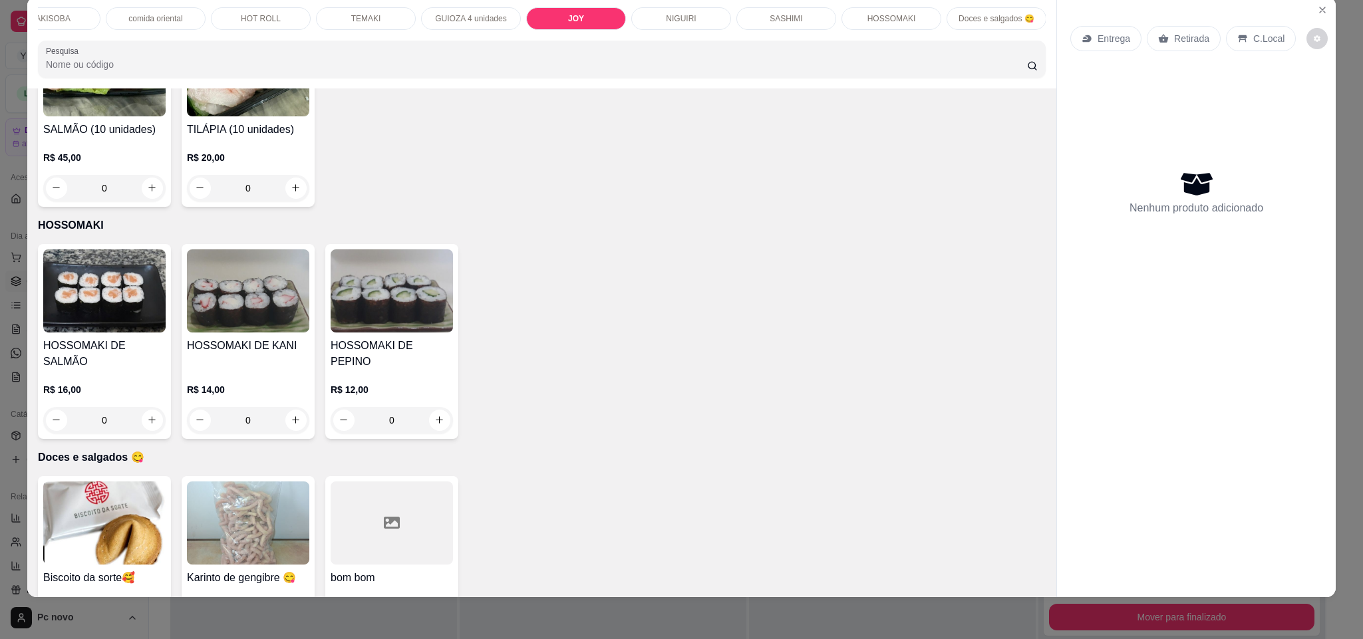
drag, startPoint x: 86, startPoint y: 310, endPoint x: 138, endPoint y: 299, distance: 53.0
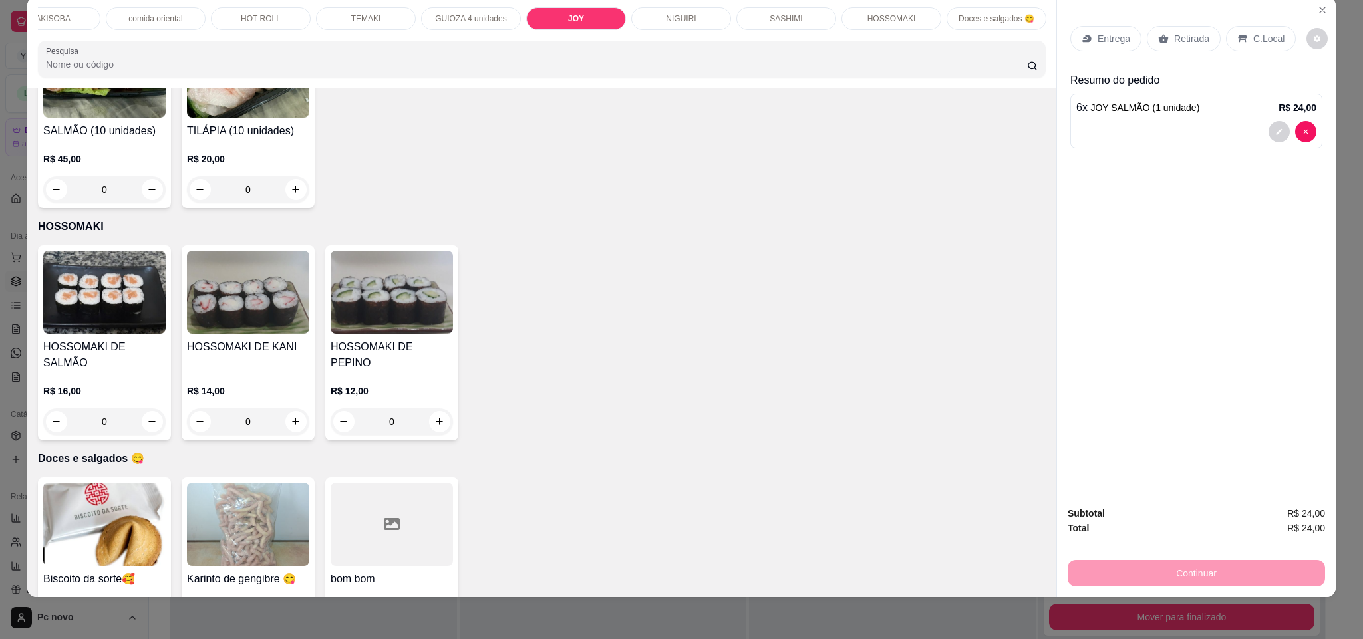
type input "6"
drag, startPoint x: 514, startPoint y: 306, endPoint x: 643, endPoint y: 305, distance: 129.8
type input "4"
drag, startPoint x: 653, startPoint y: 310, endPoint x: 663, endPoint y: 298, distance: 16.0
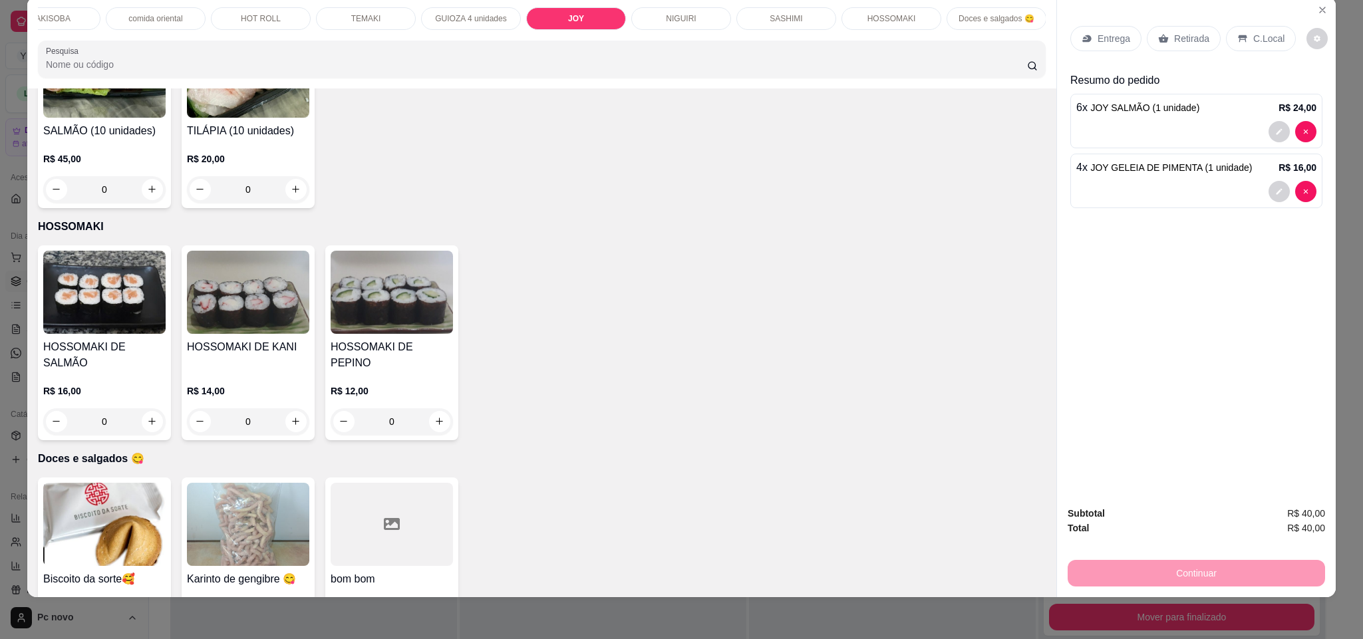
type input "1"
drag, startPoint x: 70, startPoint y: 540, endPoint x: 128, endPoint y: 538, distance: 57.9
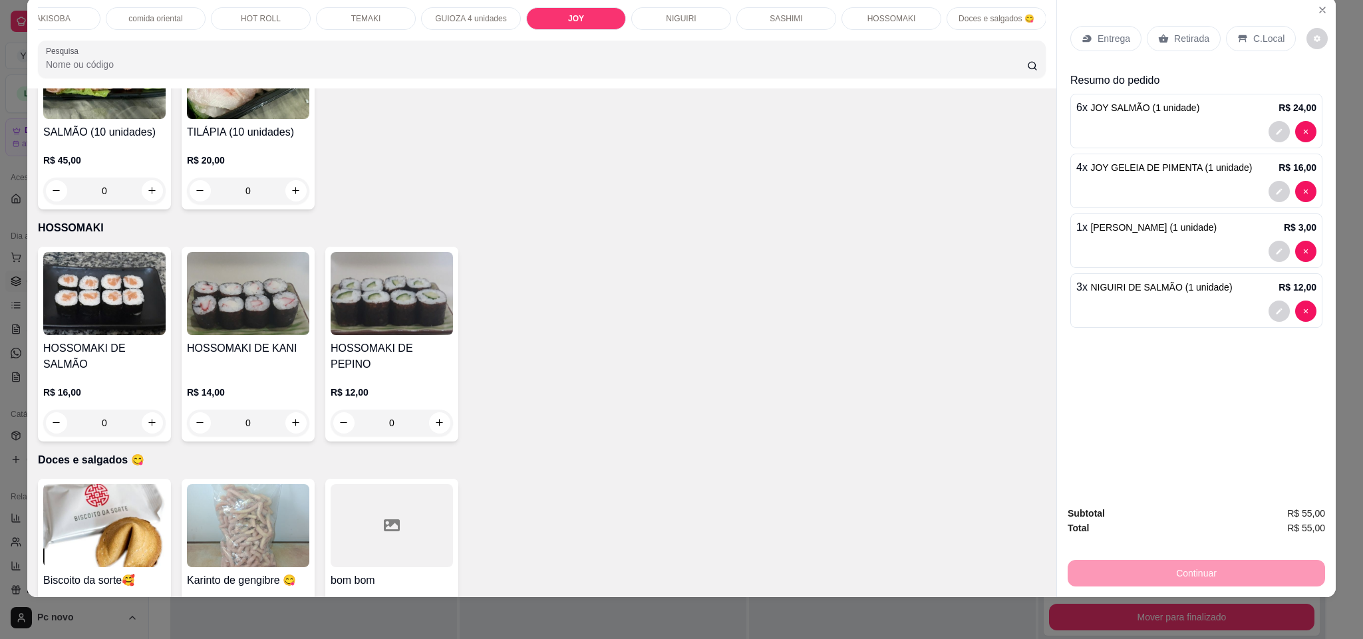
type input "3"
drag, startPoint x: 667, startPoint y: 543, endPoint x: 695, endPoint y: 544, distance: 28.0
type input "6"
click at [351, 16] on p "TEMAKI" at bounding box center [366, 18] width 30 height 11
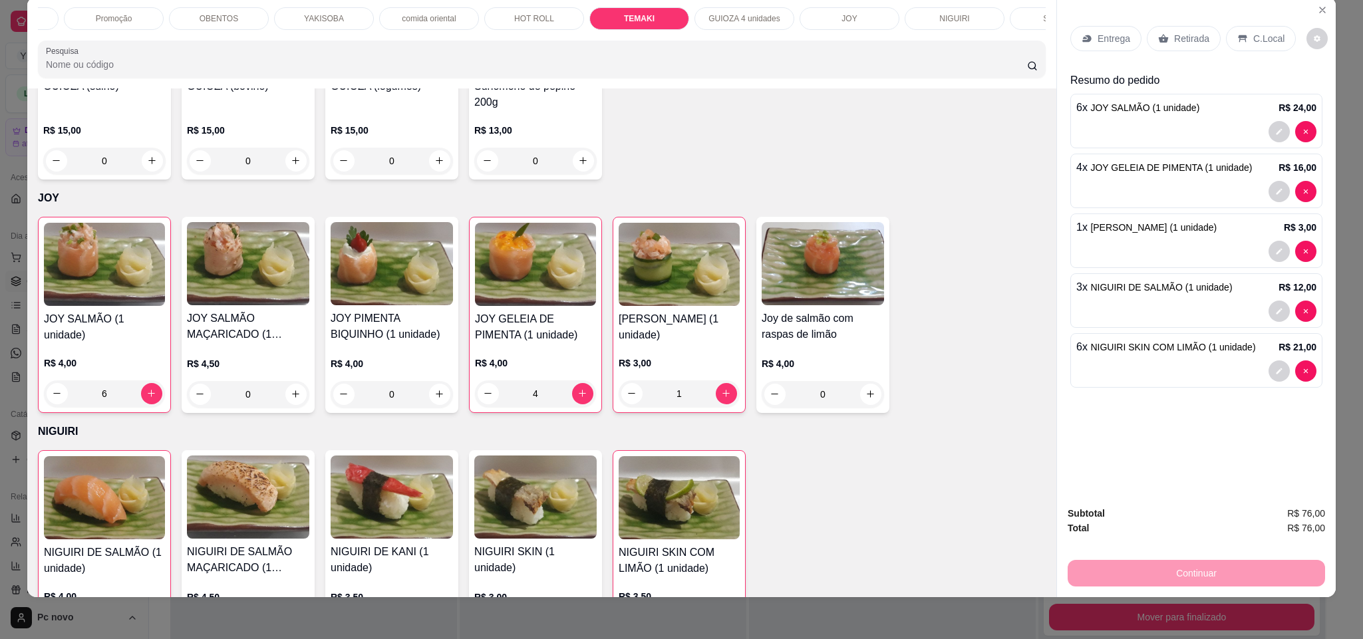
scroll to position [0, 15]
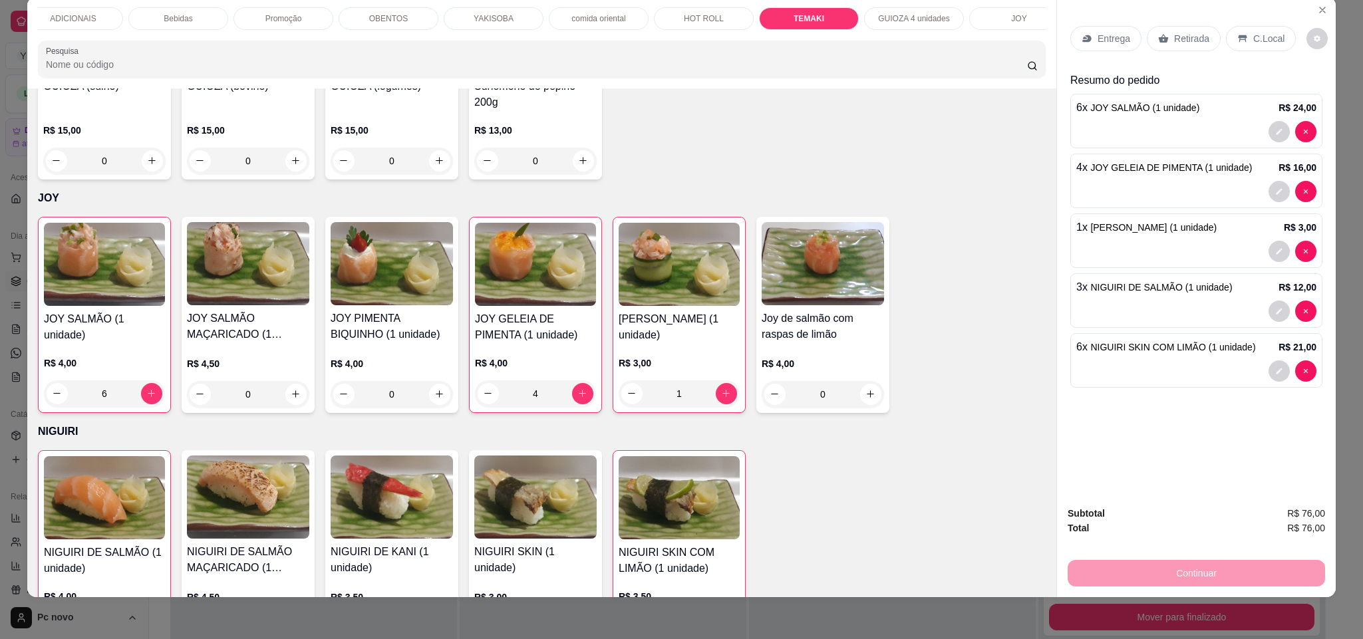
click at [166, 15] on p "Bebidas" at bounding box center [178, 18] width 29 height 11
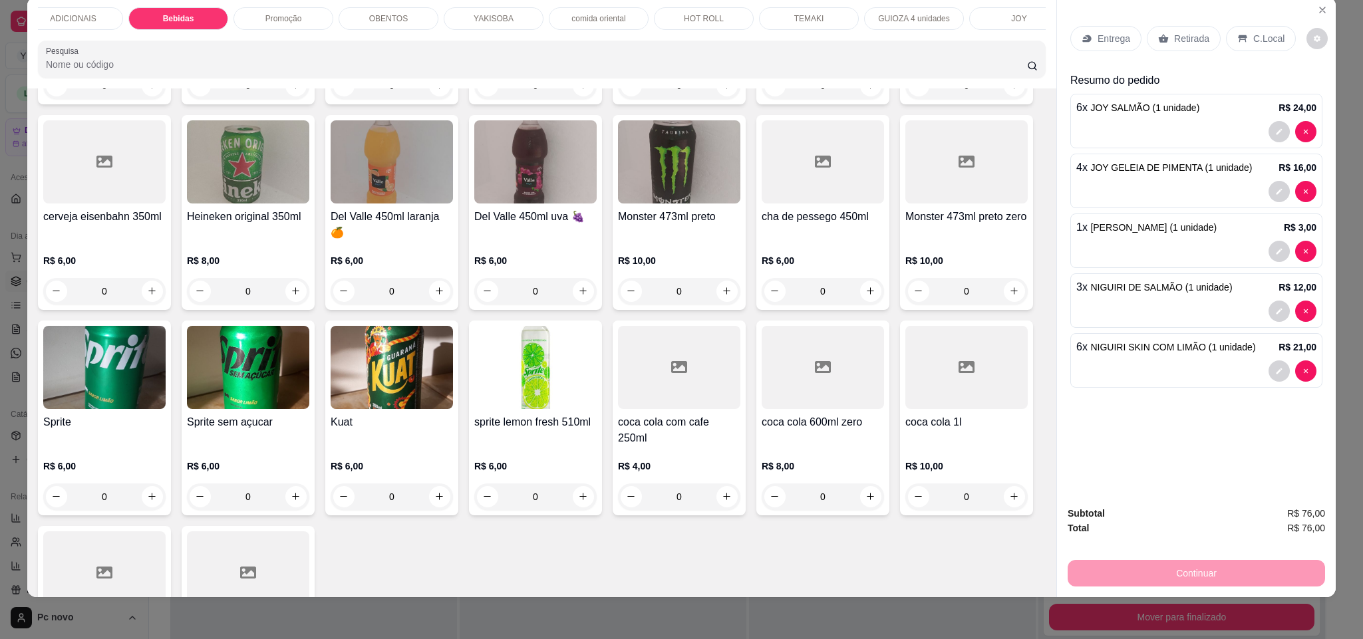
drag, startPoint x: 218, startPoint y: 294, endPoint x: 284, endPoint y: 306, distance: 67.0
click at [284, 104] on div "Coca lata sem açúcar R$ 6,00 0" at bounding box center [248, 14] width 133 height 179
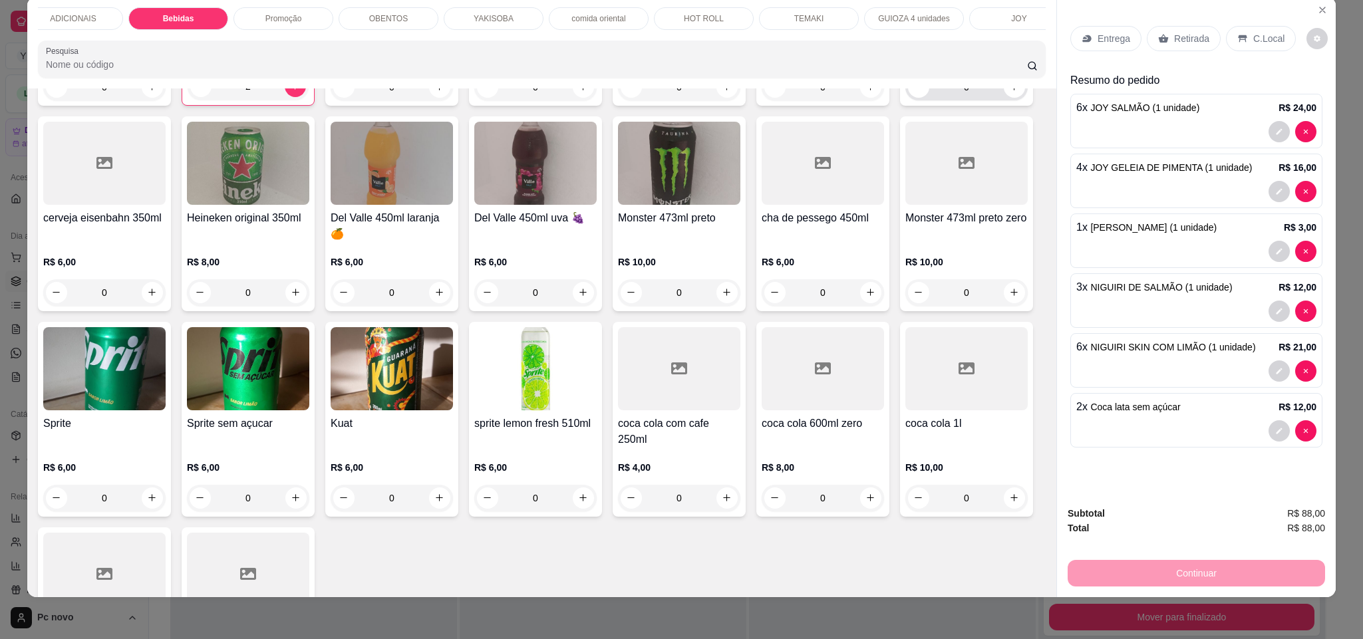
type input "2"
drag, startPoint x: 75, startPoint y: 484, endPoint x: 138, endPoint y: 484, distance: 63.2
click at [908, 100] on div "0" at bounding box center [966, 87] width 117 height 27
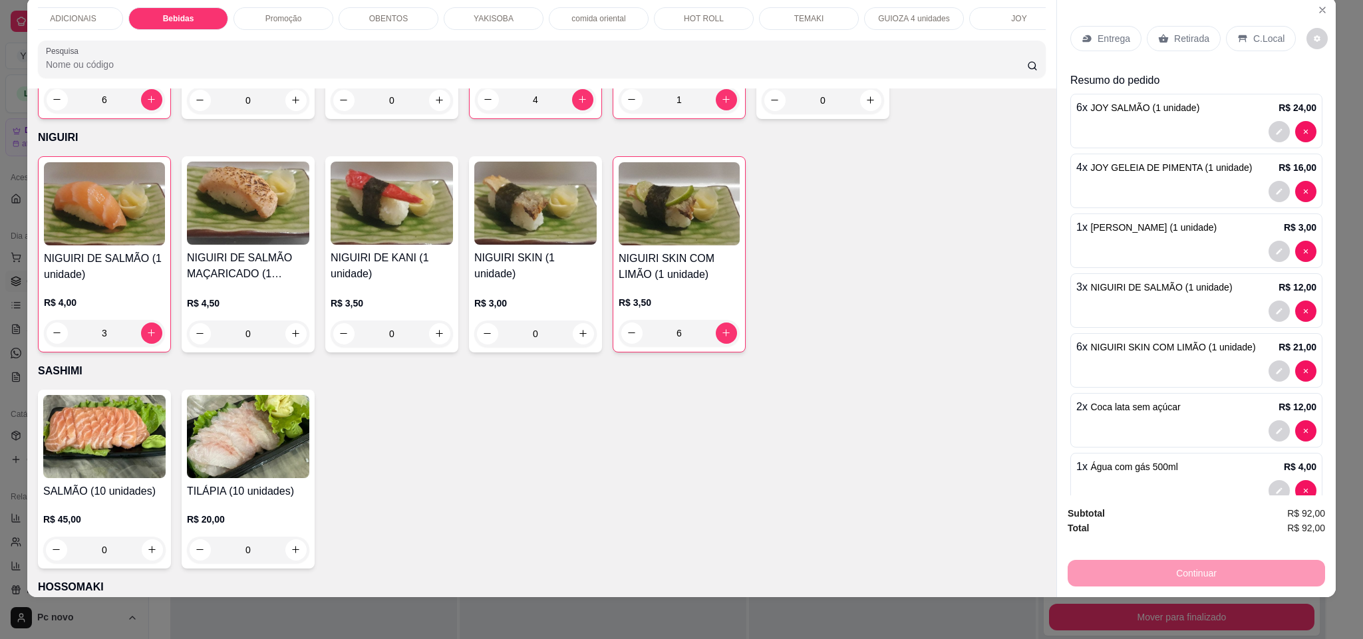
scroll to position [4165, 0]
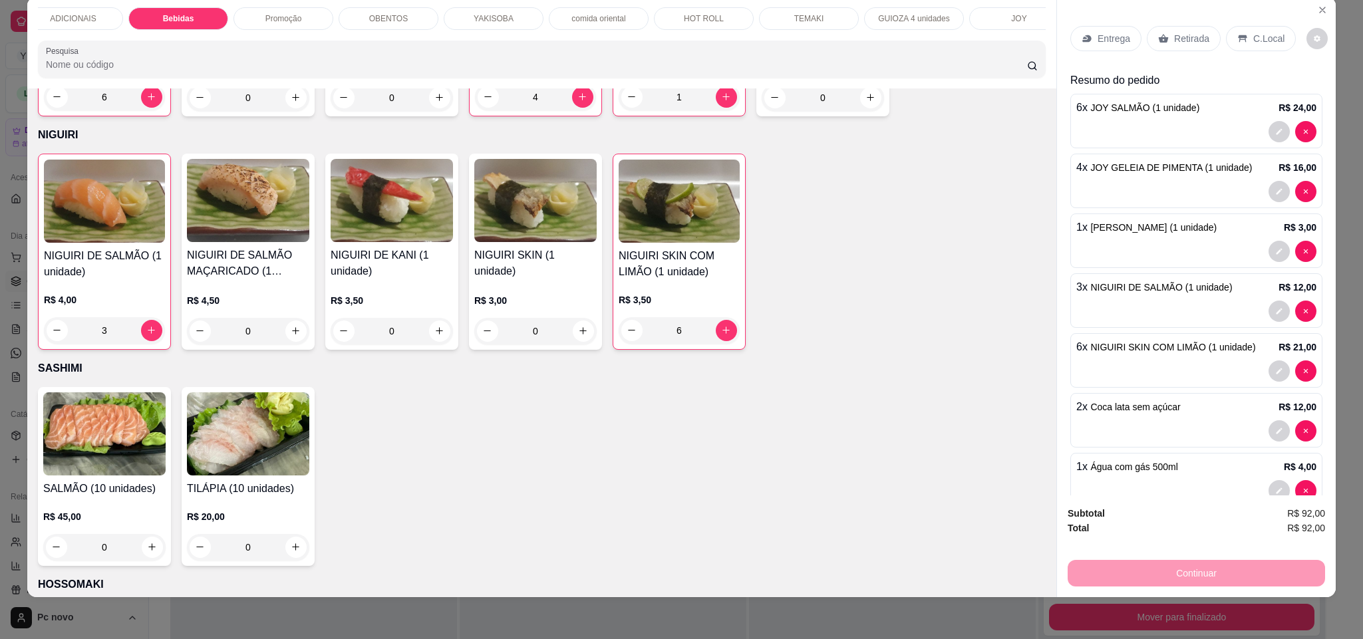
type input "1"
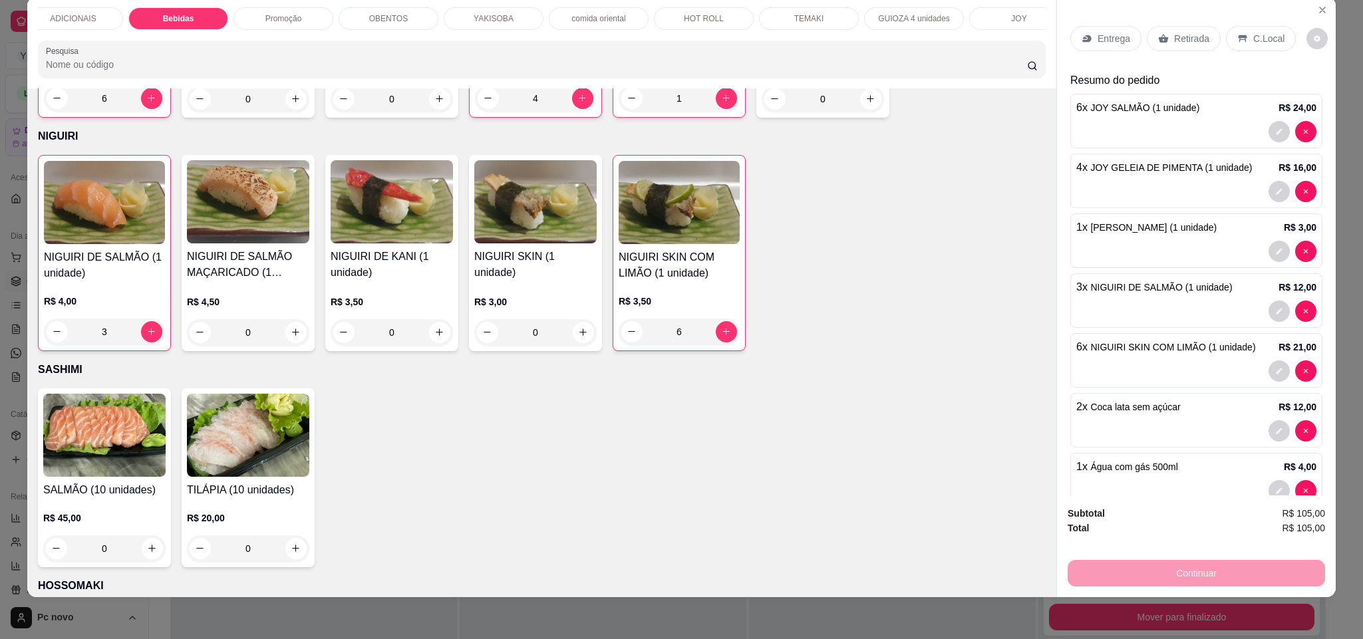
scroll to position [0, 458]
click at [804, 17] on div "SASHIMI" at bounding box center [787, 18] width 100 height 23
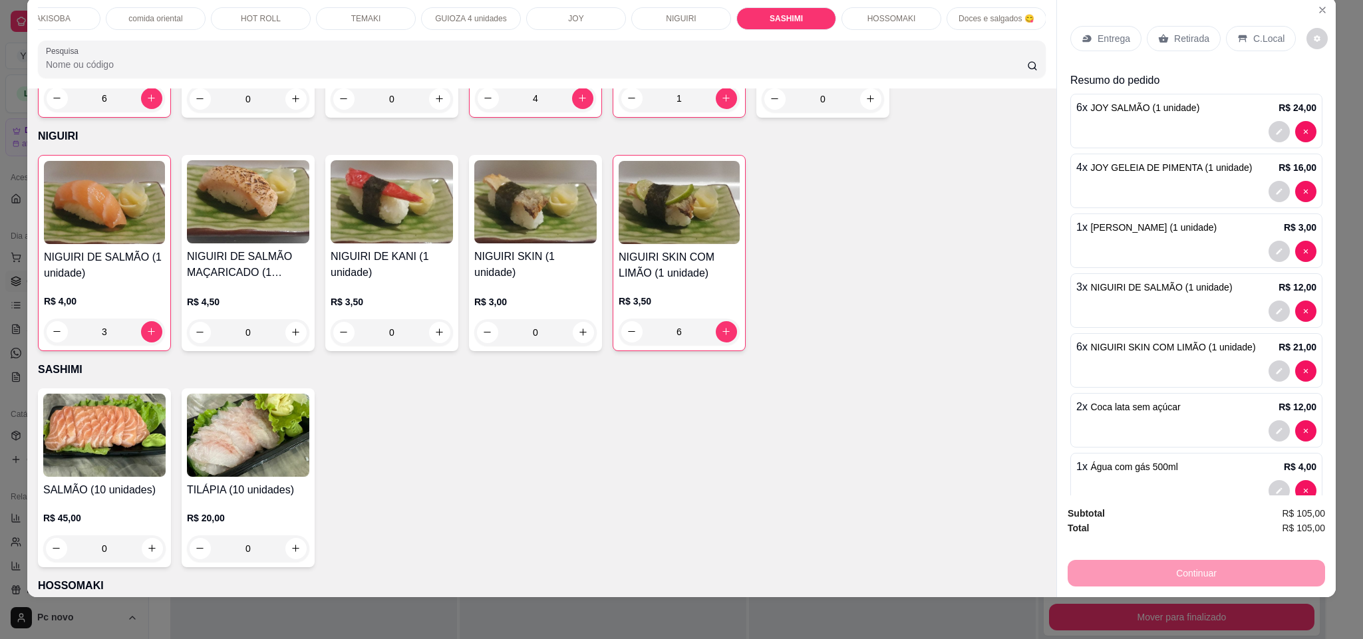
scroll to position [4994, 0]
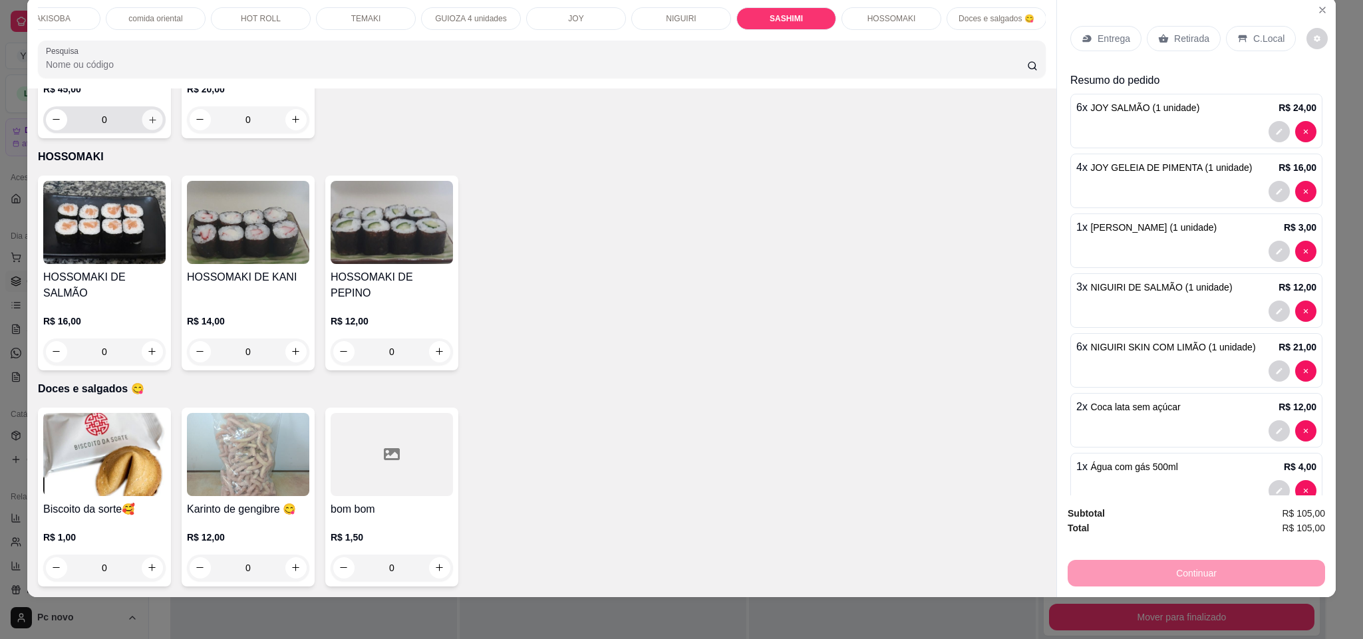
click at [148, 125] on icon "increase-product-quantity" at bounding box center [153, 120] width 10 height 10
type input "1"
click at [361, 22] on p "TEMAKI" at bounding box center [366, 18] width 30 height 11
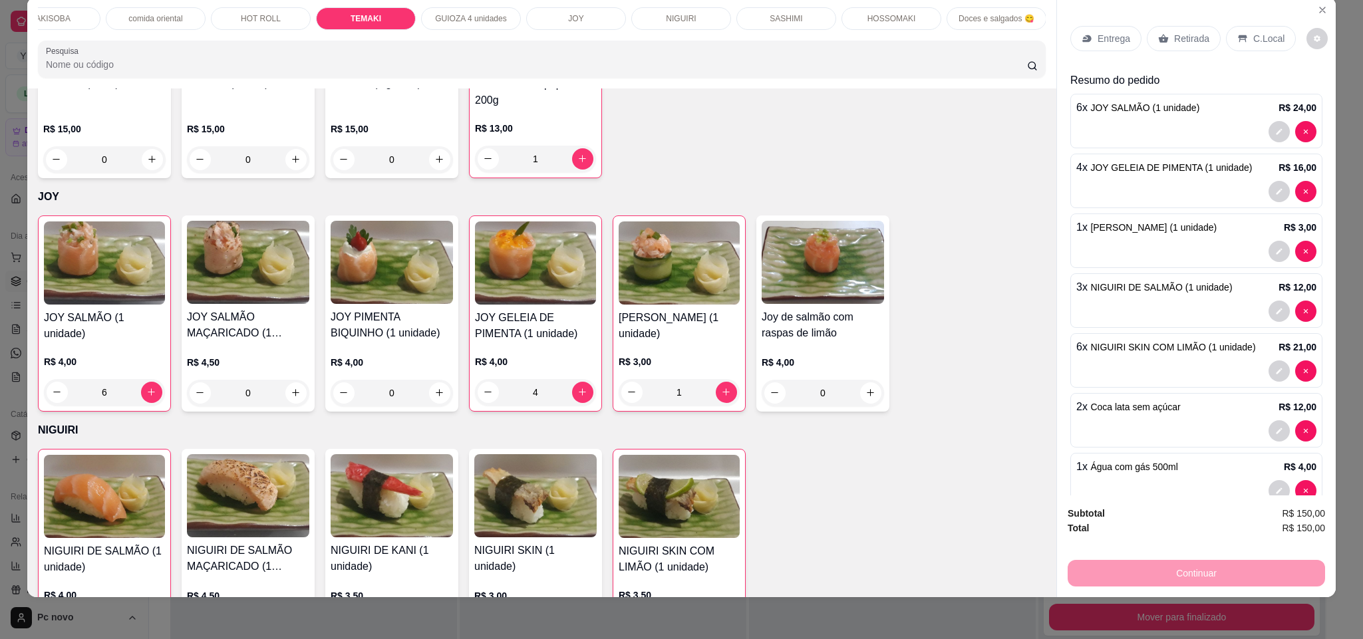
type input "1"
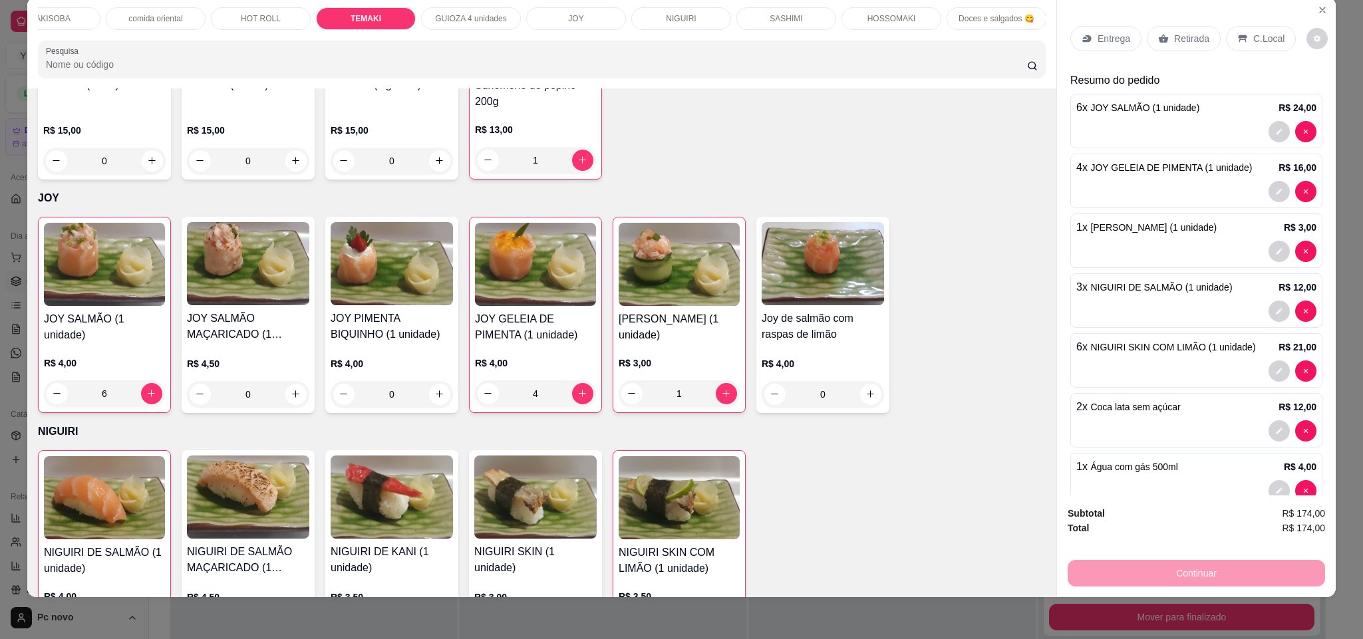
click at [168, 21] on p "comida oriental" at bounding box center [155, 18] width 54 height 11
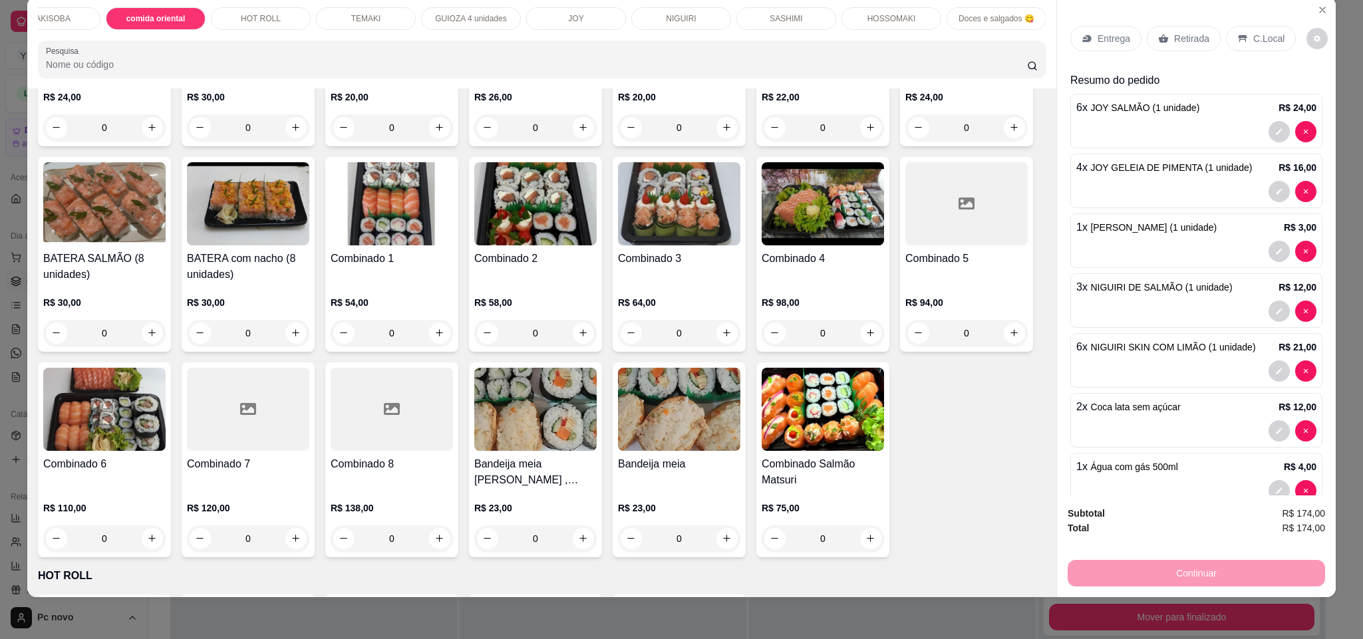
scroll to position [2799, 0]
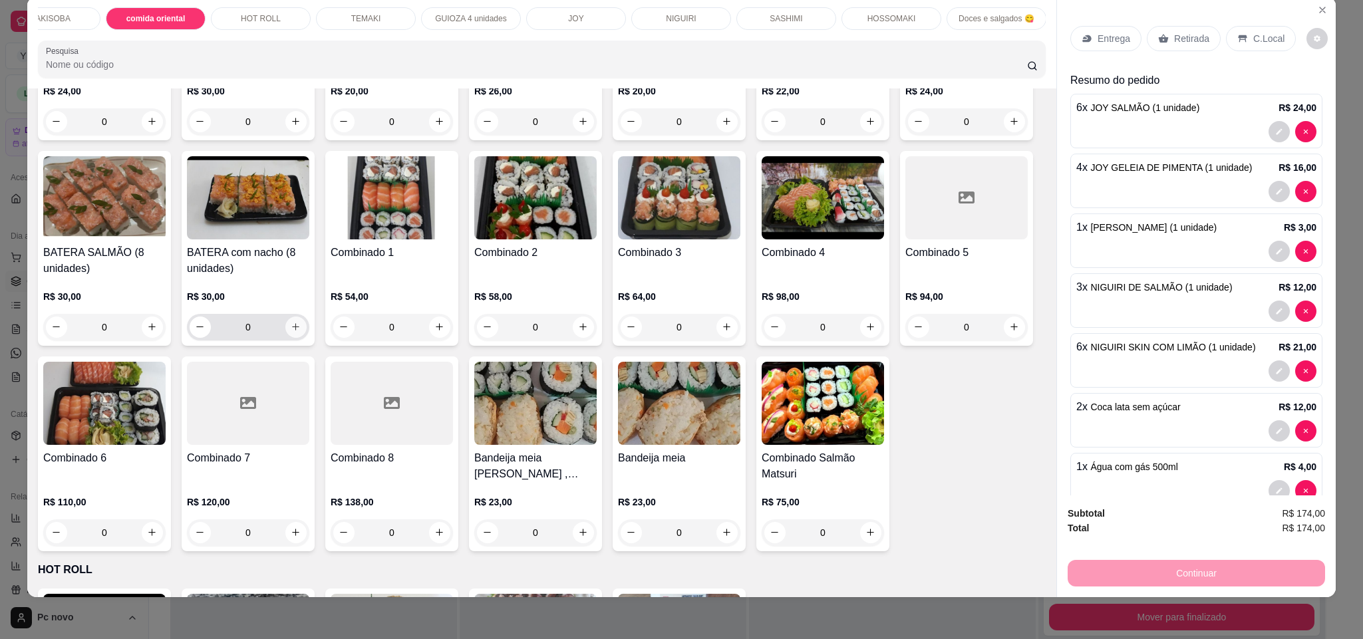
click at [301, 332] on icon "increase-product-quantity" at bounding box center [296, 327] width 10 height 10
type input "1"
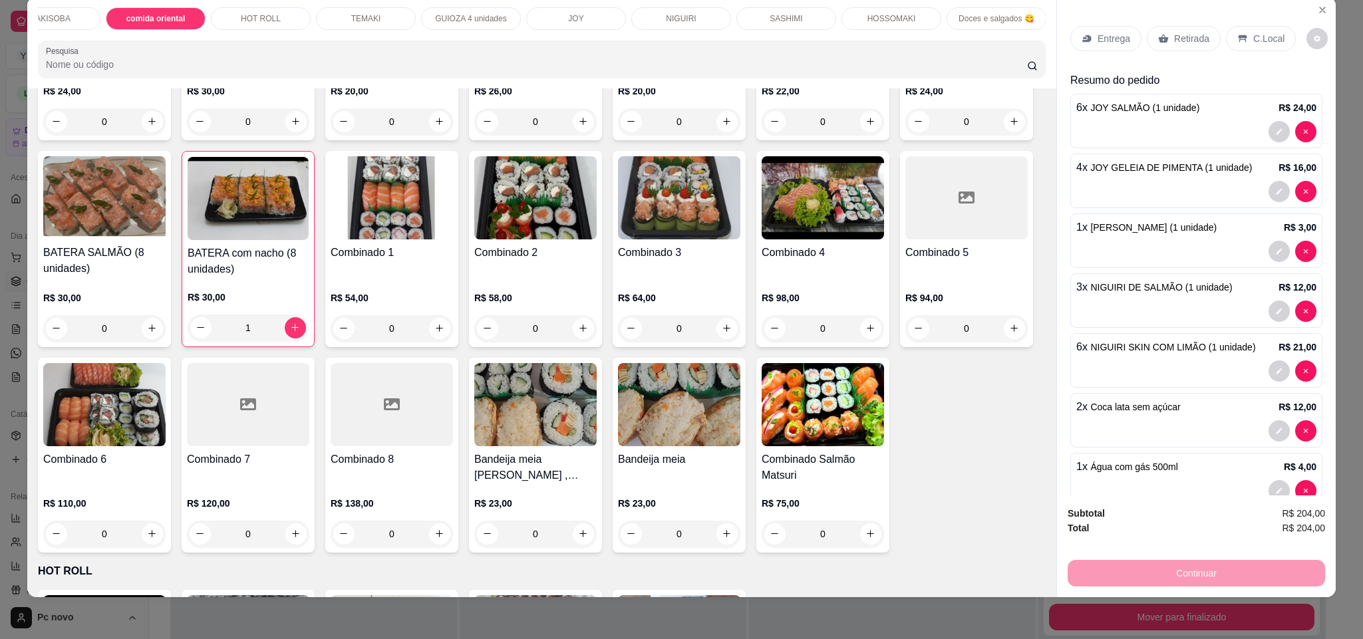
click at [226, 19] on div "HOT ROLL" at bounding box center [261, 18] width 100 height 23
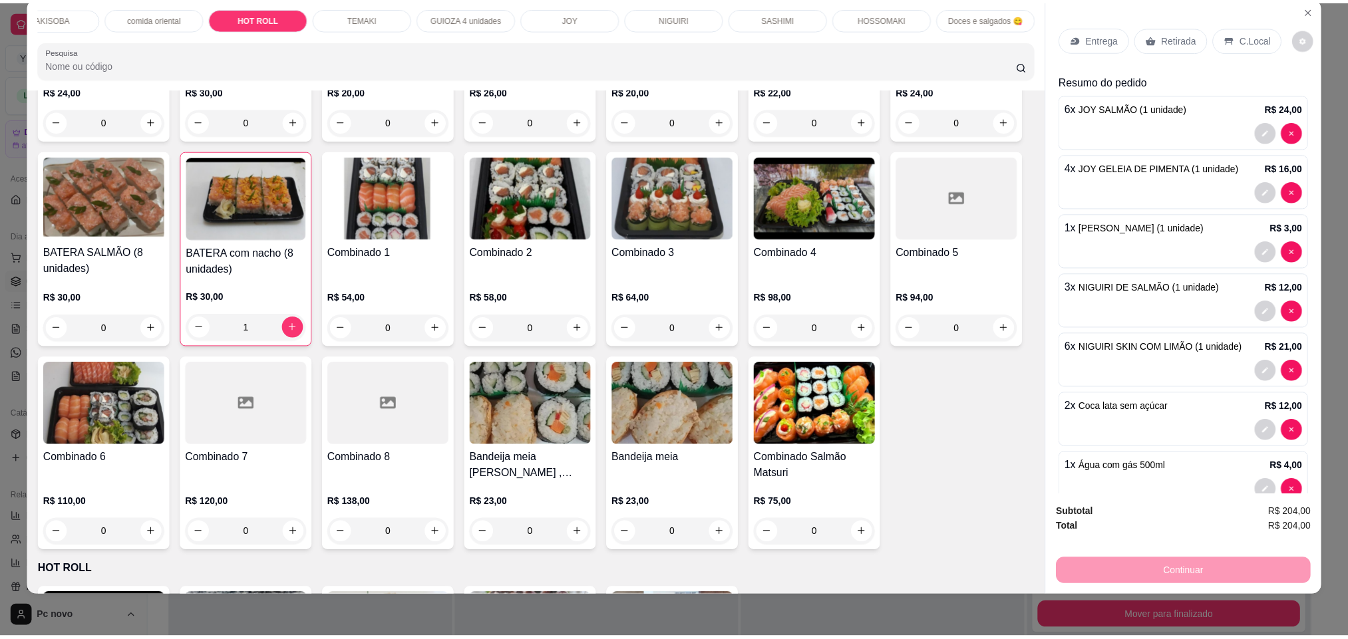
scroll to position [3641, 0]
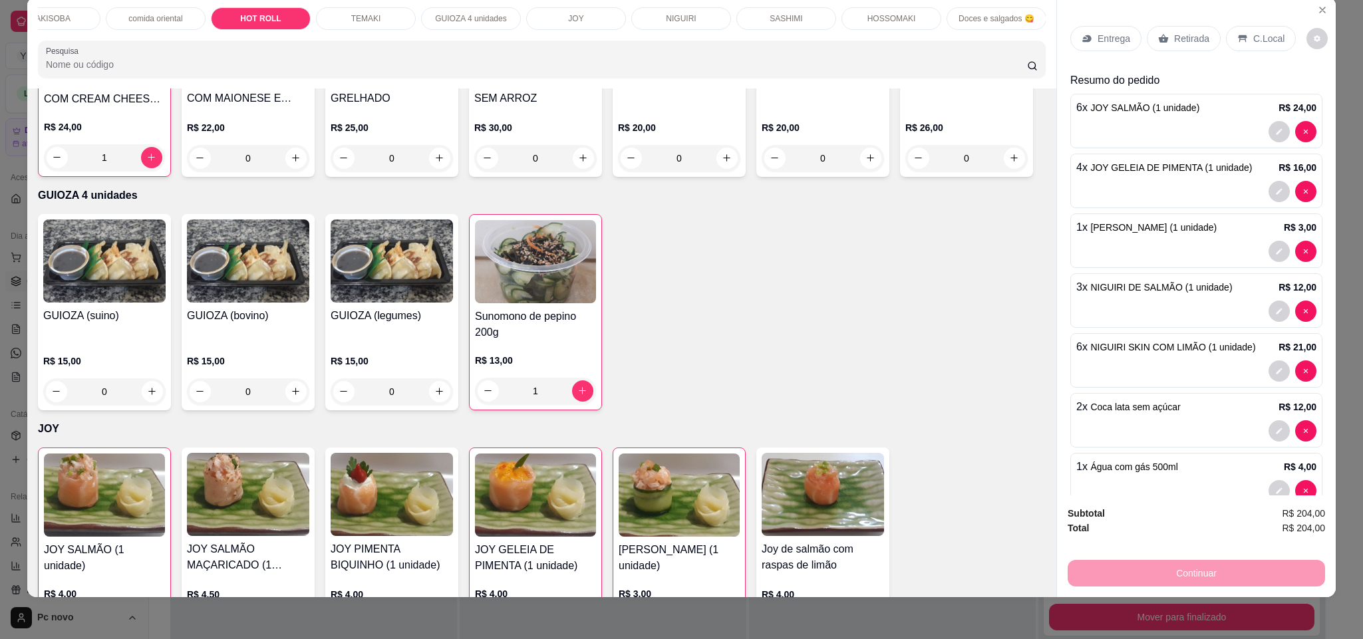
type input "1"
click at [1317, 6] on icon "Close" at bounding box center [1322, 10] width 11 height 11
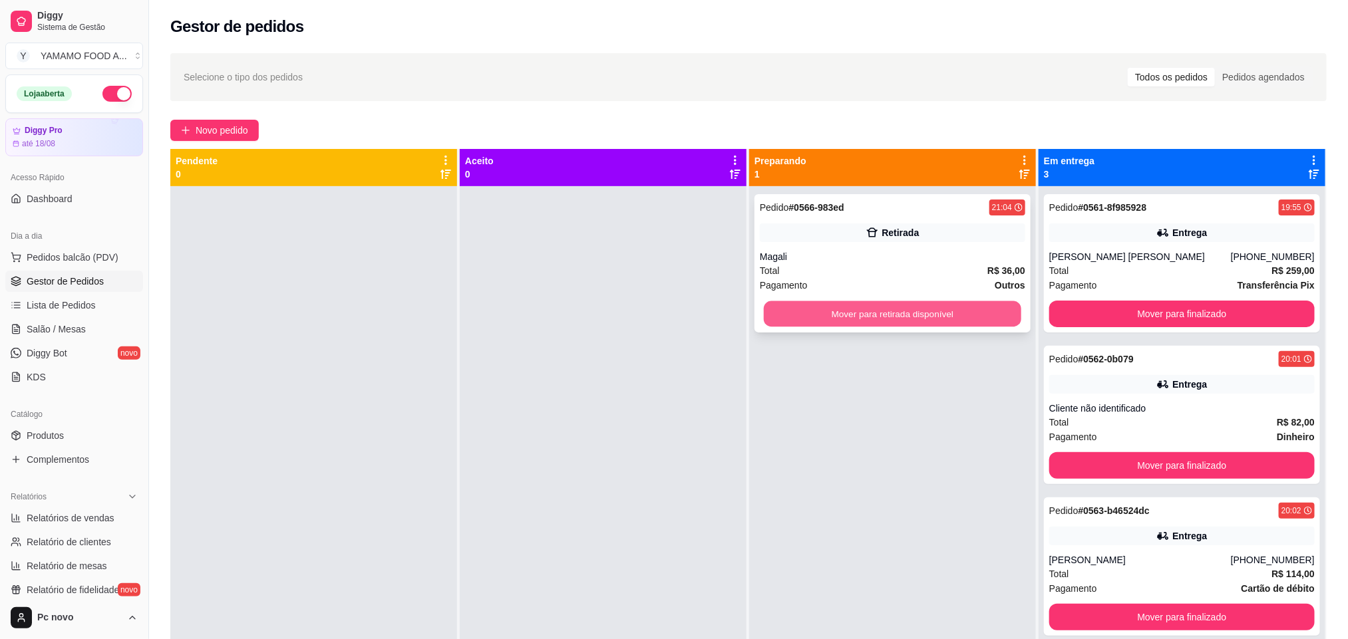
click at [765, 312] on button "Mover para retirada disponível" at bounding box center [893, 314] width 258 height 26
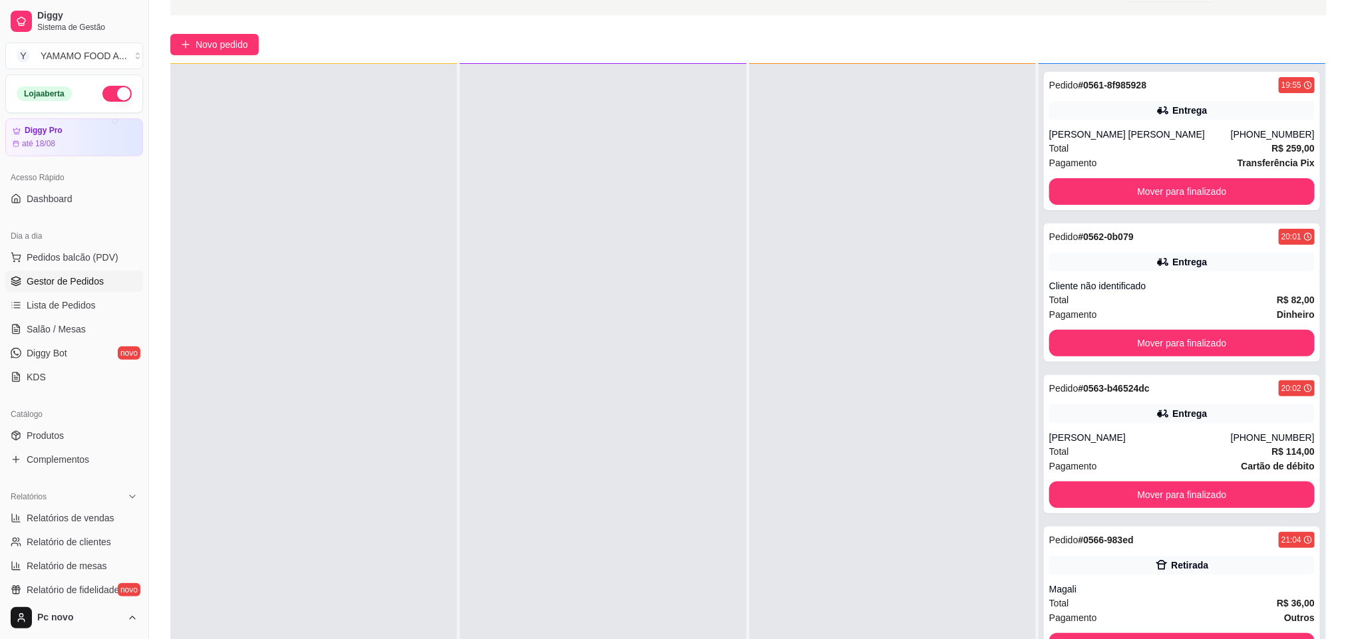
scroll to position [204, 0]
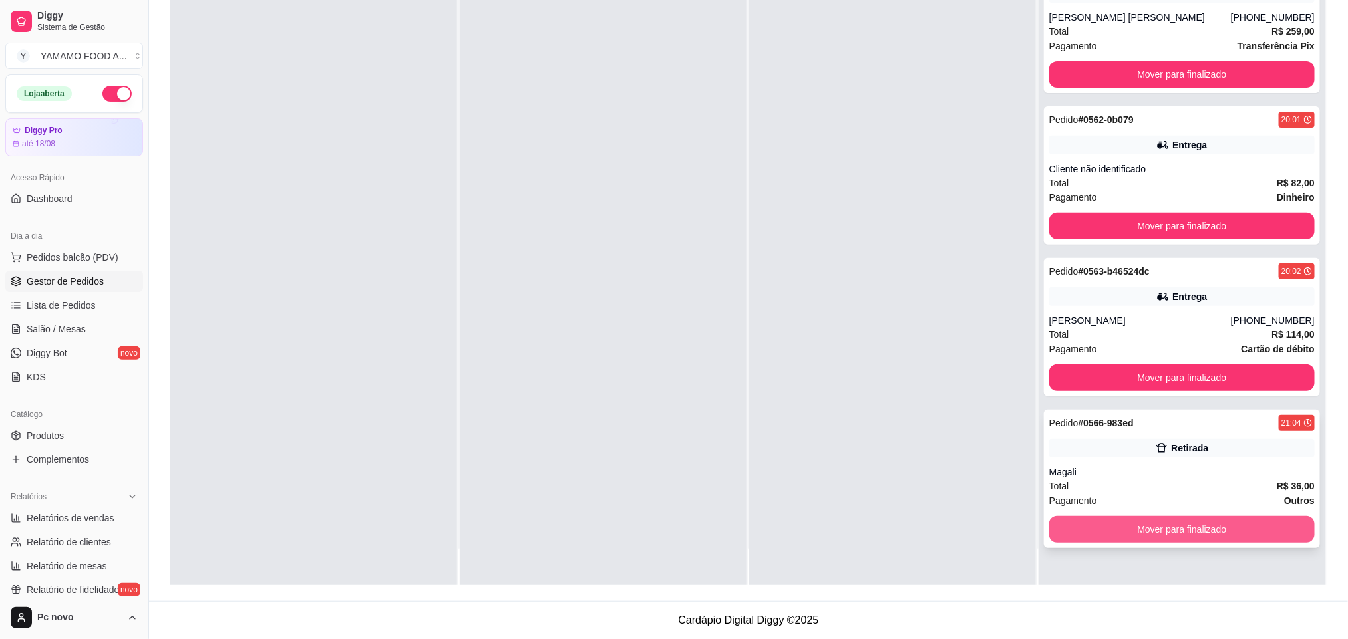
click at [1142, 534] on button "Mover para finalizado" at bounding box center [1181, 529] width 265 height 27
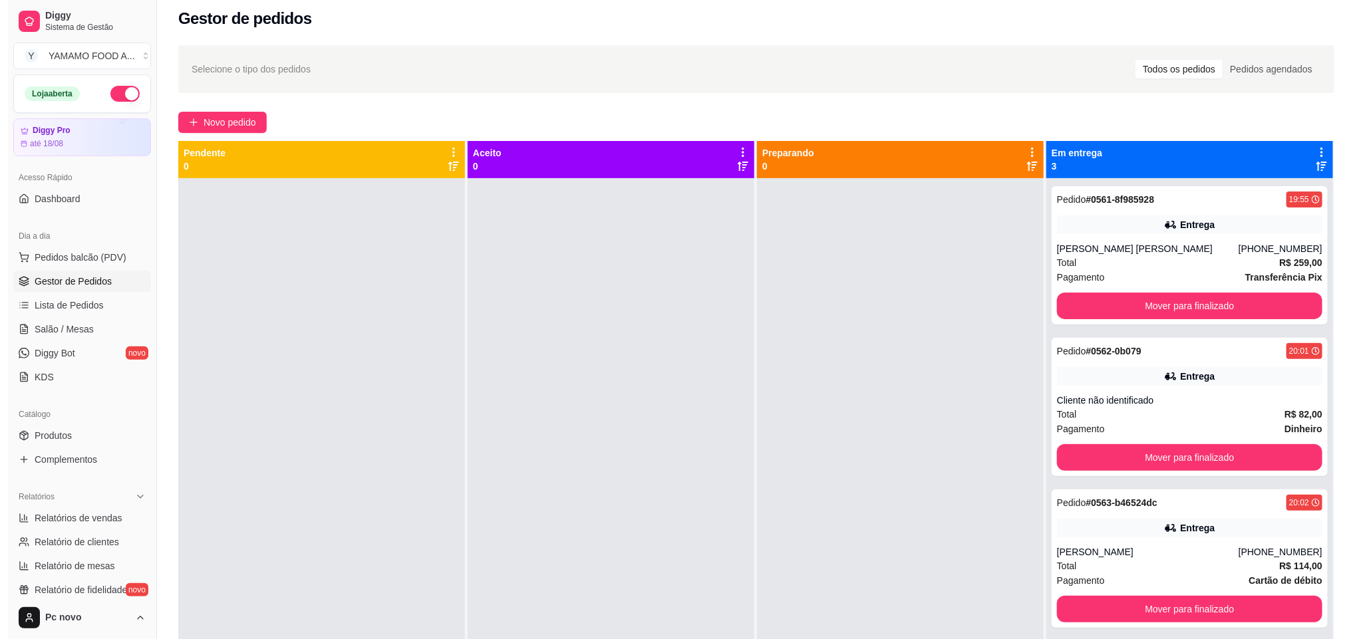
scroll to position [0, 0]
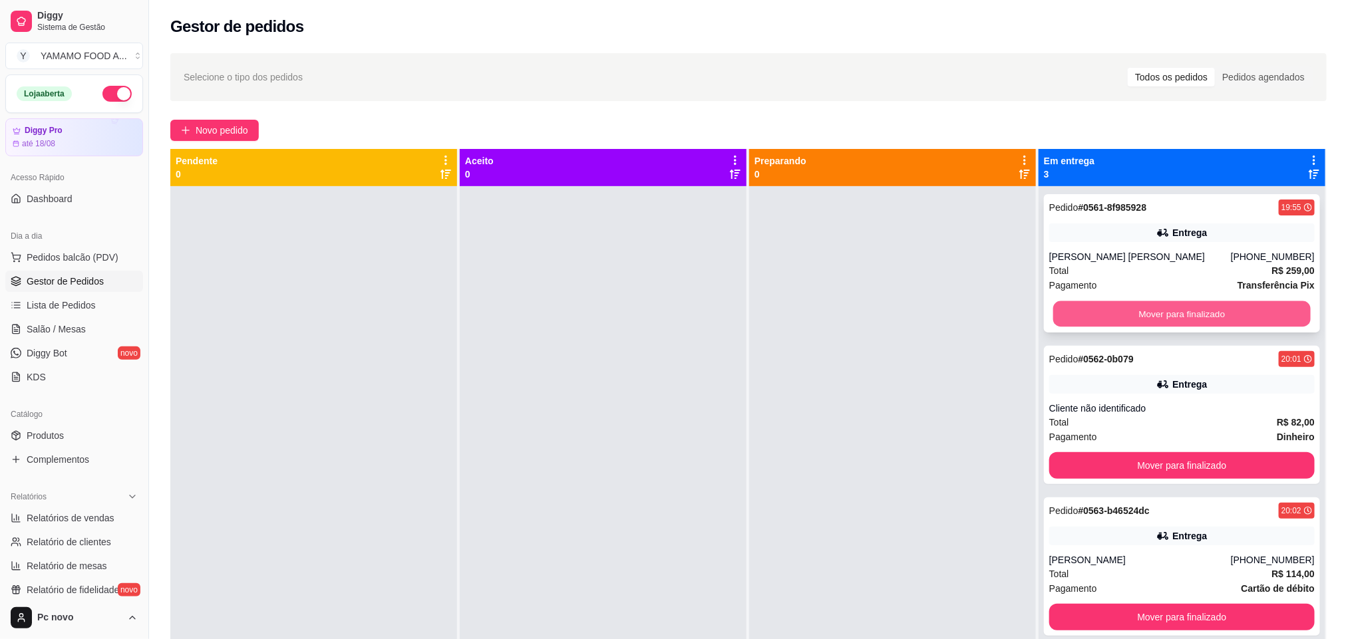
click at [1152, 315] on button "Mover para finalizado" at bounding box center [1182, 314] width 258 height 26
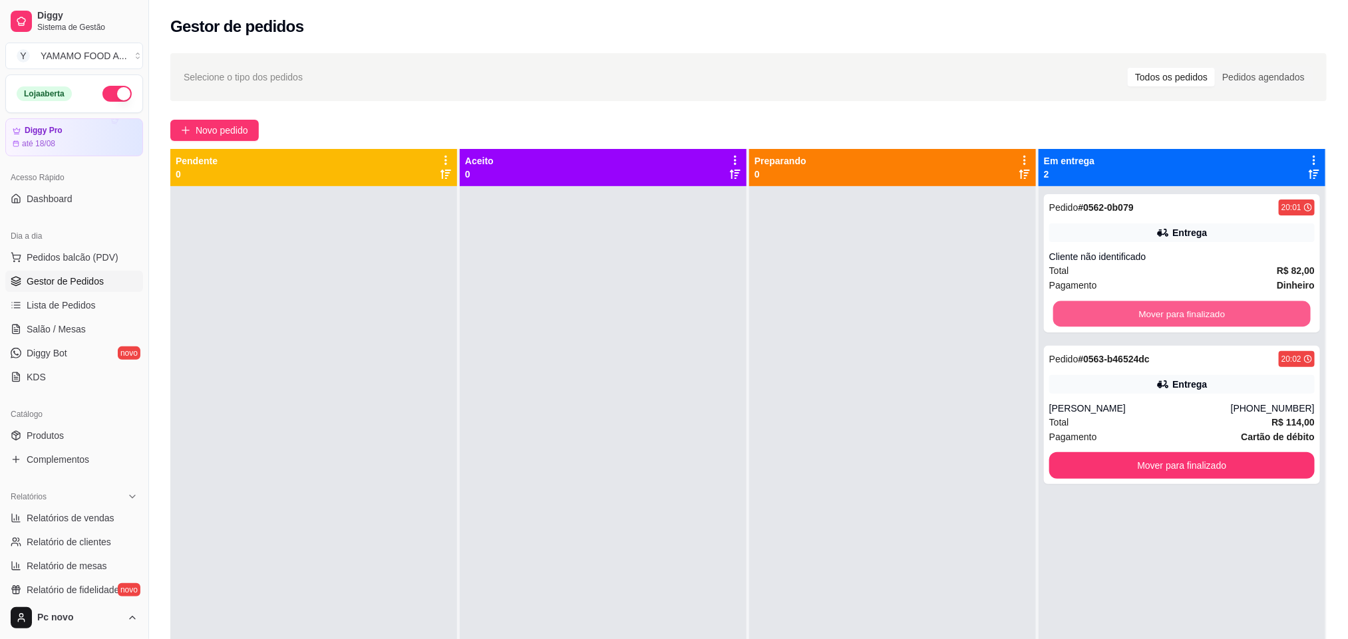
click at [1152, 315] on button "Mover para finalizado" at bounding box center [1182, 314] width 258 height 26
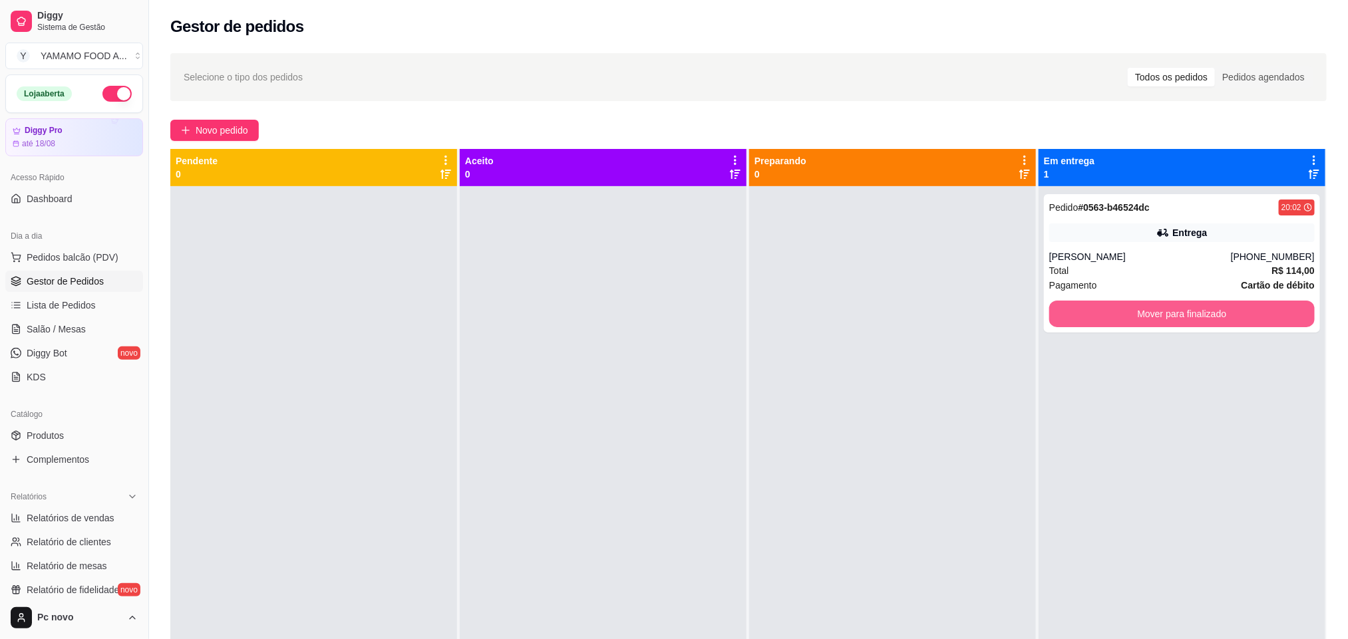
click at [1152, 315] on button "Mover para finalizado" at bounding box center [1181, 314] width 265 height 27
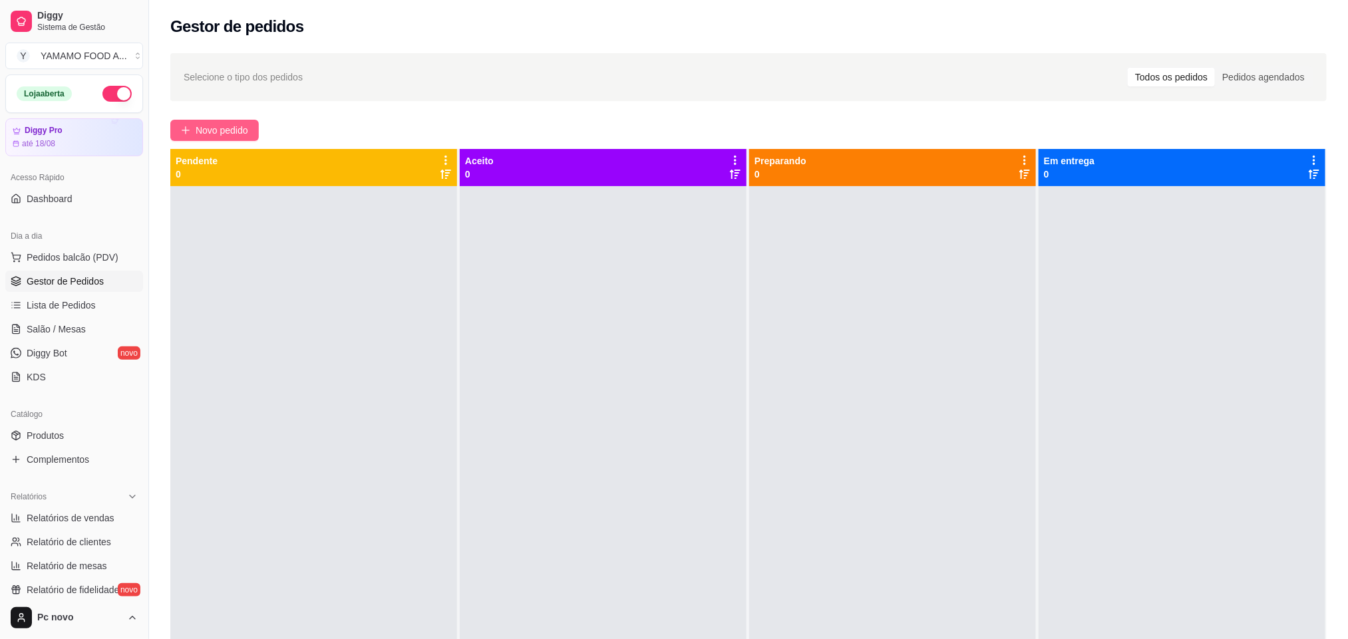
click at [190, 128] on icon "plus" at bounding box center [185, 130] width 9 height 9
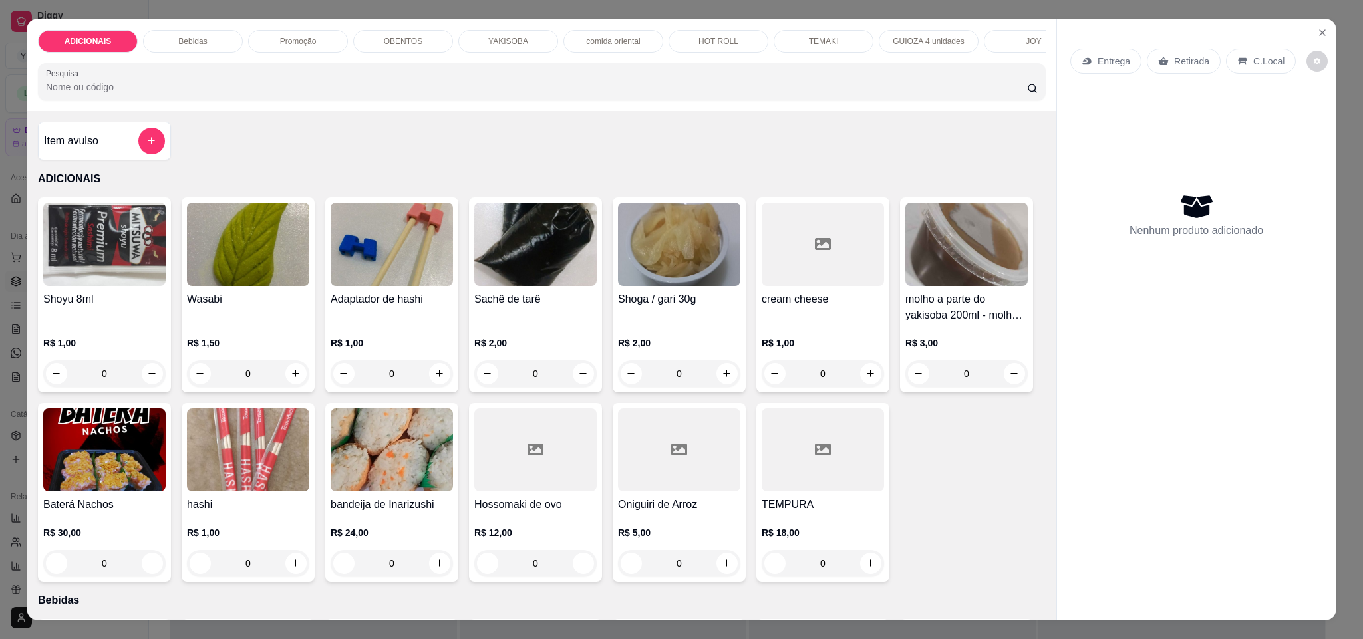
click at [502, 42] on p "YAKISOBA" at bounding box center [508, 41] width 40 height 11
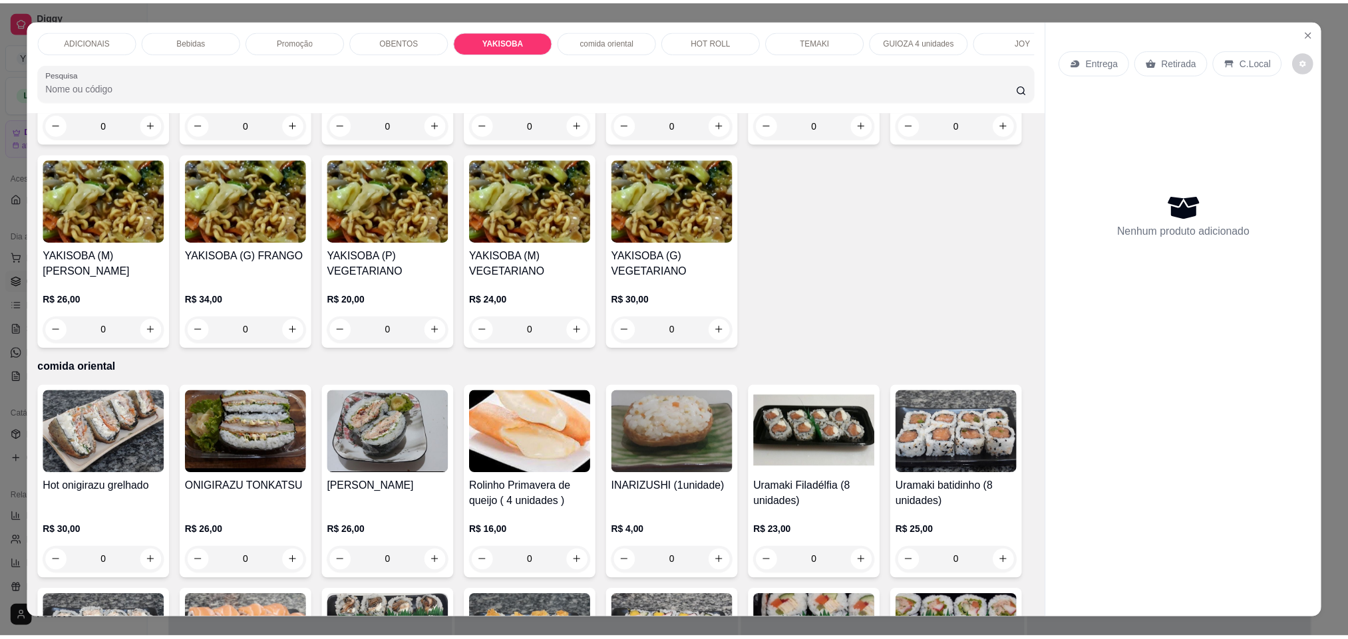
scroll to position [23, 0]
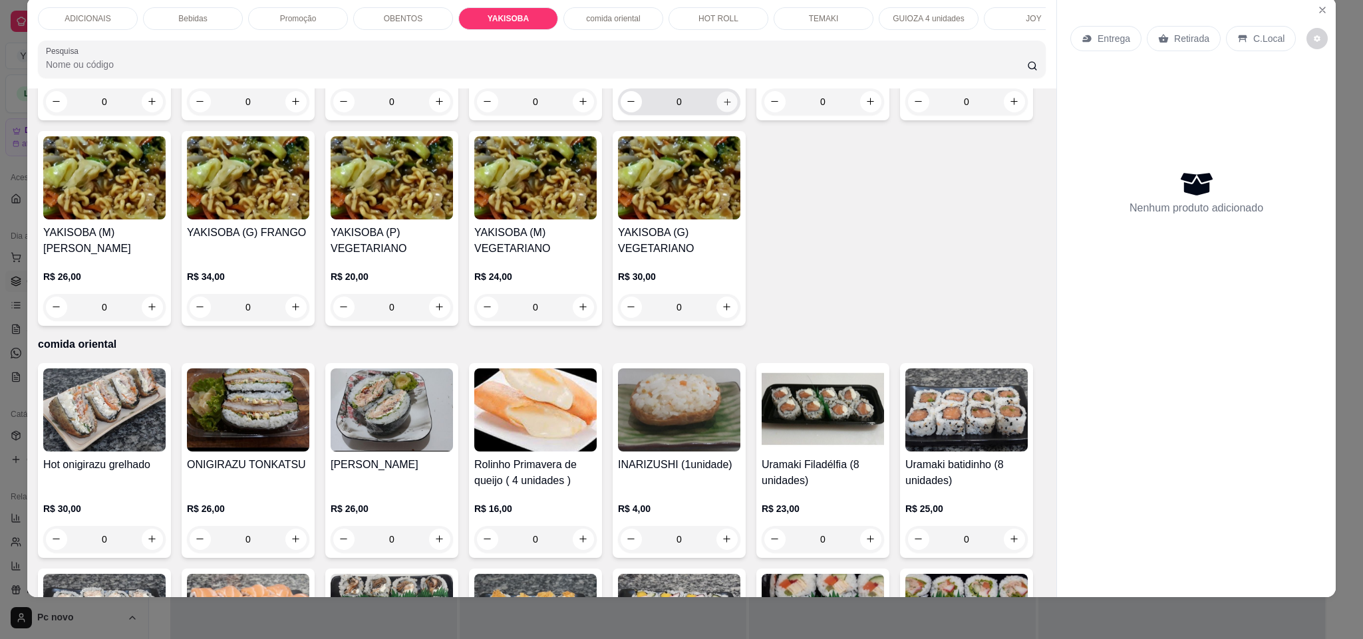
click at [717, 112] on button "increase-product-quantity" at bounding box center [727, 101] width 21 height 21
type input "1"
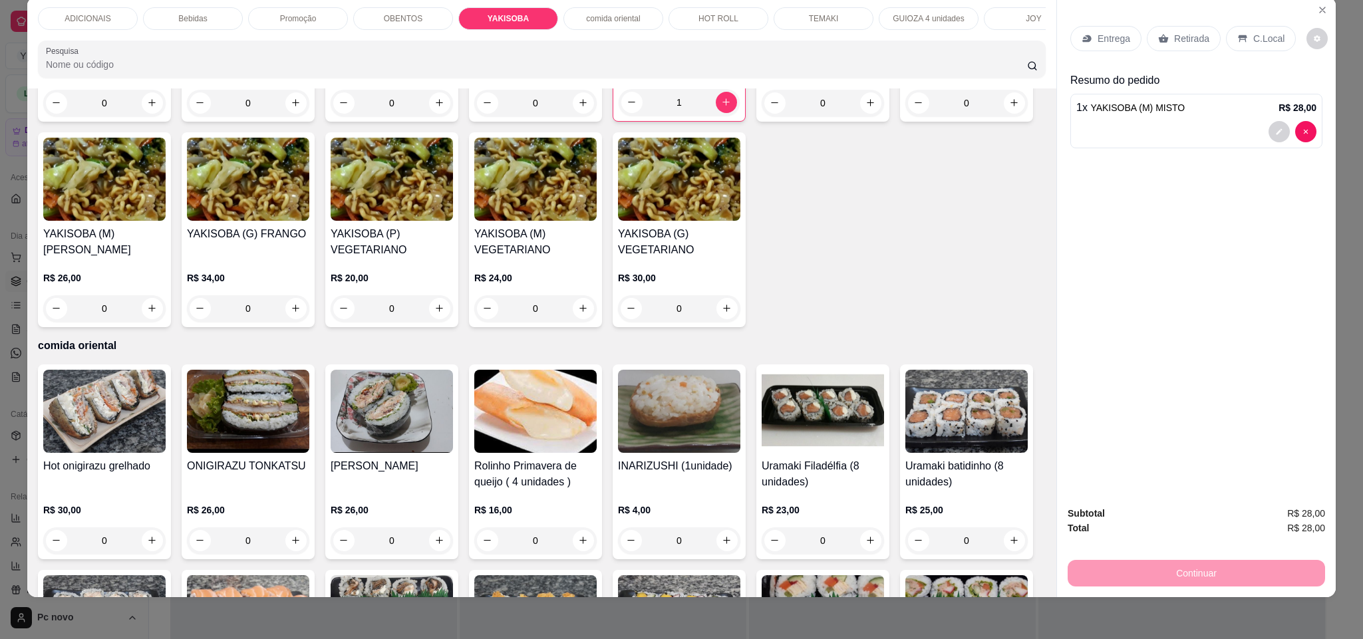
click at [1190, 47] on div "Retirada" at bounding box center [1184, 38] width 74 height 25
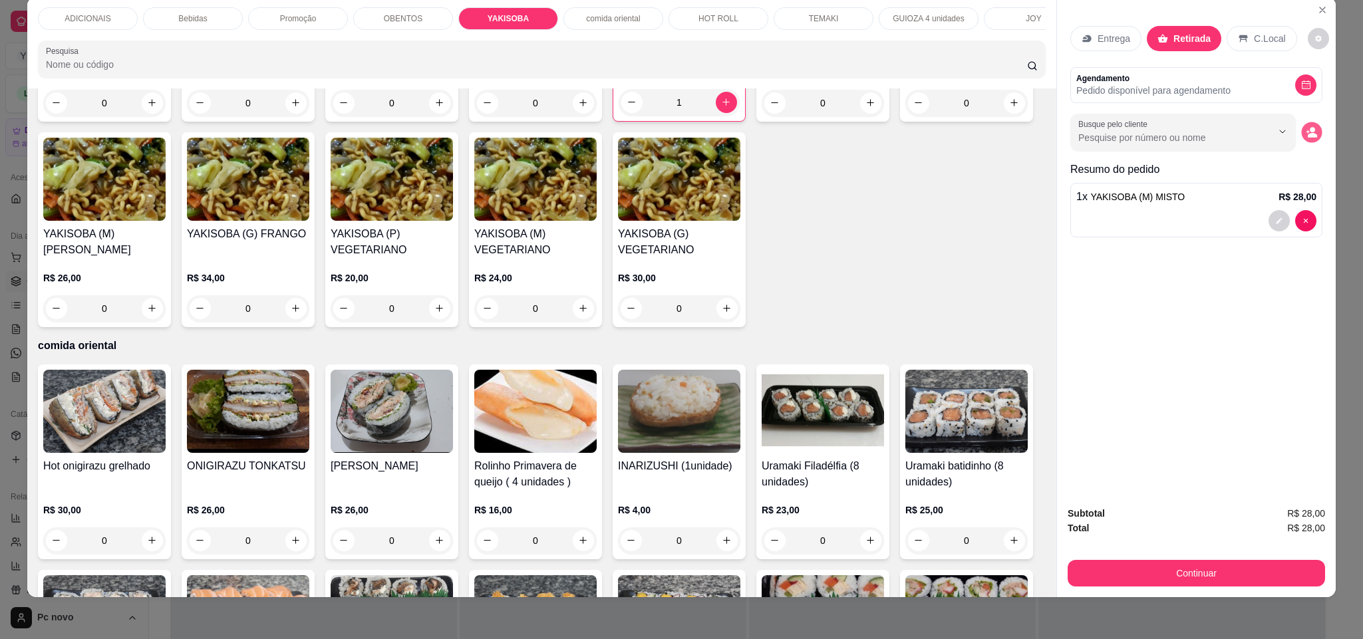
click at [1301, 128] on button "decrease-product-quantity" at bounding box center [1311, 132] width 21 height 21
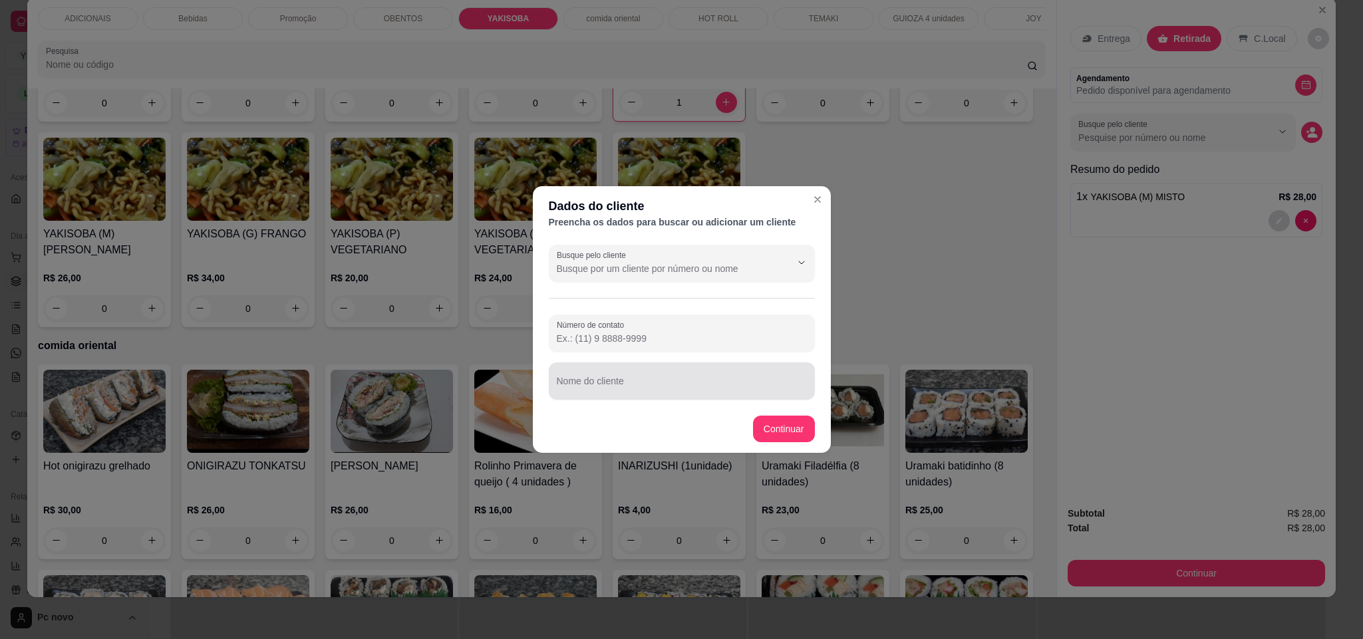
click at [699, 376] on div at bounding box center [682, 381] width 250 height 27
type input "roseane"
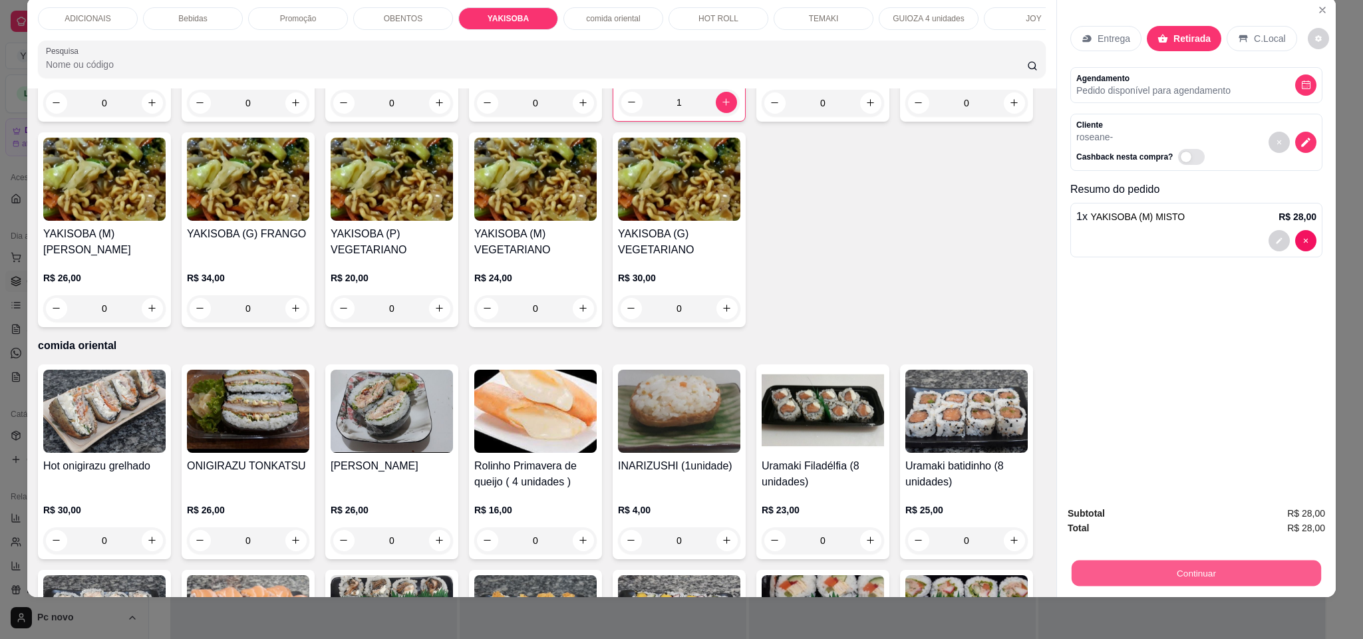
click at [1136, 561] on button "Continuar" at bounding box center [1197, 574] width 250 height 26
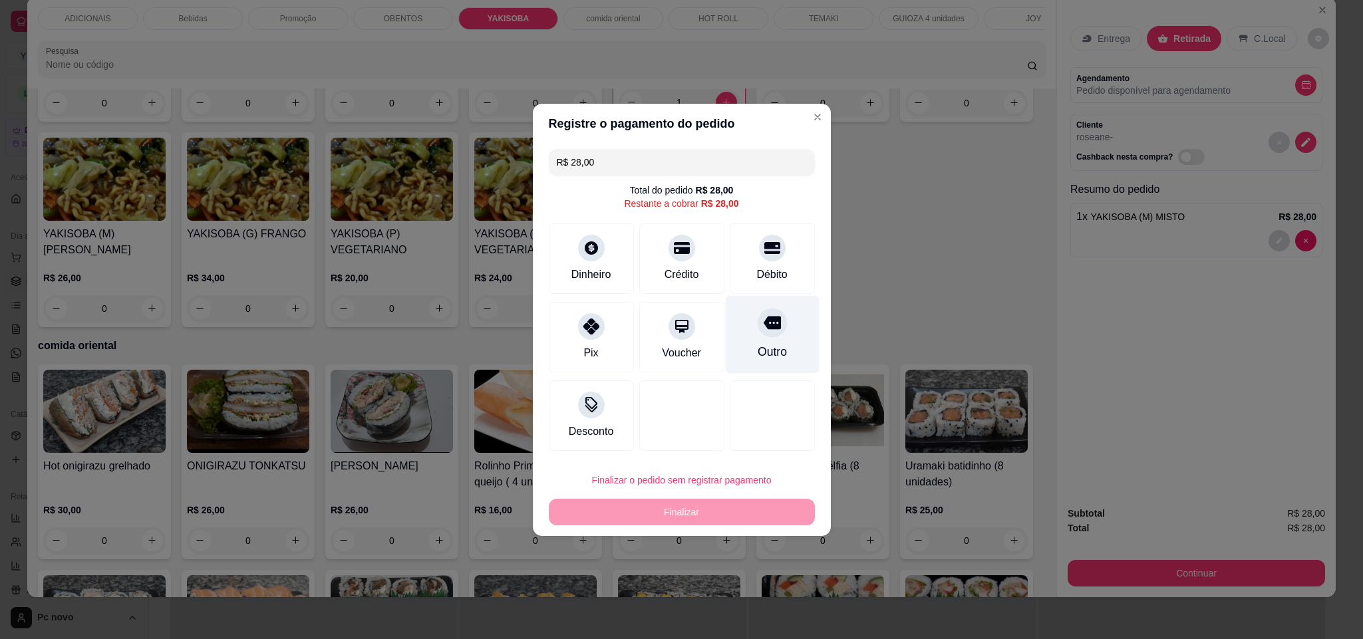
click at [731, 343] on div "Outro" at bounding box center [772, 334] width 94 height 78
type input "R$ 0,00"
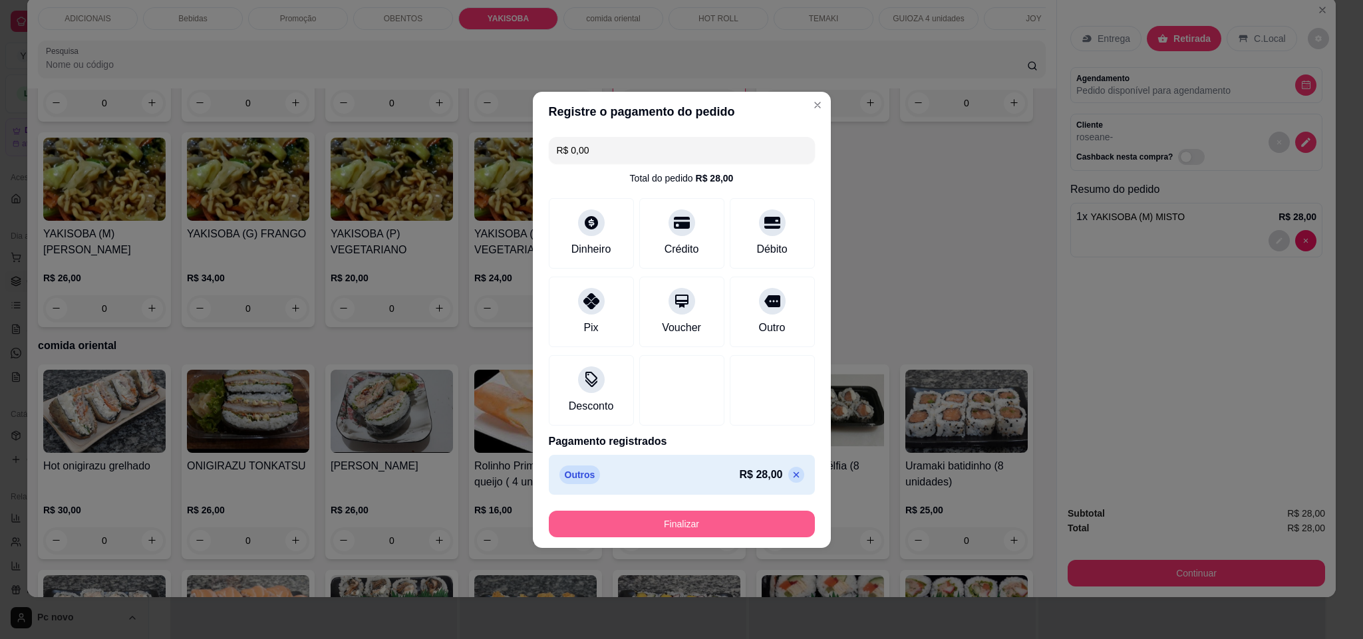
click at [741, 520] on button "Finalizar" at bounding box center [682, 524] width 266 height 27
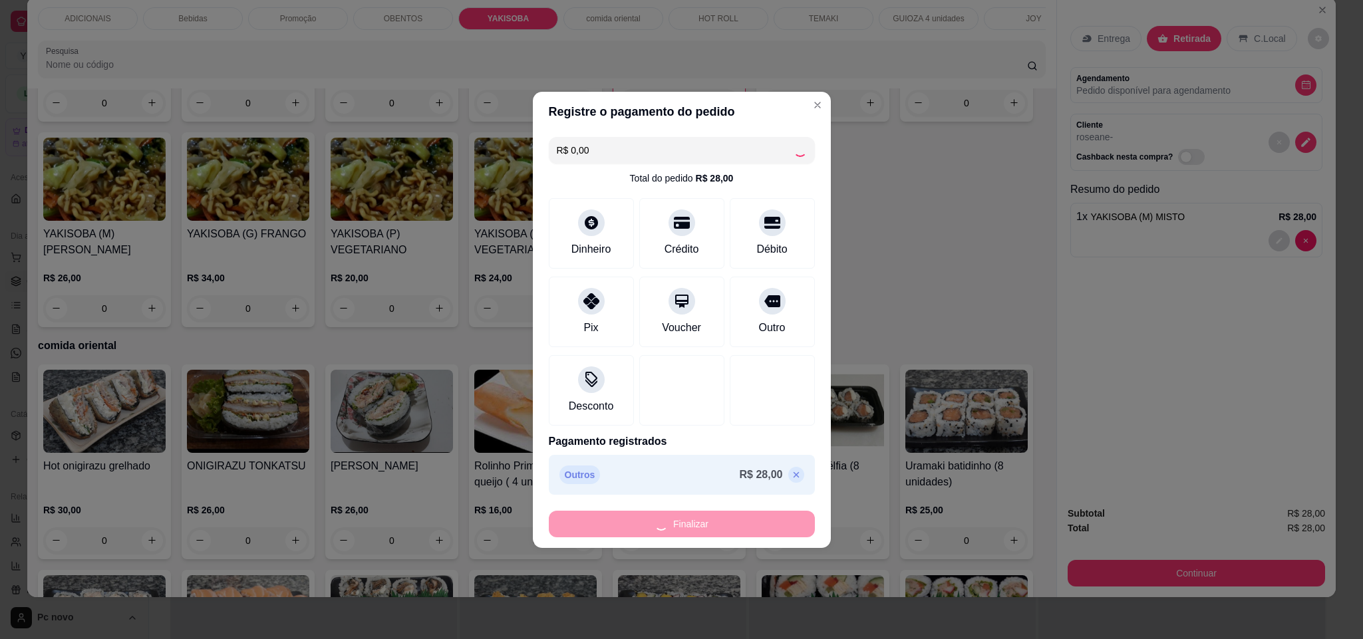
type input "0"
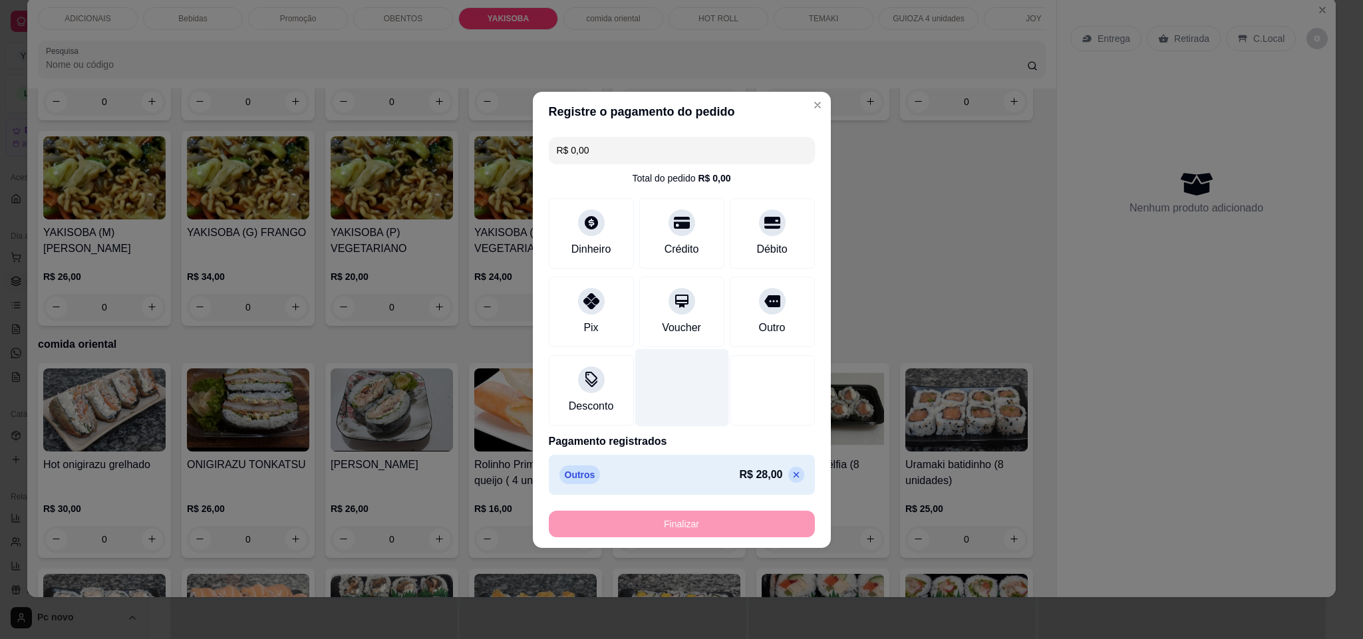
type input "-R$ 28,00"
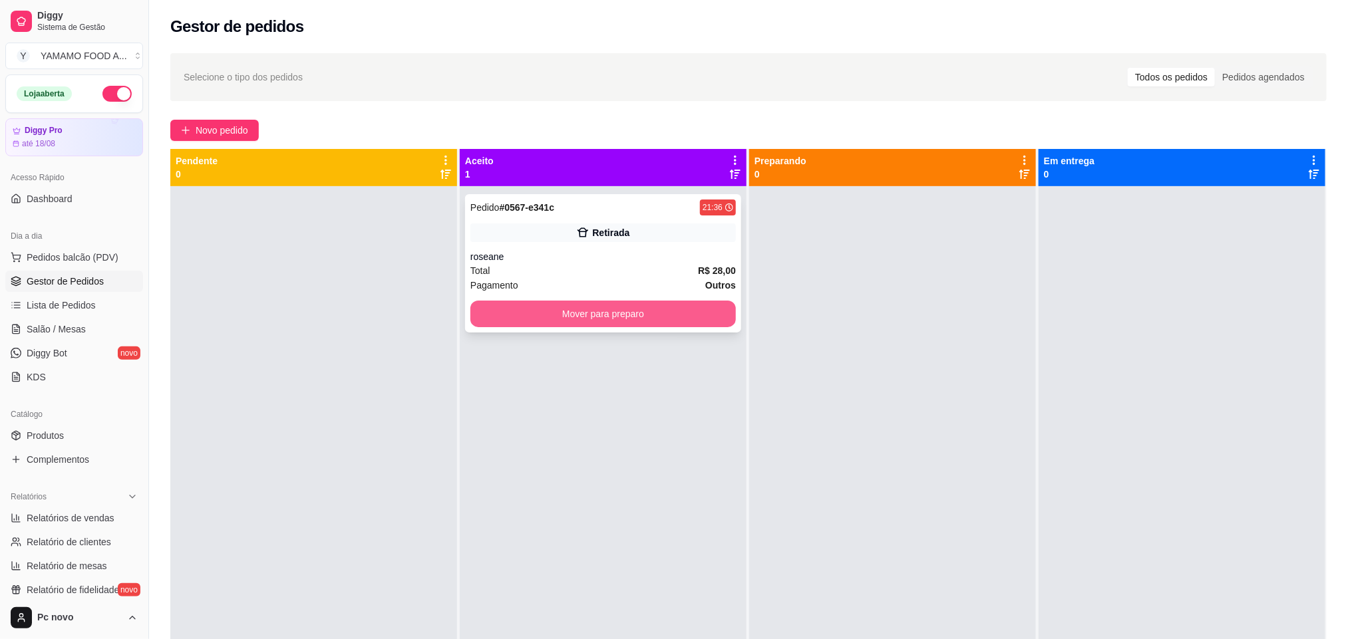
click at [665, 313] on button "Mover para preparo" at bounding box center [602, 314] width 265 height 27
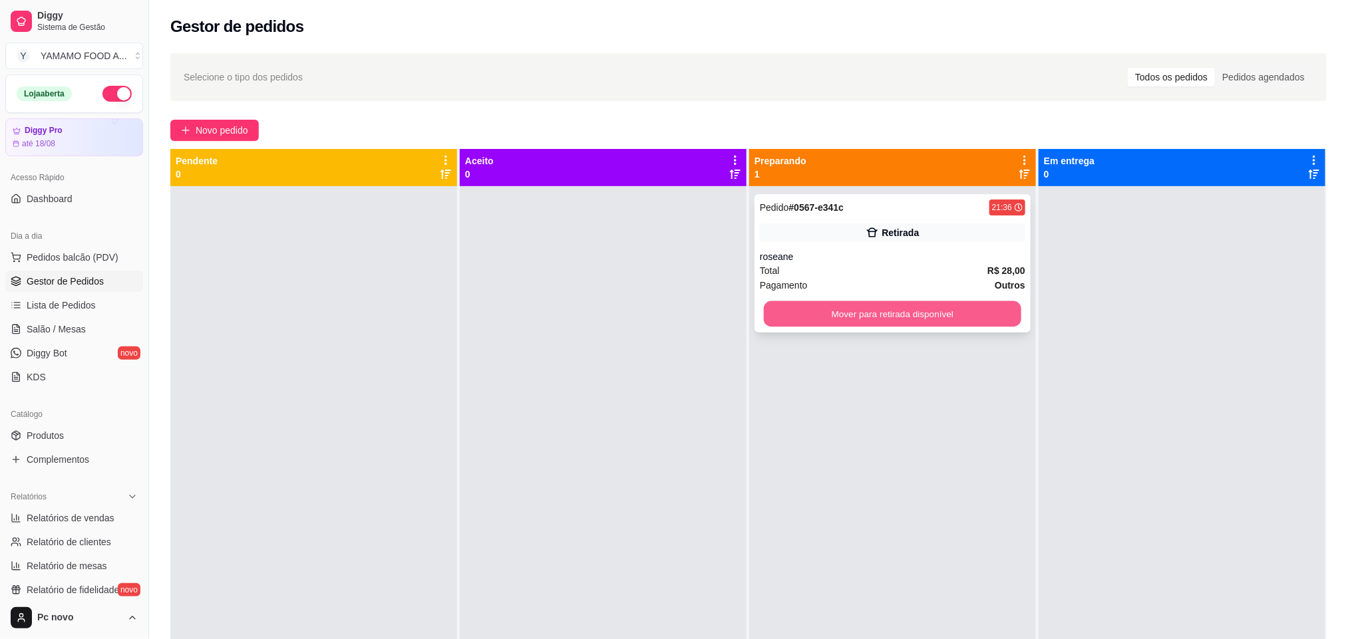
click at [778, 304] on button "Mover para retirada disponível" at bounding box center [893, 314] width 258 height 26
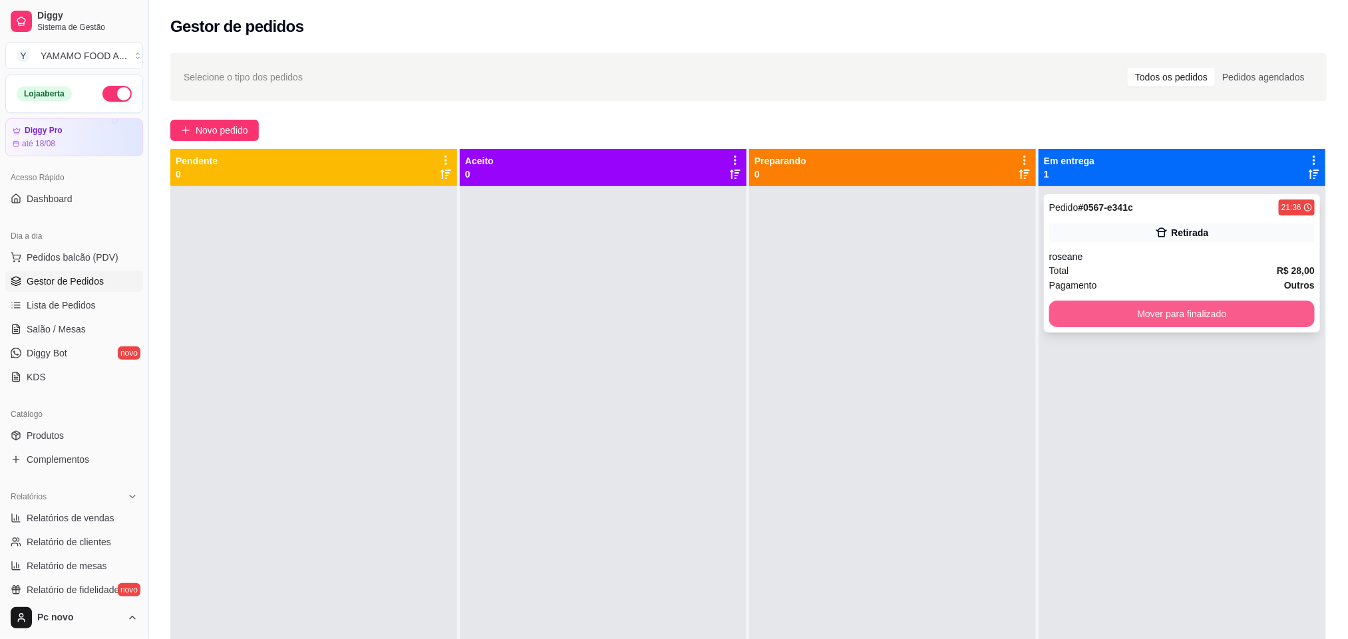
click at [1278, 319] on button "Mover para finalizado" at bounding box center [1181, 314] width 265 height 27
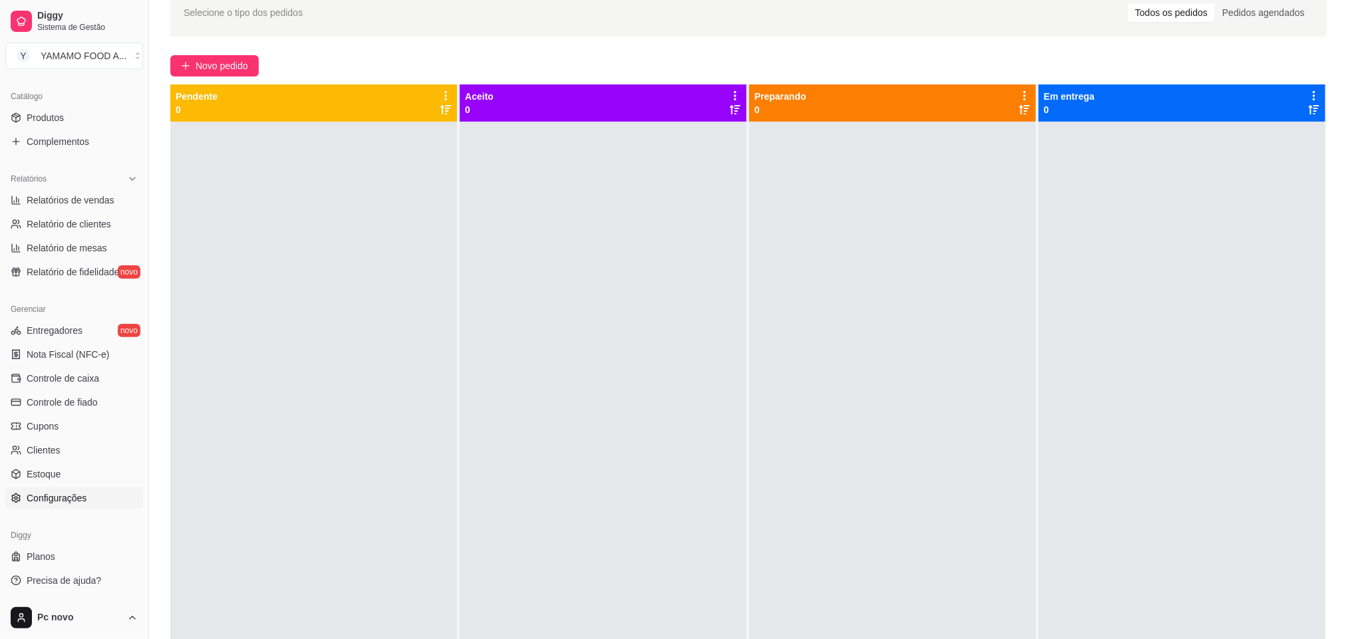
scroll to position [100, 0]
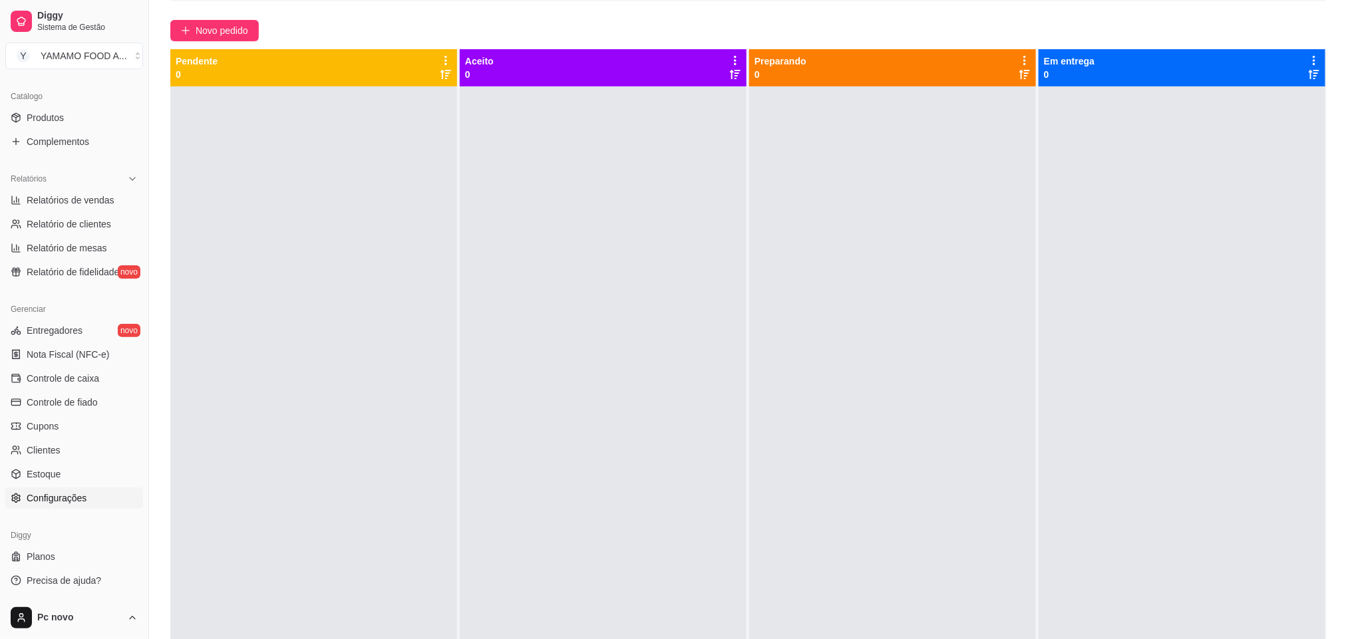
click at [42, 493] on span "Configurações" at bounding box center [57, 498] width 60 height 13
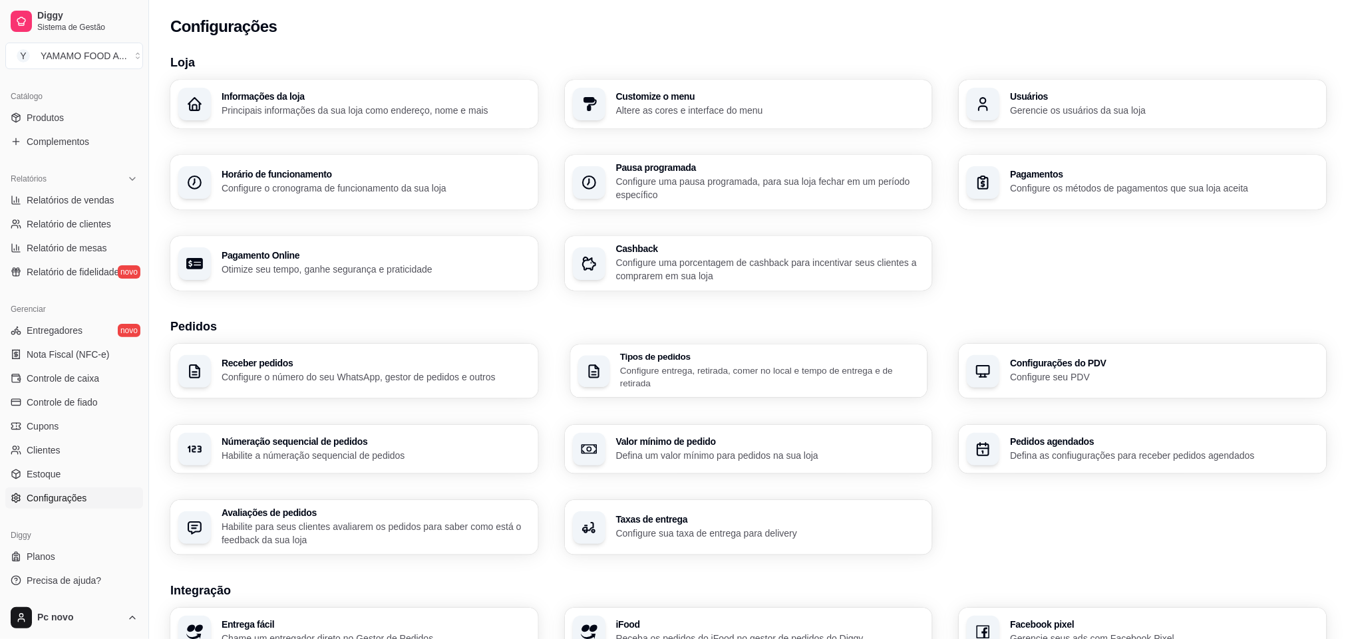
click at [699, 374] on p "Configure entrega, retirada, comer no local e tempo de entrega e de retirada" at bounding box center [769, 377] width 299 height 26
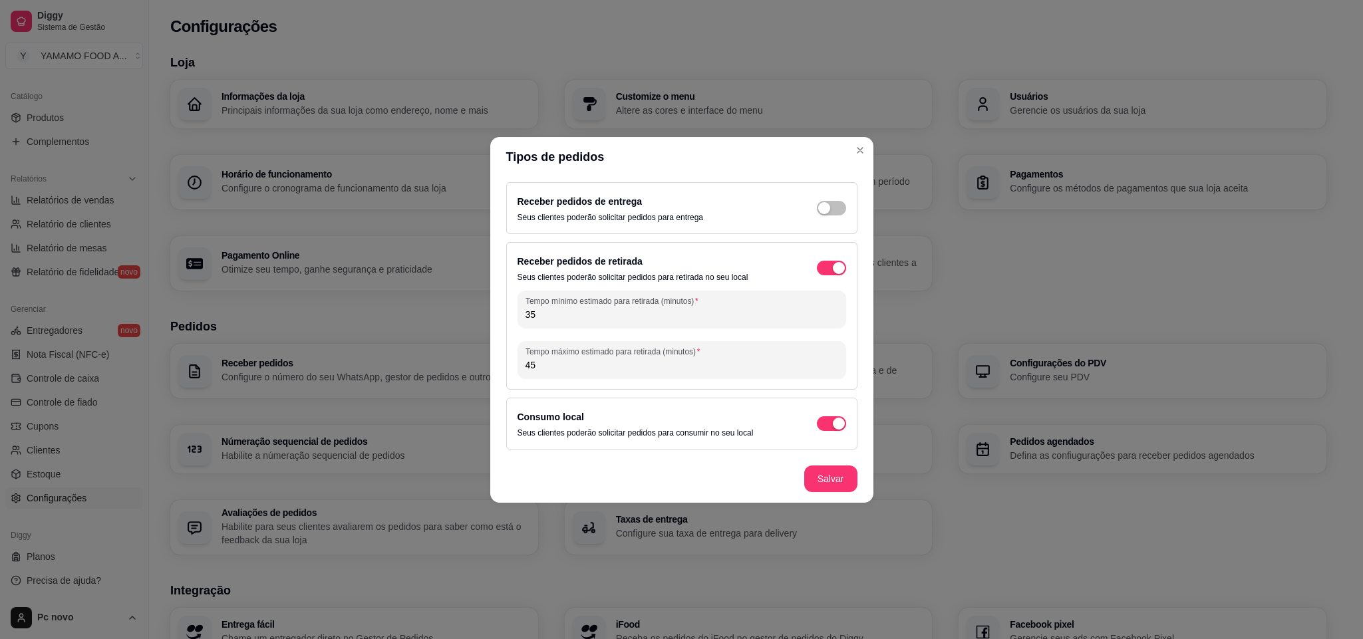
click at [814, 202] on div "Receber pedidos de entrega Seus clientes poderão solicitar pedidos para entrega" at bounding box center [682, 208] width 329 height 29
click at [827, 206] on div "button" at bounding box center [824, 208] width 12 height 12
